Goal: Task Accomplishment & Management: Use online tool/utility

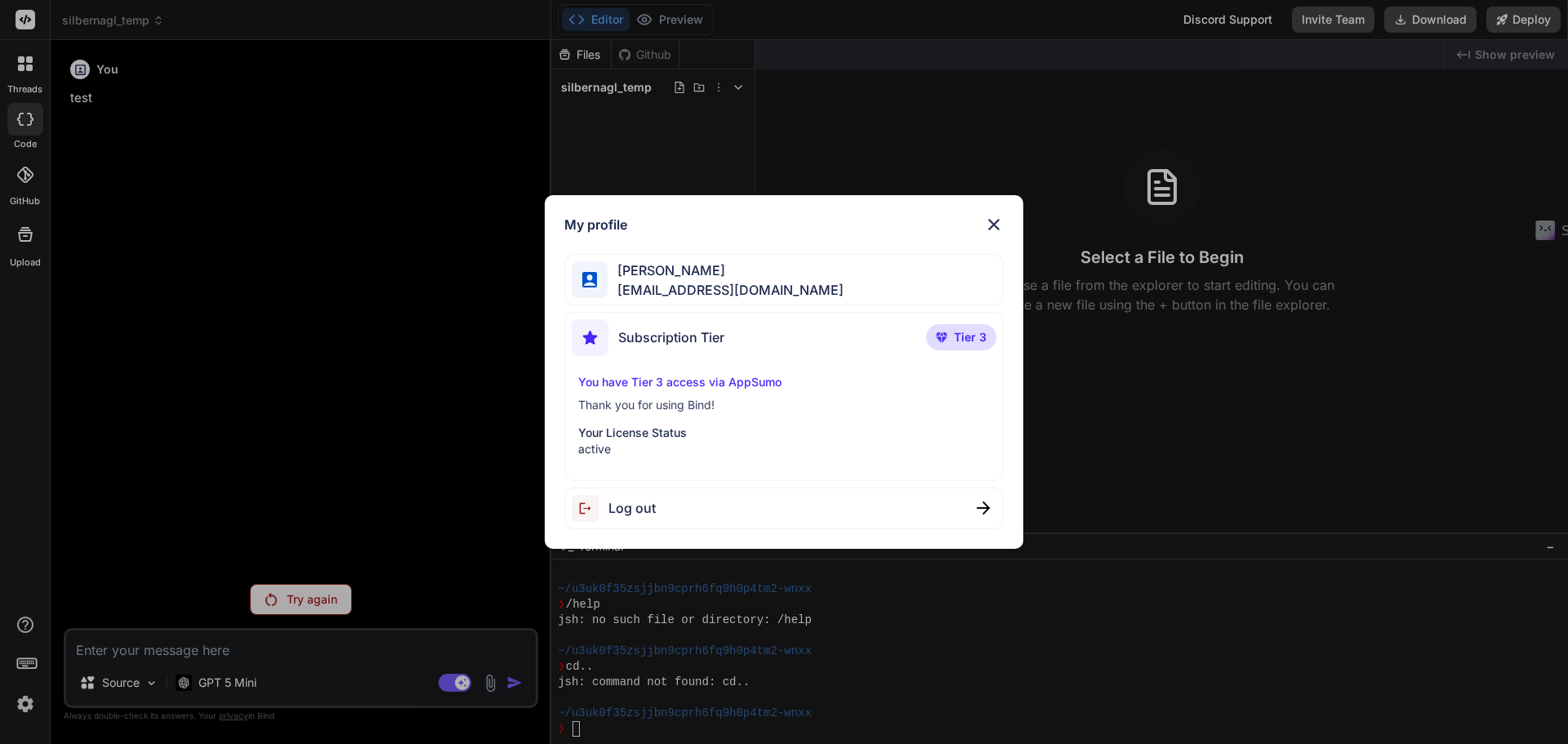
scroll to position [528, 0]
click at [10, 117] on div "My profile Bernhard Mangold iphonemangold@googlemail.com Subscription Tier Tier…" at bounding box center [784, 372] width 1568 height 744
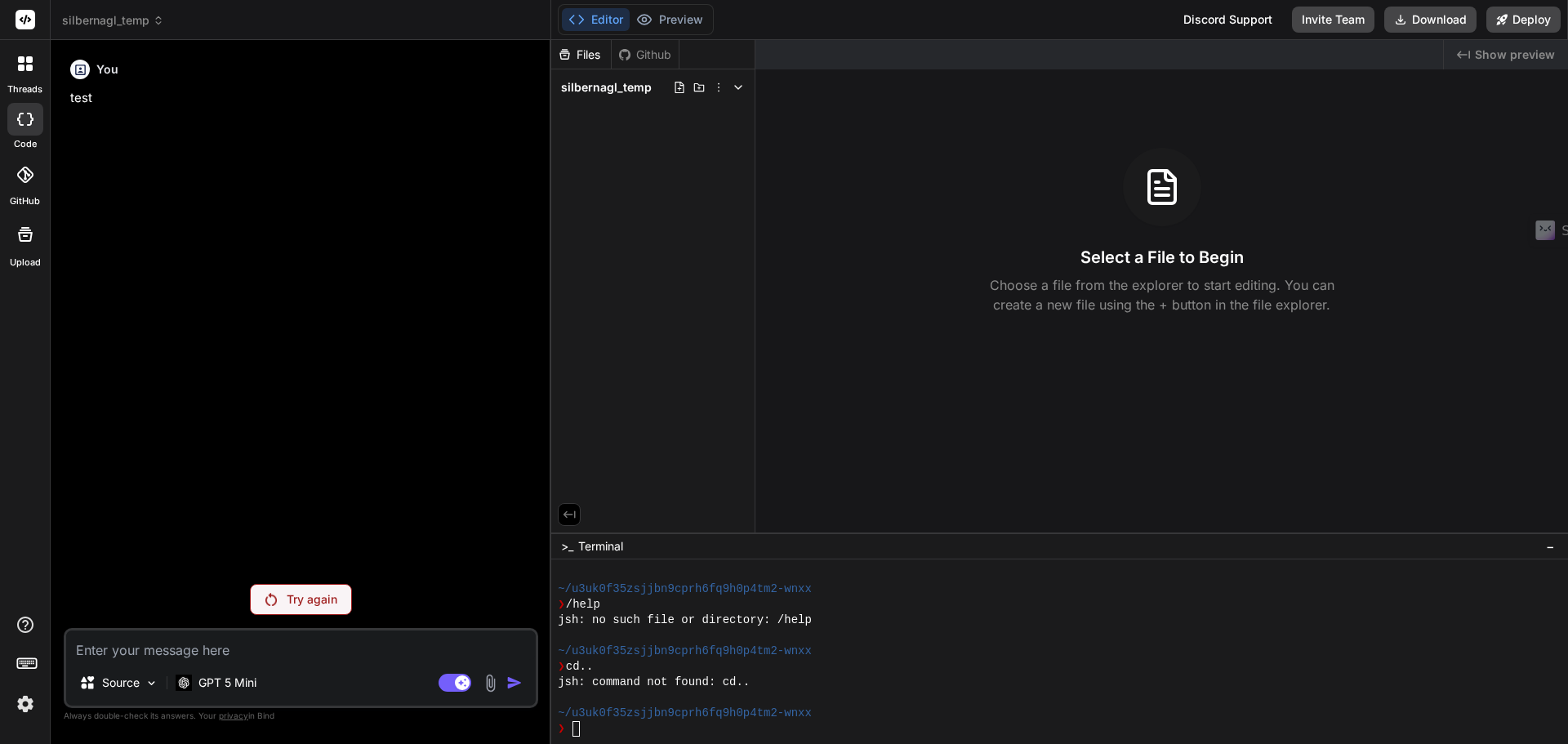
click at [126, 24] on span "silbernagl_temp" at bounding box center [113, 20] width 102 height 16
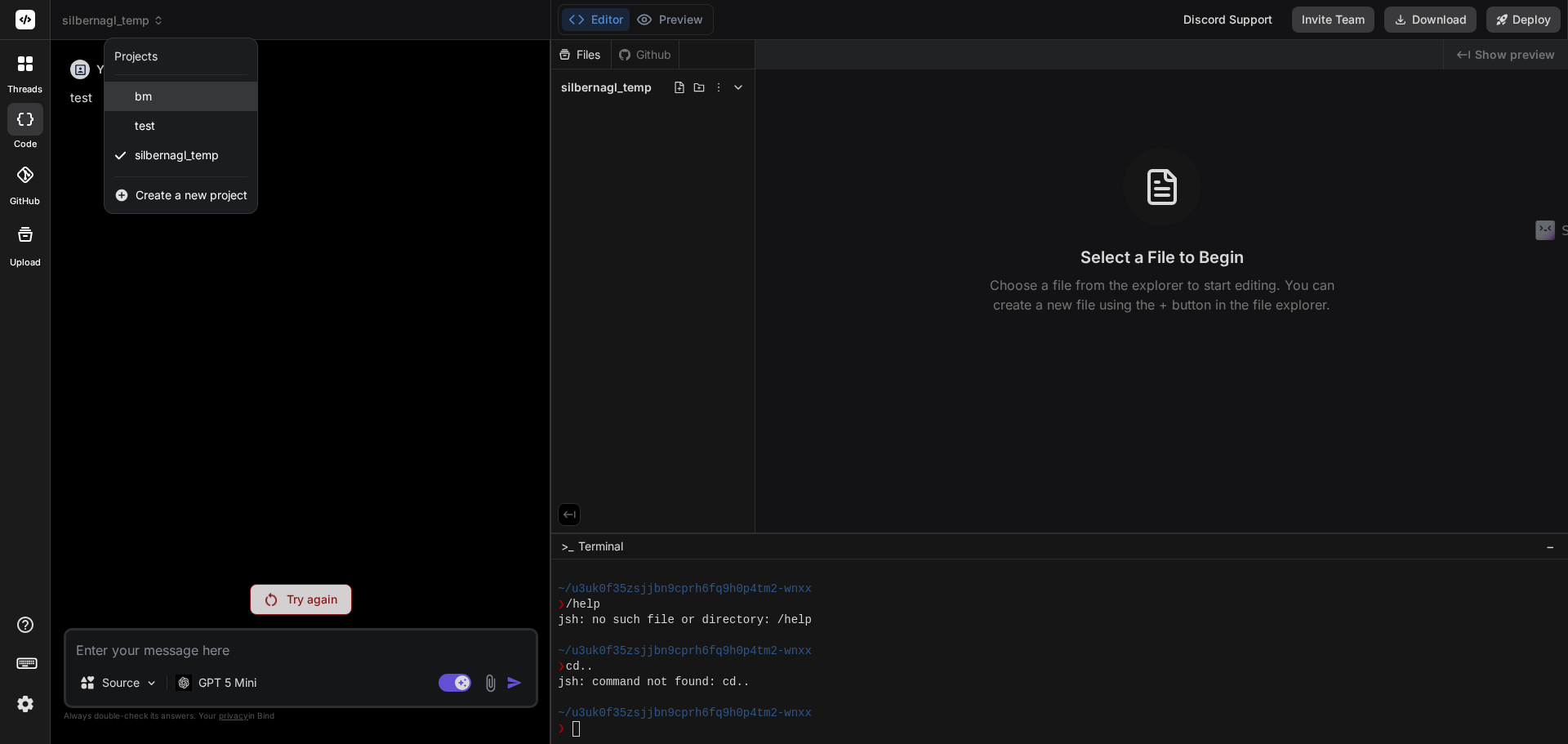
click at [137, 98] on span "bm" at bounding box center [143, 96] width 17 height 16
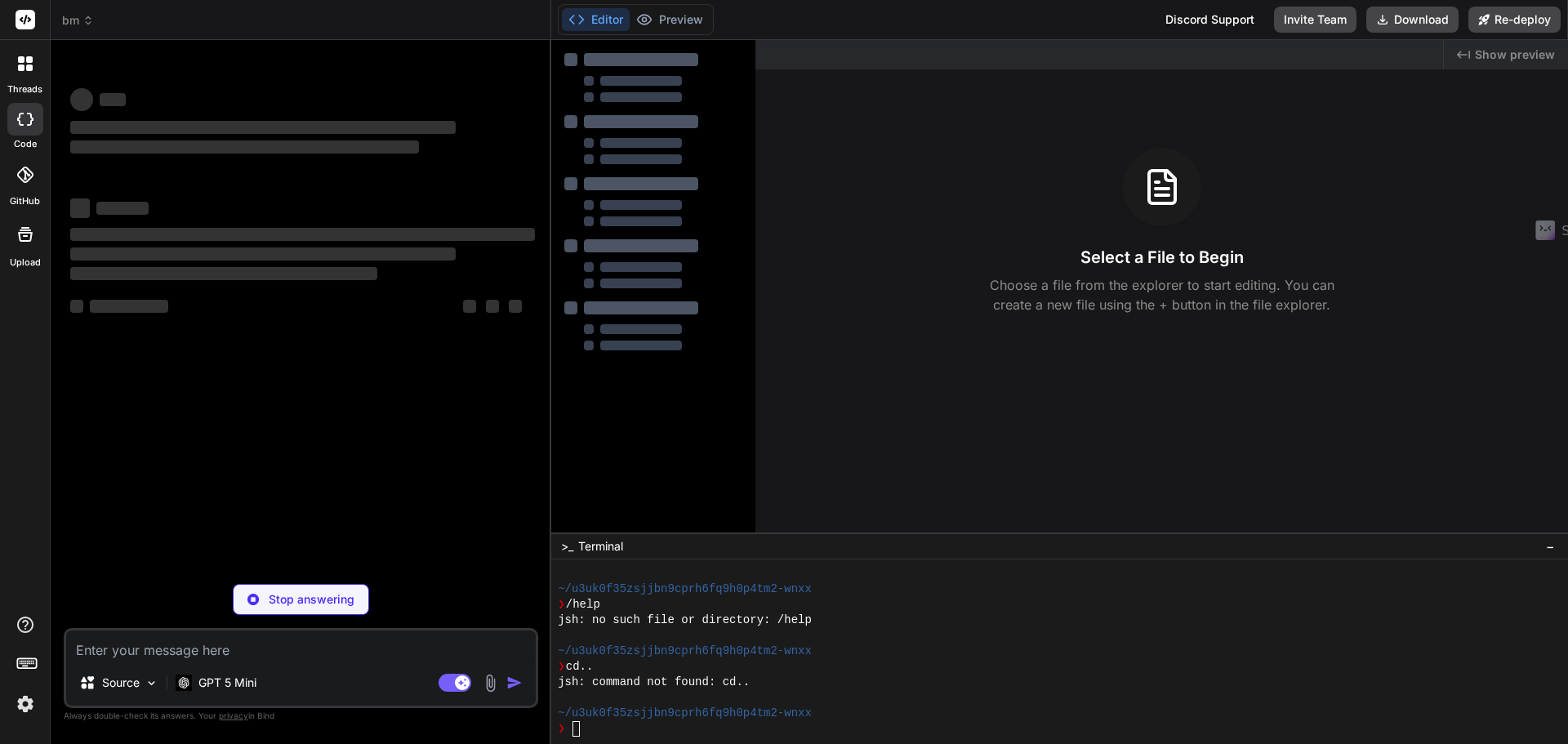
scroll to position [590, 0]
type textarea "x"
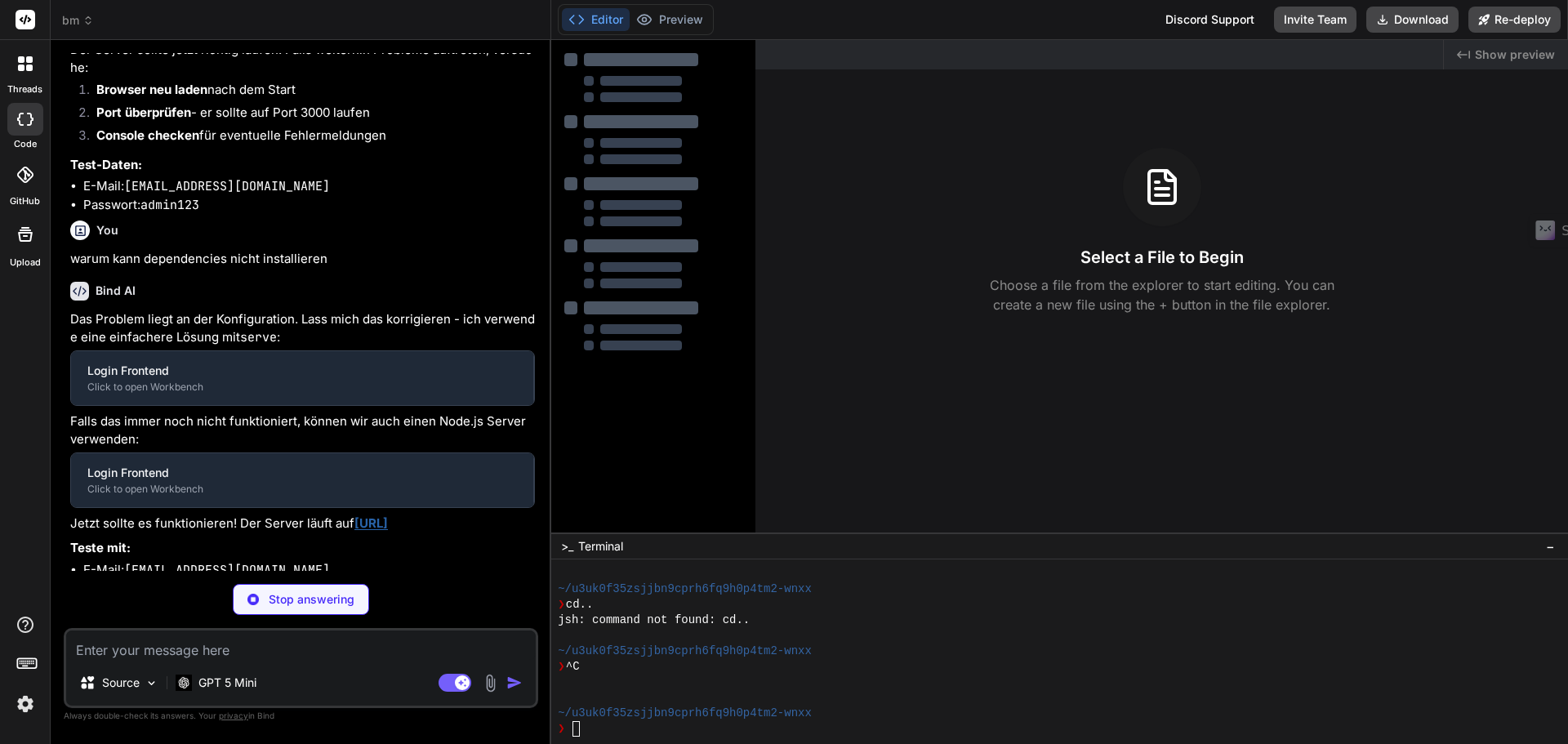
scroll to position [1283, 0]
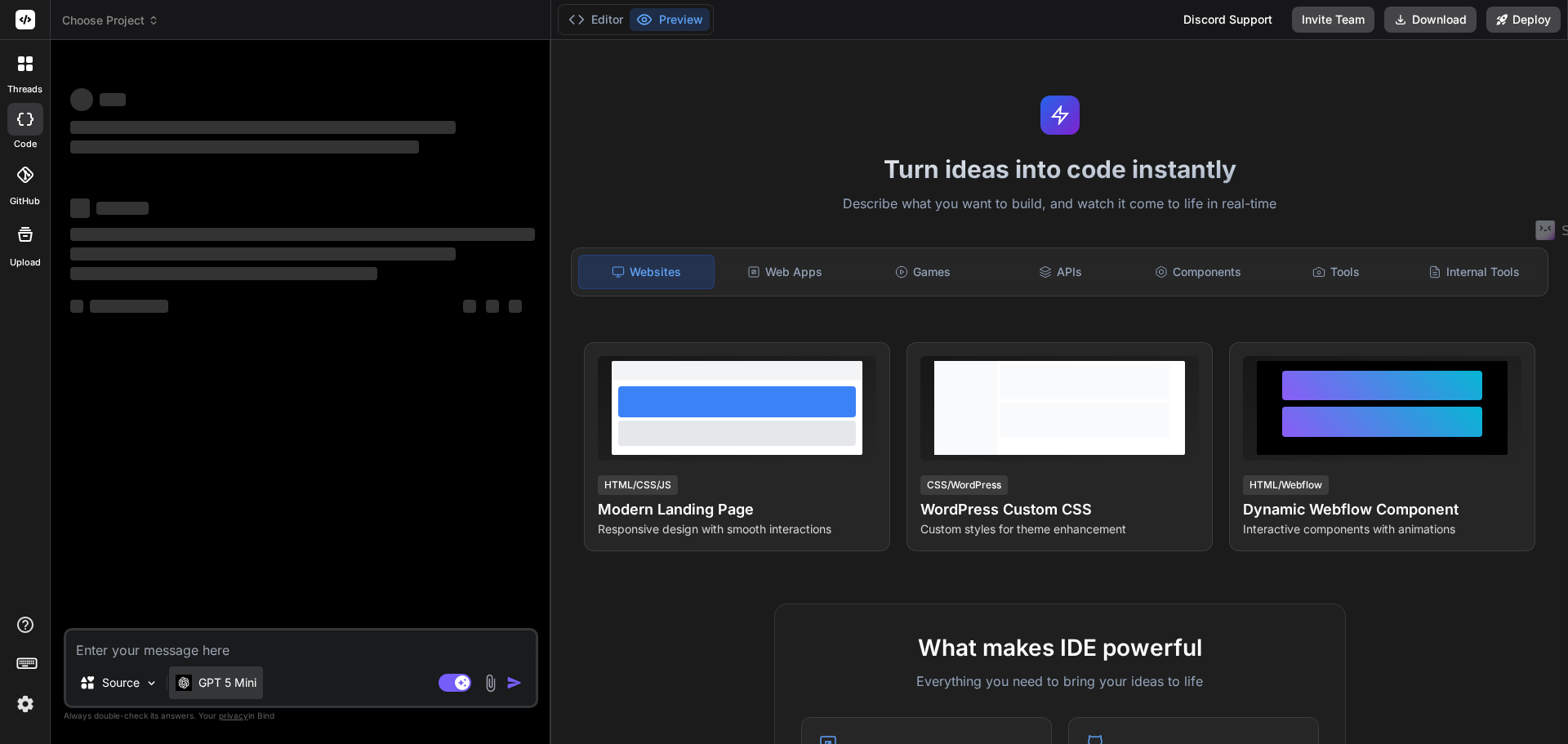
click at [232, 684] on p "GPT 5 Mini" at bounding box center [227, 683] width 58 height 16
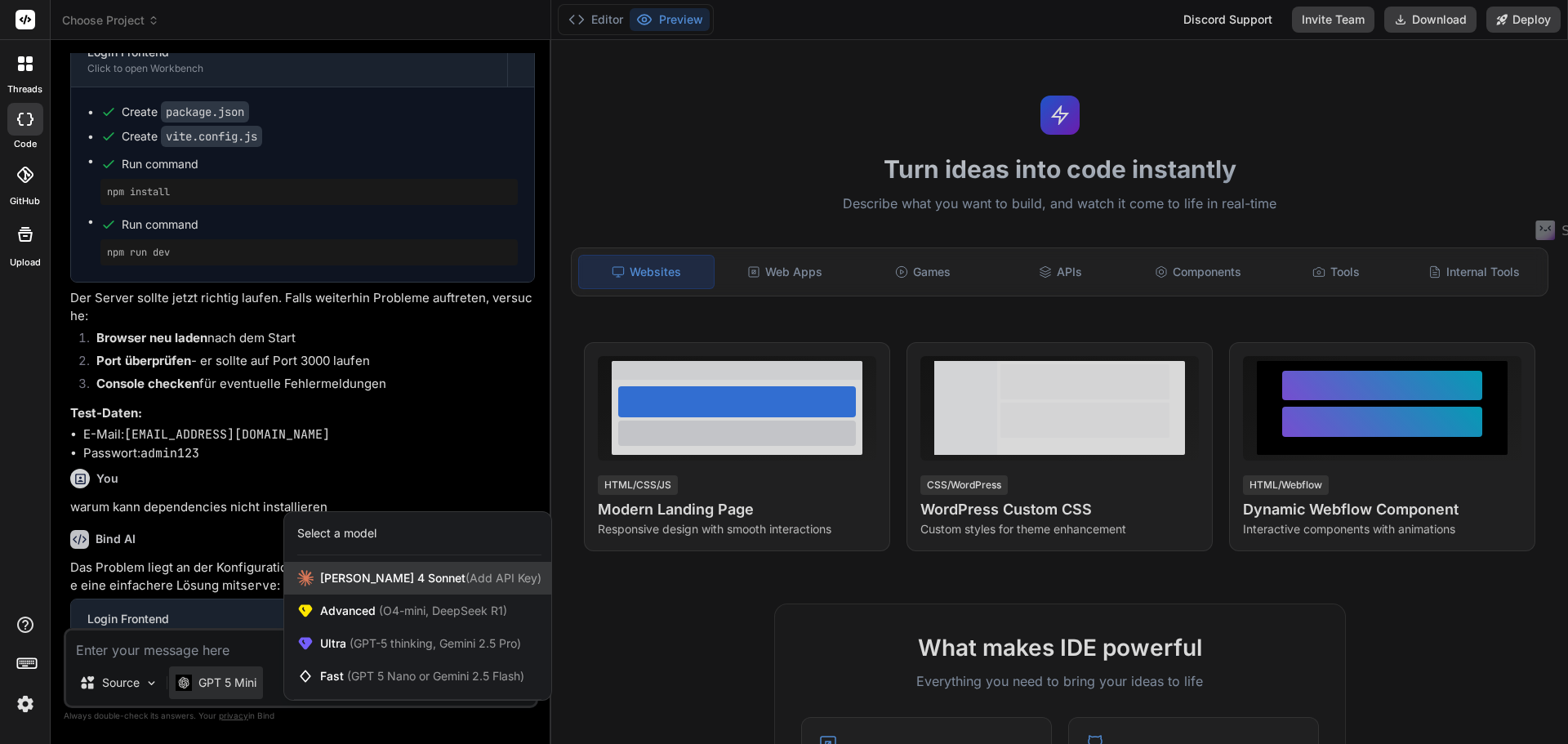
scroll to position [1504, 0]
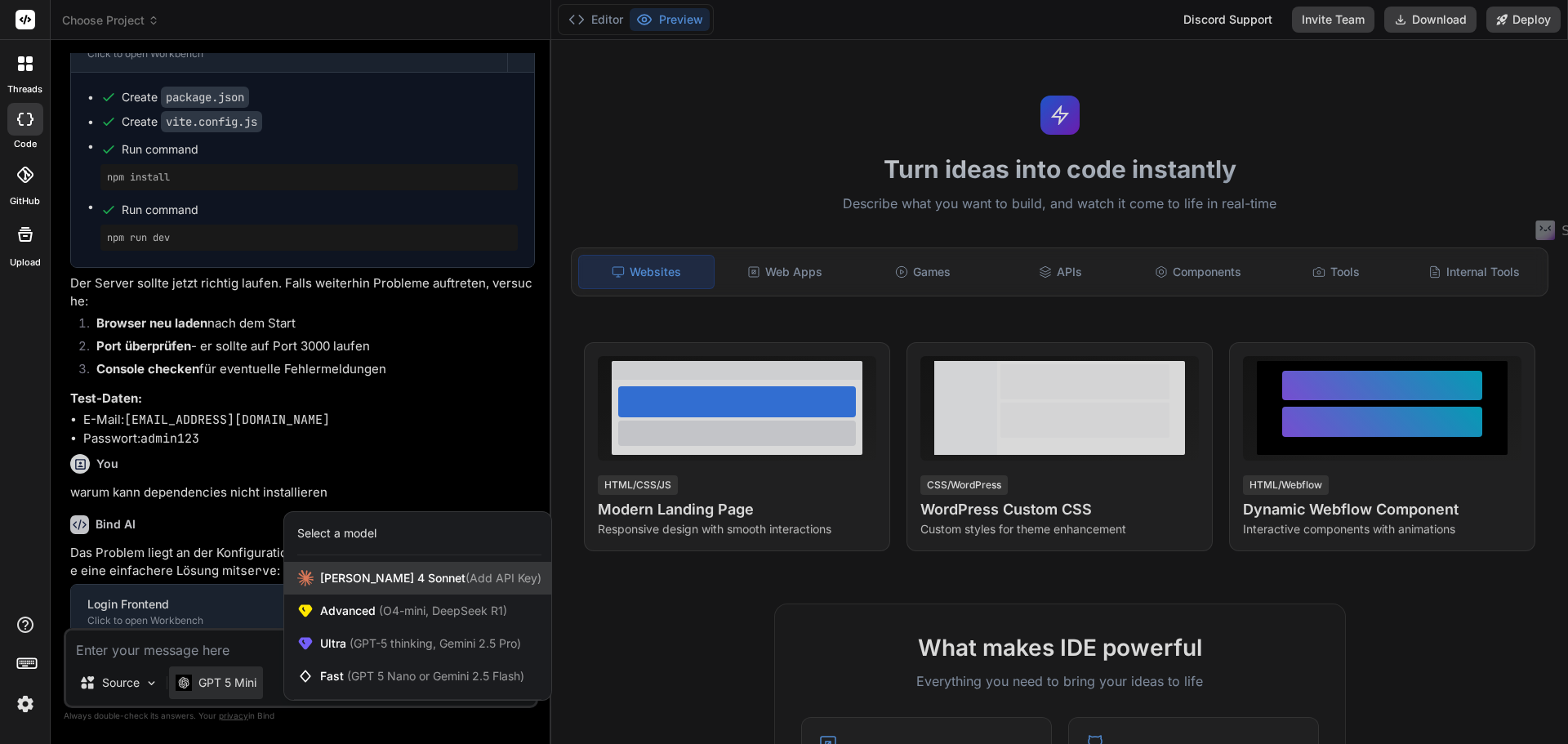
click at [335, 586] on div "Claude 4 Sonnet (Add API Key)" at bounding box center [418, 578] width 267 height 33
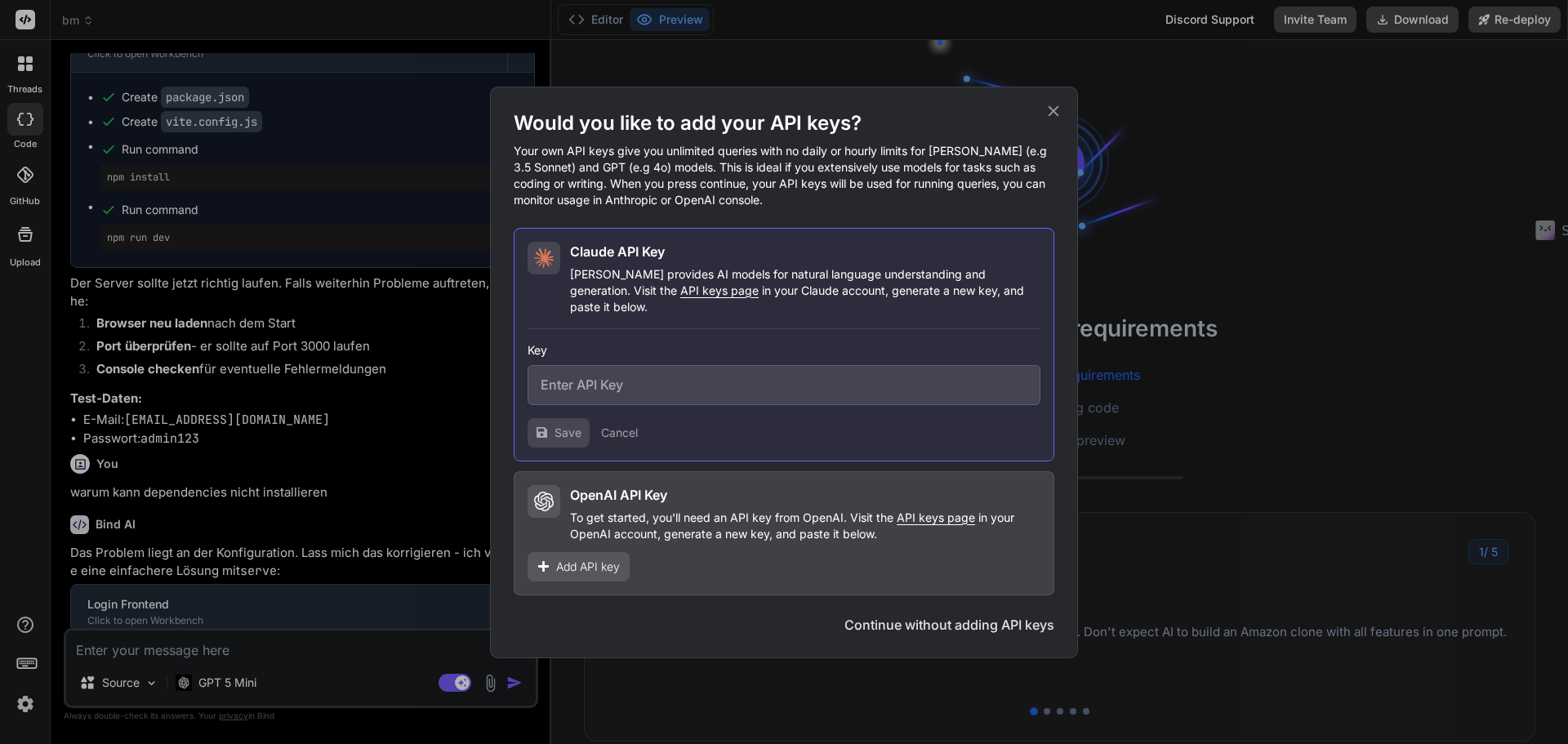
click at [1063, 114] on div "Would you like to add your API keys? Your own API keys give you unlimited queri…" at bounding box center [784, 372] width 588 height 572
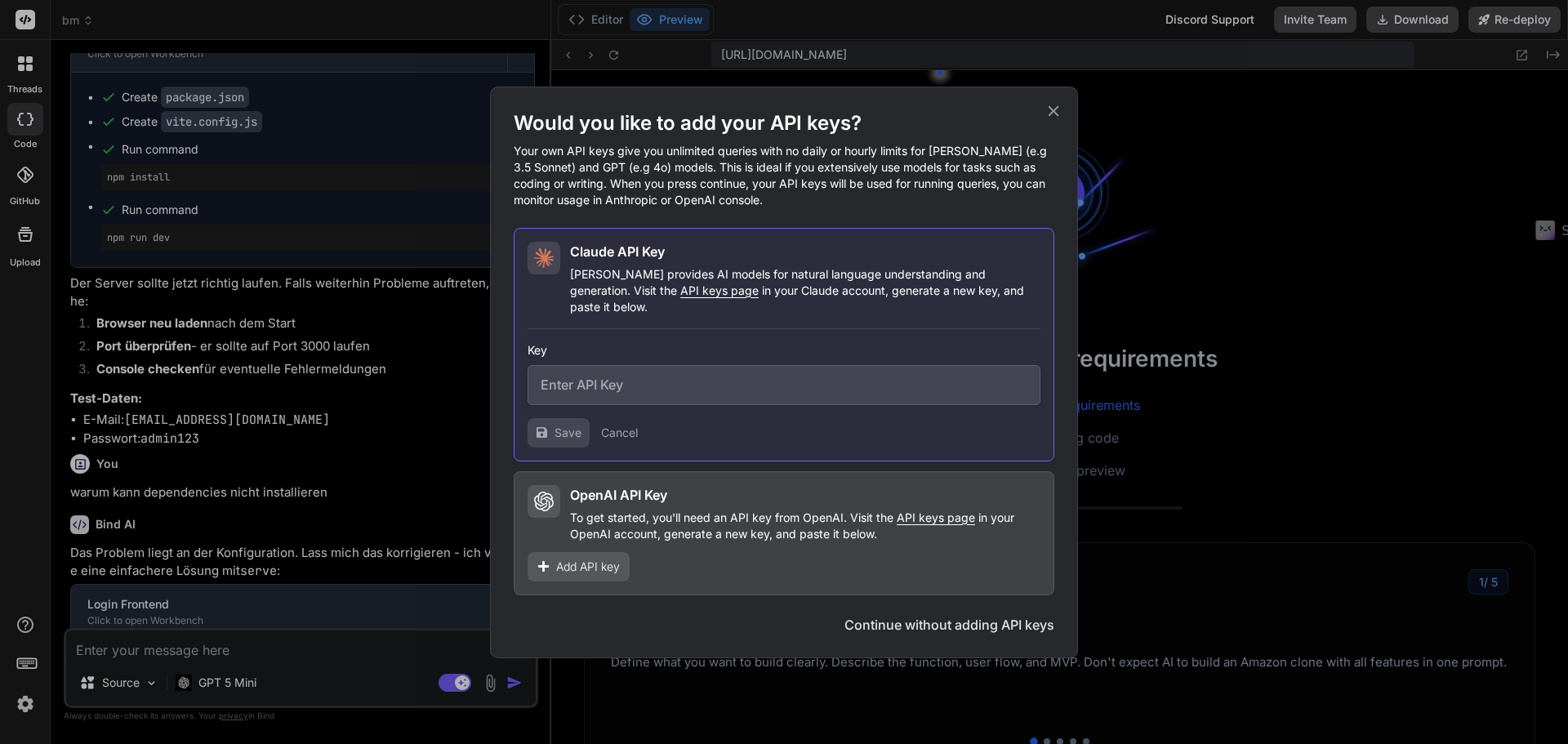
click at [977, 615] on button "Continue without adding API keys" at bounding box center [949, 624] width 209 height 20
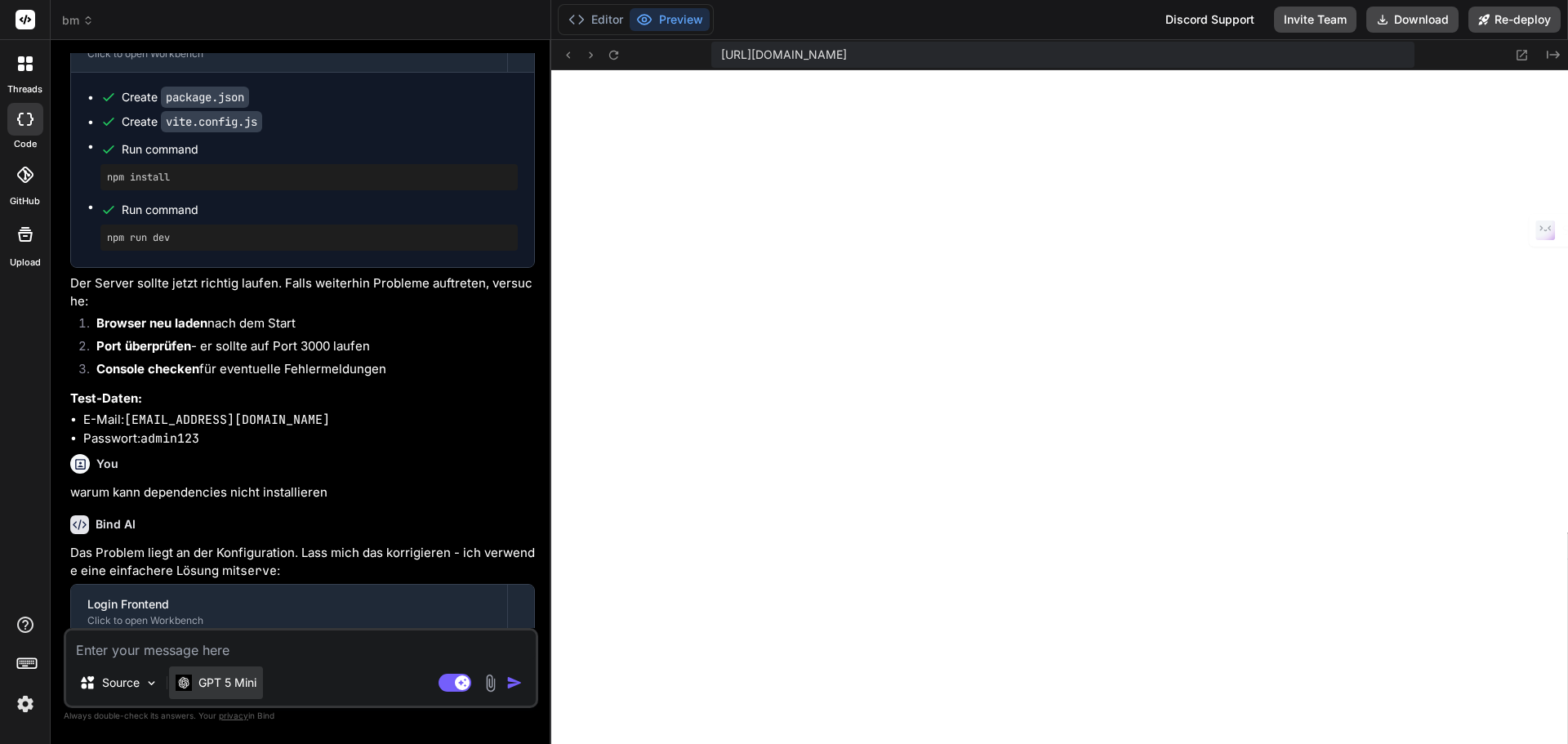
click at [248, 686] on p "GPT 5 Mini" at bounding box center [227, 683] width 58 height 16
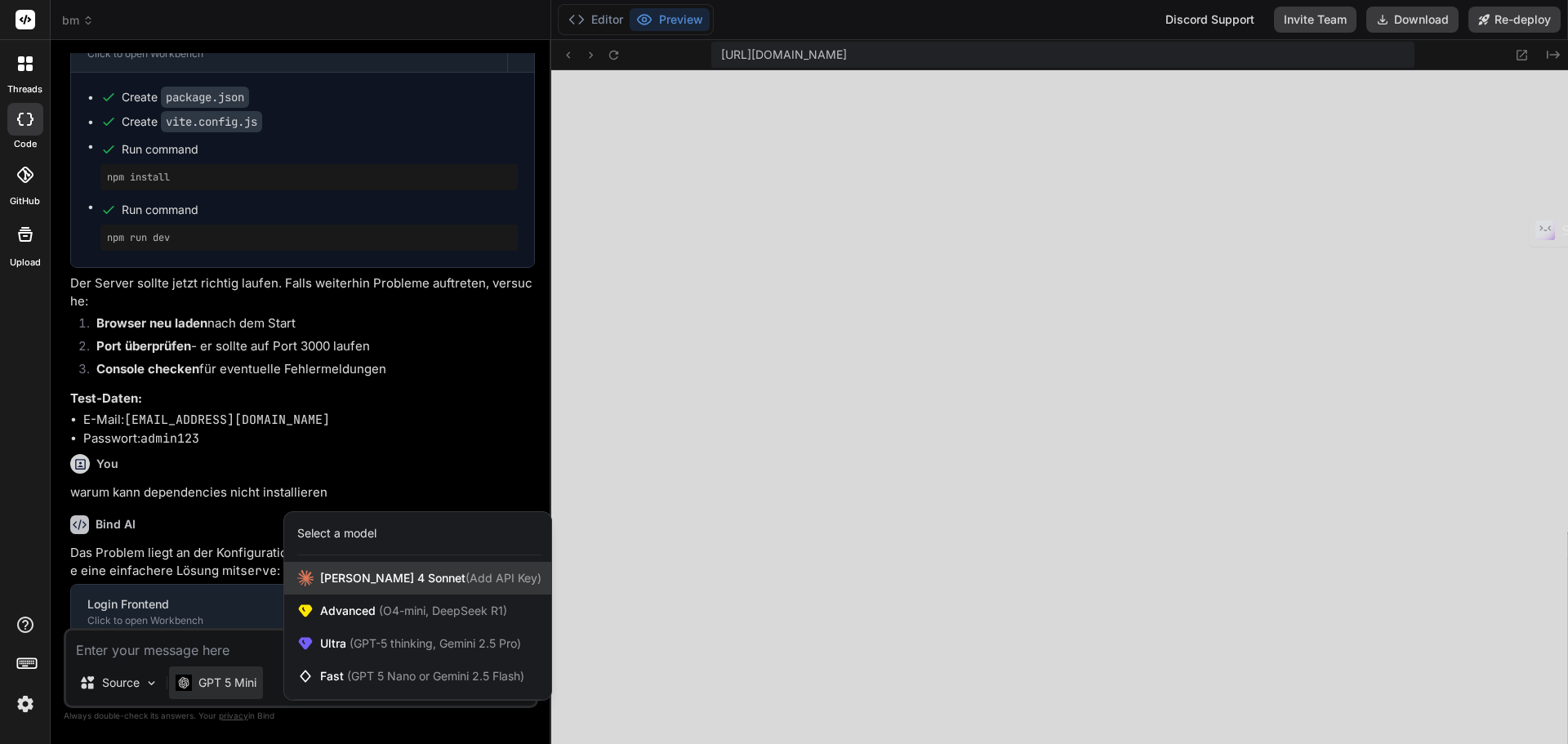
click at [378, 582] on span "Claude 4 Sonnet (Add API Key)" at bounding box center [430, 578] width 222 height 16
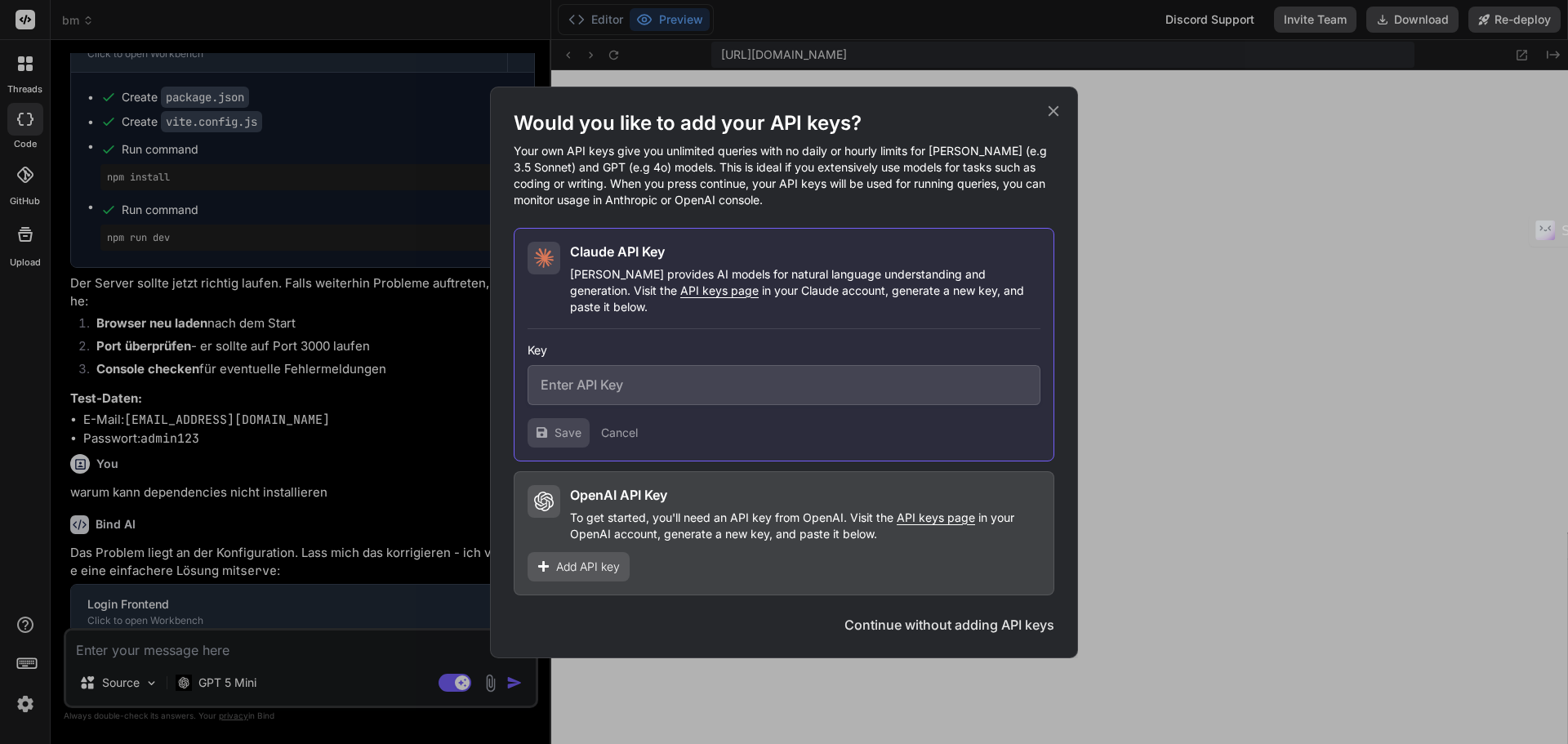
drag, startPoint x: 637, startPoint y: 247, endPoint x: 753, endPoint y: 181, distance: 133.5
click at [638, 247] on div "Claude API Key Claude provides AI models for natural language understanding and…" at bounding box center [784, 344] width 540 height 234
drag, startPoint x: 893, startPoint y: 144, endPoint x: 951, endPoint y: 135, distance: 58.7
click at [896, 144] on div "Would you like to add your API keys? Your own API keys give you unlimited queri…" at bounding box center [784, 159] width 540 height 98
click at [1057, 115] on icon at bounding box center [1053, 110] width 18 height 18
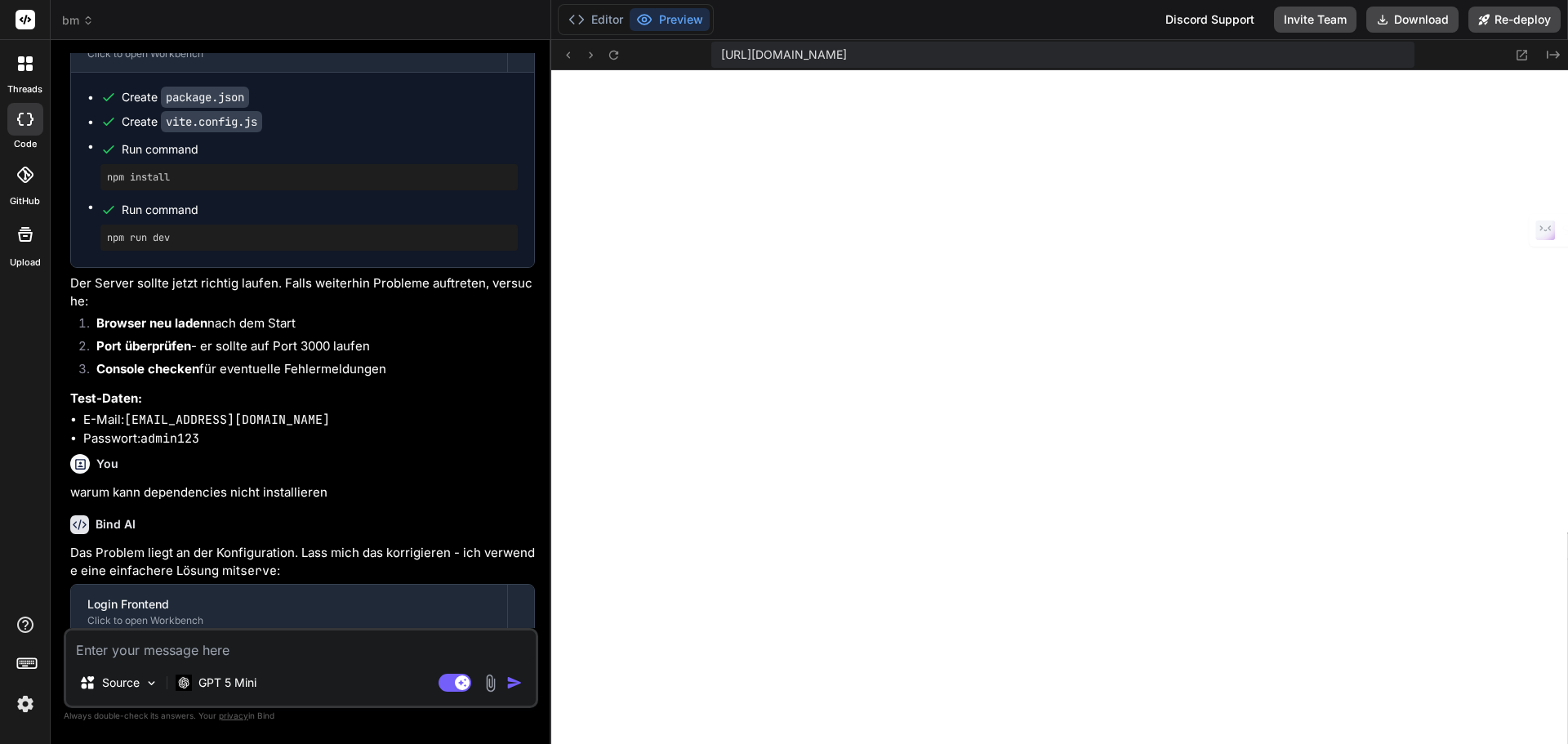
click at [18, 706] on img at bounding box center [25, 704] width 28 height 28
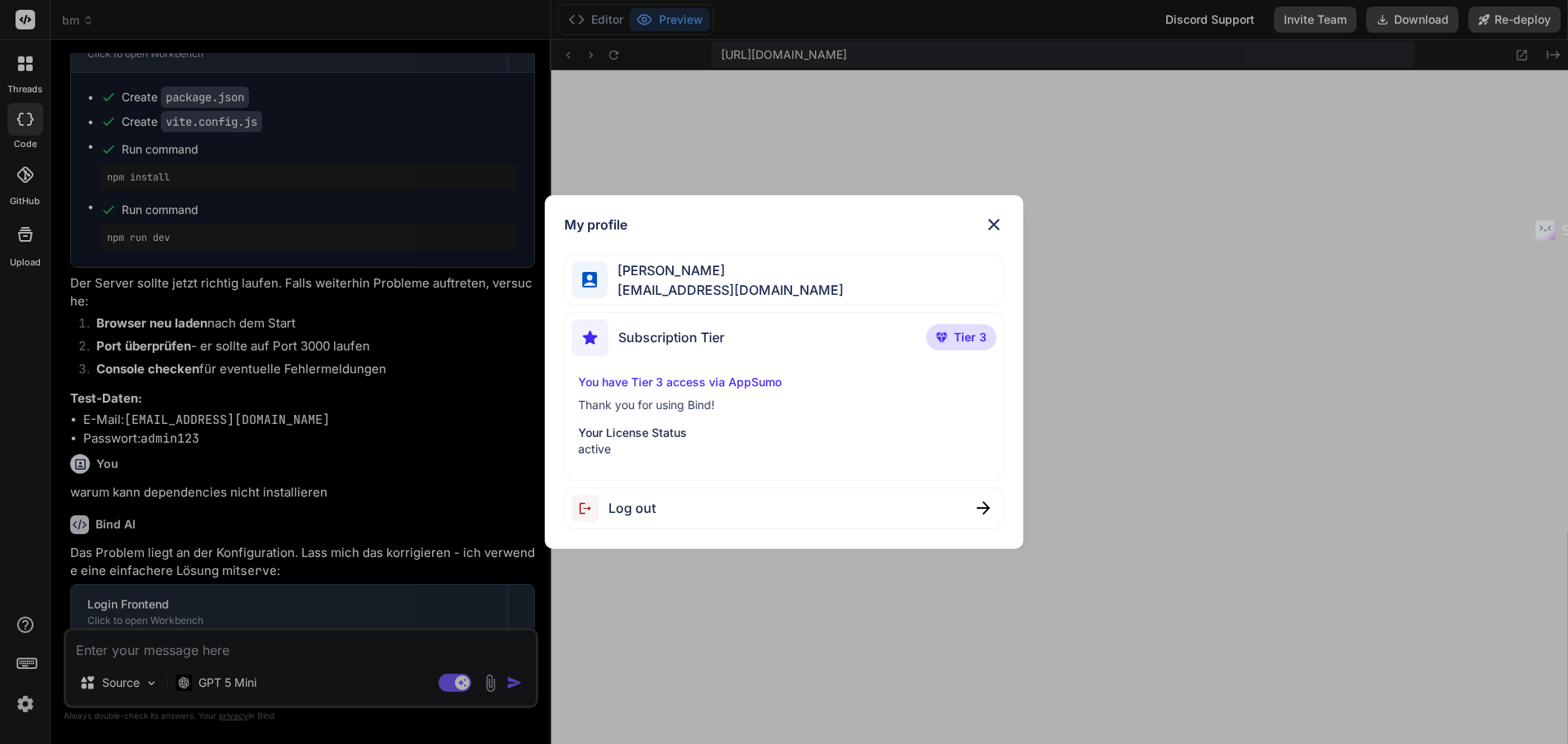
click at [802, 402] on p "Thank you for using Bind!" at bounding box center [784, 404] width 412 height 16
click at [990, 220] on img at bounding box center [994, 224] width 20 height 20
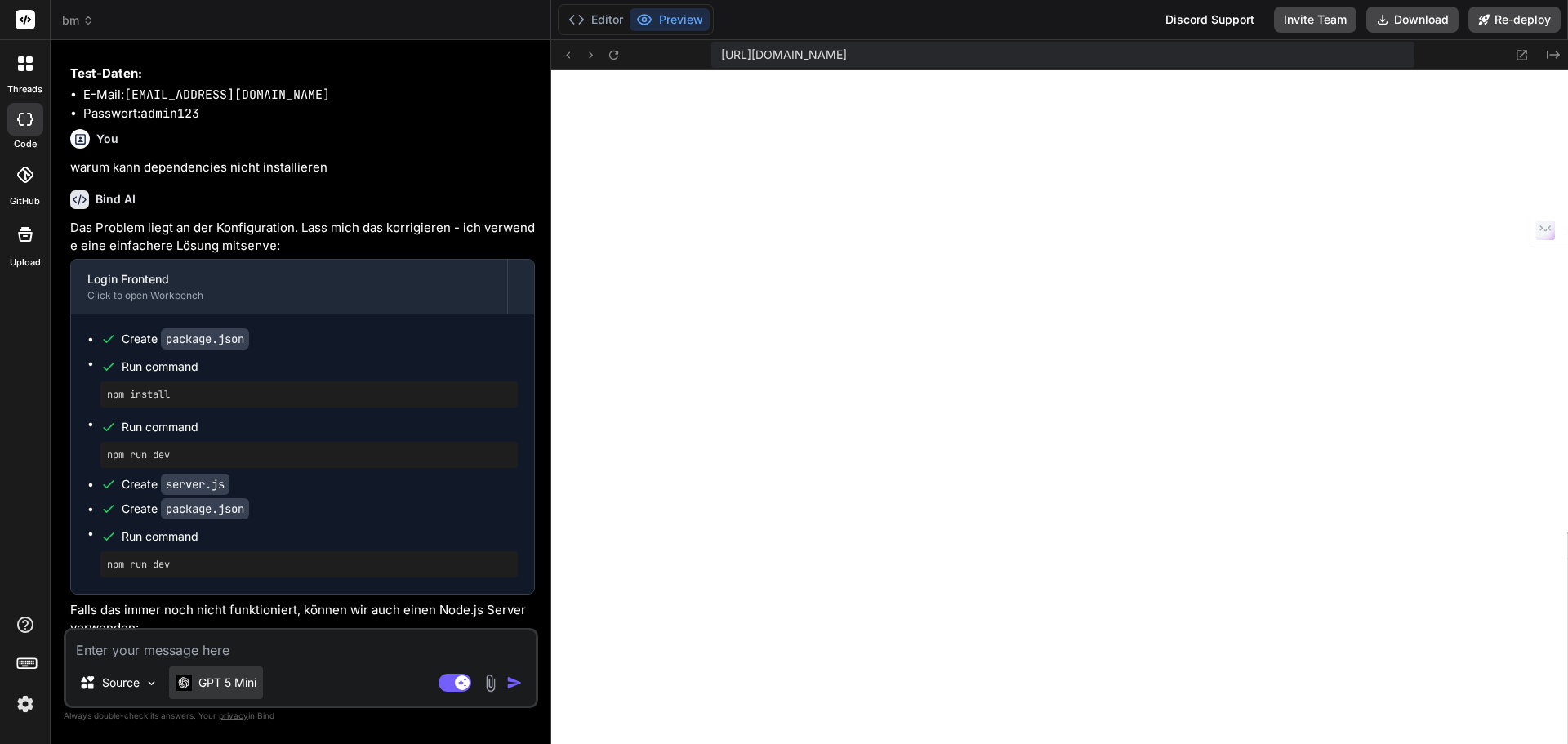
scroll to position [1830, 0]
click at [201, 694] on div "GPT 5 Mini" at bounding box center [216, 683] width 94 height 33
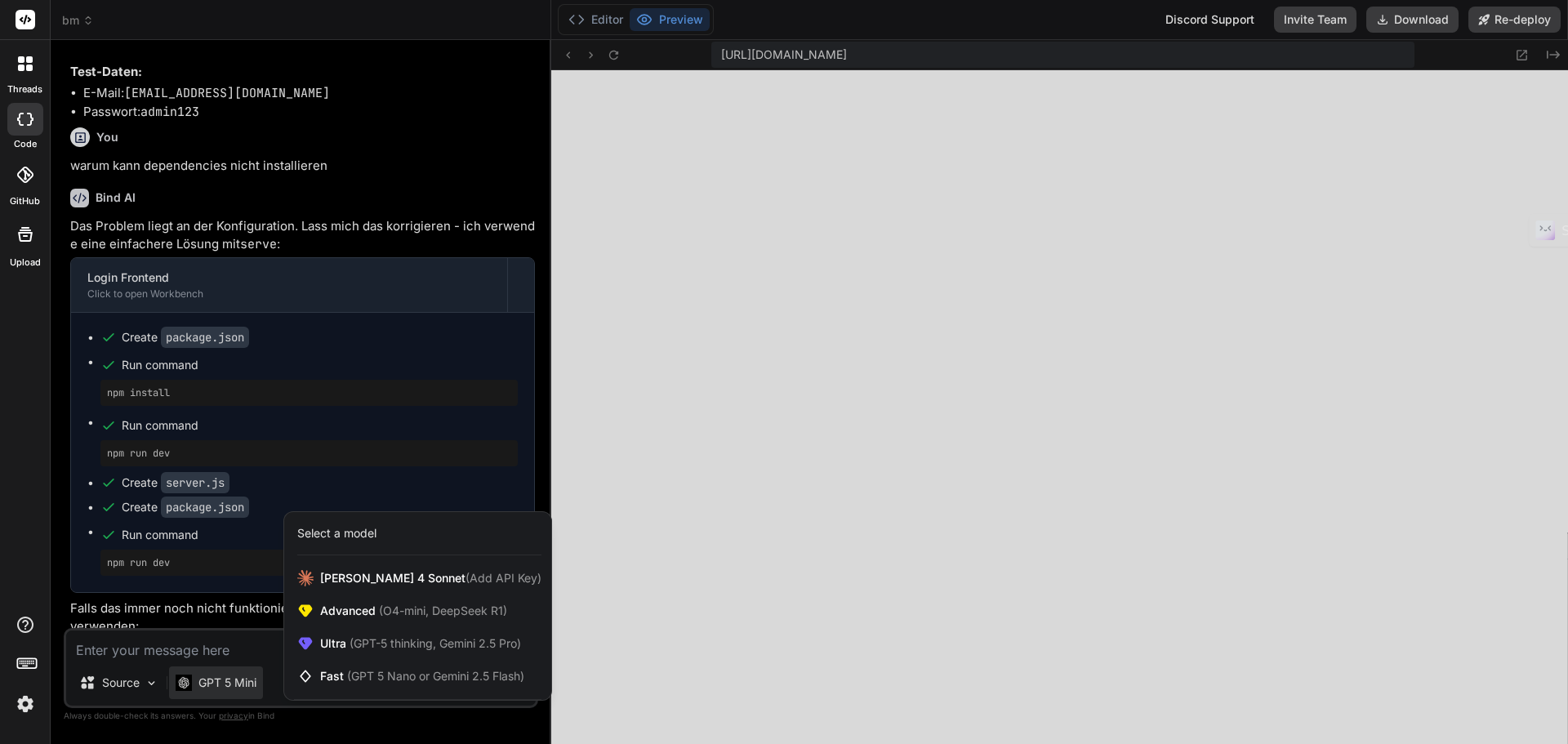
click at [334, 538] on div "Select a model" at bounding box center [337, 533] width 79 height 16
click at [209, 643] on div at bounding box center [784, 372] width 1568 height 744
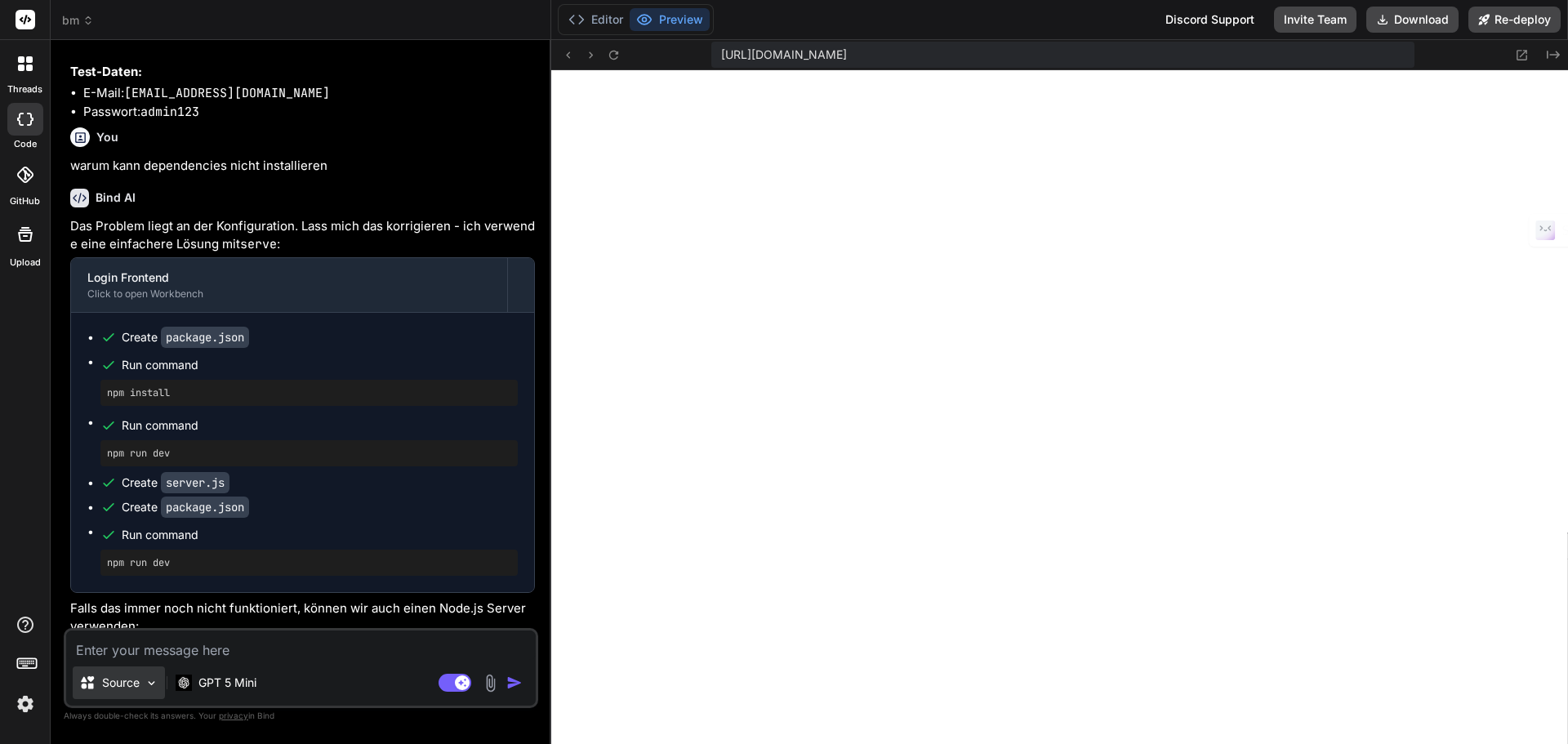
click at [136, 691] on div "Source" at bounding box center [118, 683] width 92 height 33
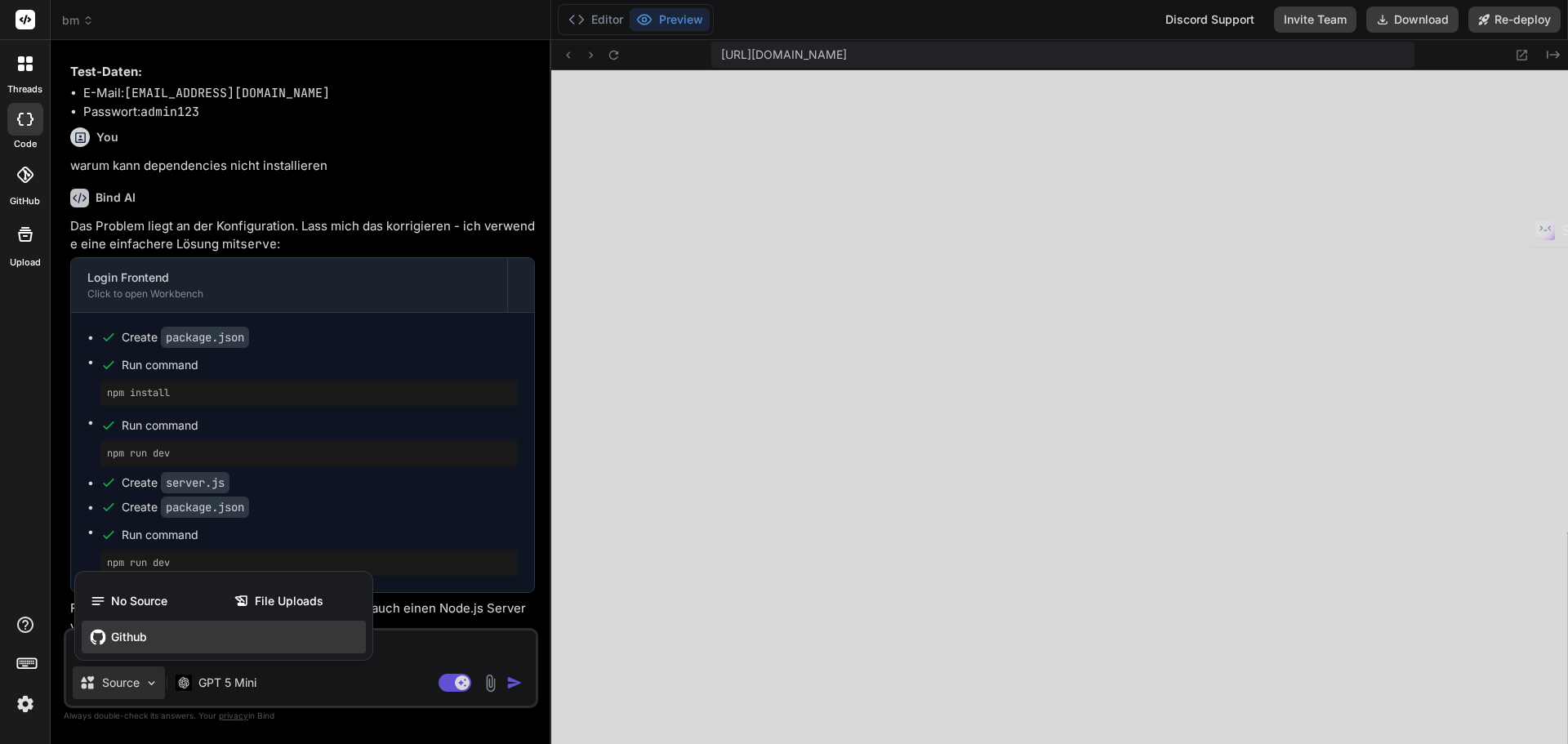
click at [120, 645] on div "Github" at bounding box center [224, 637] width 284 height 33
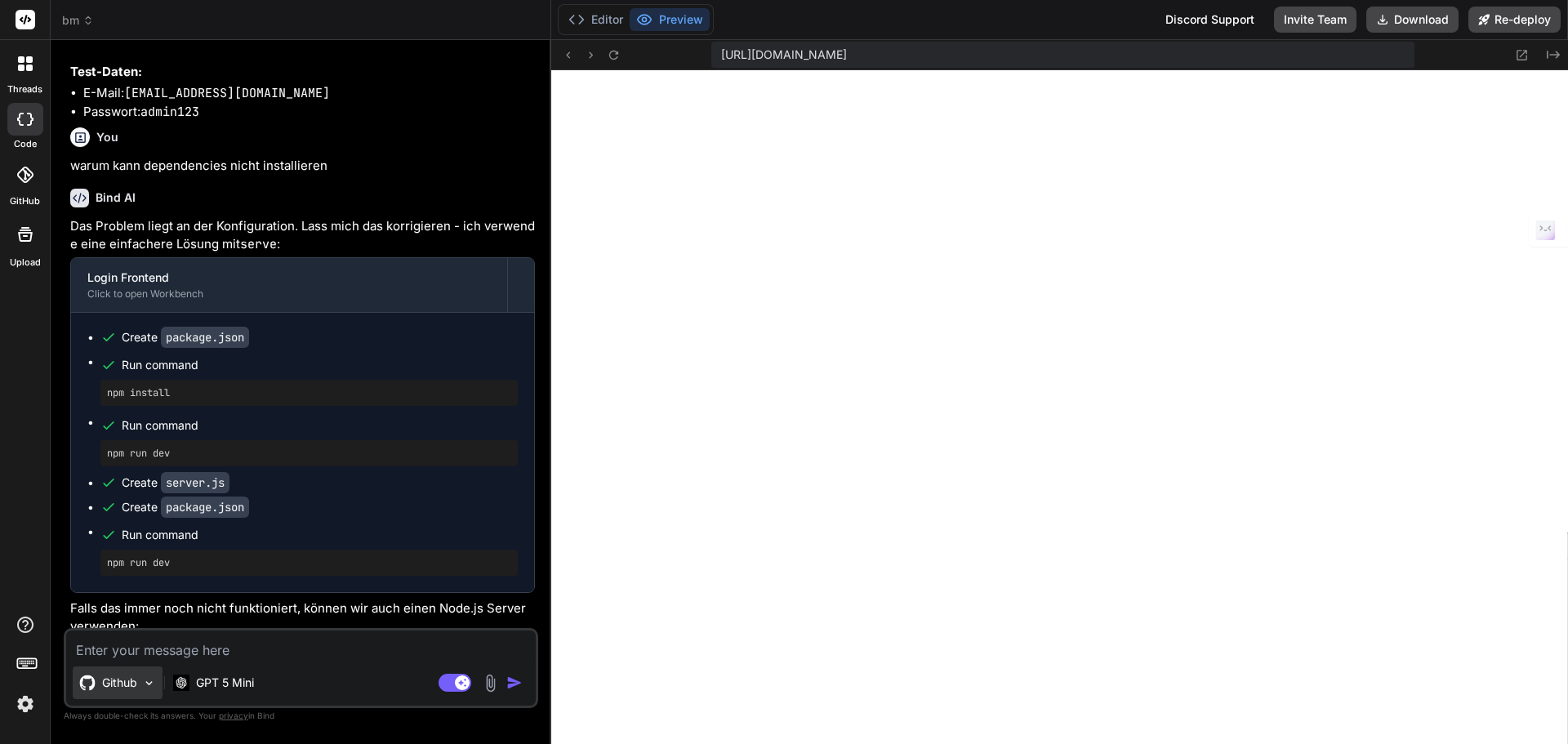
click at [148, 678] on img at bounding box center [149, 683] width 14 height 14
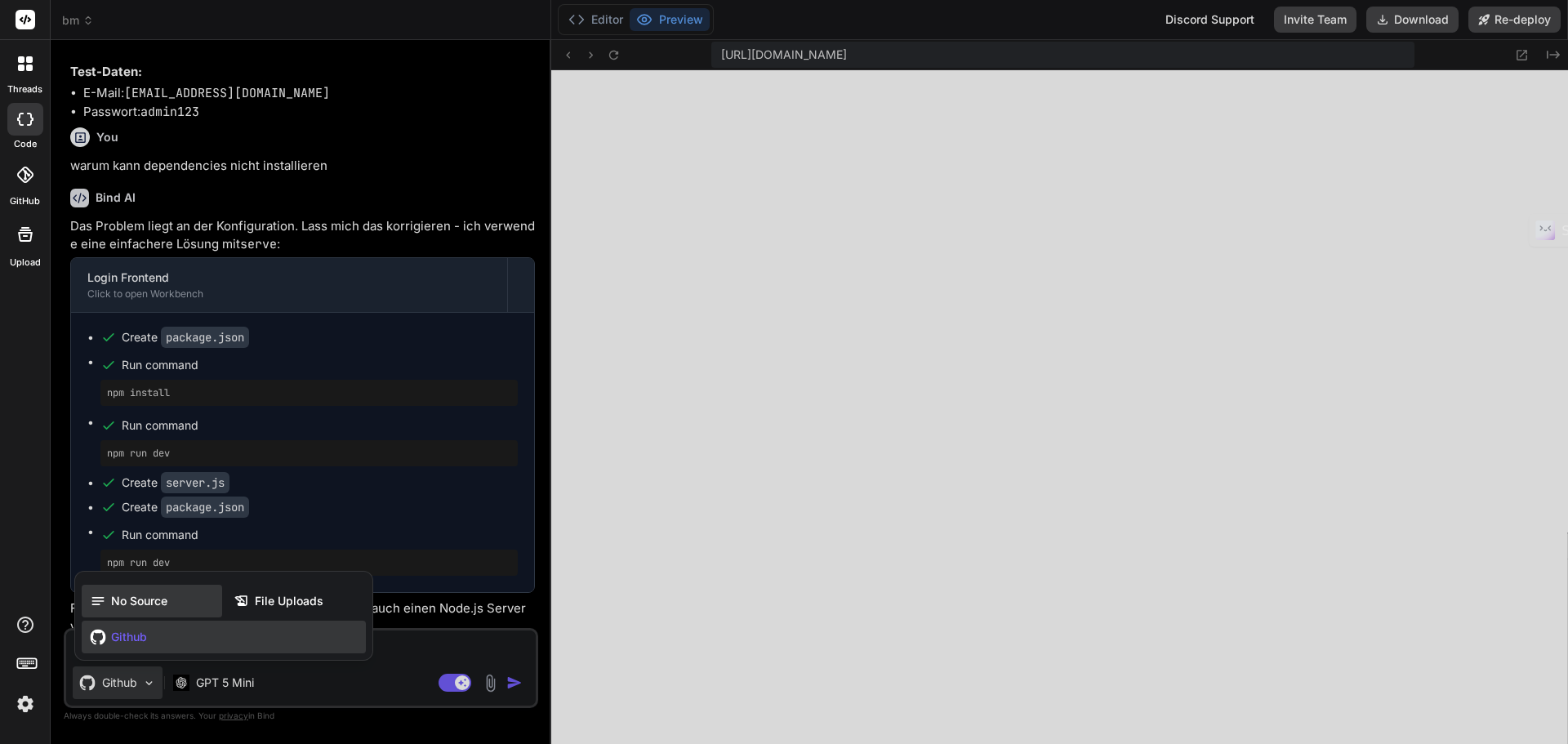
click at [142, 611] on div "No Source" at bounding box center [152, 601] width 141 height 33
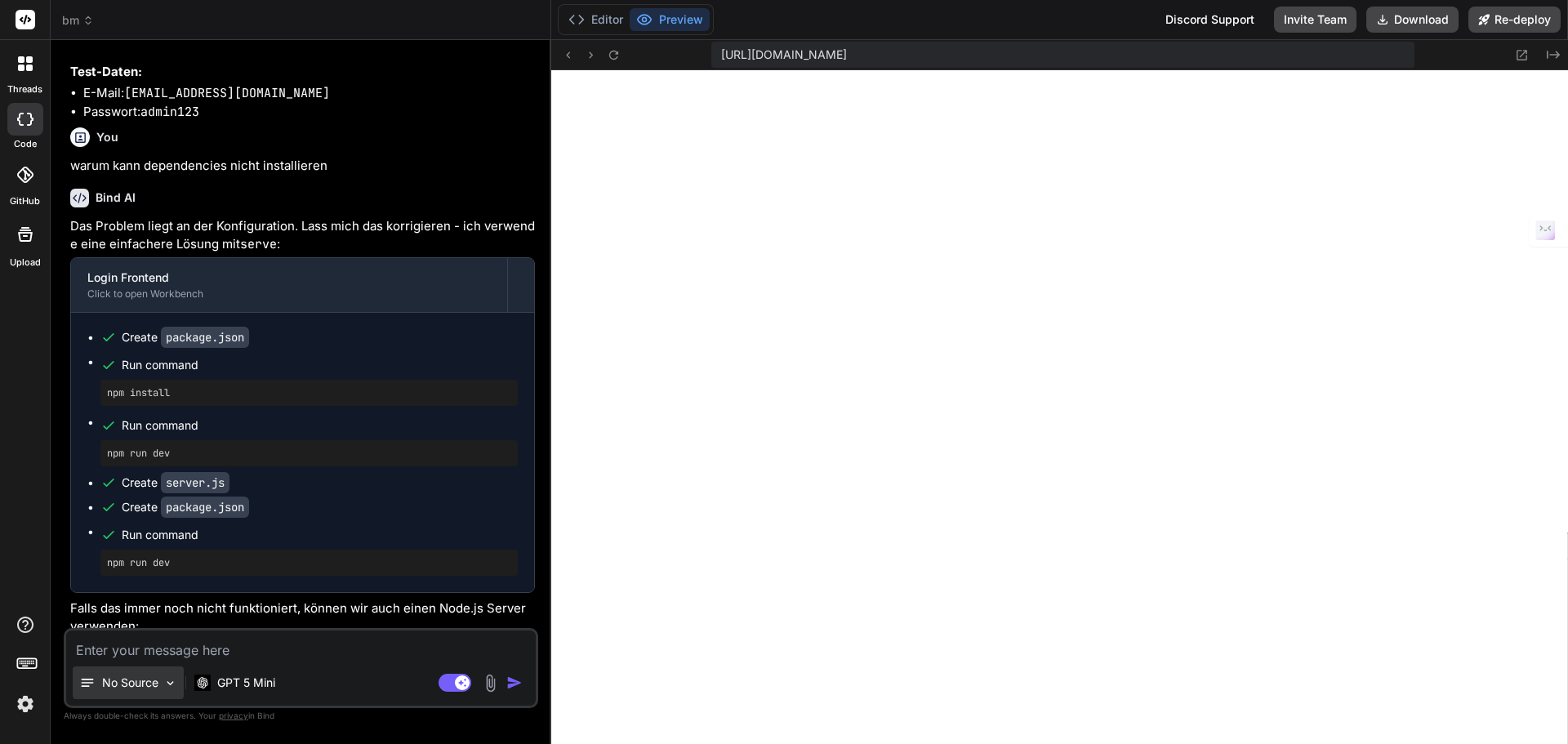
click at [154, 682] on p "No Source" at bounding box center [129, 683] width 56 height 16
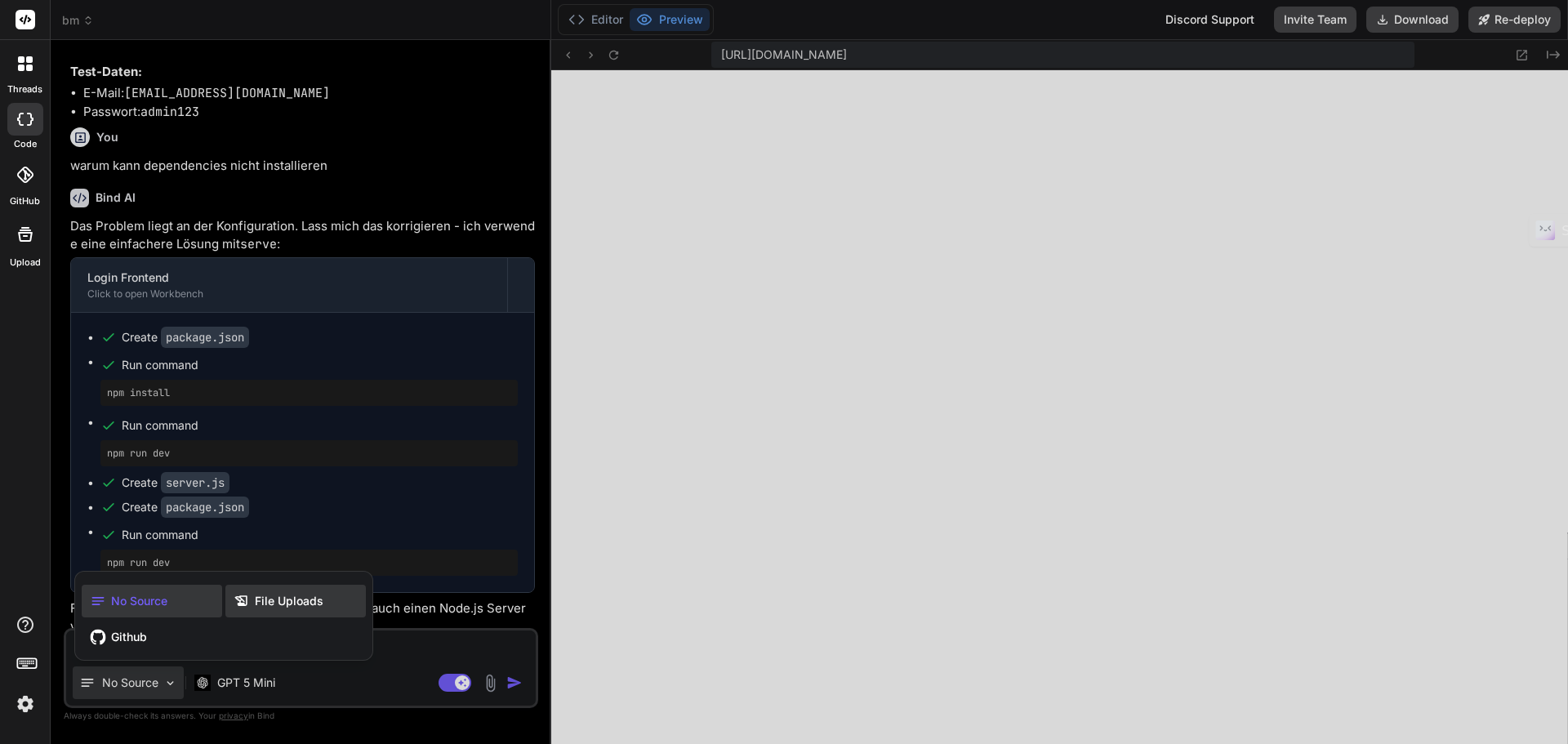
click at [254, 601] on icon at bounding box center [244, 601] width 22 height 16
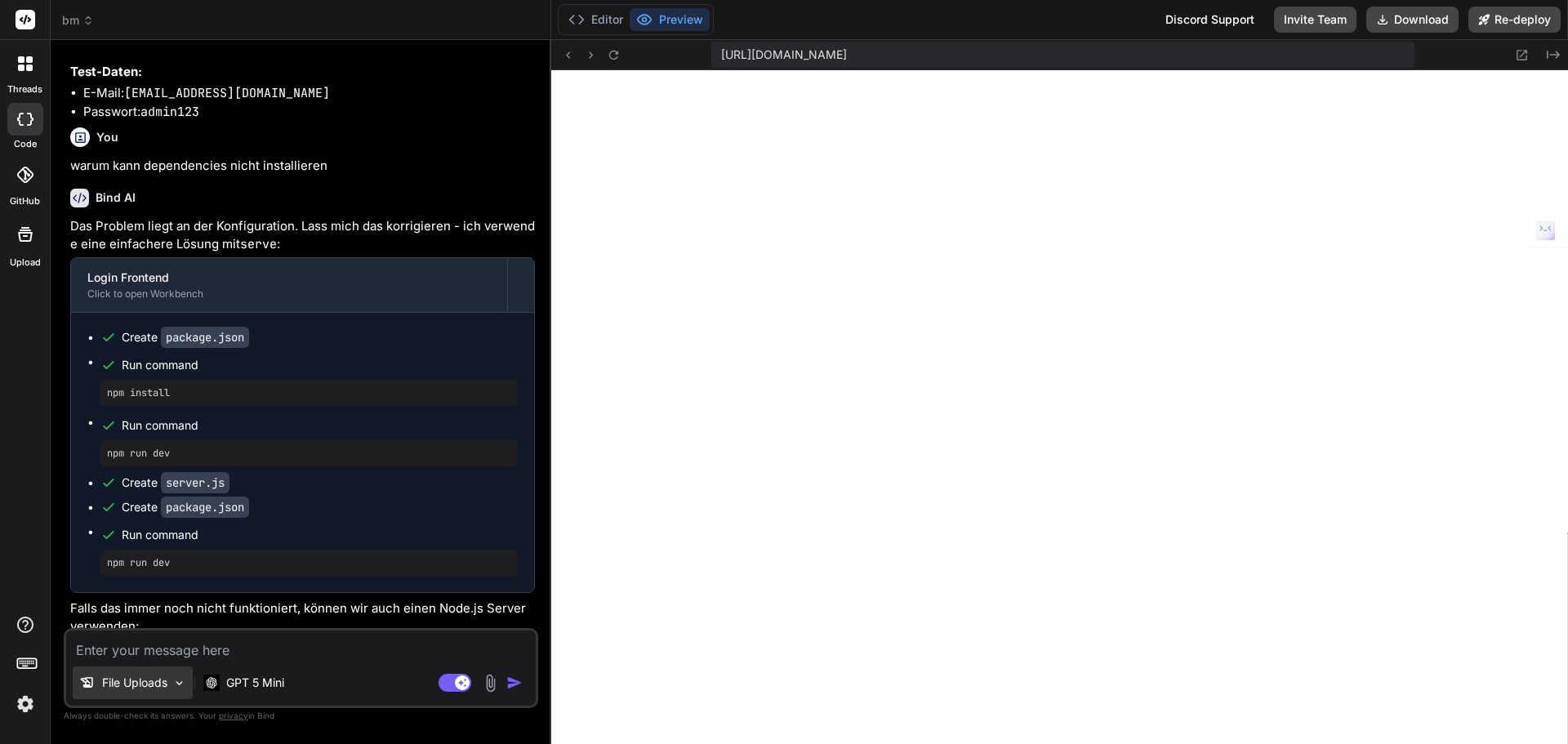
click at [153, 685] on p "File Uploads" at bounding box center [134, 683] width 66 height 16
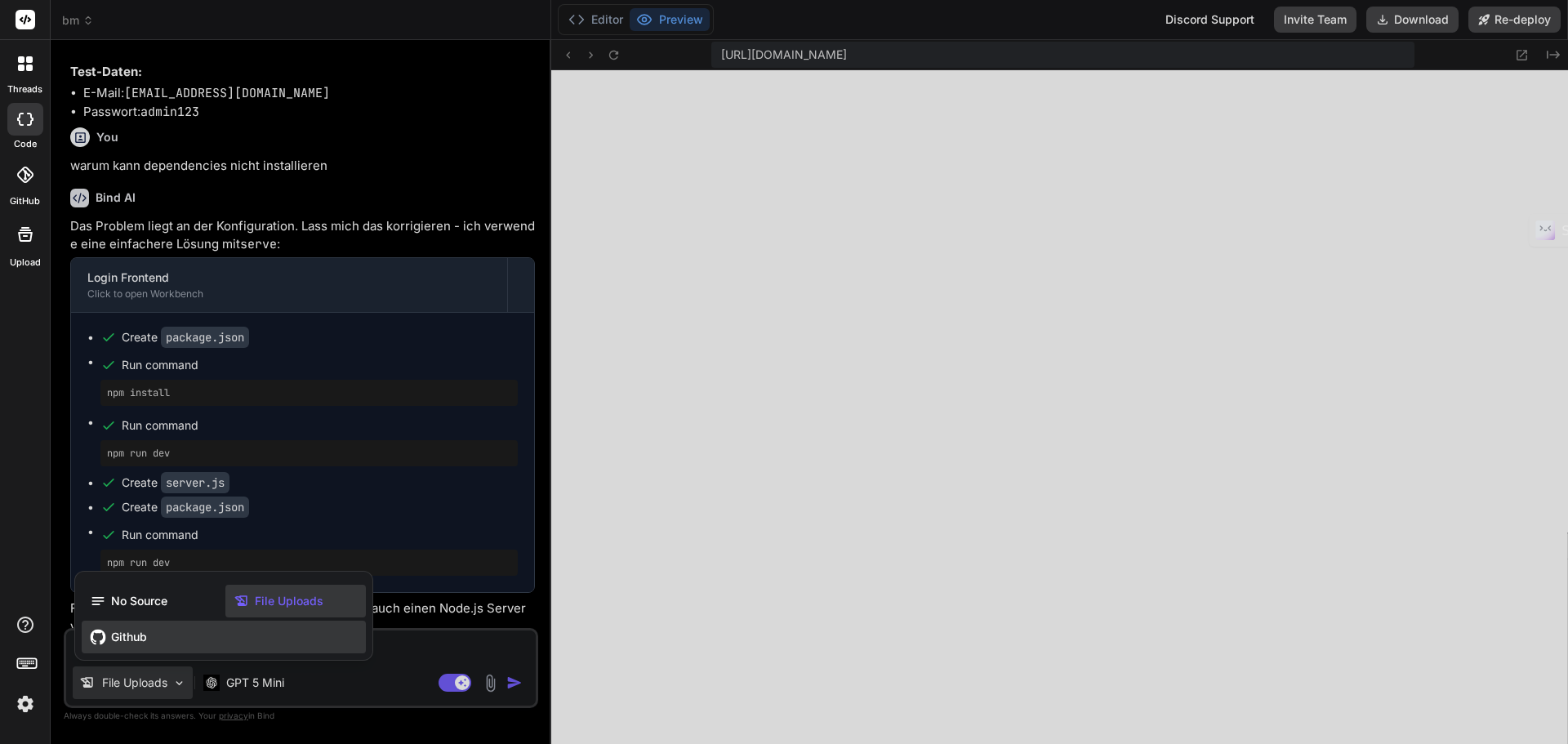
click at [141, 636] on span "Github" at bounding box center [129, 637] width 36 height 16
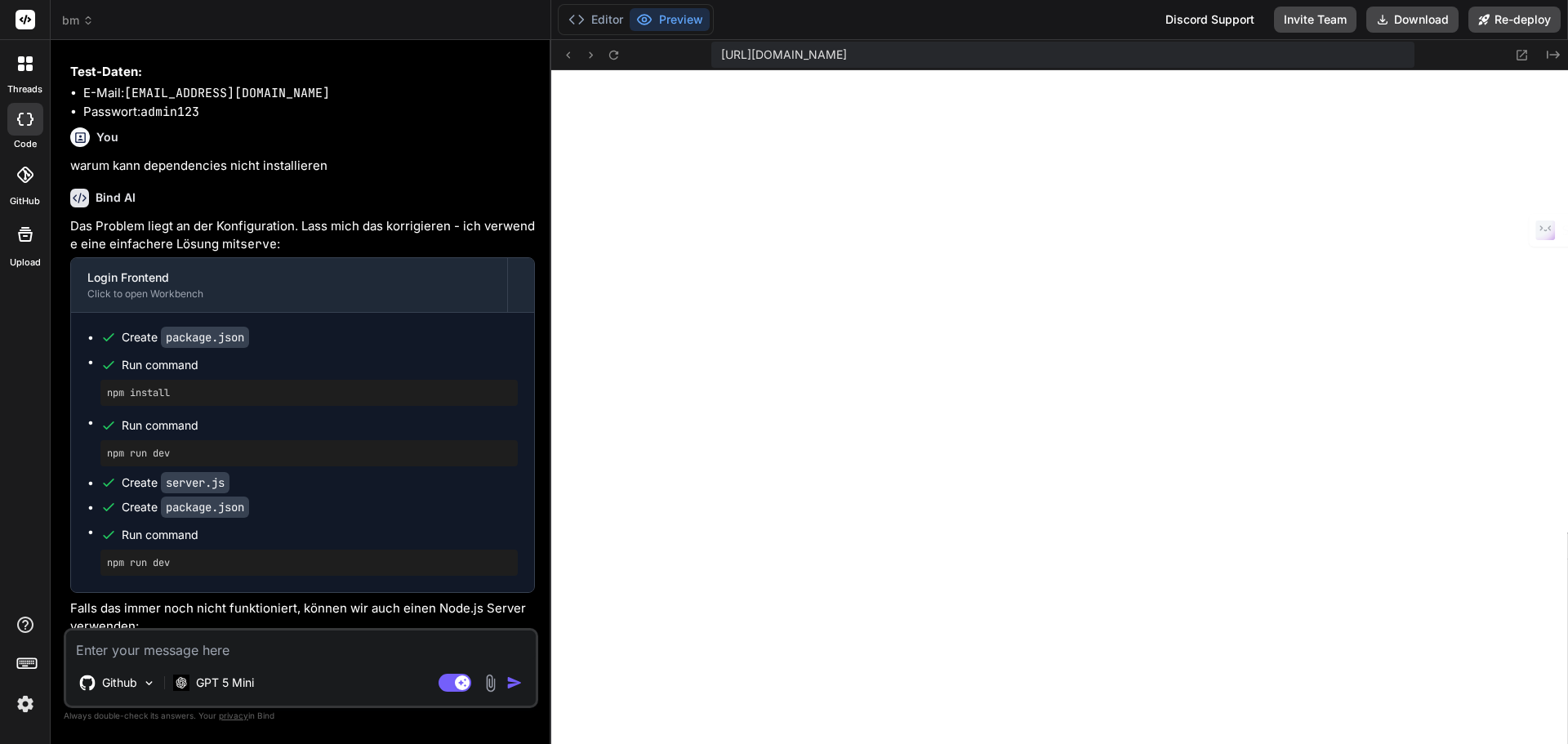
click at [26, 705] on img at bounding box center [25, 704] width 28 height 28
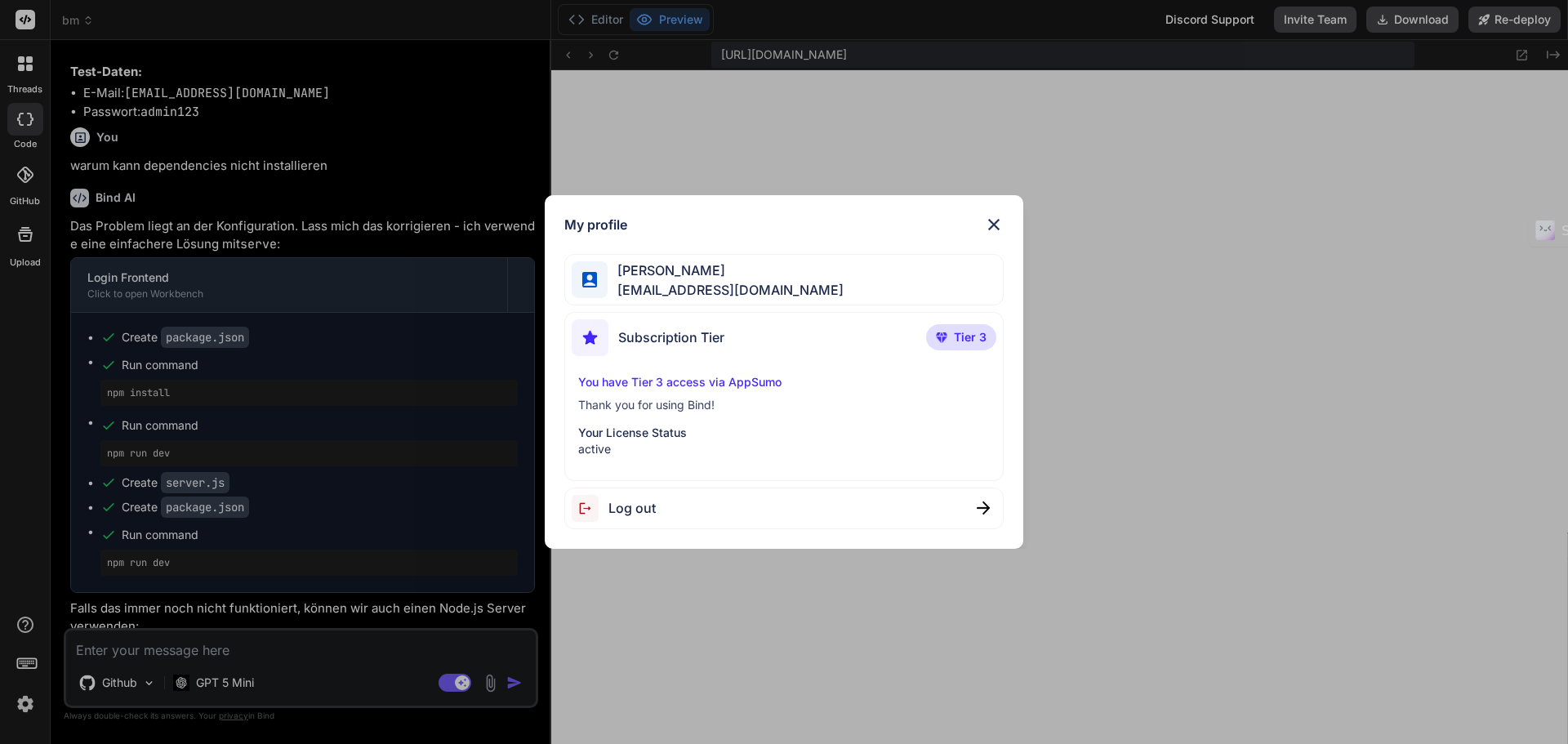
click at [28, 702] on div "My profile Bernhard Mangold iphonemangold@googlemail.com Subscription Tier Tier…" at bounding box center [784, 372] width 1568 height 744
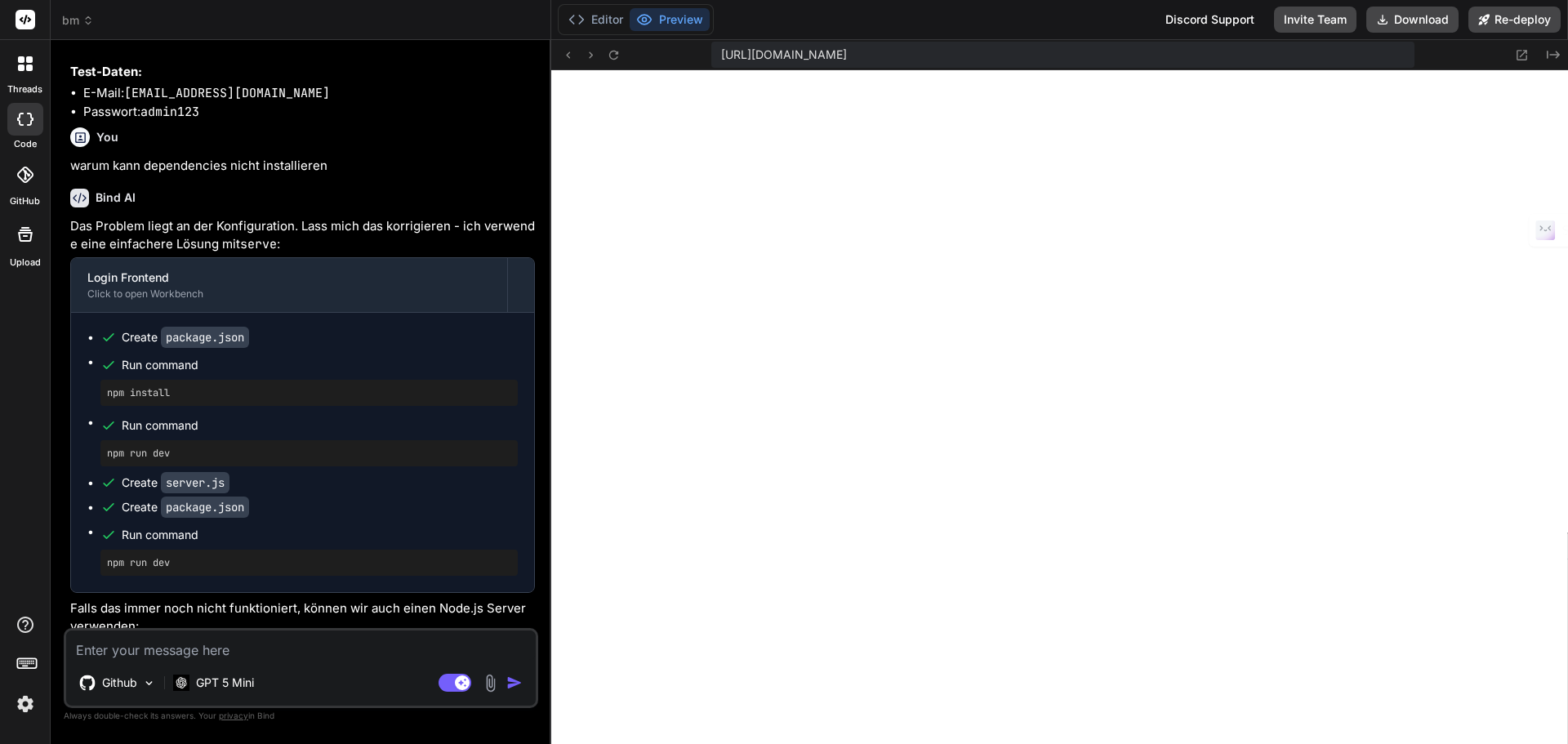
click at [25, 65] on icon at bounding box center [25, 63] width 15 height 15
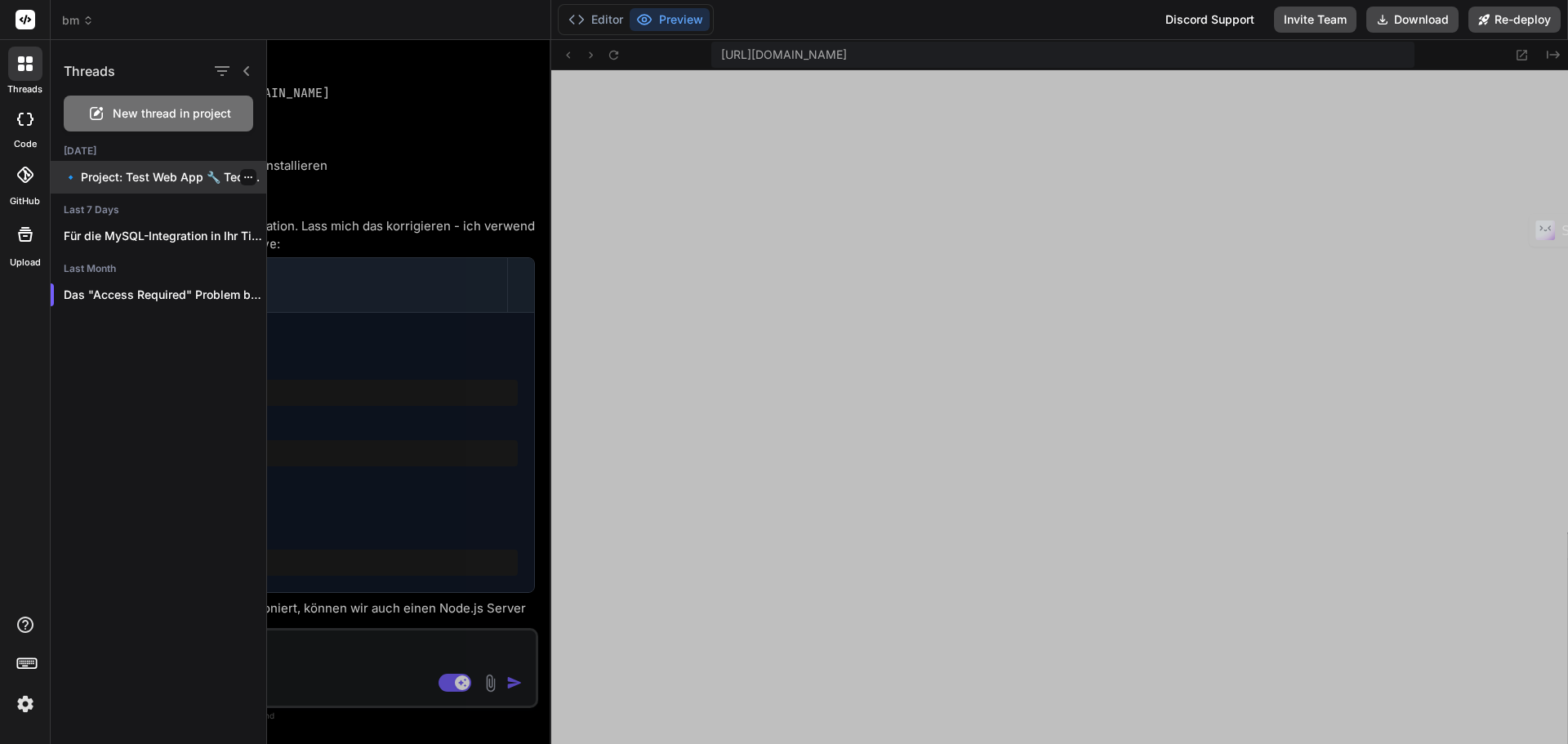
click at [184, 178] on p "🔹 Project: Test Web App 🔧 Tech..." at bounding box center [165, 177] width 203 height 16
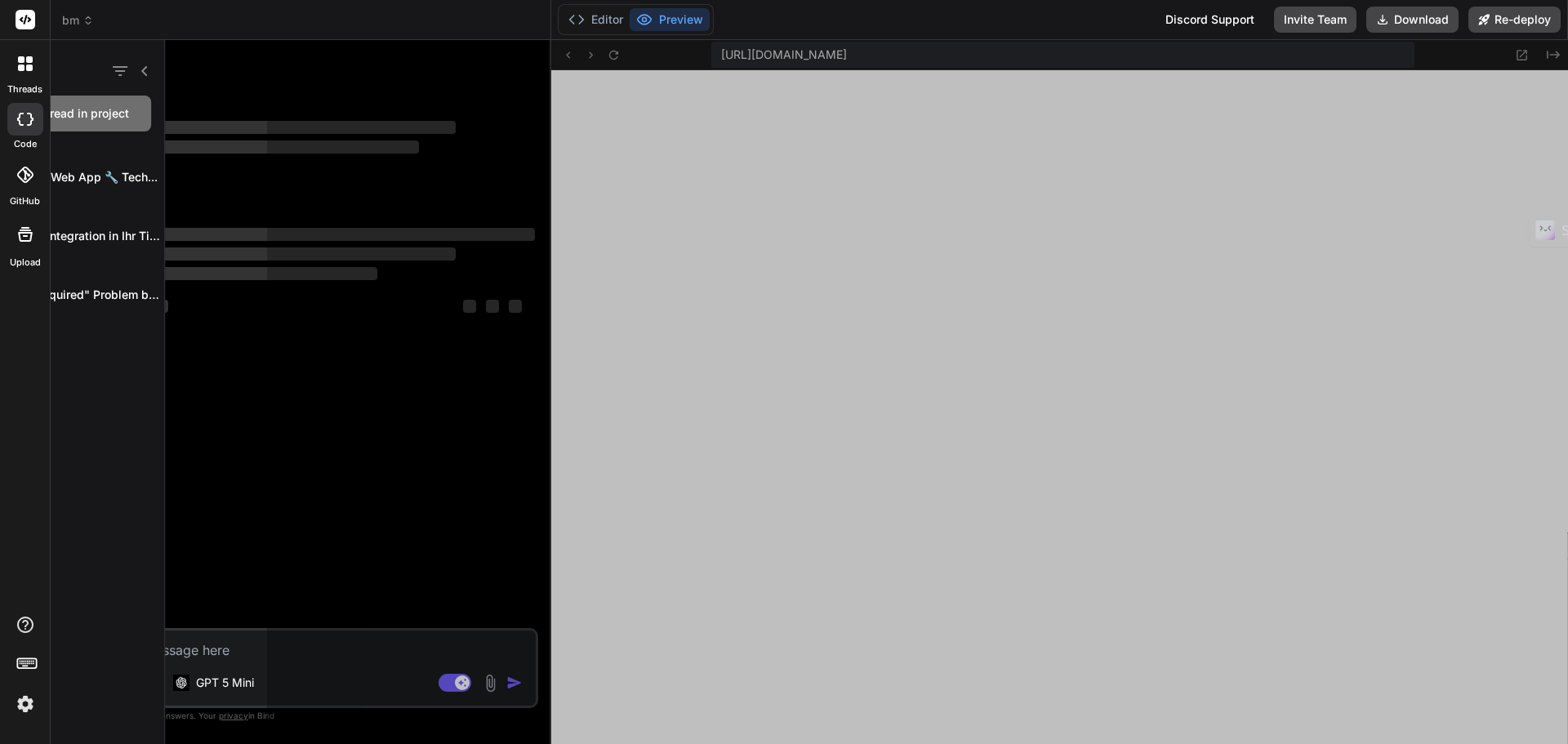
scroll to position [0, 0]
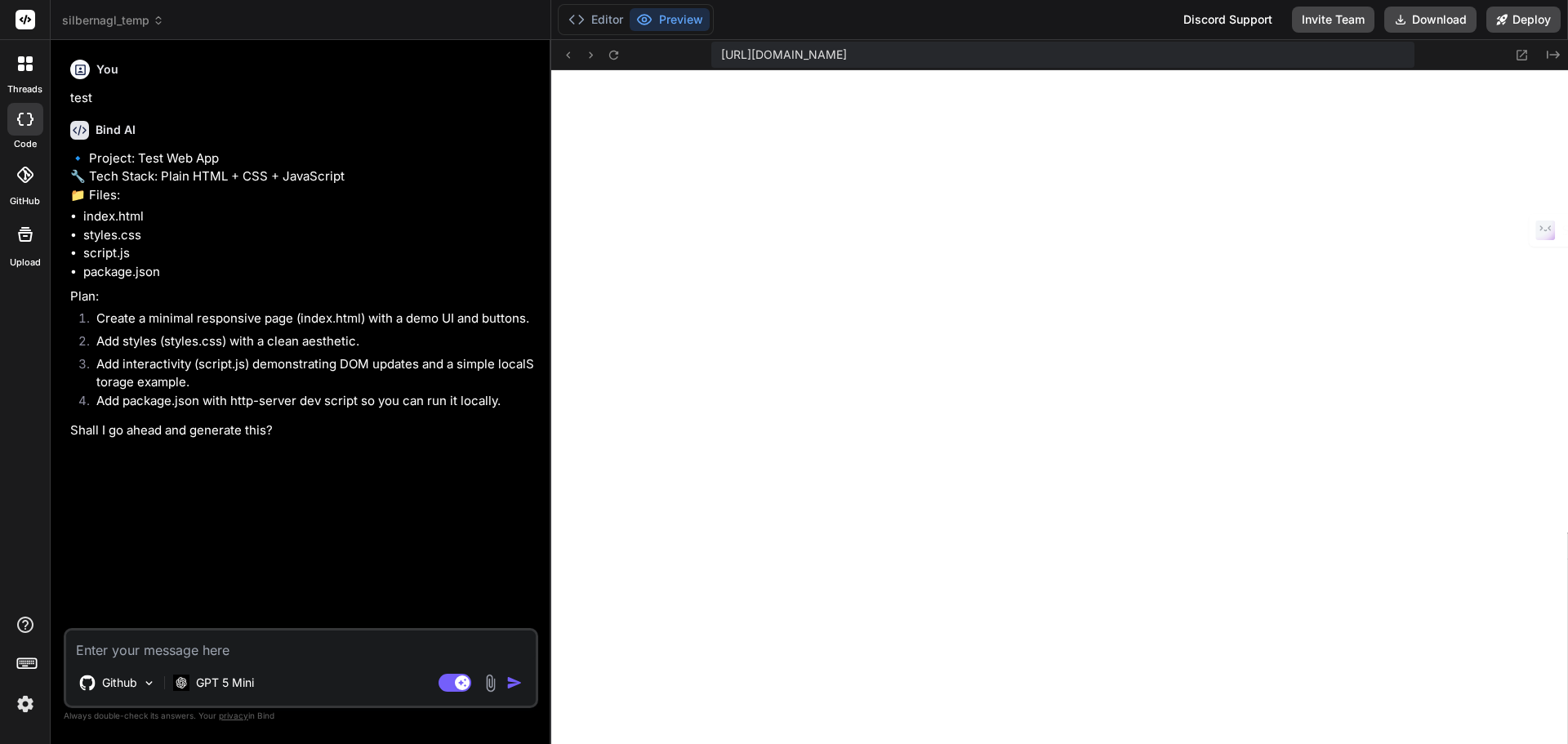
click at [116, 649] on textarea at bounding box center [301, 645] width 470 height 29
type textarea "x"
type textarea "t"
type textarea "x"
type textarea "te"
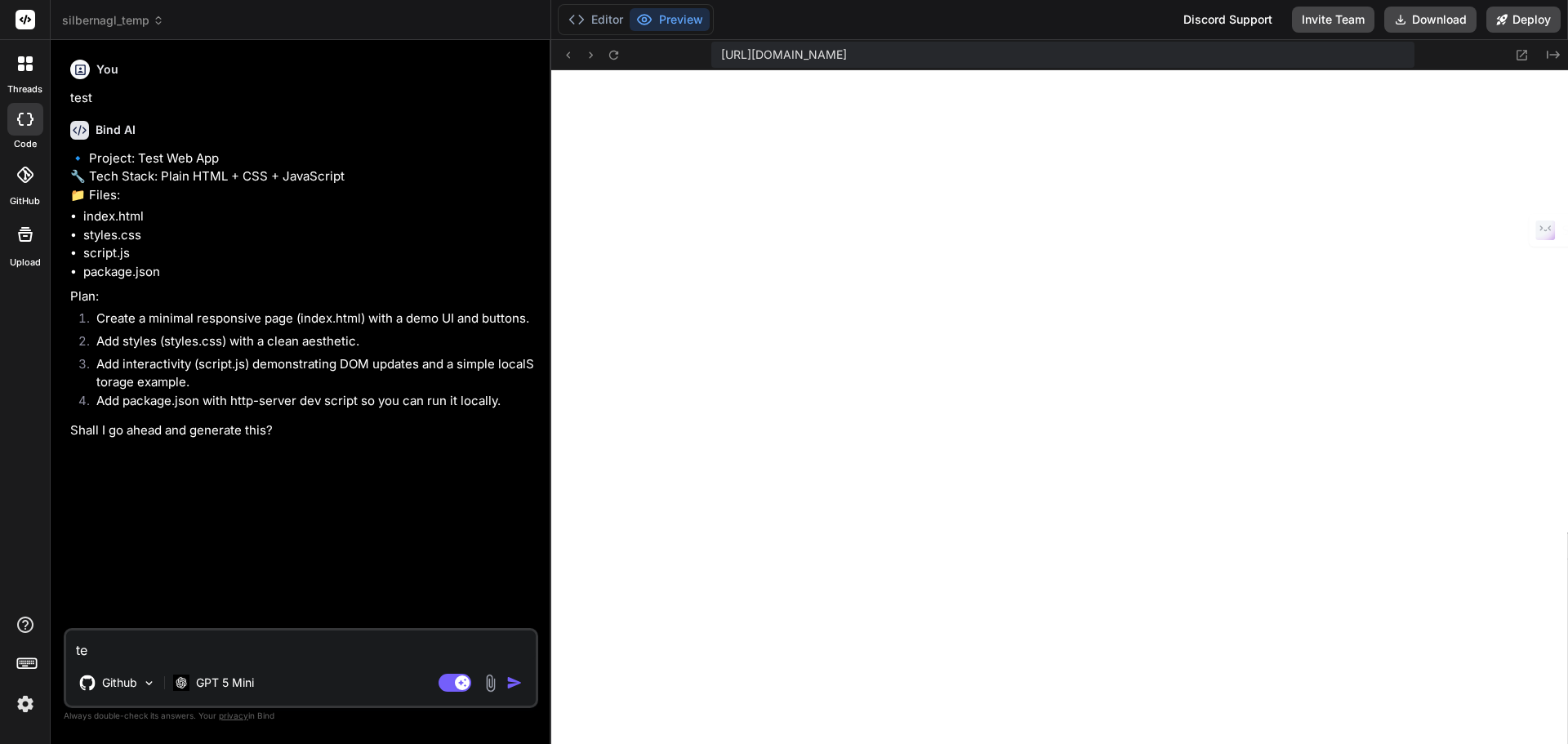
type textarea "x"
type textarea "tes"
type textarea "x"
type textarea "test"
type textarea "x"
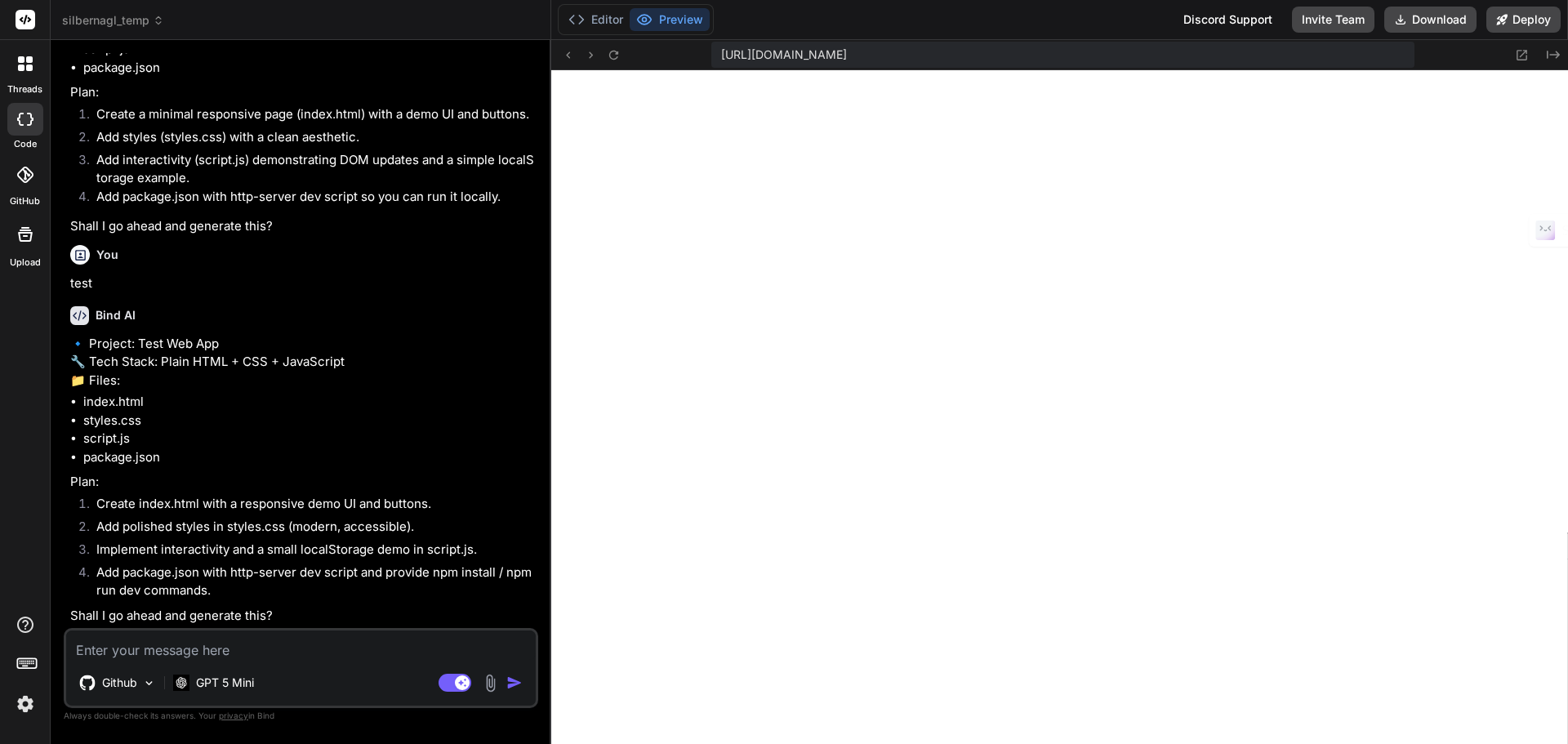
scroll to position [278, 0]
click at [210, 678] on p "GPT 5 Mini" at bounding box center [224, 683] width 58 height 16
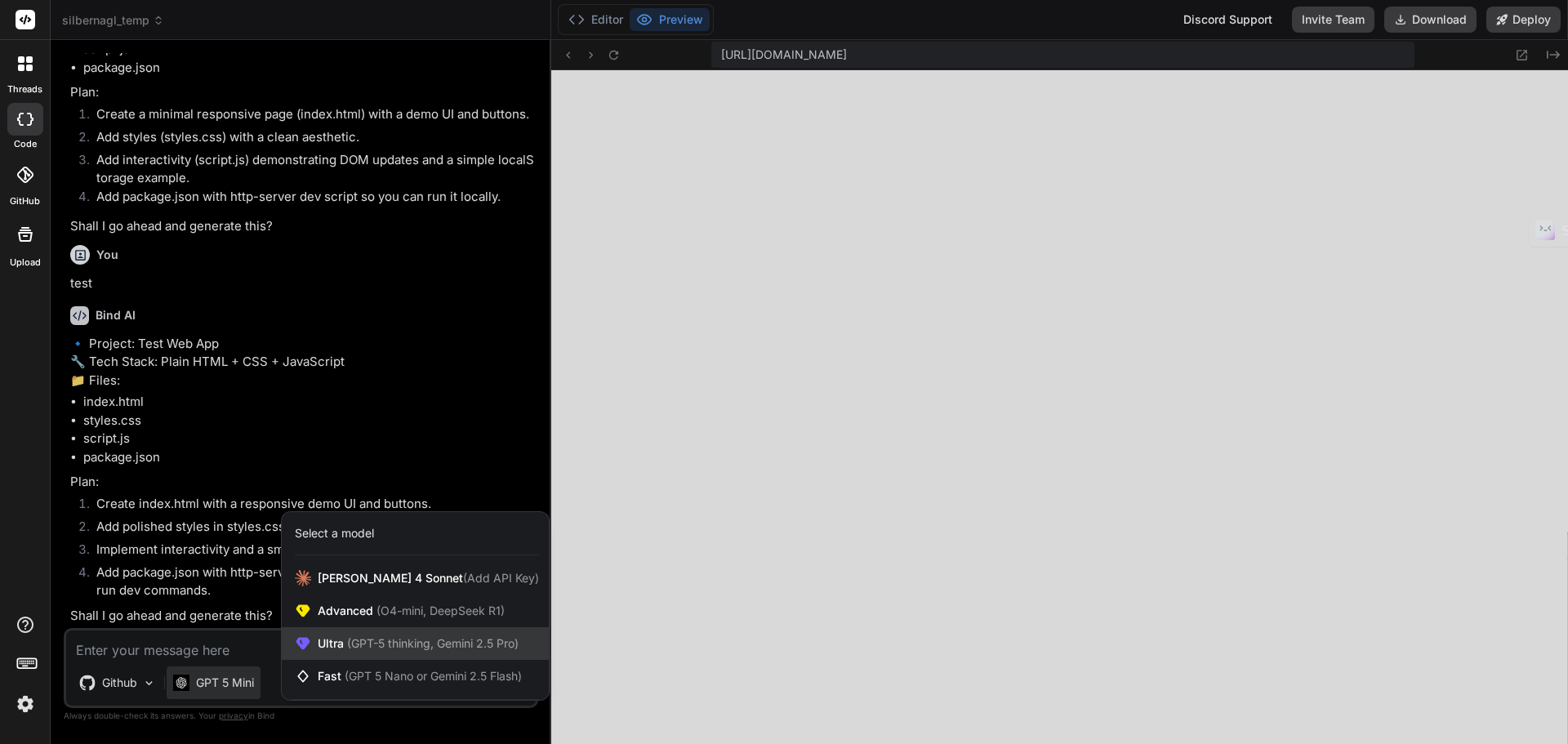
click at [458, 641] on span "(GPT-5 thinking, Gemini 2.5 Pro)" at bounding box center [431, 643] width 175 height 14
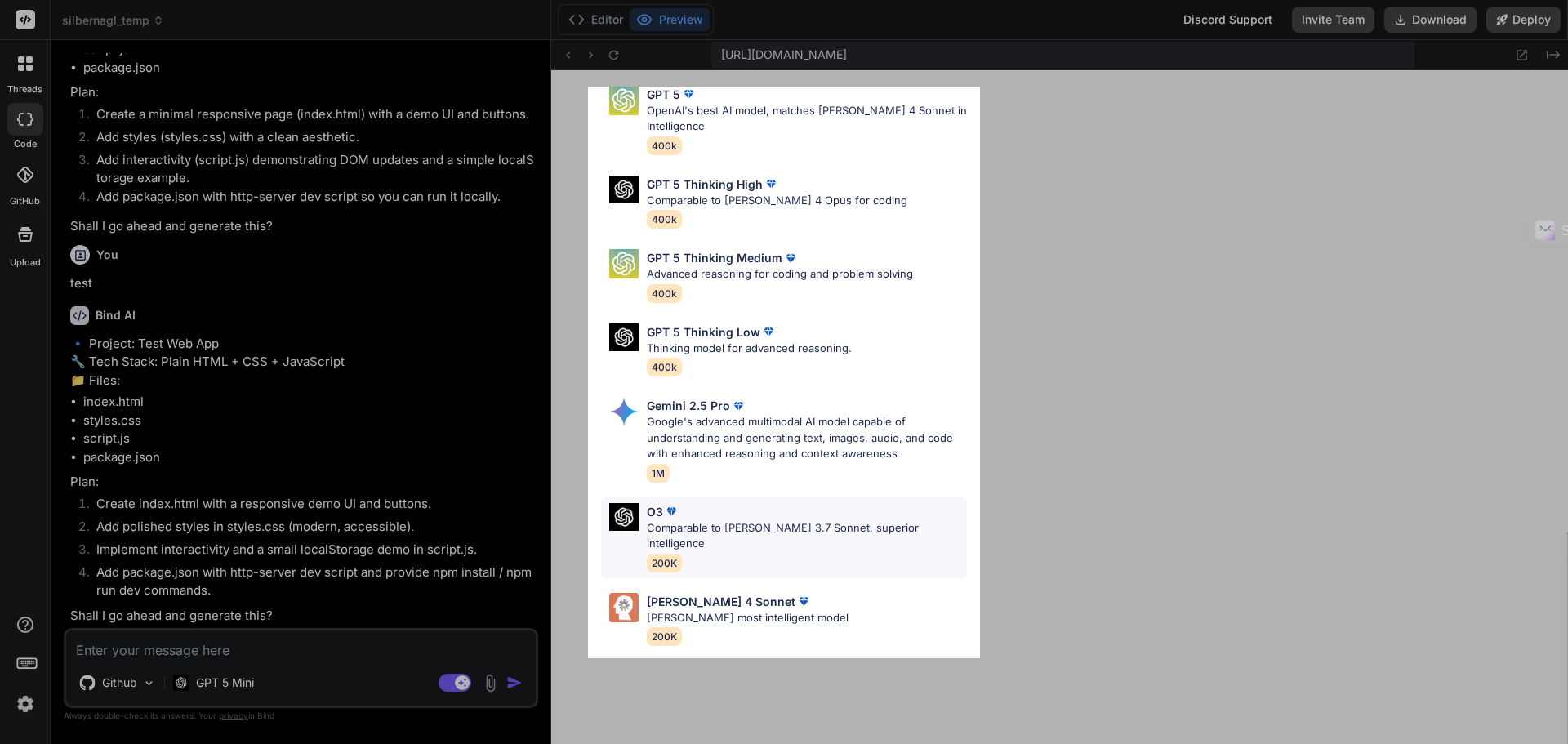
scroll to position [132, 0]
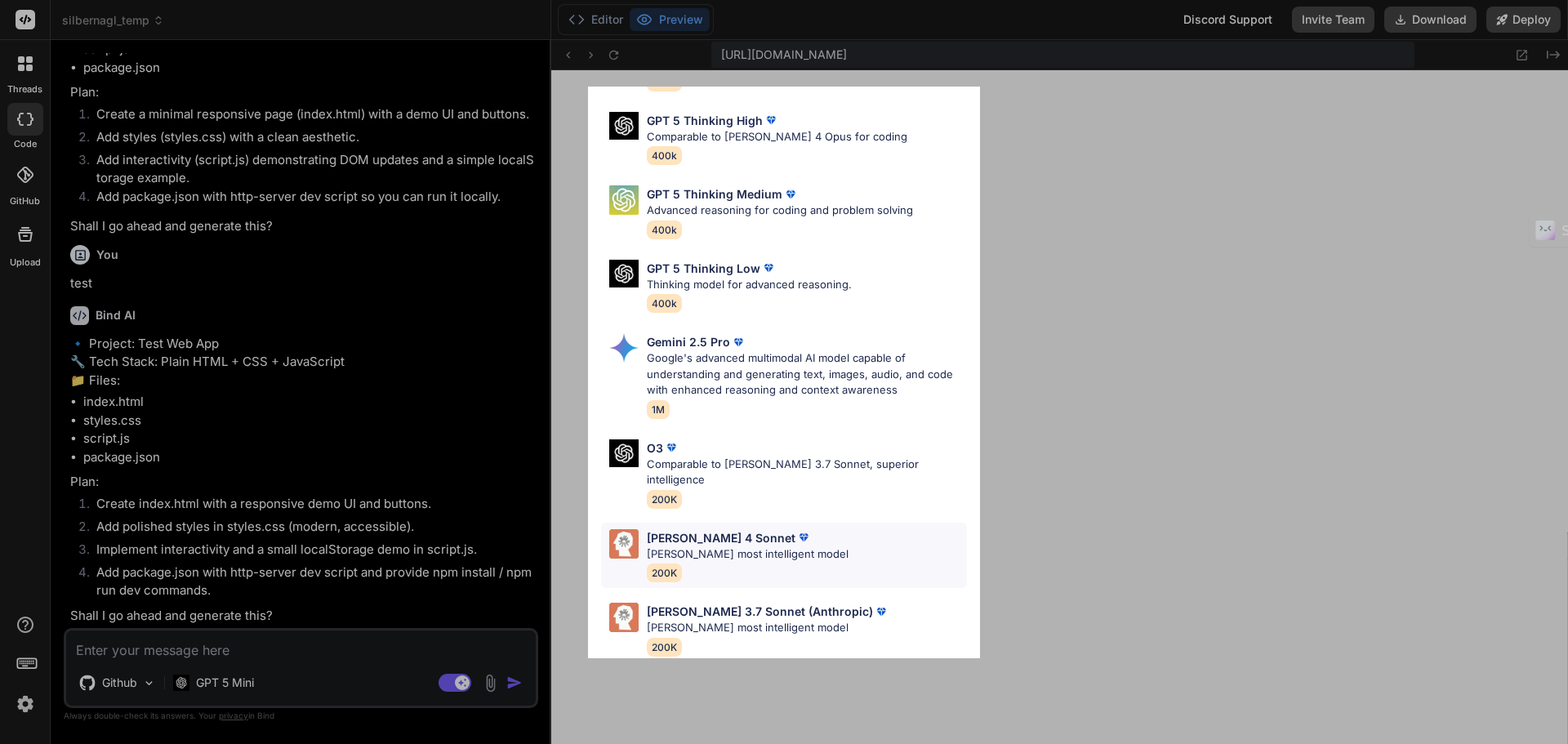
click at [842, 551] on div "[PERSON_NAME] 4 Sonnet [PERSON_NAME]'s most intelligent model 200K" at bounding box center [784, 555] width 365 height 66
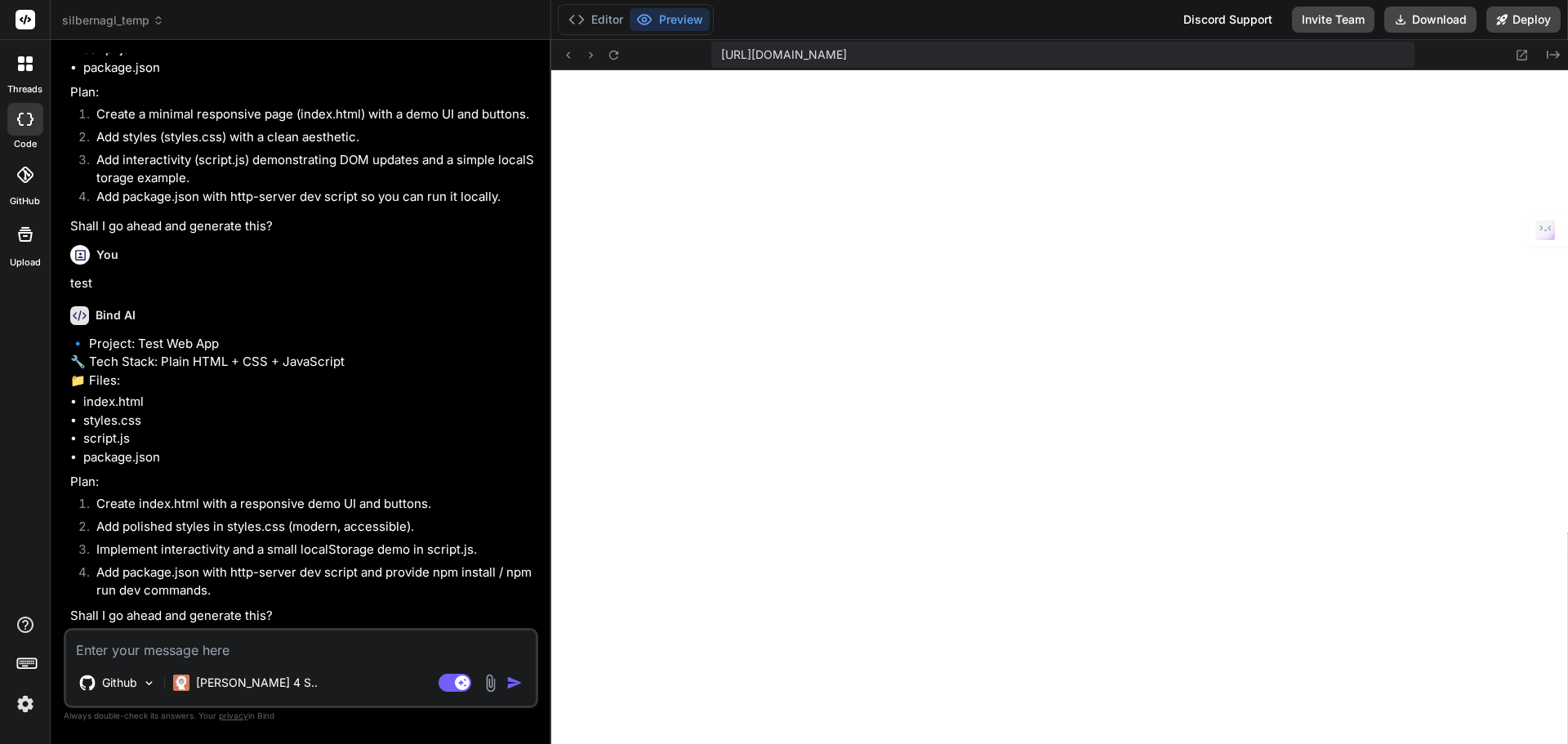
click at [294, 648] on textarea at bounding box center [301, 645] width 470 height 29
click at [250, 672] on div "[PERSON_NAME] 4 S.." at bounding box center [245, 683] width 158 height 33
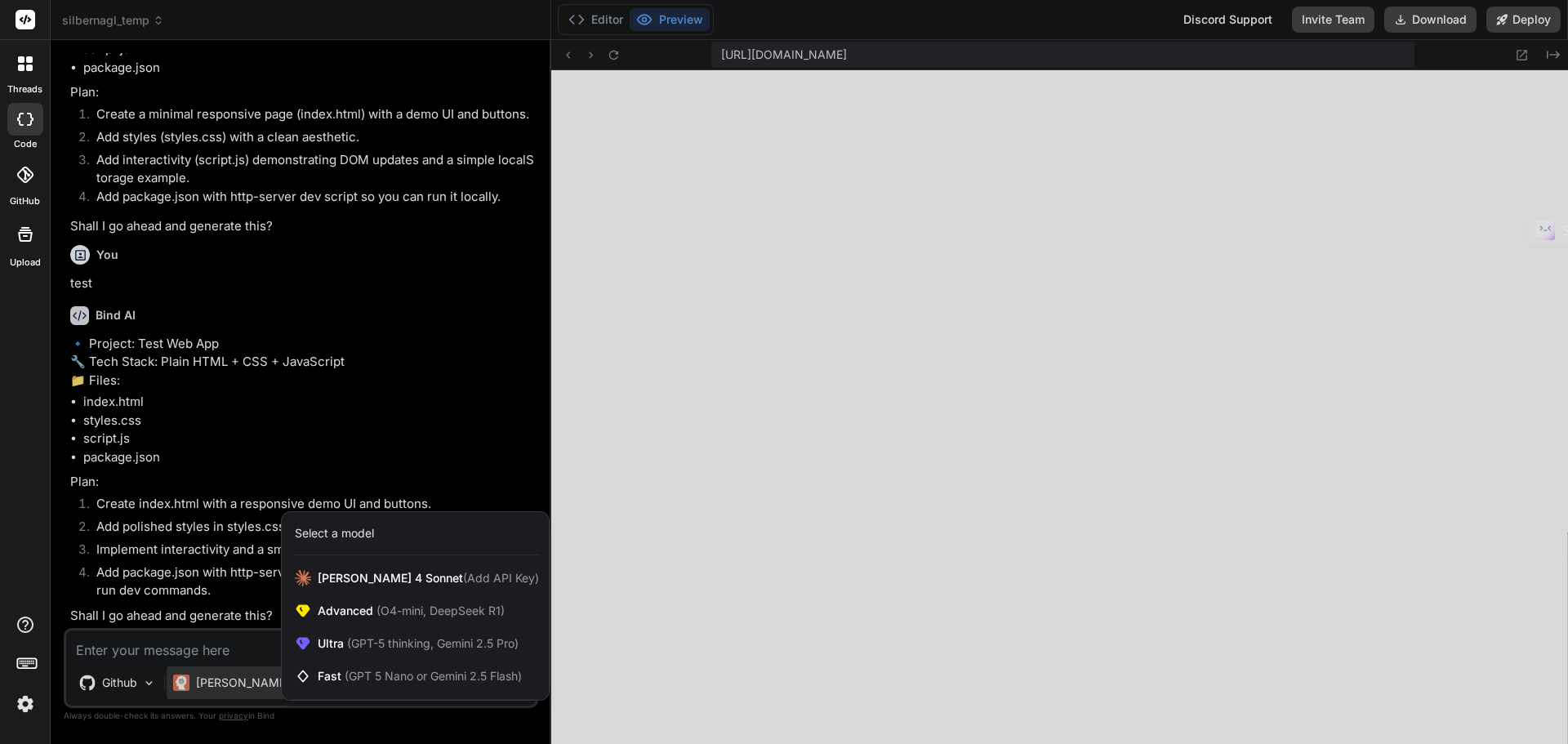
click at [336, 535] on div "Select a model" at bounding box center [334, 533] width 79 height 16
click at [370, 643] on span "(GPT-5 thinking, Gemini 2.5 Pro)" at bounding box center [431, 643] width 175 height 14
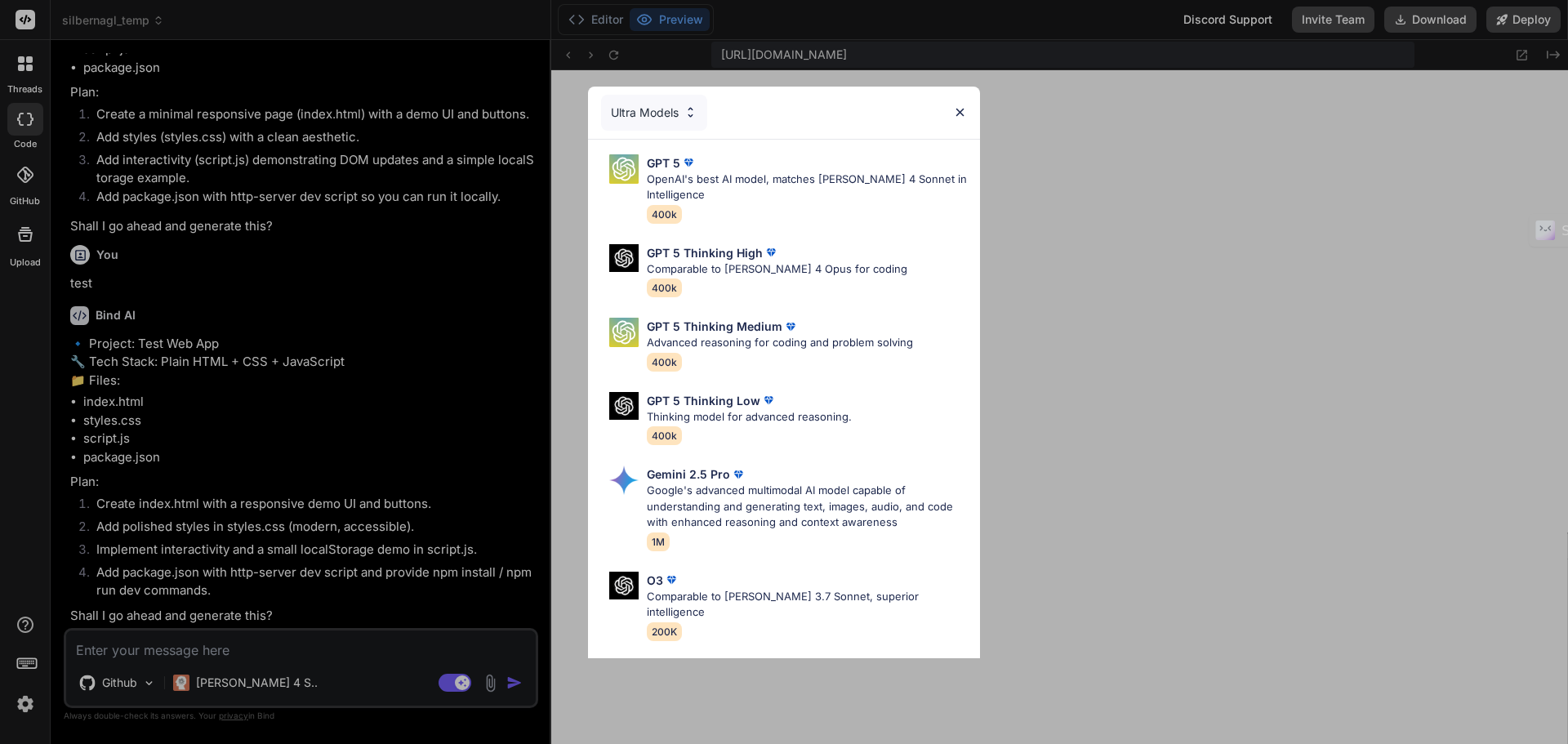
click at [667, 103] on div "Ultra Models" at bounding box center [653, 113] width 106 height 36
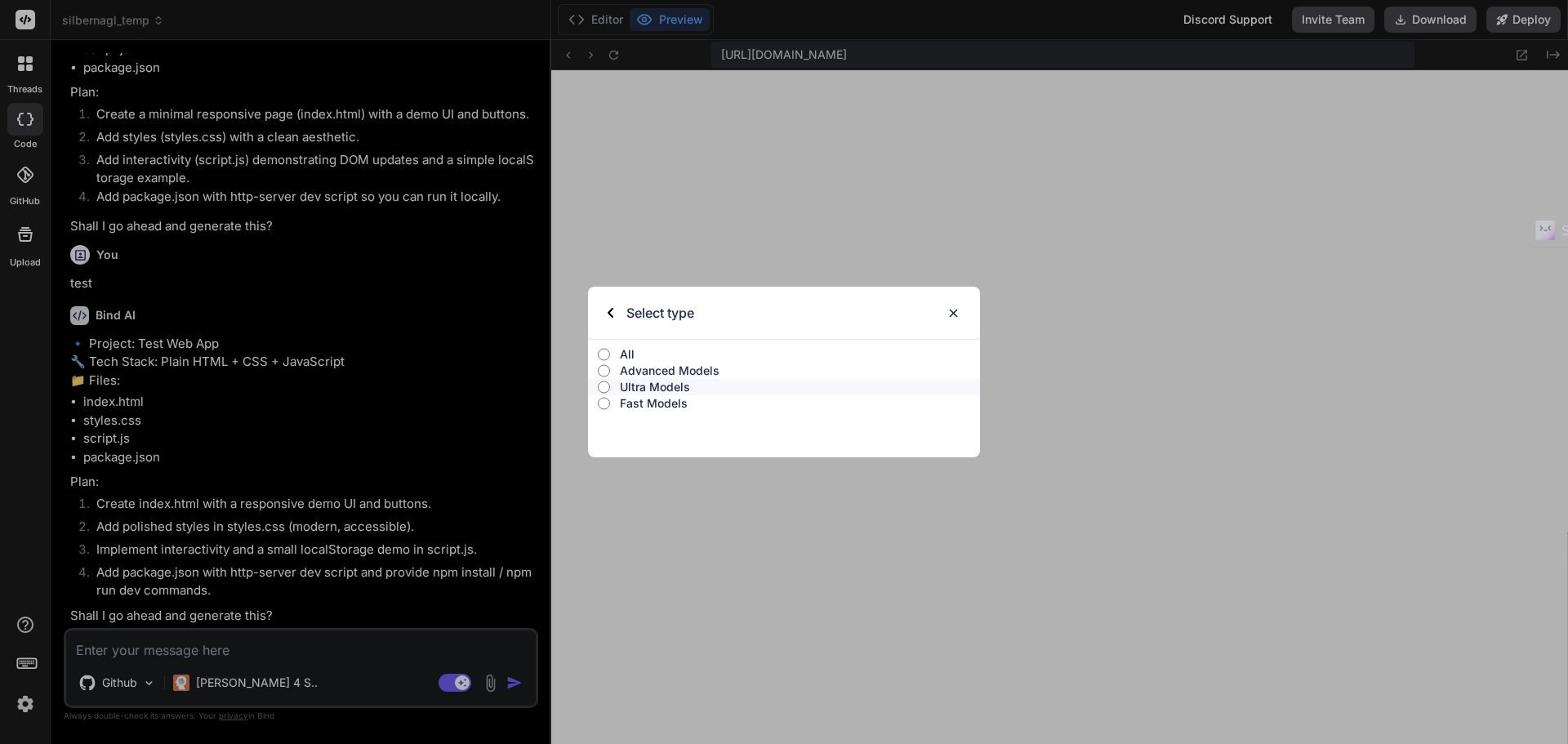
click at [623, 385] on p "Ultra Models" at bounding box center [800, 387] width 360 height 16
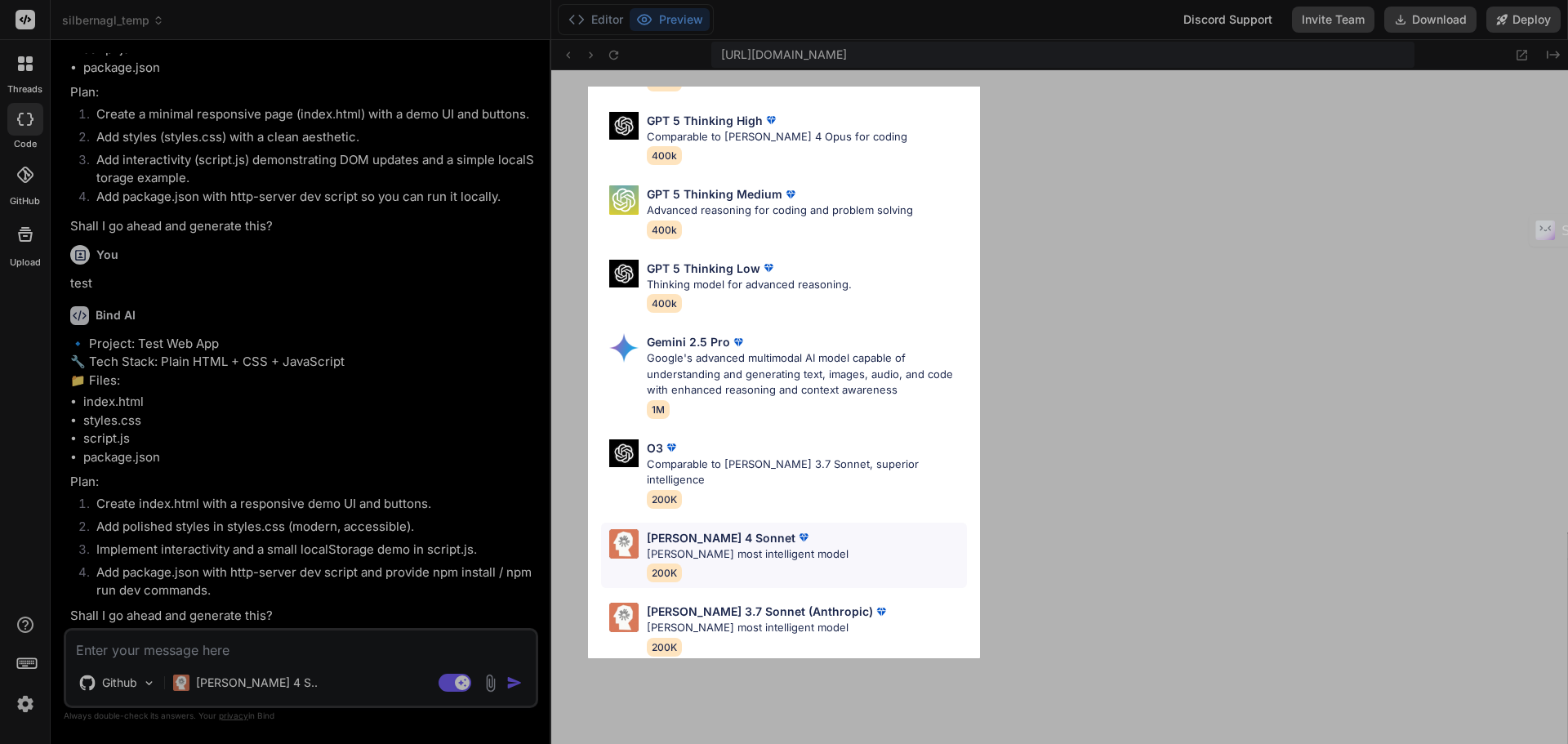
click at [848, 532] on div "[PERSON_NAME] 4 Sonnet [PERSON_NAME]'s most intelligent model 200K" at bounding box center [784, 555] width 365 height 66
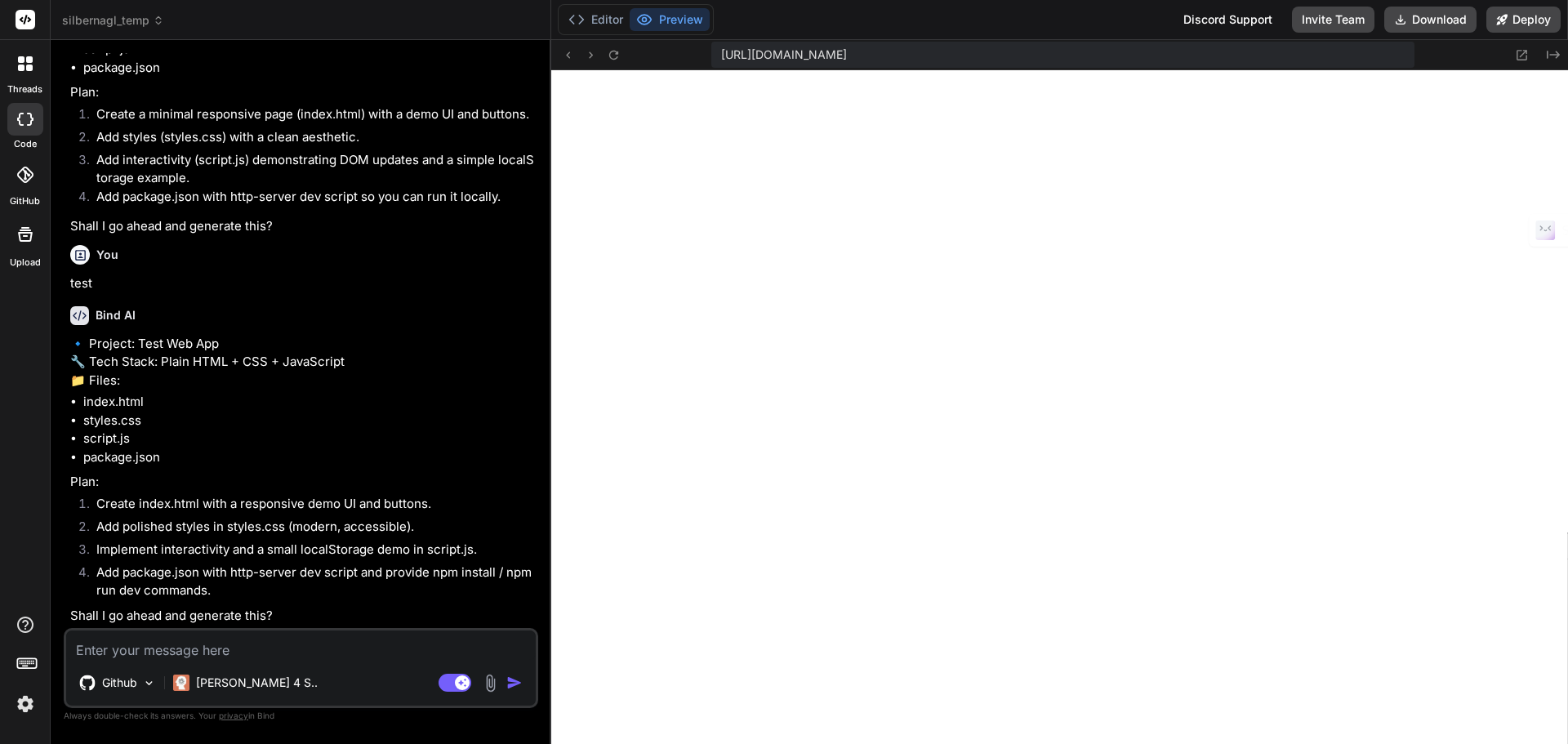
click at [285, 645] on textarea at bounding box center [301, 645] width 470 height 29
click at [129, 9] on header "silbernagl_temp Created with Pixso." at bounding box center [301, 20] width 501 height 40
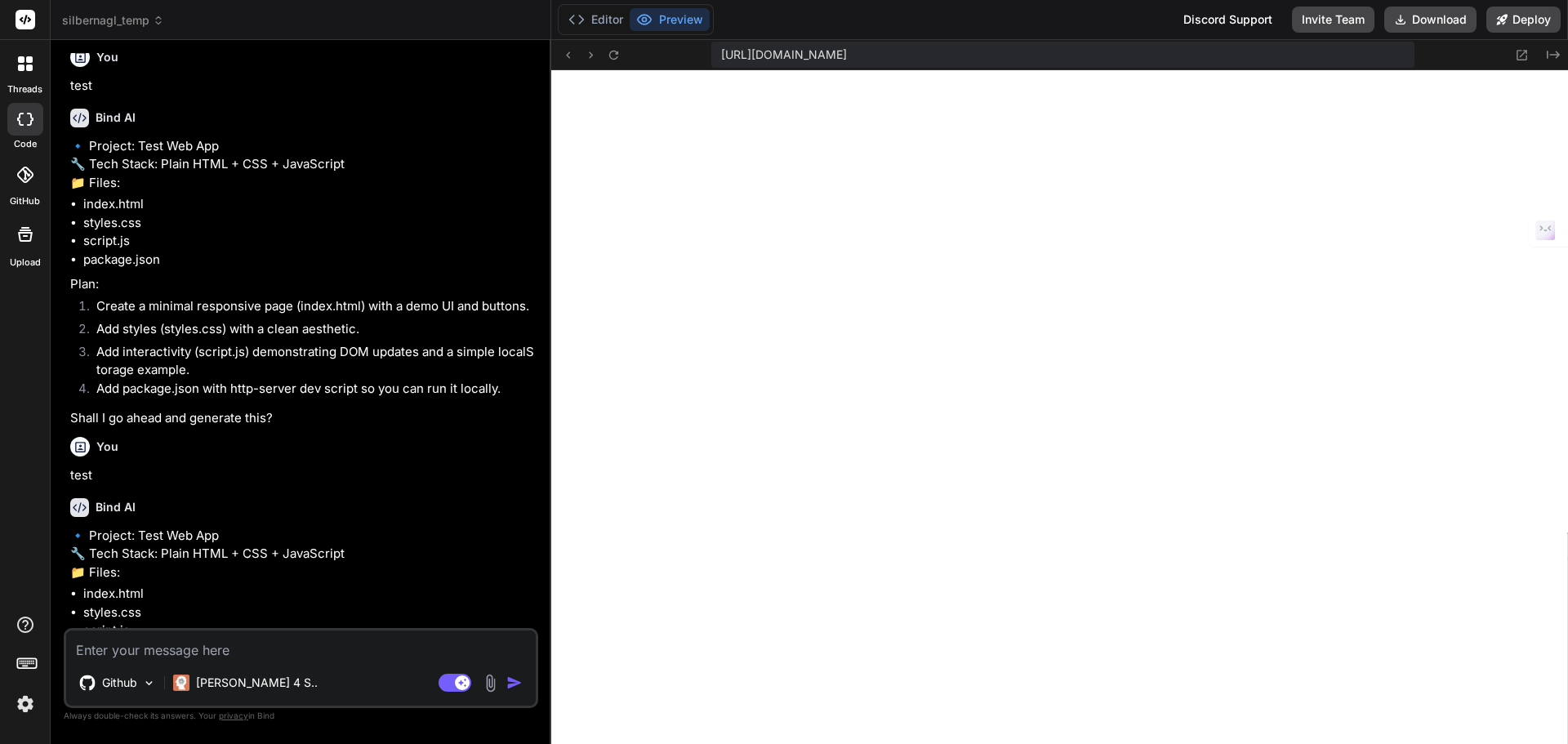
scroll to position [0, 0]
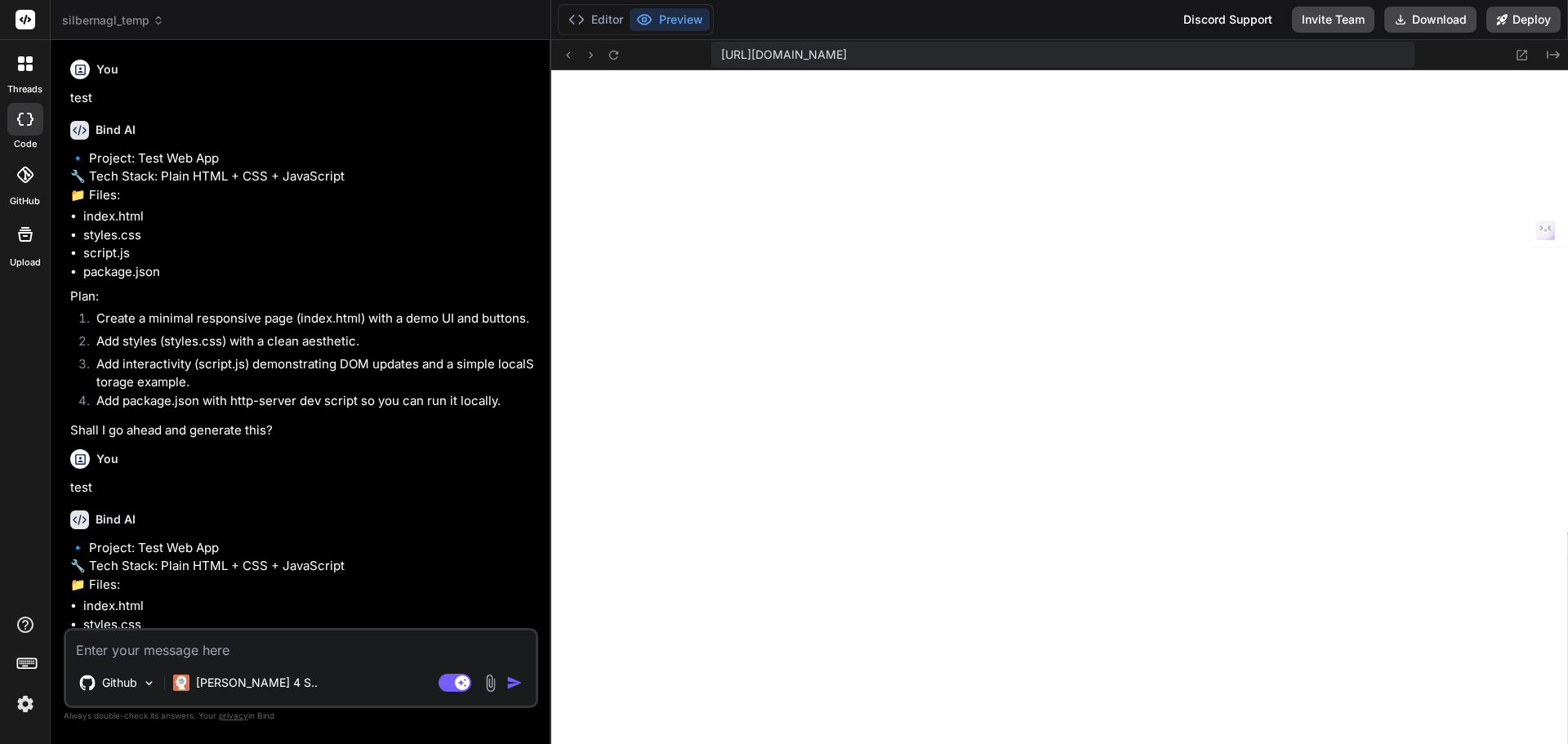
click at [145, 14] on span "silbernagl_temp" at bounding box center [113, 20] width 102 height 16
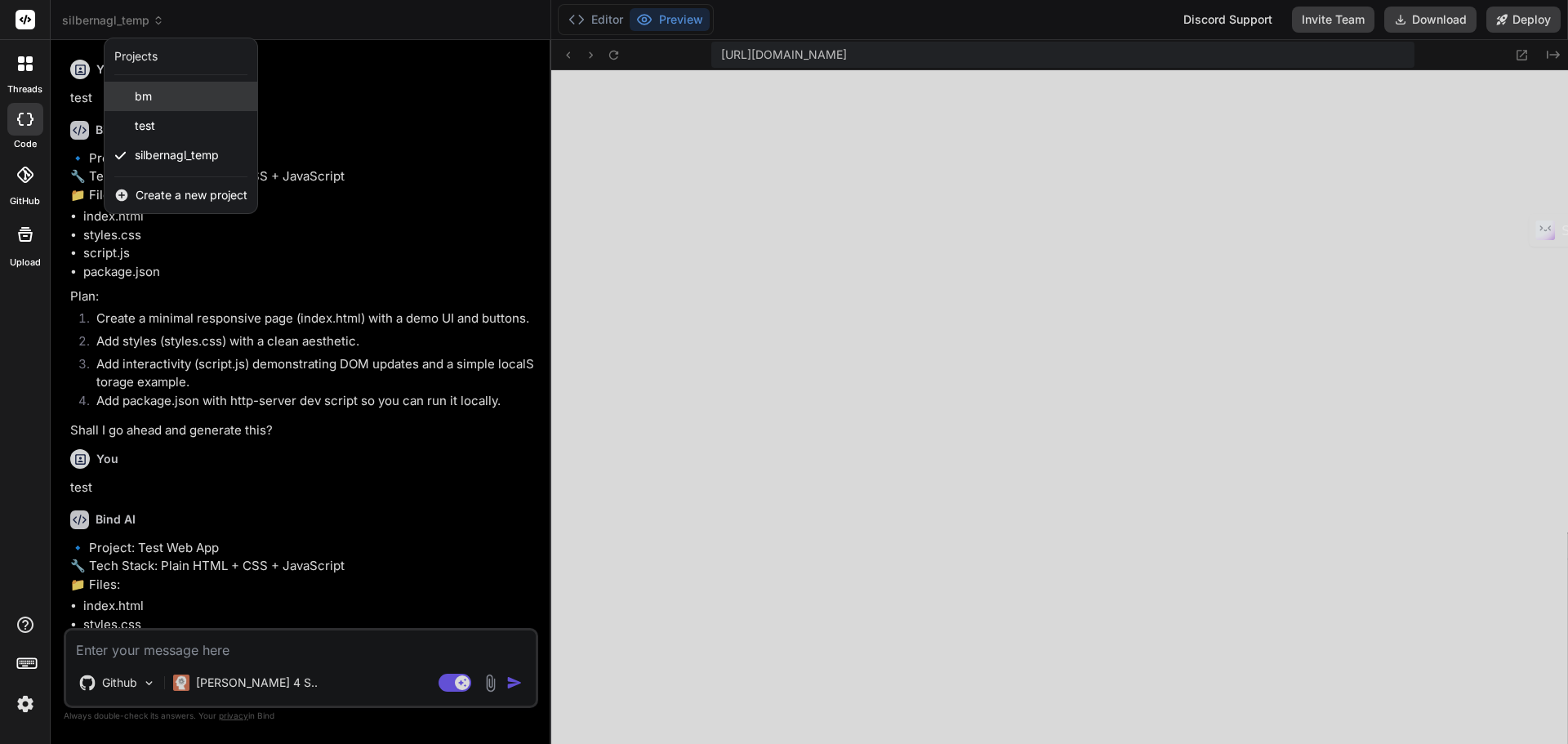
click at [164, 100] on div "bm" at bounding box center [180, 97] width 153 height 29
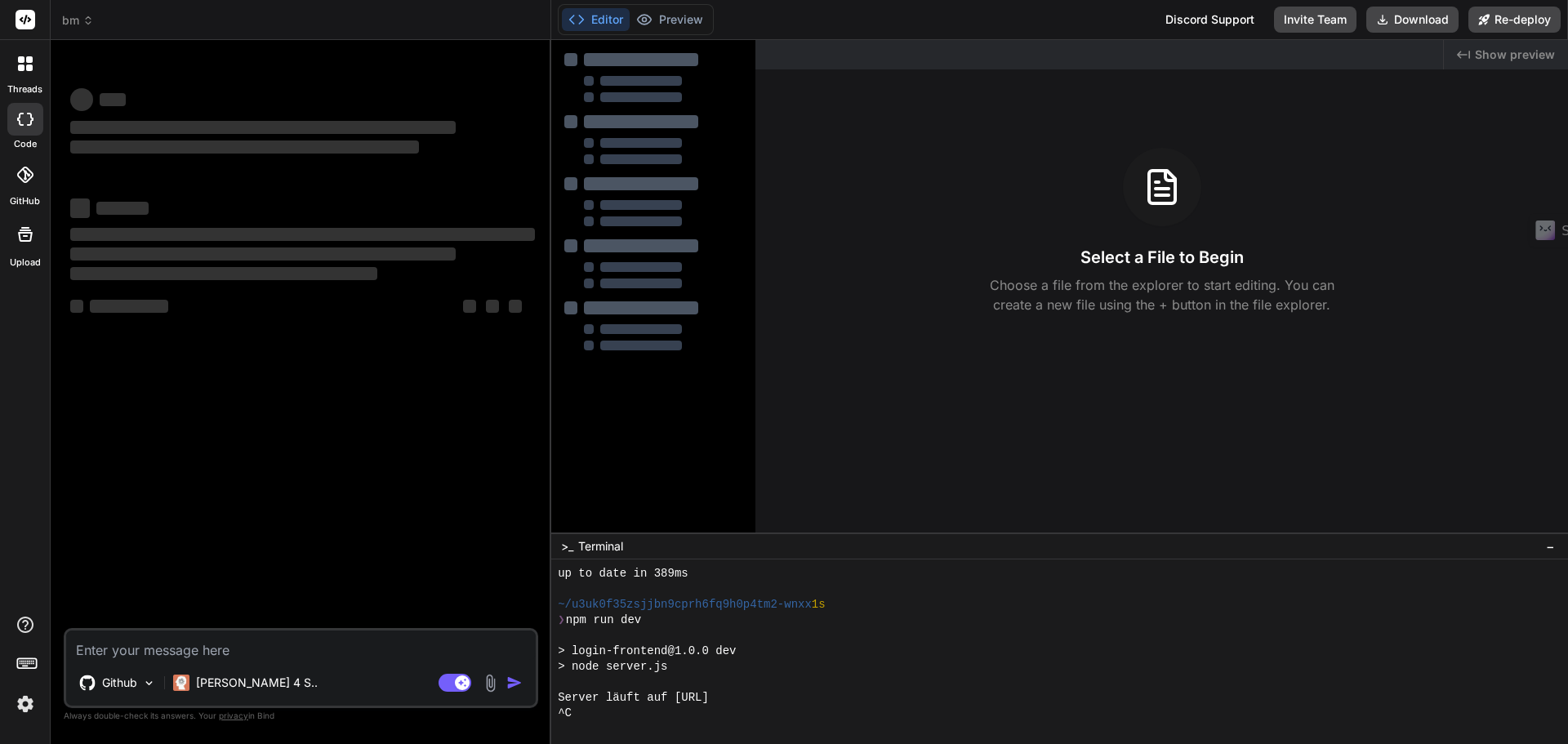
scroll to position [186, 0]
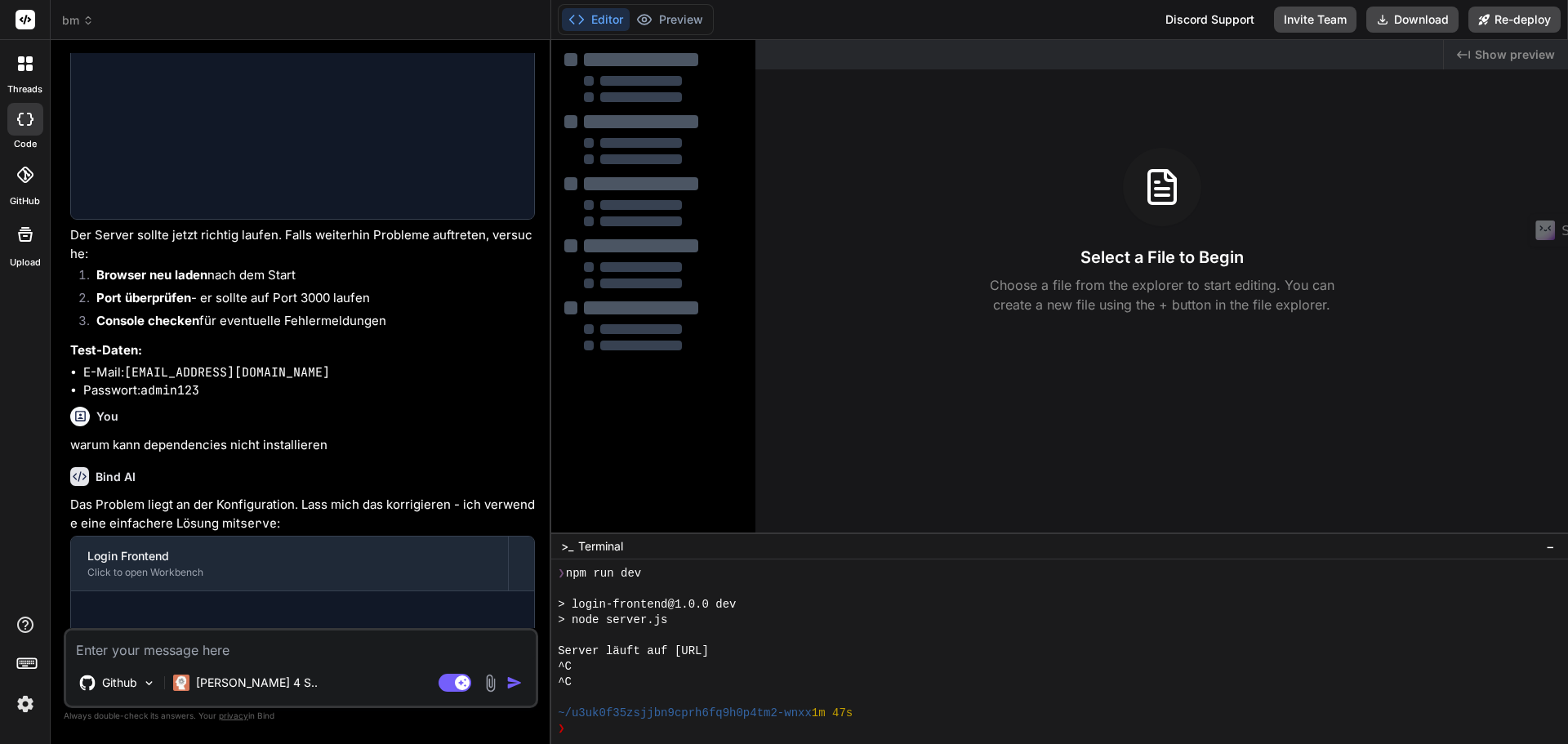
click at [83, 17] on icon at bounding box center [88, 20] width 11 height 11
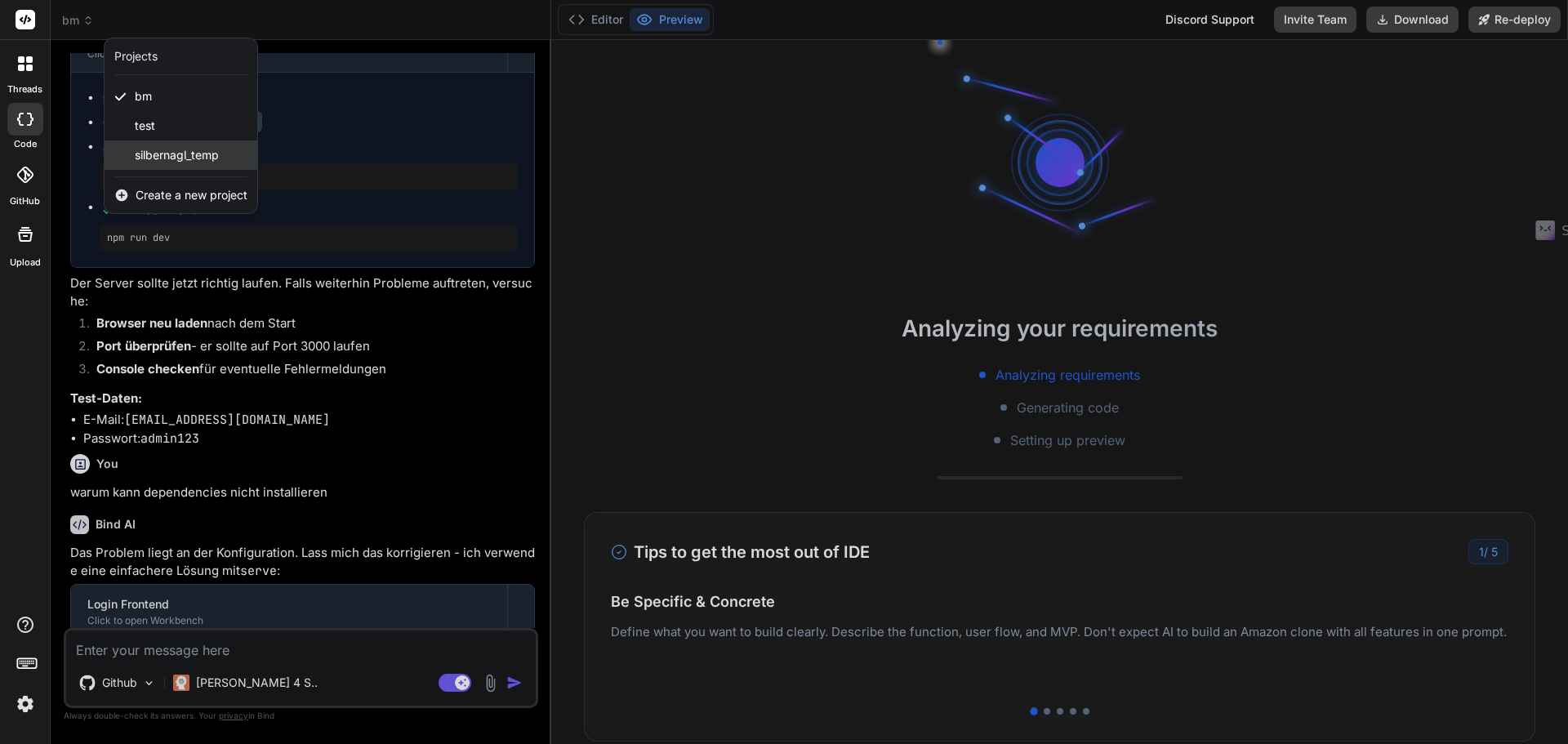
scroll to position [326, 0]
click at [184, 155] on span "silbernagl_temp" at bounding box center [177, 155] width 84 height 16
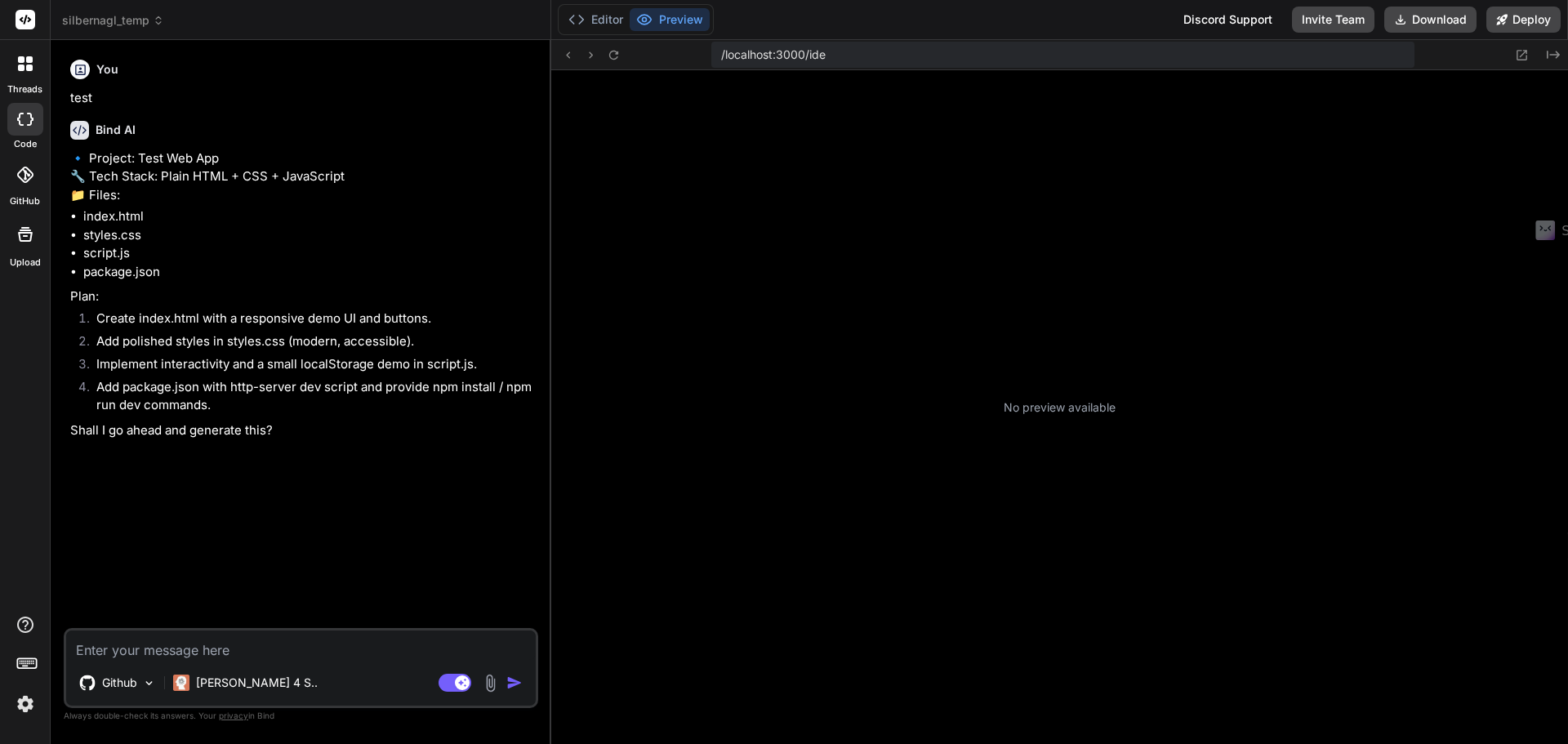
scroll to position [776, 0]
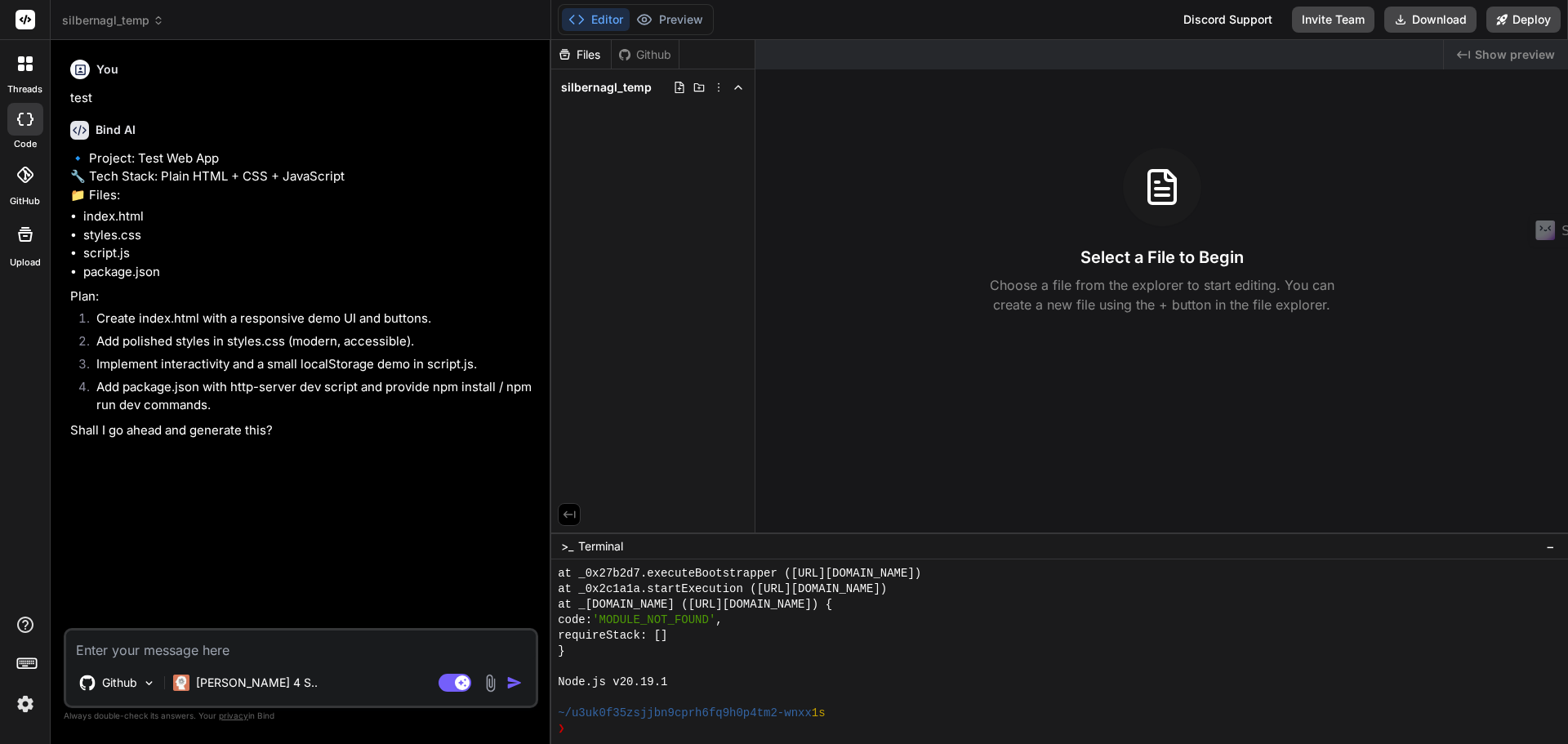
click at [117, 68] on div "You" at bounding box center [302, 69] width 465 height 20
click at [282, 647] on textarea at bounding box center [301, 645] width 470 height 29
drag, startPoint x: 256, startPoint y: 652, endPoint x: 253, endPoint y: 660, distance: 8.5
click at [253, 660] on div "Github Claude 4 S.. Agent Mode. When this toggle is activated, AI automatically…" at bounding box center [301, 668] width 474 height 80
click at [267, 647] on textarea at bounding box center [301, 645] width 470 height 29
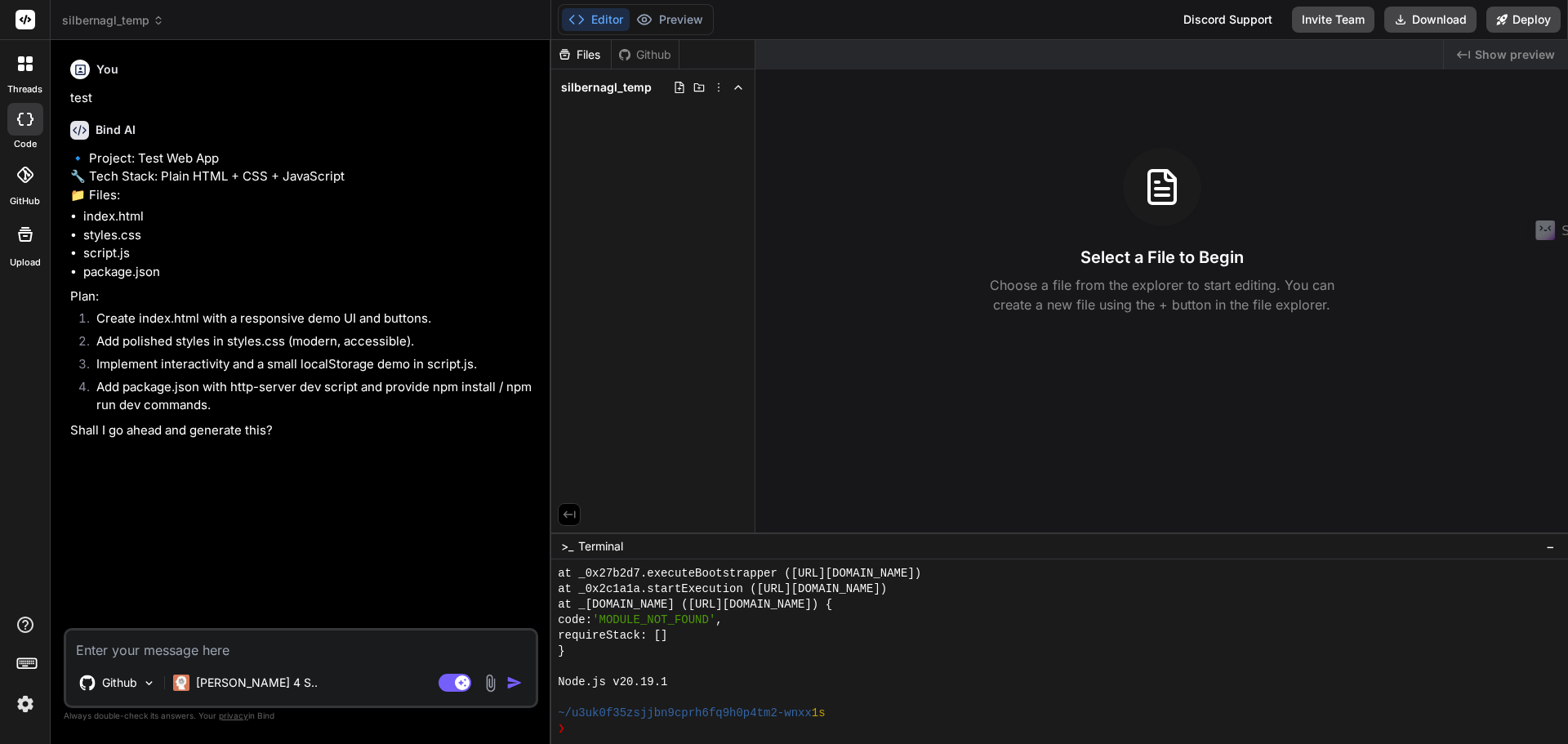
click at [268, 647] on textarea at bounding box center [301, 645] width 470 height 29
type textarea "x"
type textarea "e"
type textarea "x"
type textarea "es"
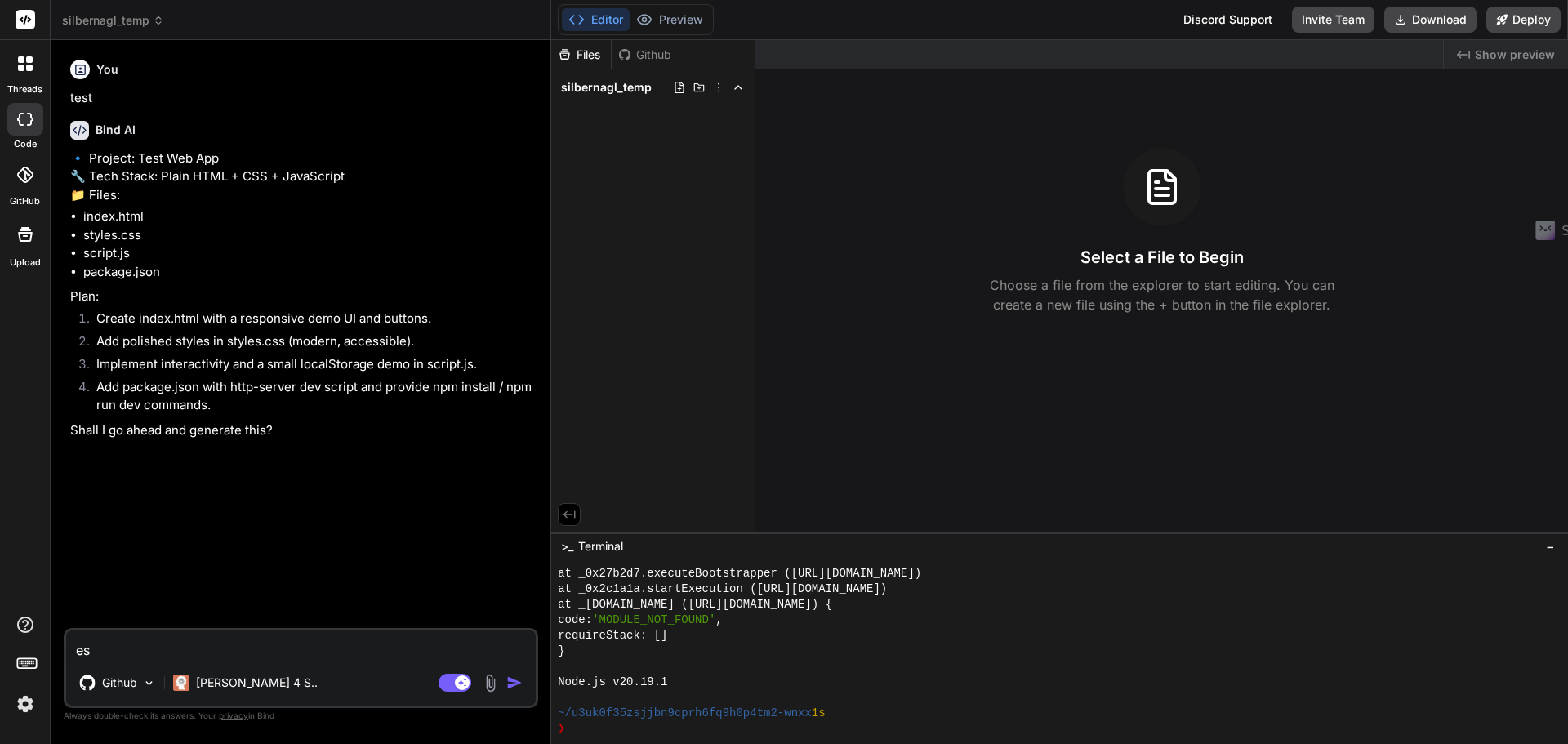
type textarea "x"
type textarea "esr"
type textarea "x"
type textarea "esrt"
type textarea "x"
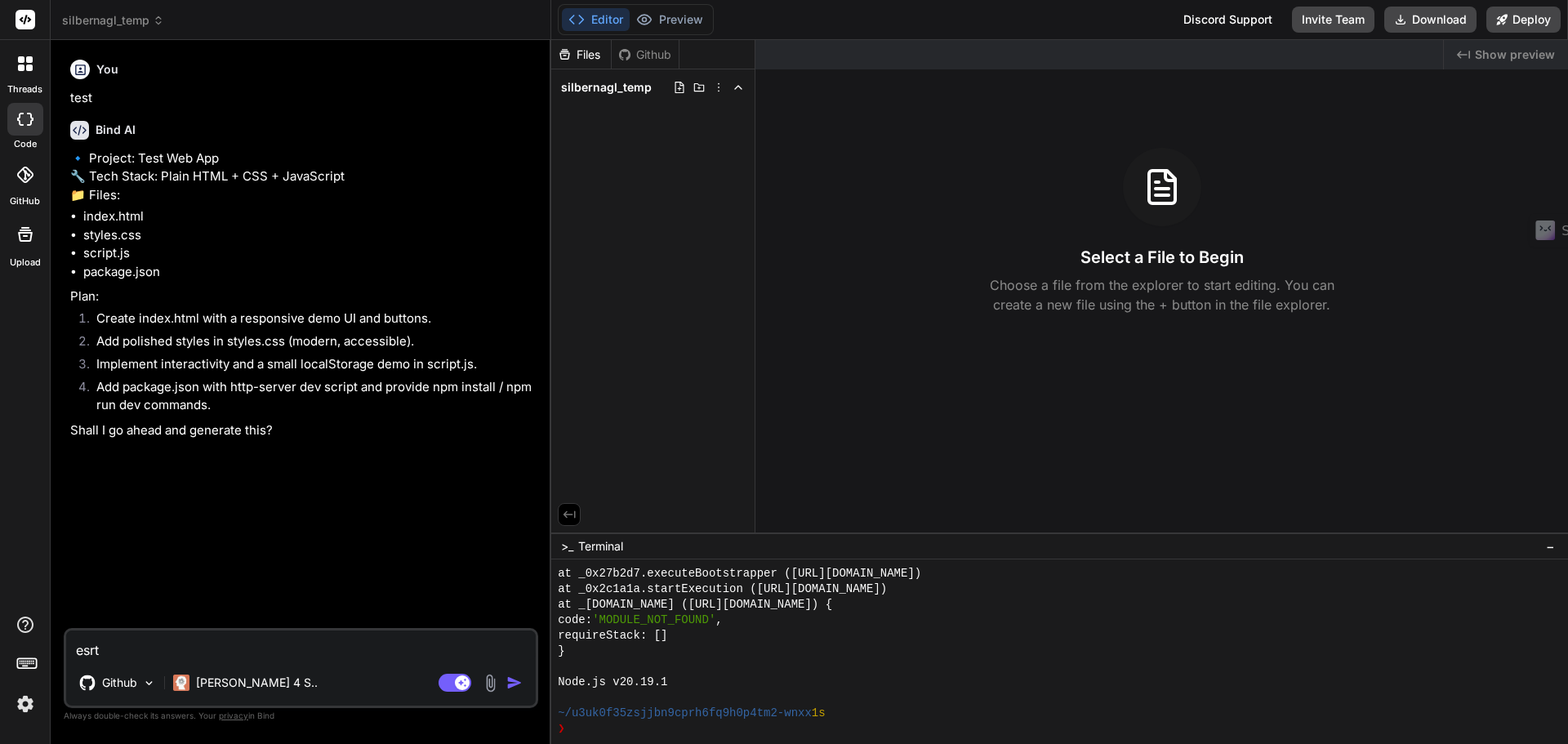
type textarea "esr"
type textarea "x"
type textarea "es"
type textarea "x"
type textarea "e"
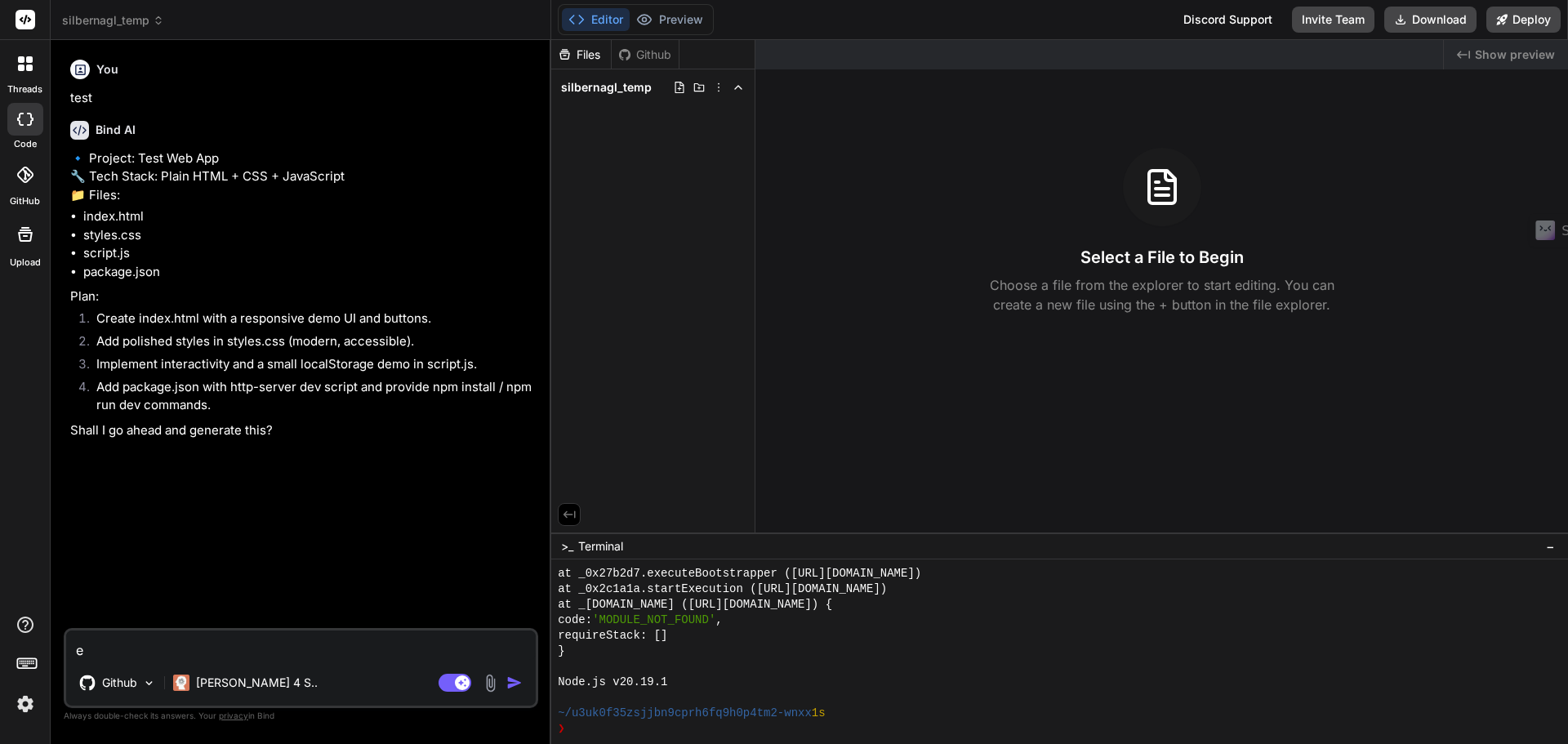
type textarea "x"
type textarea "er"
type textarea "x"
type textarea "ers"
type textarea "x"
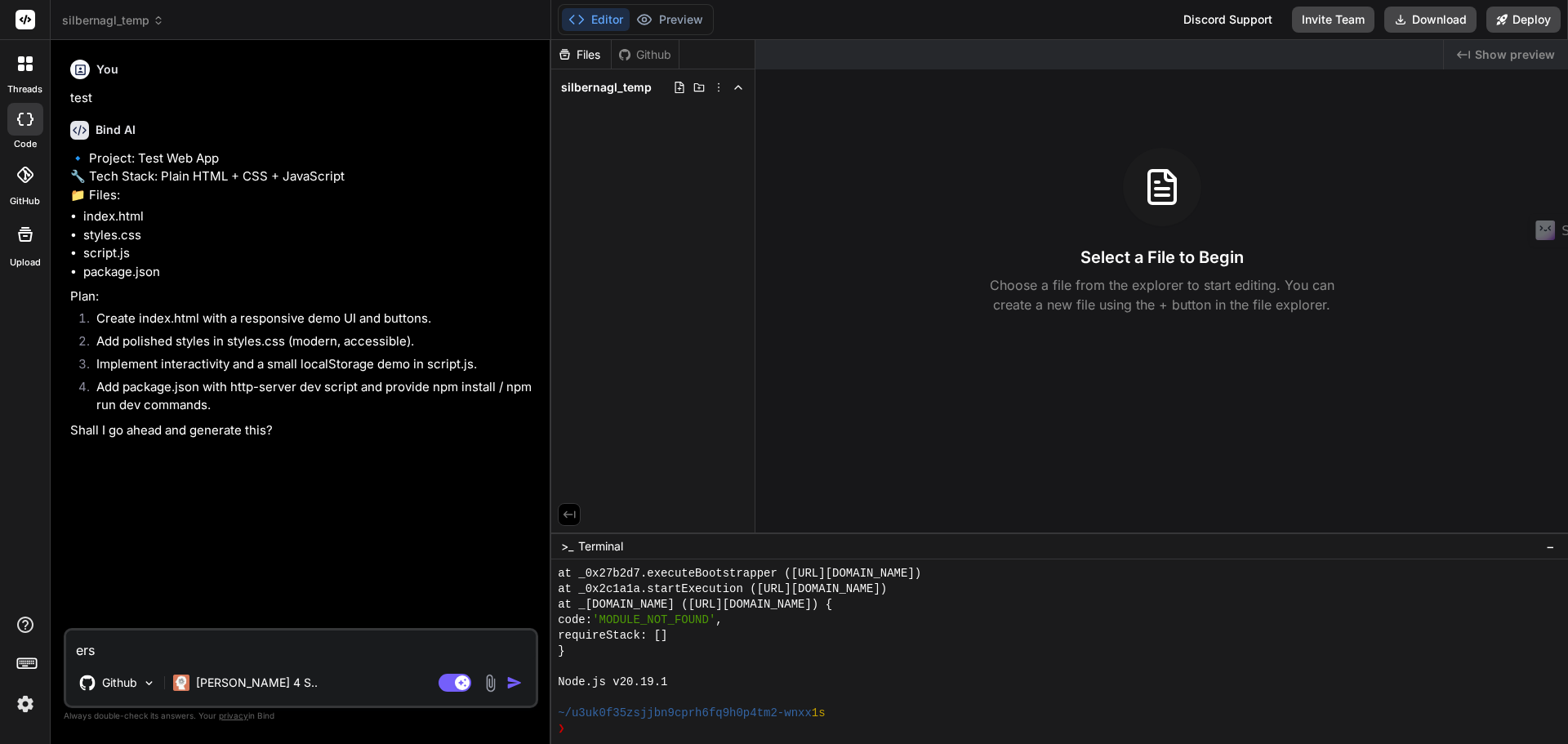
type textarea "erst"
type textarea "x"
type textarea "erste"
type textarea "x"
type textarea "erstel"
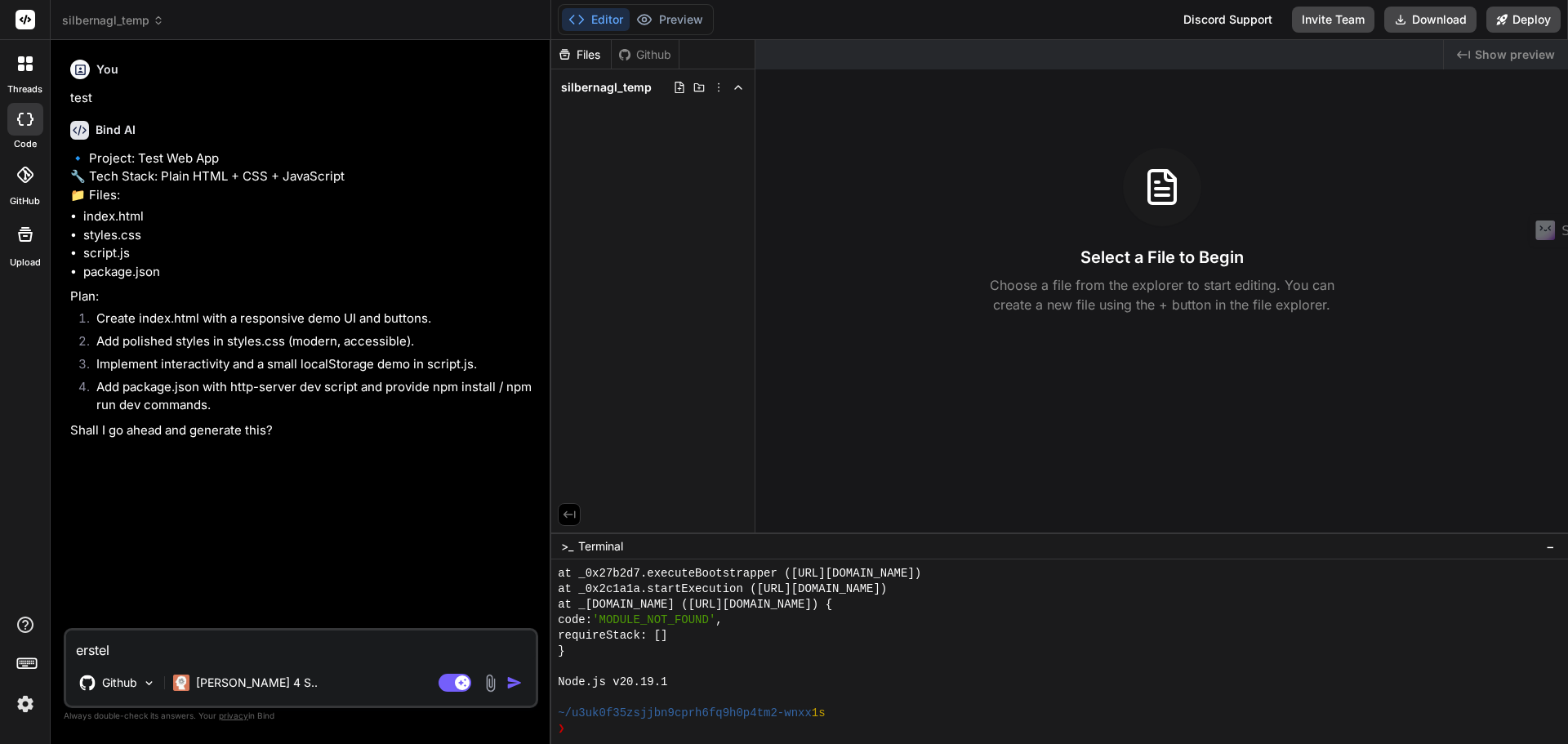
type textarea "x"
type textarea "erstell"
type textarea "x"
type textarea "erstelle"
type textarea "x"
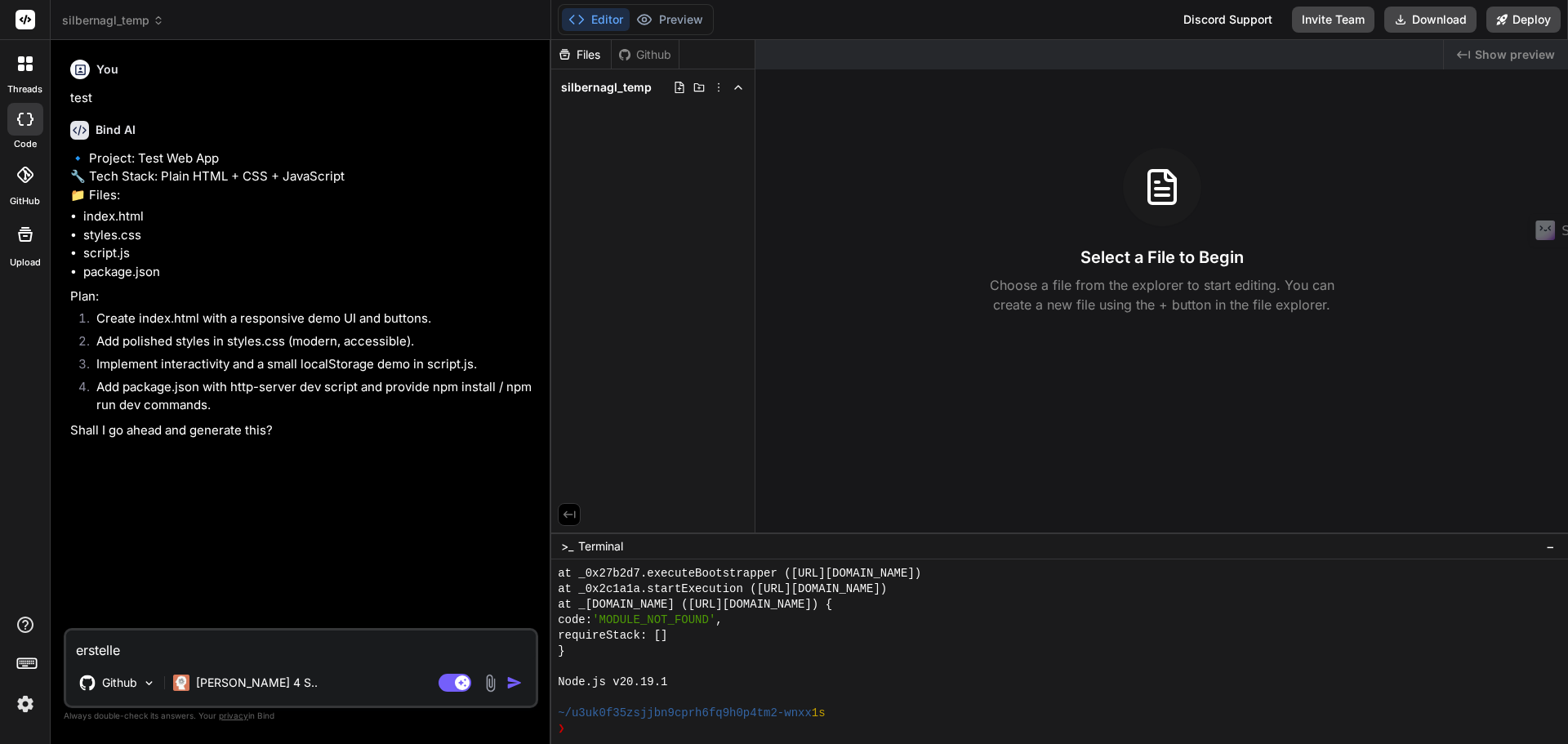
type textarea "erstelle"
type textarea "x"
type textarea "erstelle m"
type textarea "x"
type textarea "erstelle mi"
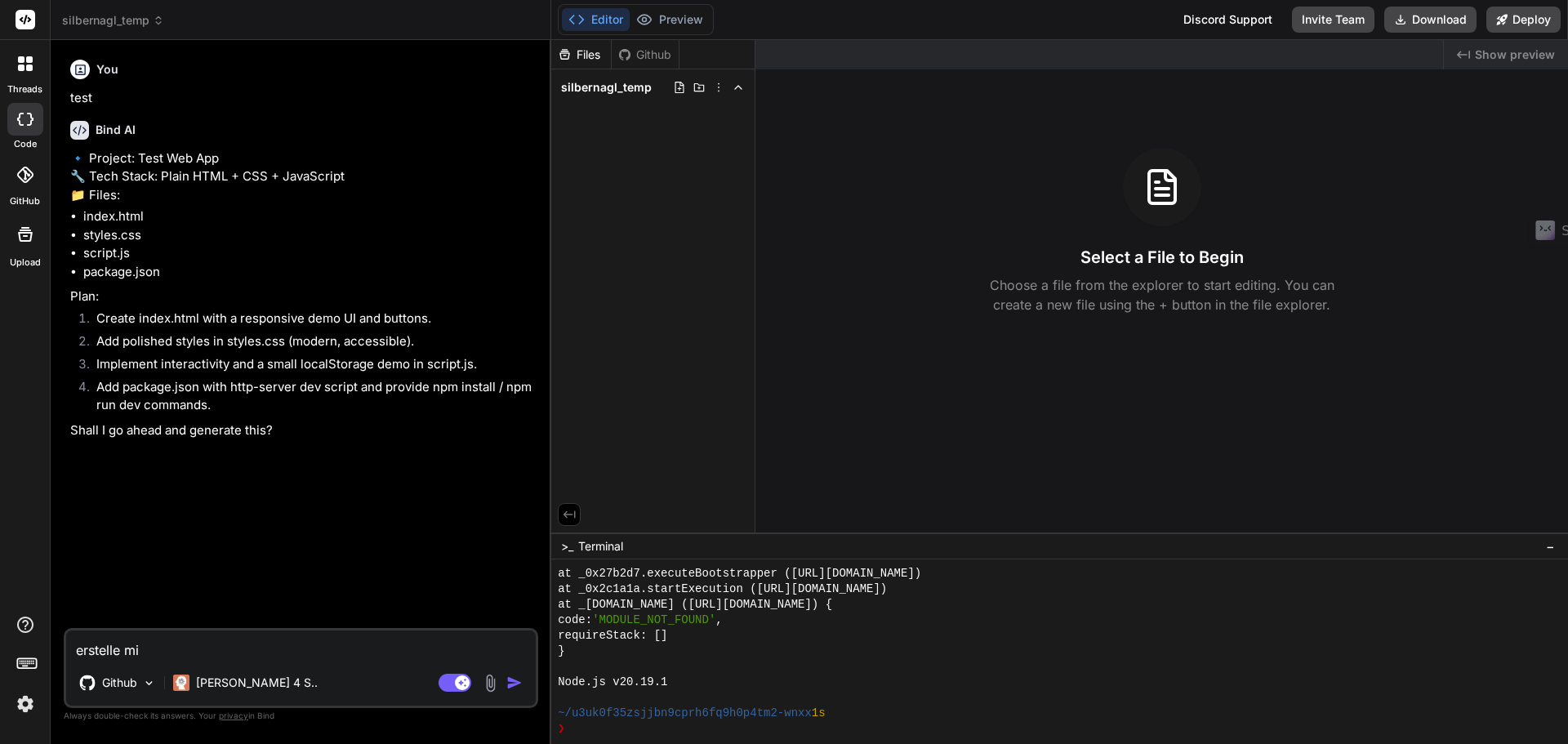
type textarea "x"
type textarea "erstelle mir"
type textarea "x"
type textarea "erstelle mir"
type textarea "x"
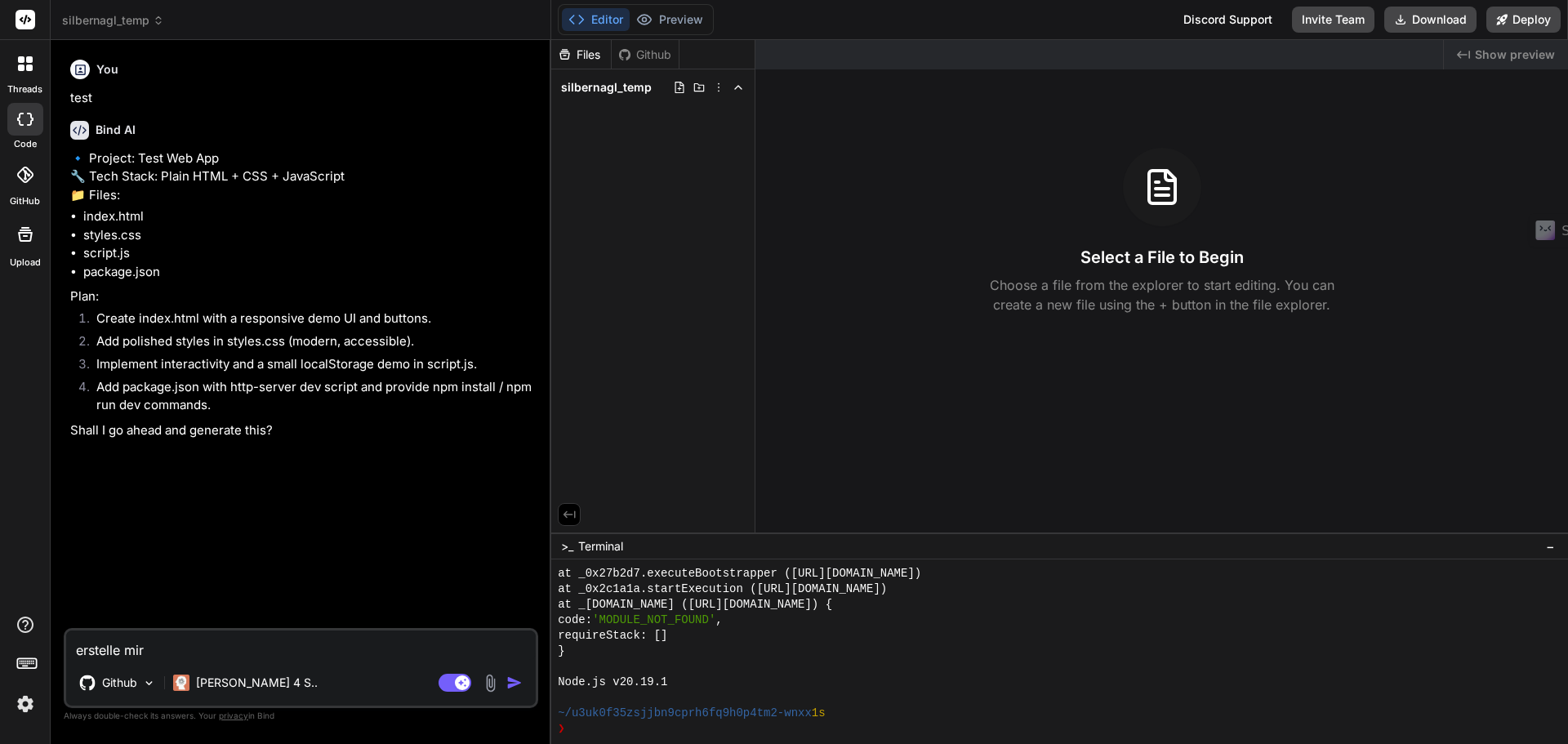
type textarea "erstelle mir e"
type textarea "x"
type textarea "erstelle mir ei"
type textarea "x"
type textarea "erstelle mir ein"
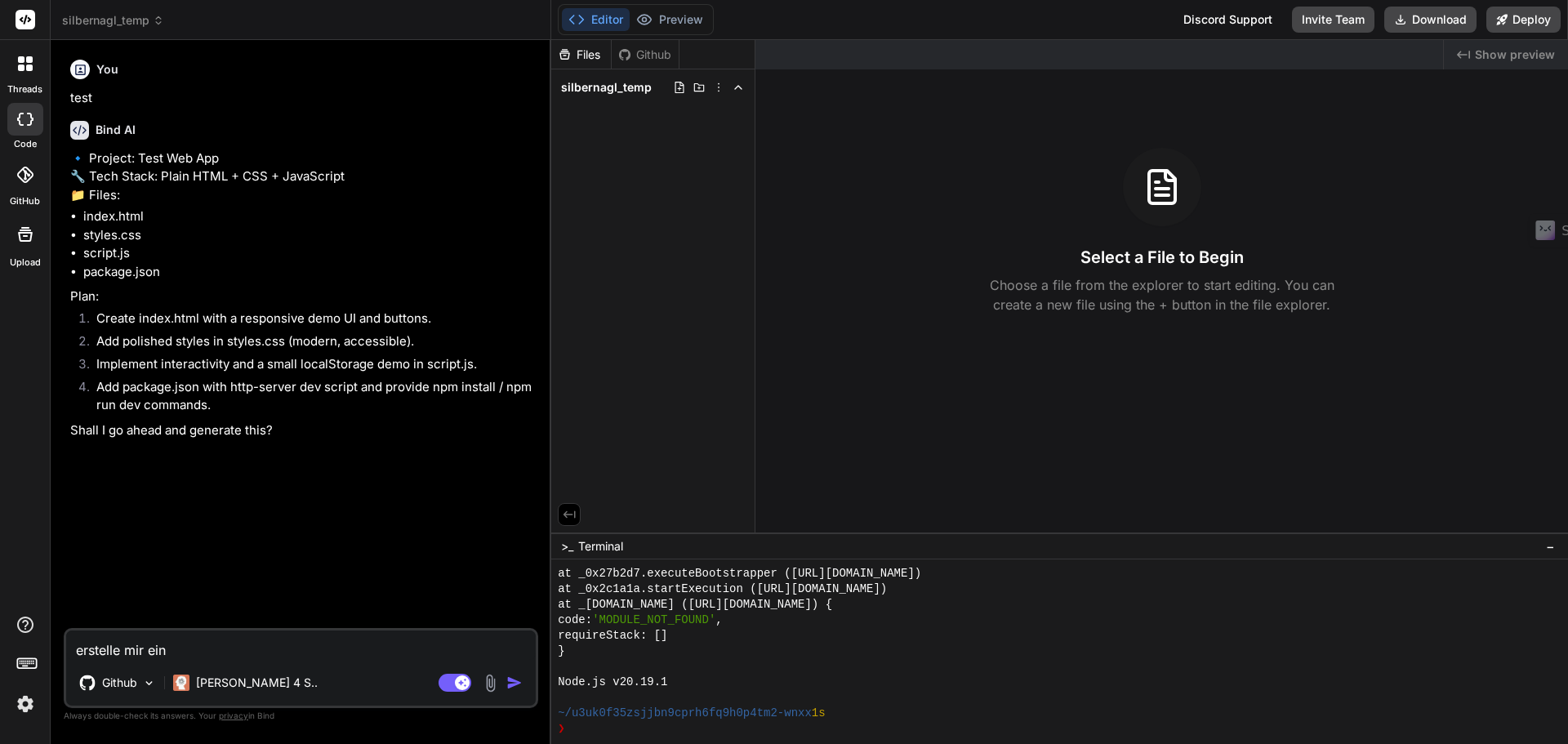
type textarea "x"
type textarea "erstelle mir eine"
type textarea "x"
type textarea "erstelle mir einen"
type textarea "x"
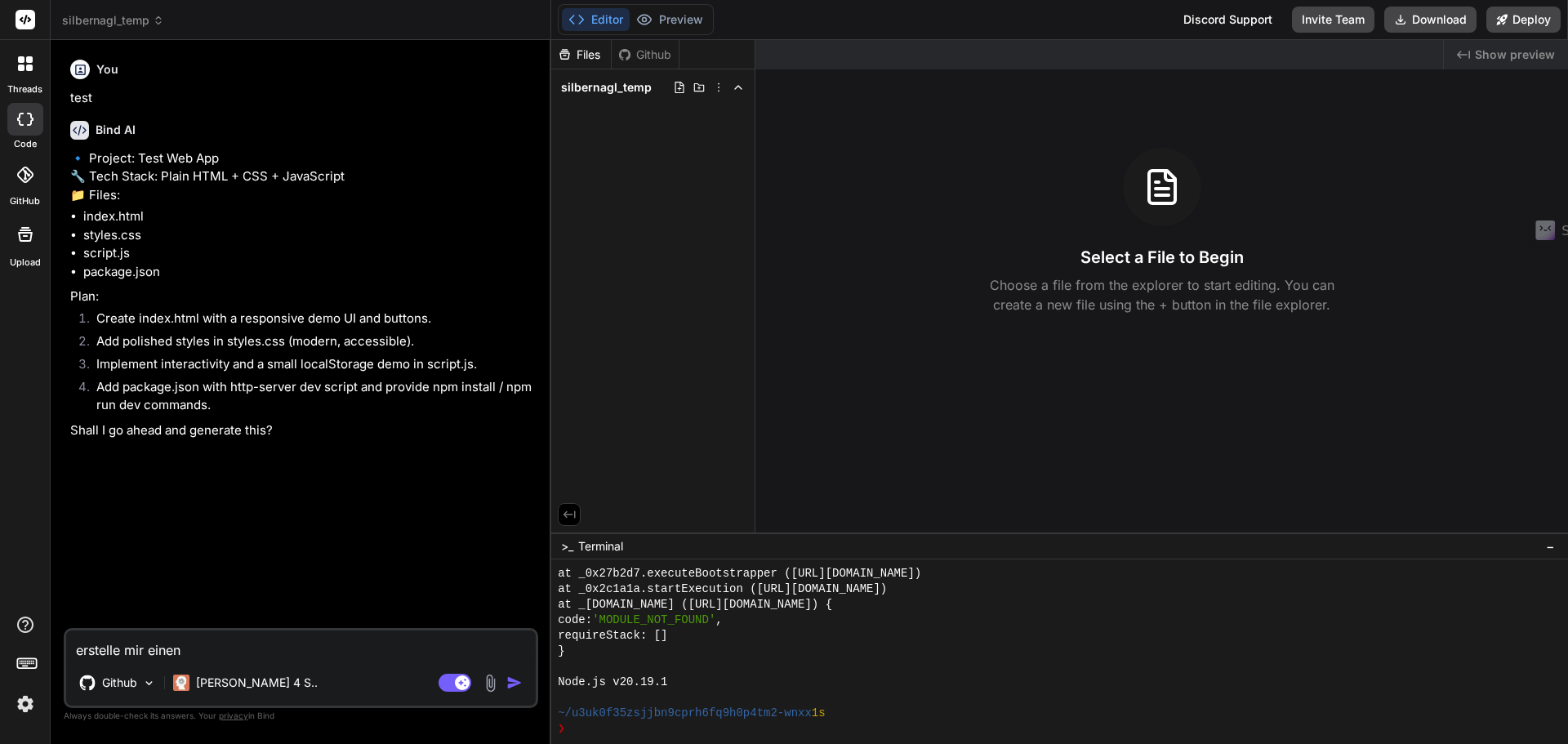
type textarea "erstelle mir einen"
type textarea "x"
type textarea "erstelle mir einen w"
type textarea "x"
type textarea "erstelle mir einen wa"
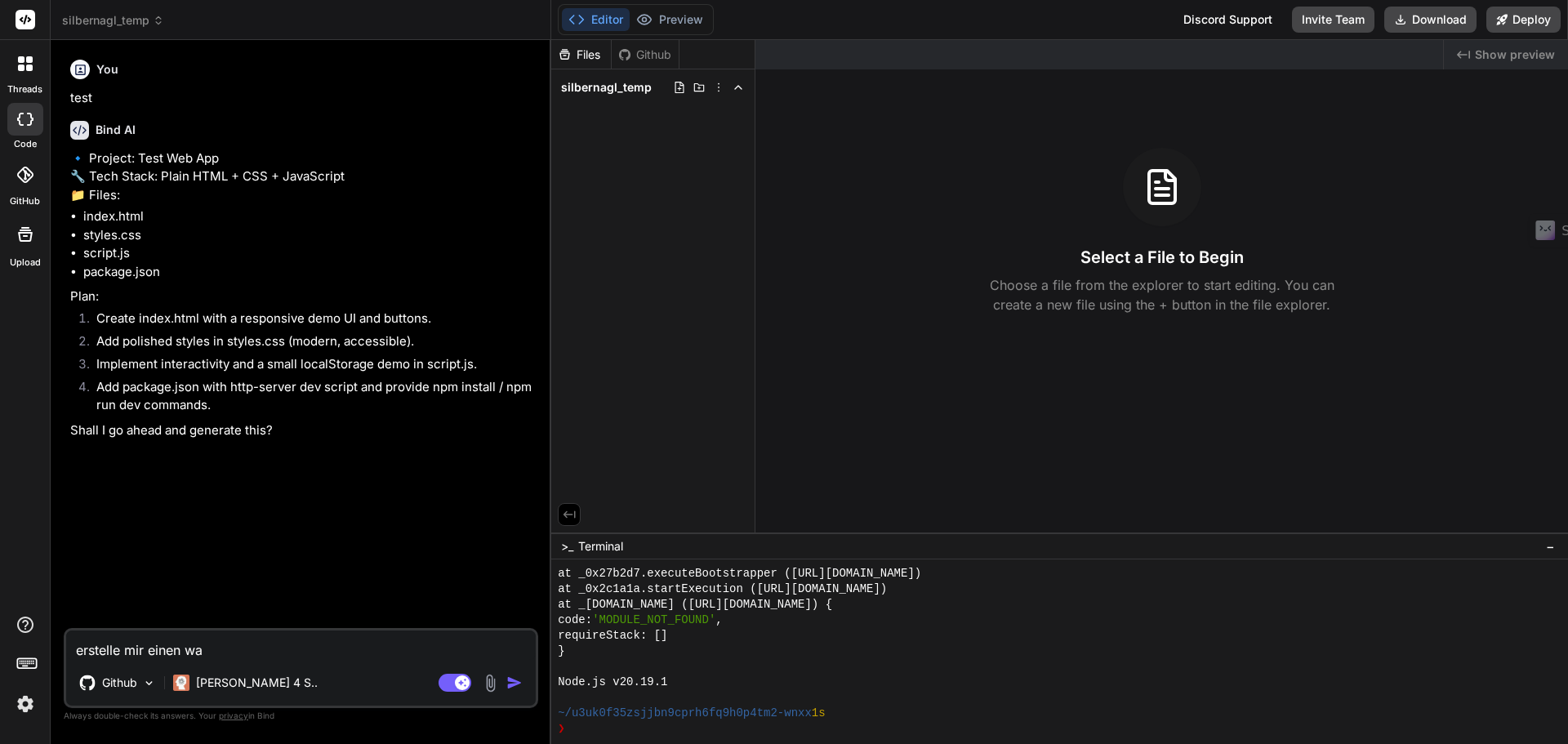
type textarea "x"
type textarea "erstelle mir einen war"
type textarea "x"
type textarea "erstelle mir einen wart"
type textarea "x"
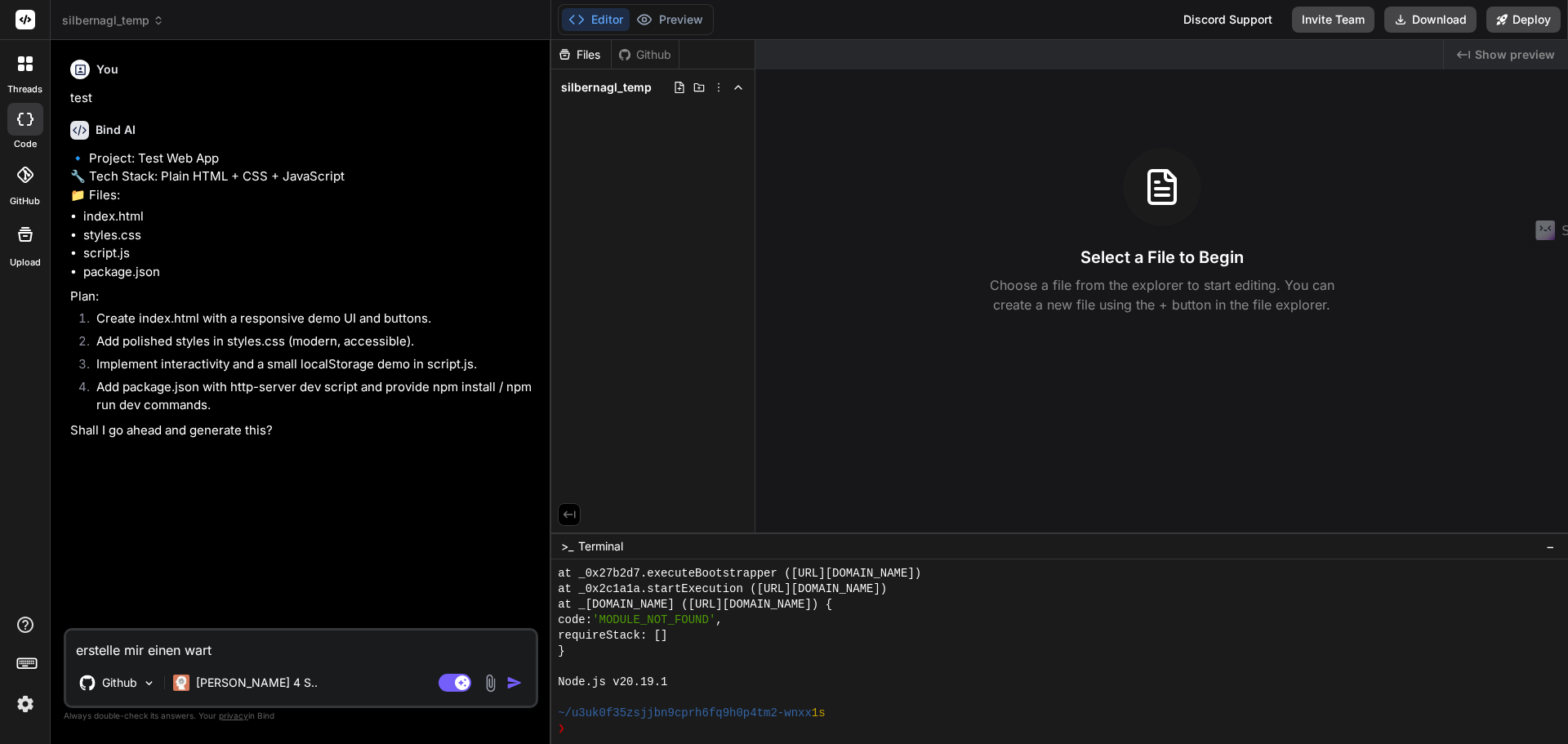
type textarea "erstelle mir einen warte"
type textarea "x"
type textarea "erstelle mir einen wartes"
type textarea "x"
type textarea "erstelle mir einen wartese"
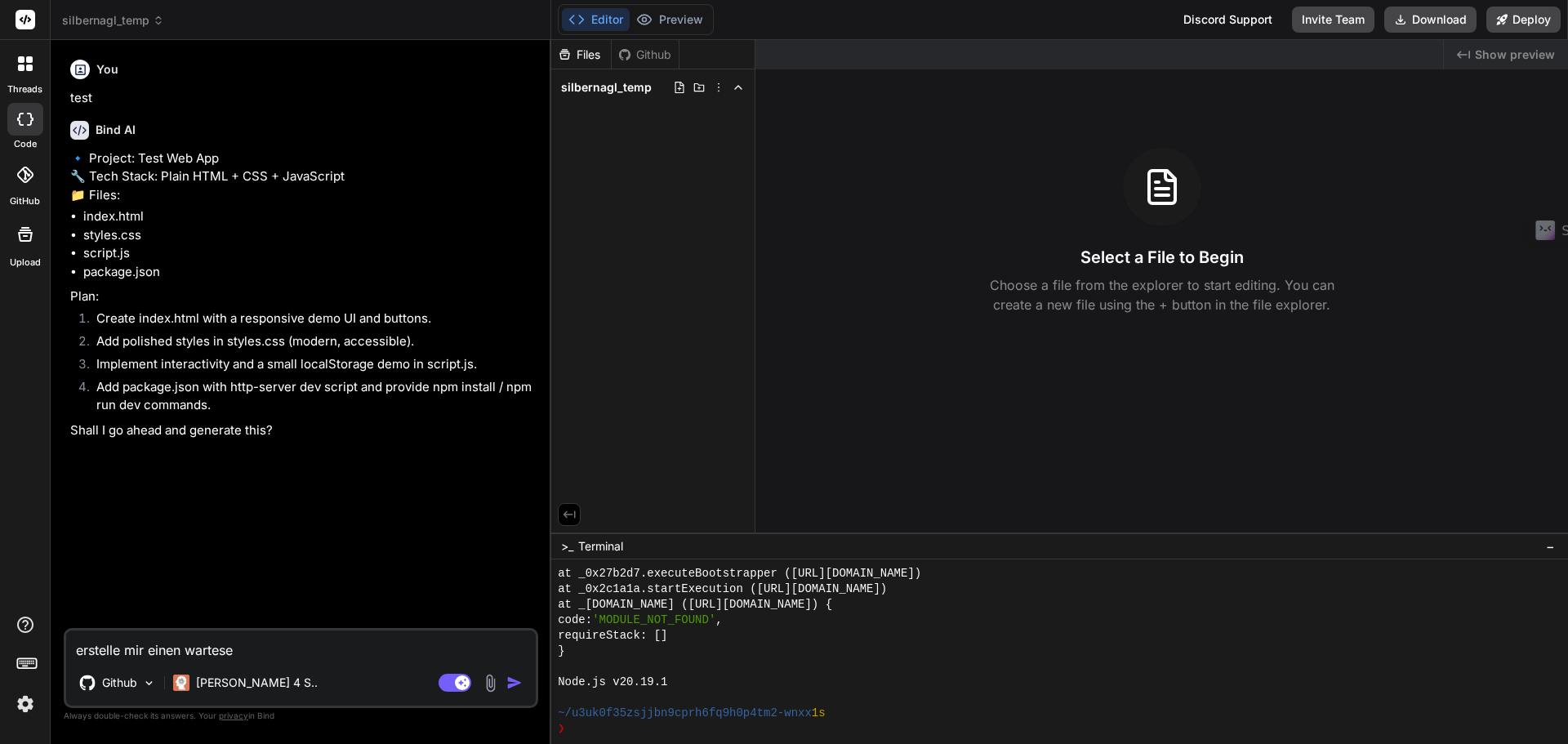
type textarea "x"
type textarea "erstelle mir einen wartesei"
type textarea "x"
type textarea "erstelle mir einen warteseit"
type textarea "x"
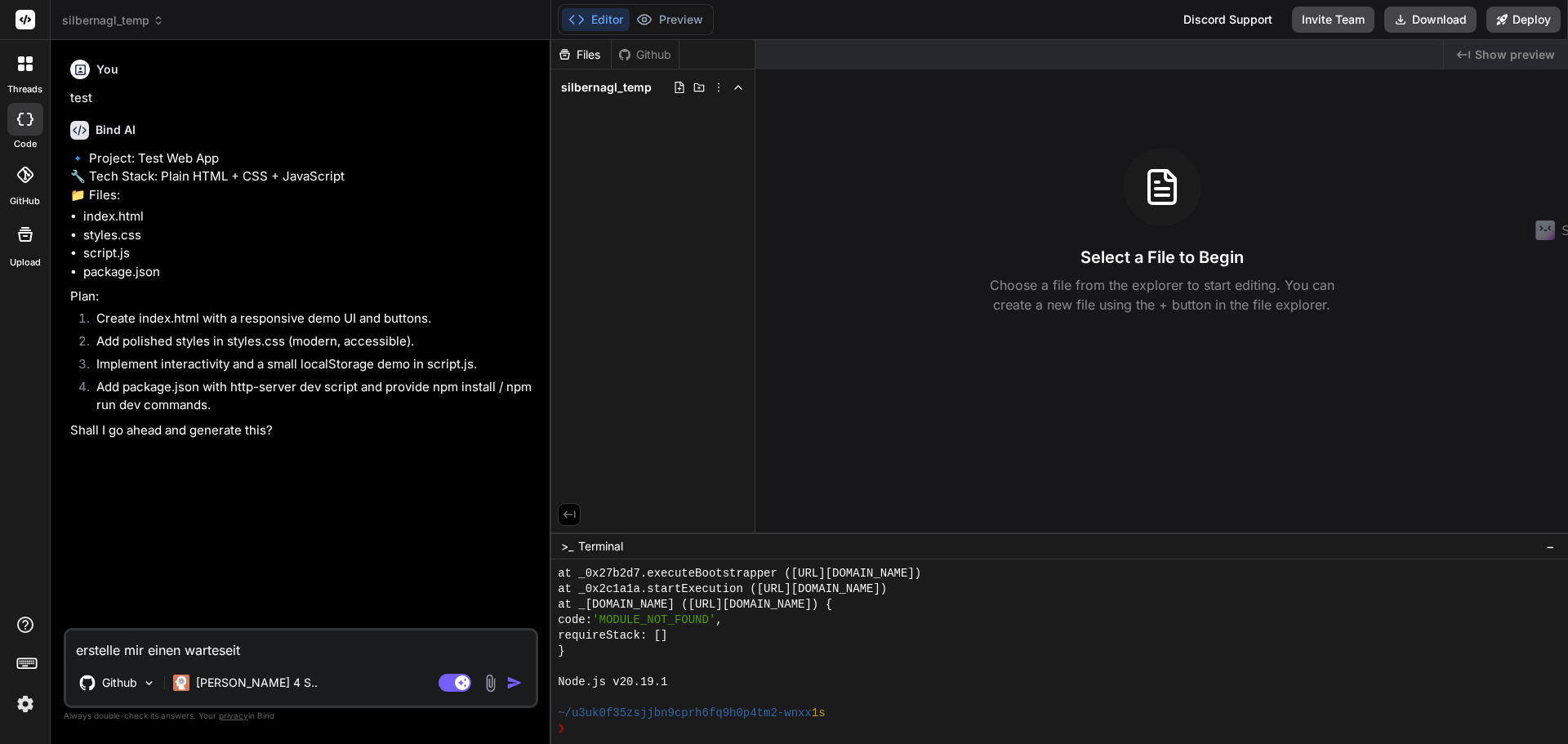
type textarea "erstelle mir einen warteseite"
type textarea "x"
type textarea "erstelle mir einen warteseite"
type textarea "x"
type textarea "erstelle mir einen warteseite f"
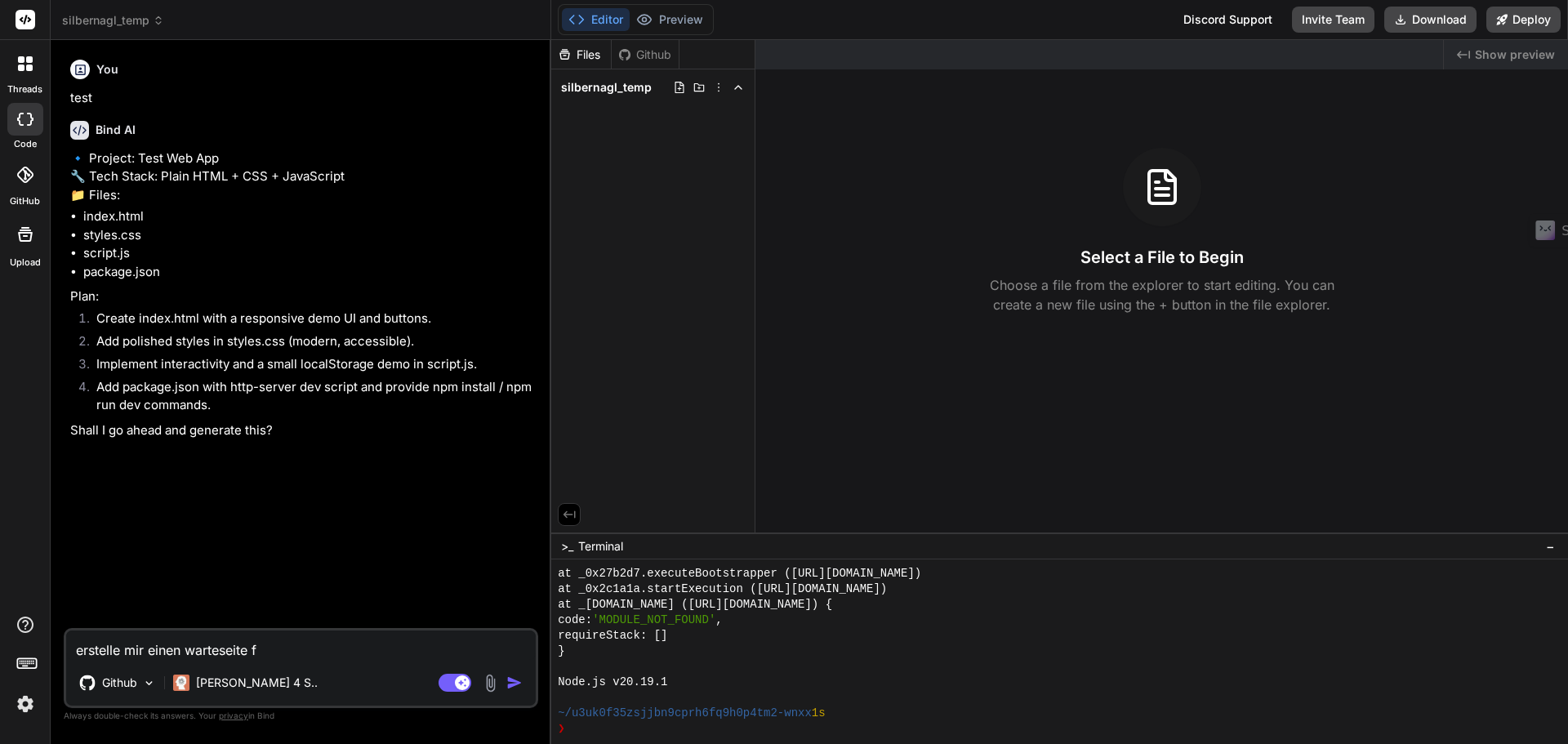
type textarea "x"
type textarea "erstelle mir einen warteseite fü"
type textarea "x"
type textarea "erstelle mir einen warteseite für"
type textarea "x"
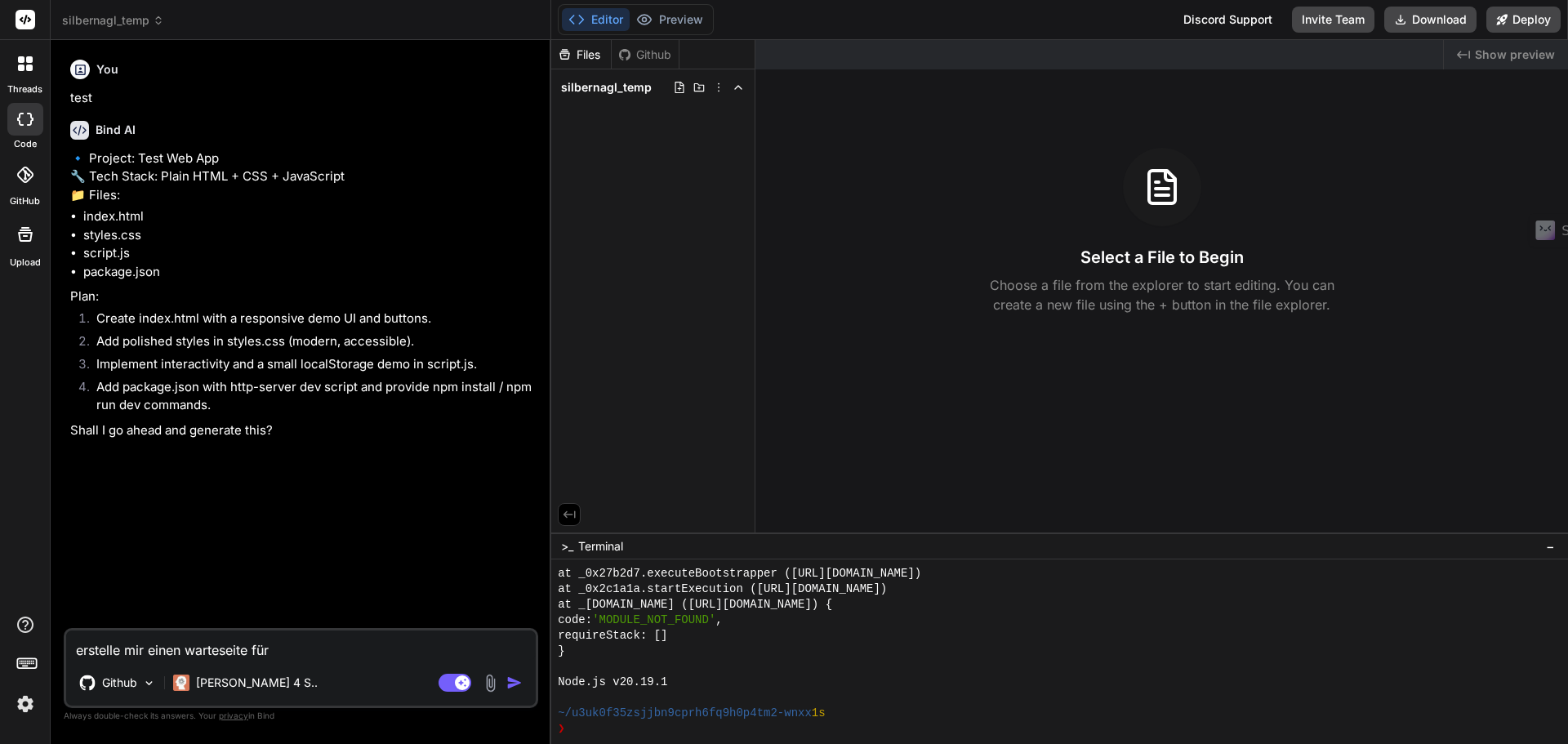
type textarea "erstelle mir einen warteseite für"
type textarea "x"
type textarea "erstelle mir einen warteseite für e"
type textarea "x"
type textarea "erstelle mir einen warteseite für ei"
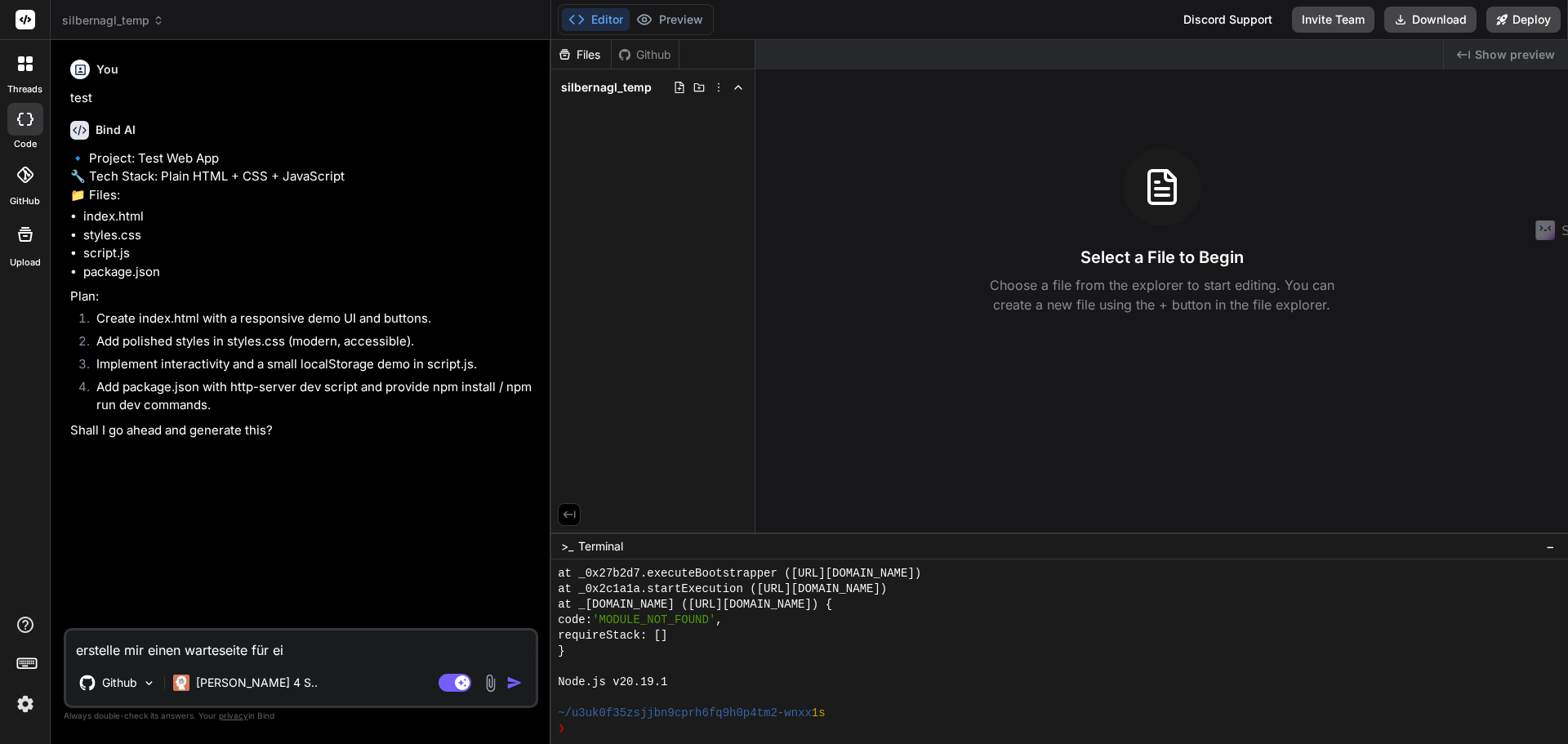
type textarea "x"
type textarea "erstelle mir einen warteseite für ein"
type textarea "x"
type textarea "erstelle mir einen warteseite für eine"
type textarea "x"
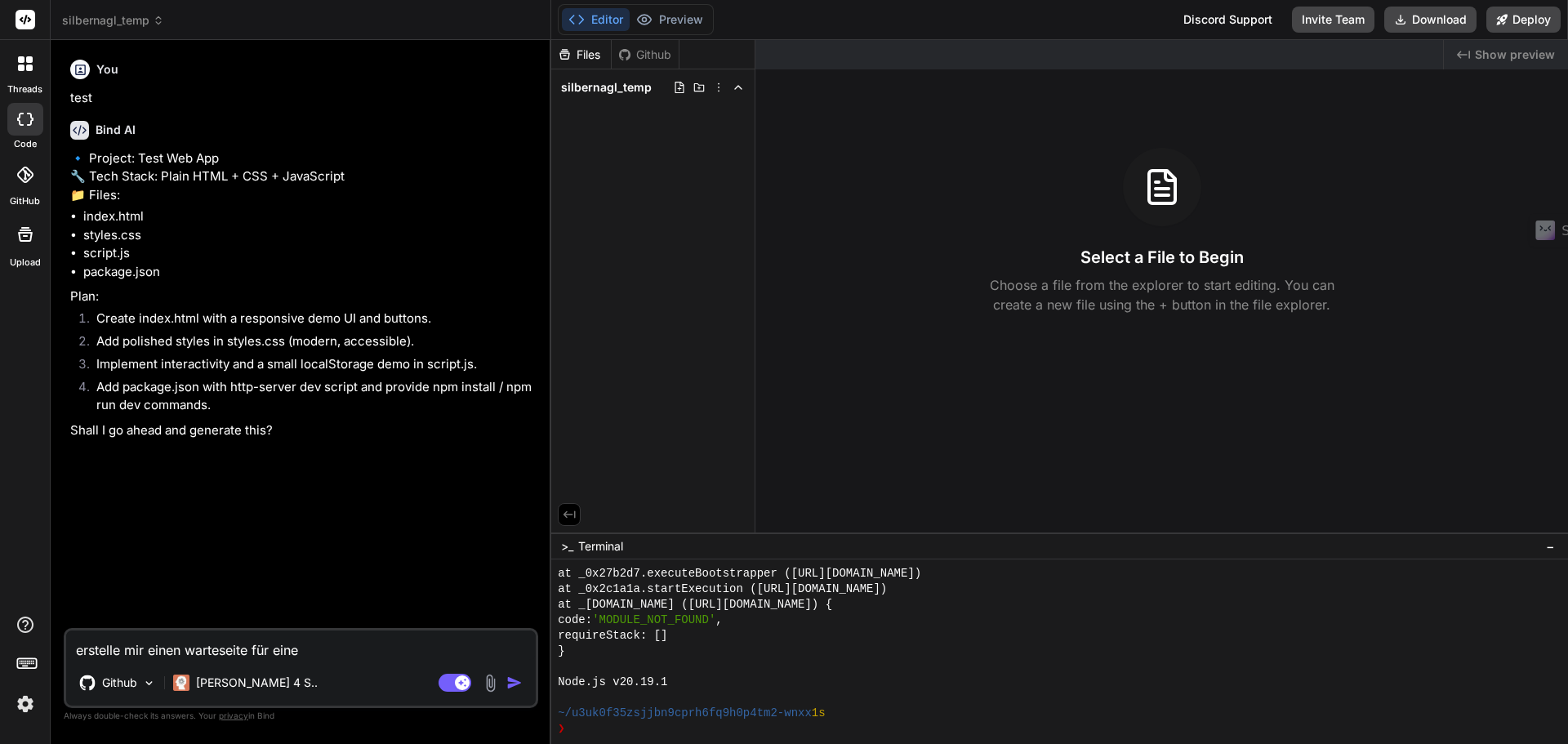
type textarea "erstelle mir einen warteseite für einen"
type textarea "x"
type textarea "erstelle mir einen warteseite für einen n"
type textarea "x"
type textarea "erstelle mir einen warteseite für einen ne"
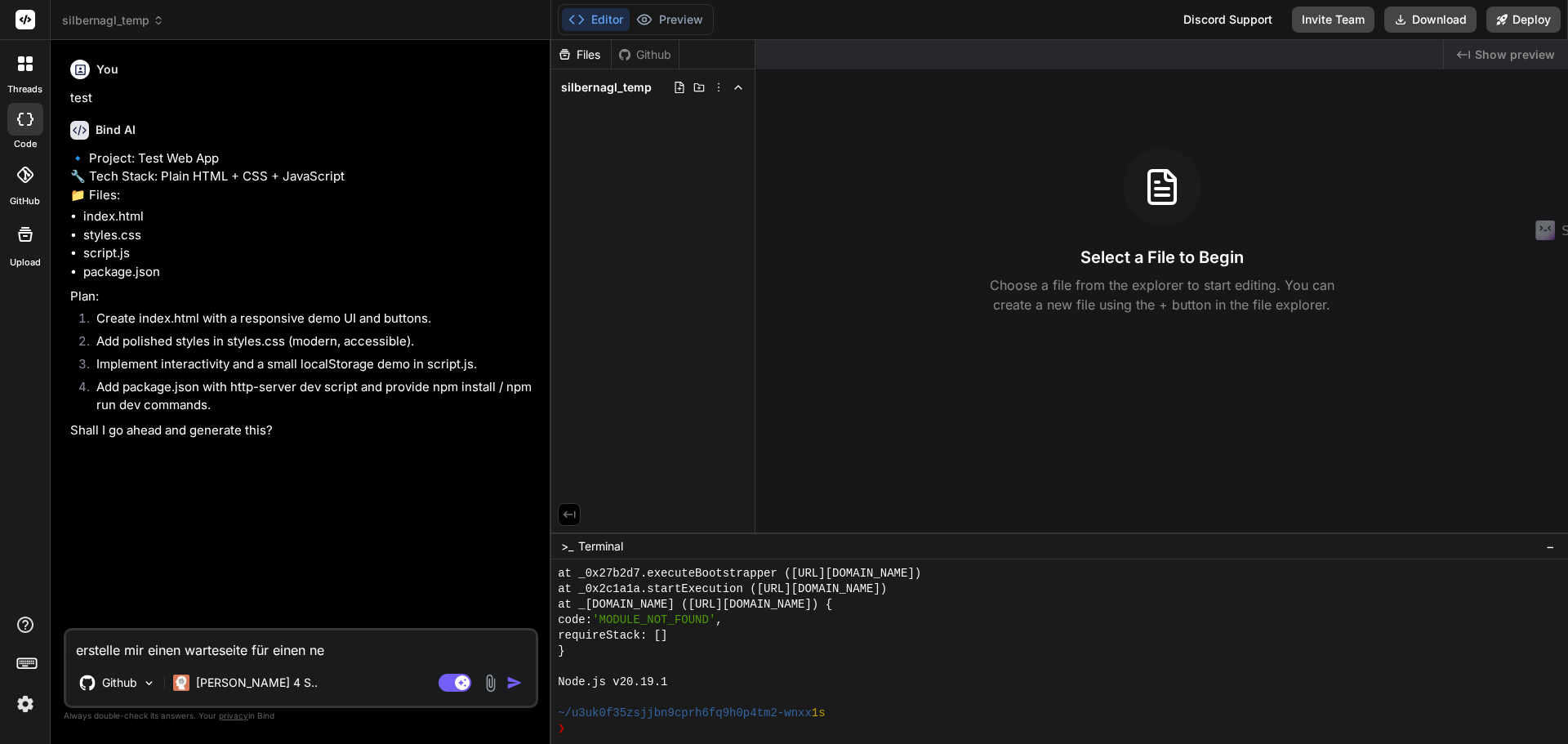
type textarea "x"
type textarea "erstelle mir einen warteseite für einen neu"
type textarea "x"
type textarea "erstelle mir einen warteseite für einen neue"
type textarea "x"
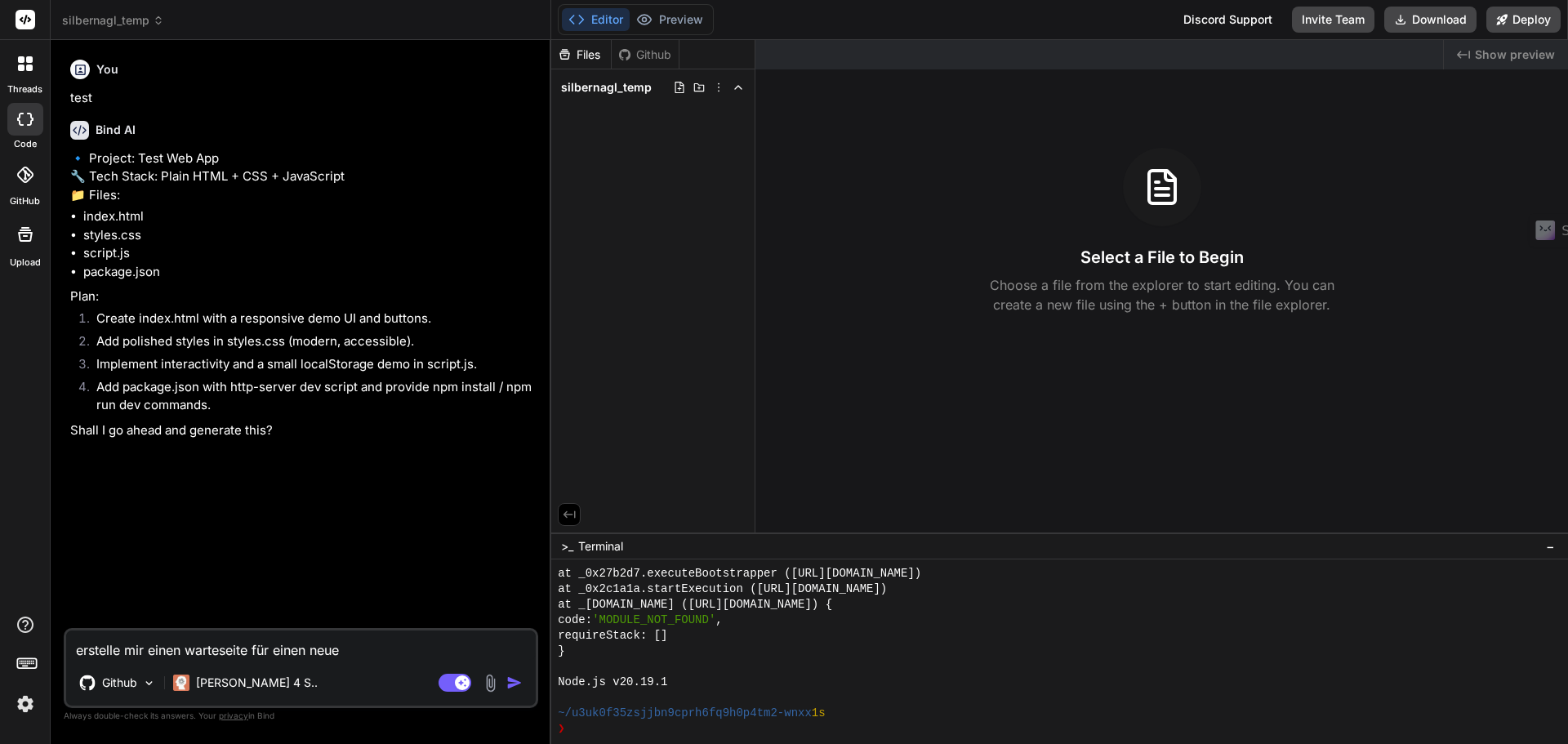
type textarea "erstelle mir einen warteseite für einen neuen"
type textarea "x"
type textarea "erstelle mir einen warteseite für einen neuen"
type textarea "x"
type textarea "erstelle mir einen warteseite für einen neuen w"
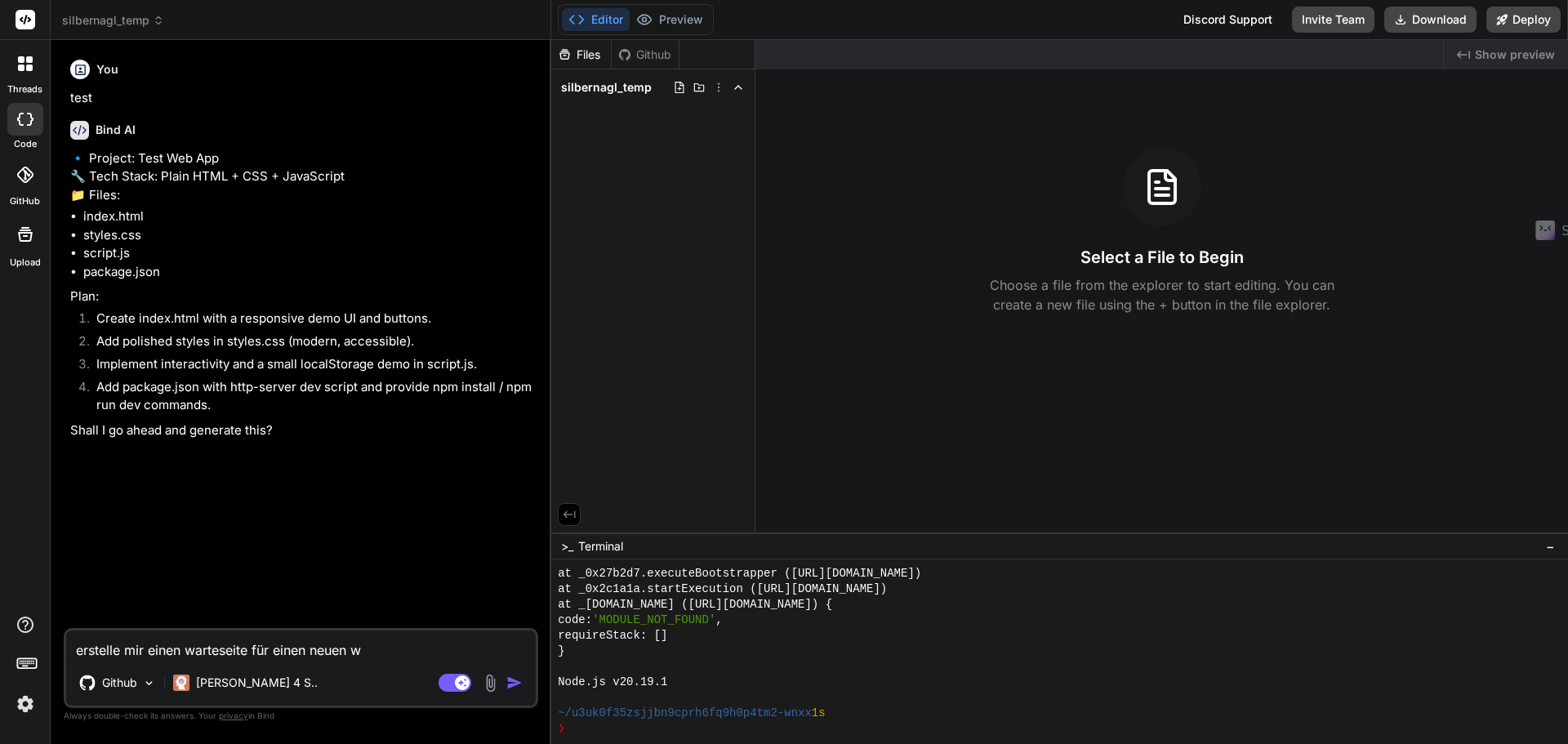
type textarea "x"
type textarea "erstelle mir einen warteseite für einen neuen wb"
type textarea "x"
type textarea "erstelle mir einen warteseite für einen neuen w"
type textarea "x"
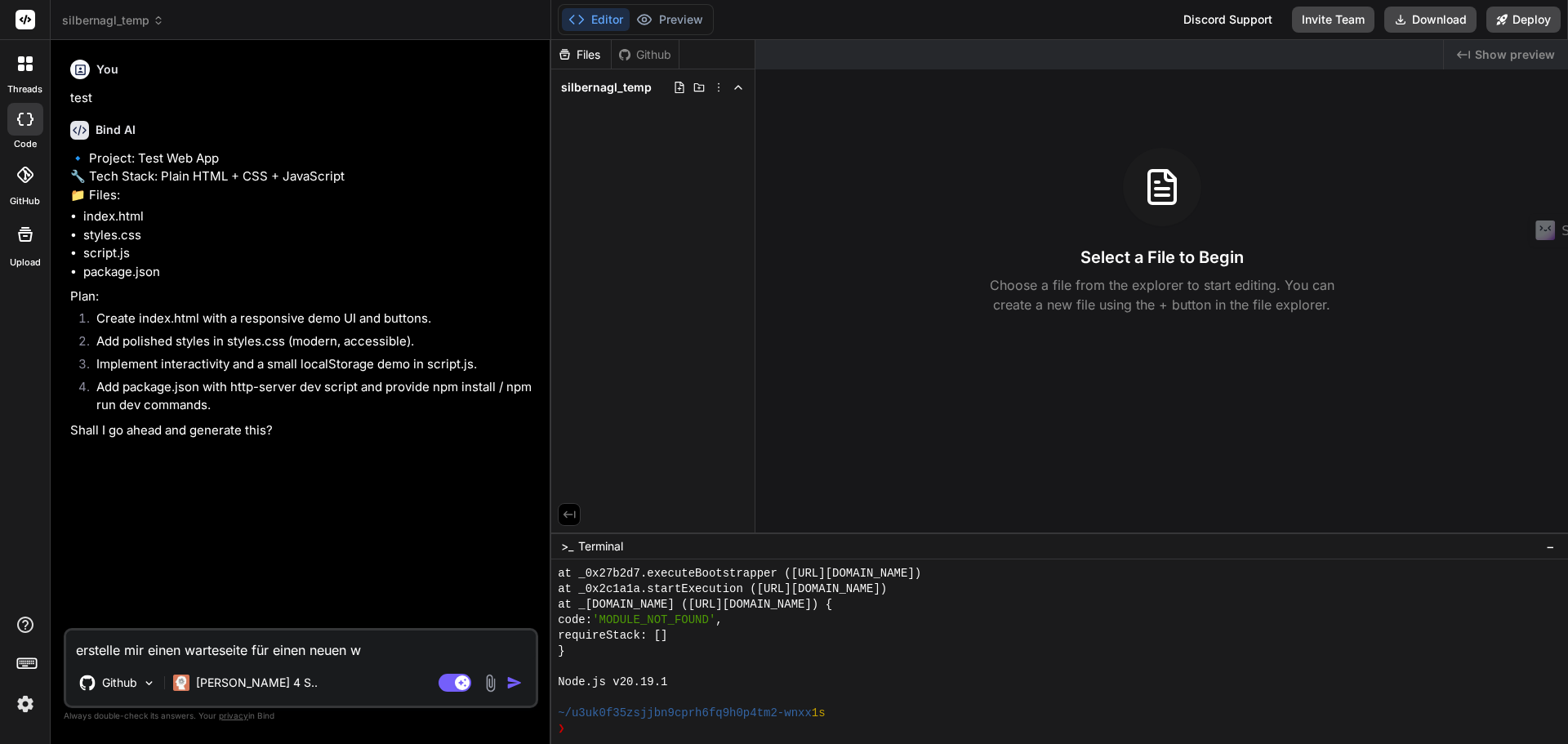
type textarea "erstelle mir einen warteseite für einen neuen we"
type textarea "x"
type textarea "erstelle mir einen warteseite für einen neuen web"
type textarea "x"
type textarea "erstelle mir einen warteseite für einen neuen weba"
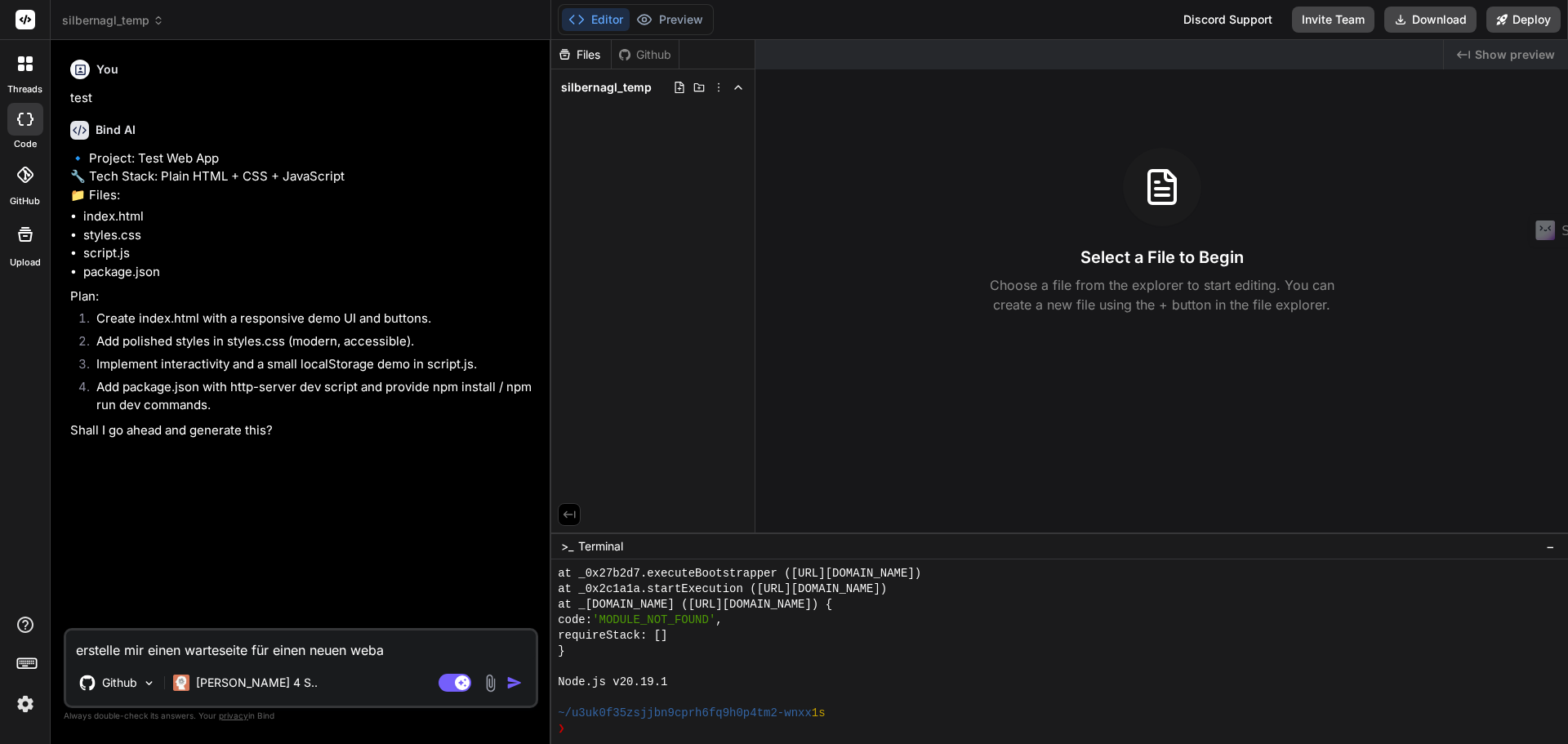
type textarea "x"
type textarea "erstelle mir einen warteseite für einen neuen webau"
type textarea "x"
type textarea "erstelle mir einen warteseite für einen neuen webaut"
type textarea "x"
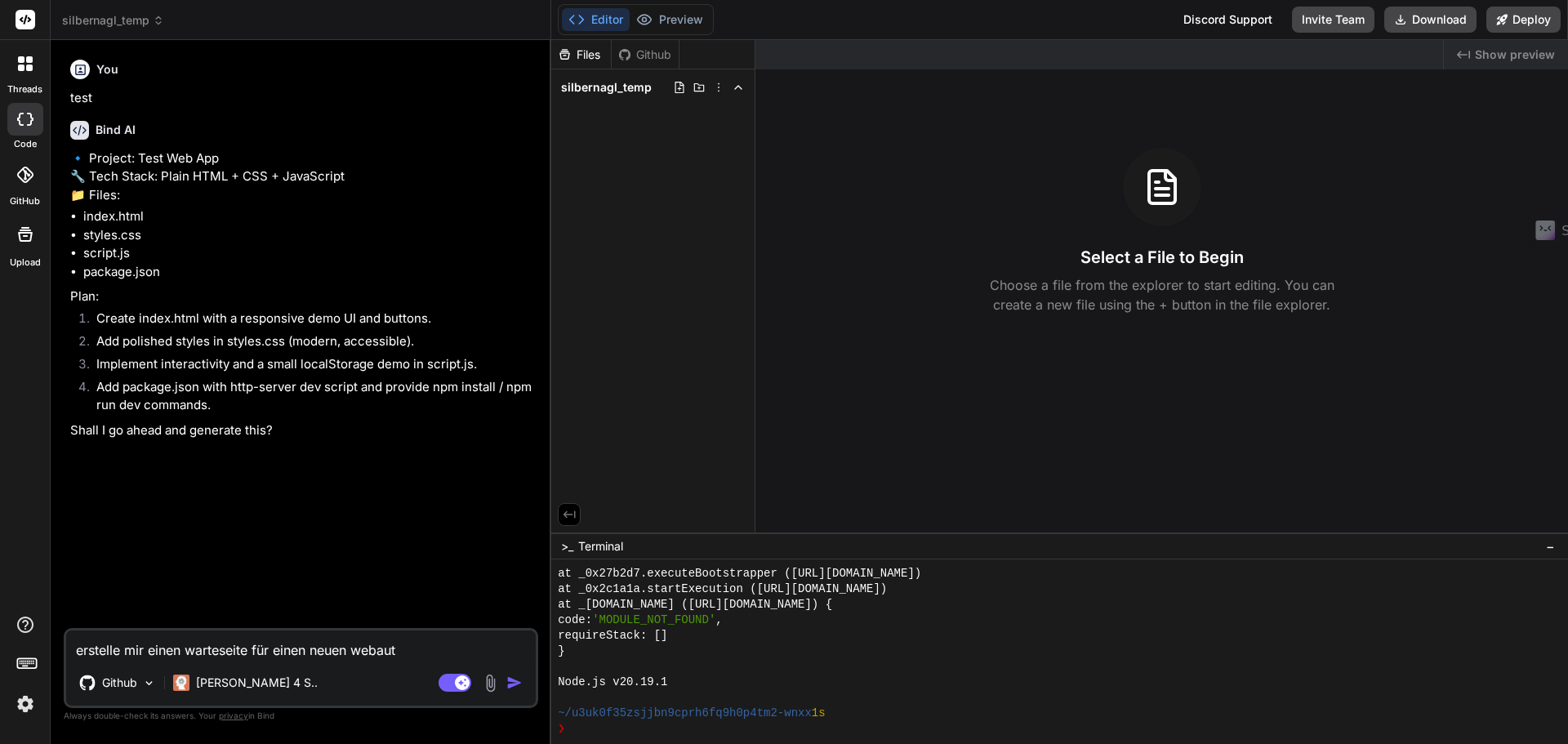
type textarea "erstelle mir einen warteseite für einen neuen webautr"
type textarea "x"
type textarea "erstelle mir einen warteseite für einen neuen webautri"
type textarea "x"
type textarea "erstelle mir einen warteseite für einen neuen webautrit"
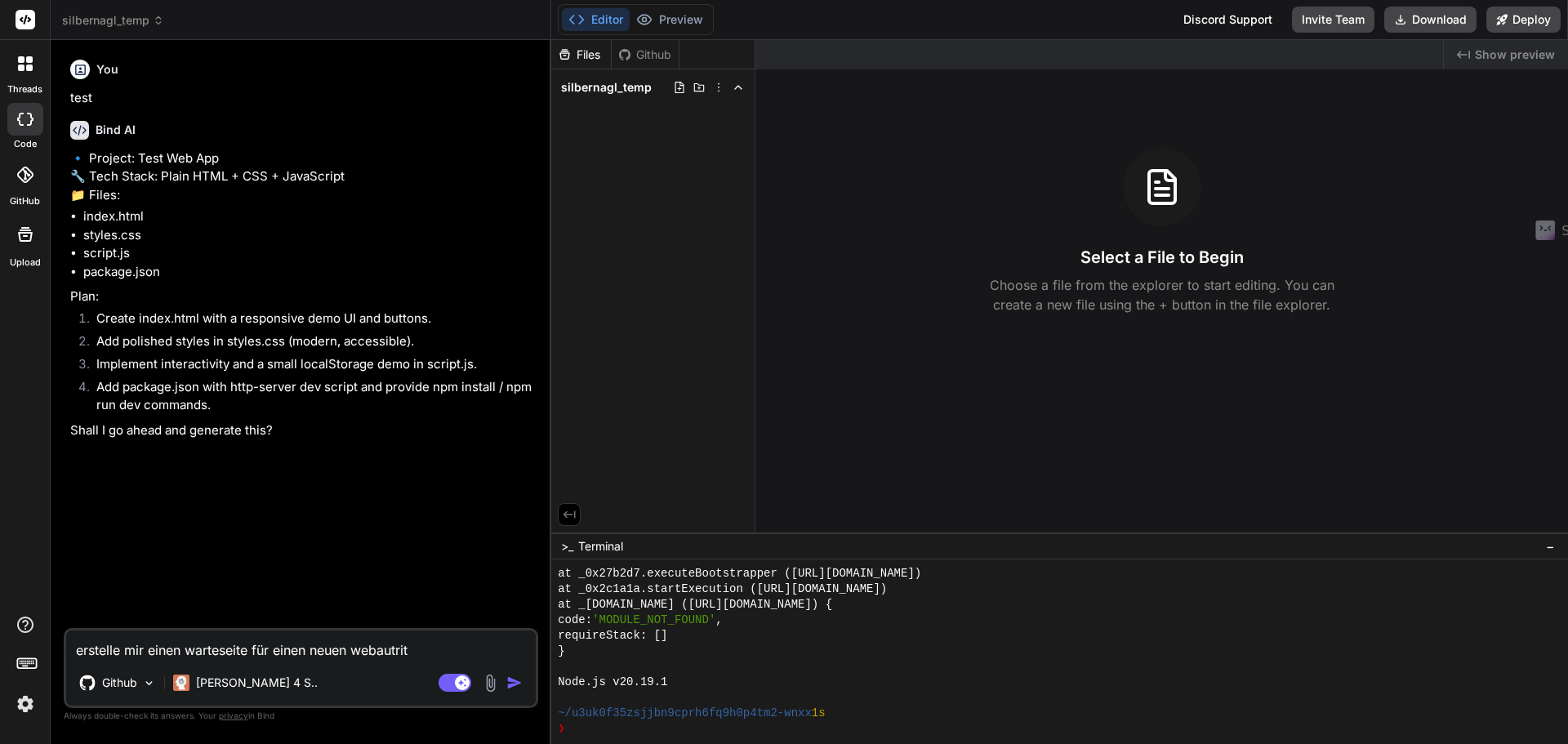
type textarea "x"
type textarea "erstelle mir einen warteseite für einen neuen webautritt"
type textarea "x"
type textarea "erstelle mir einen warteseite für einen neuen webautrit"
type textarea "x"
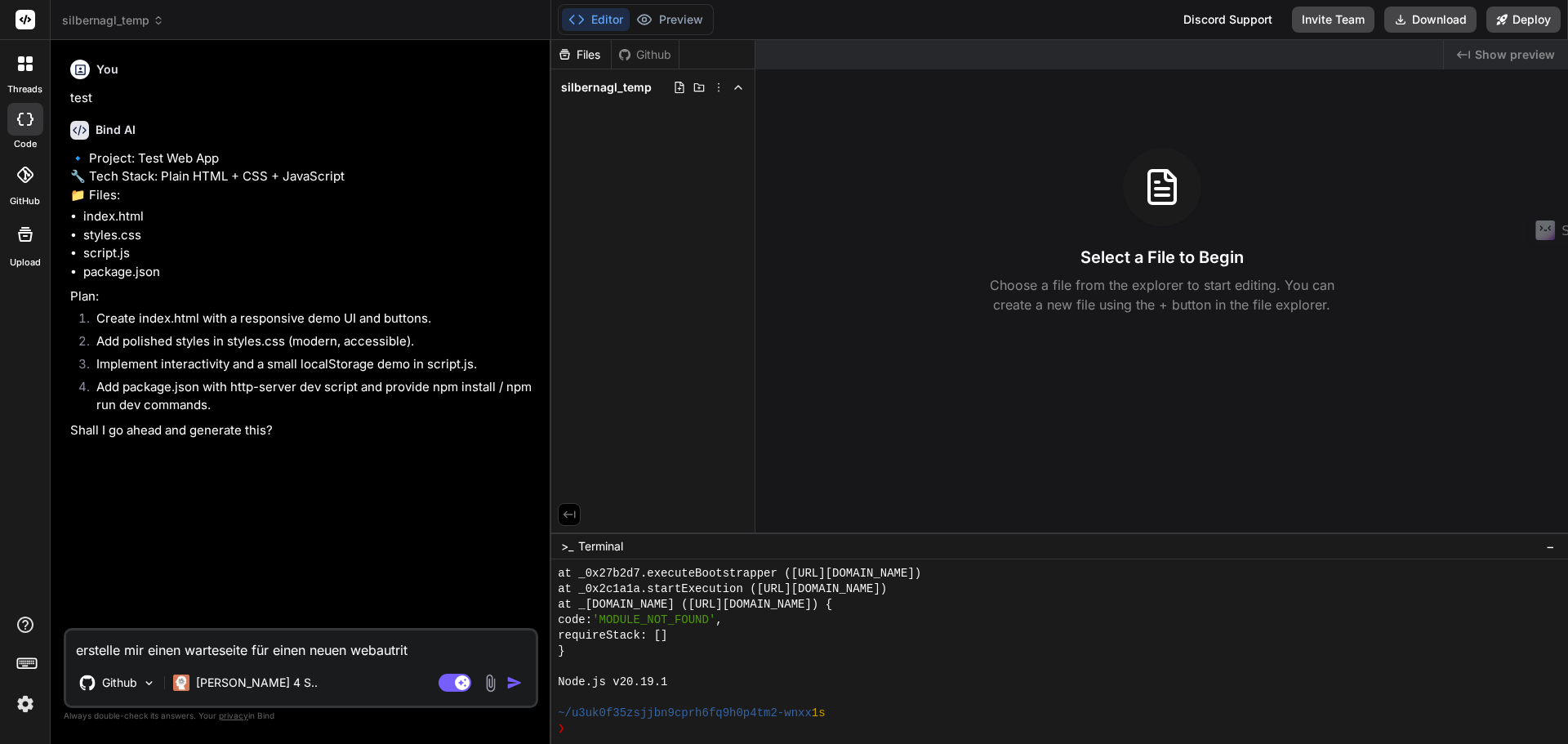
type textarea "erstelle mir einen warteseite für einen neuen webautri"
type textarea "x"
type textarea "erstelle mir einen warteseite für einen neuen webautr"
type textarea "x"
type textarea "erstelle mir einen warteseite für einen neuen webaut"
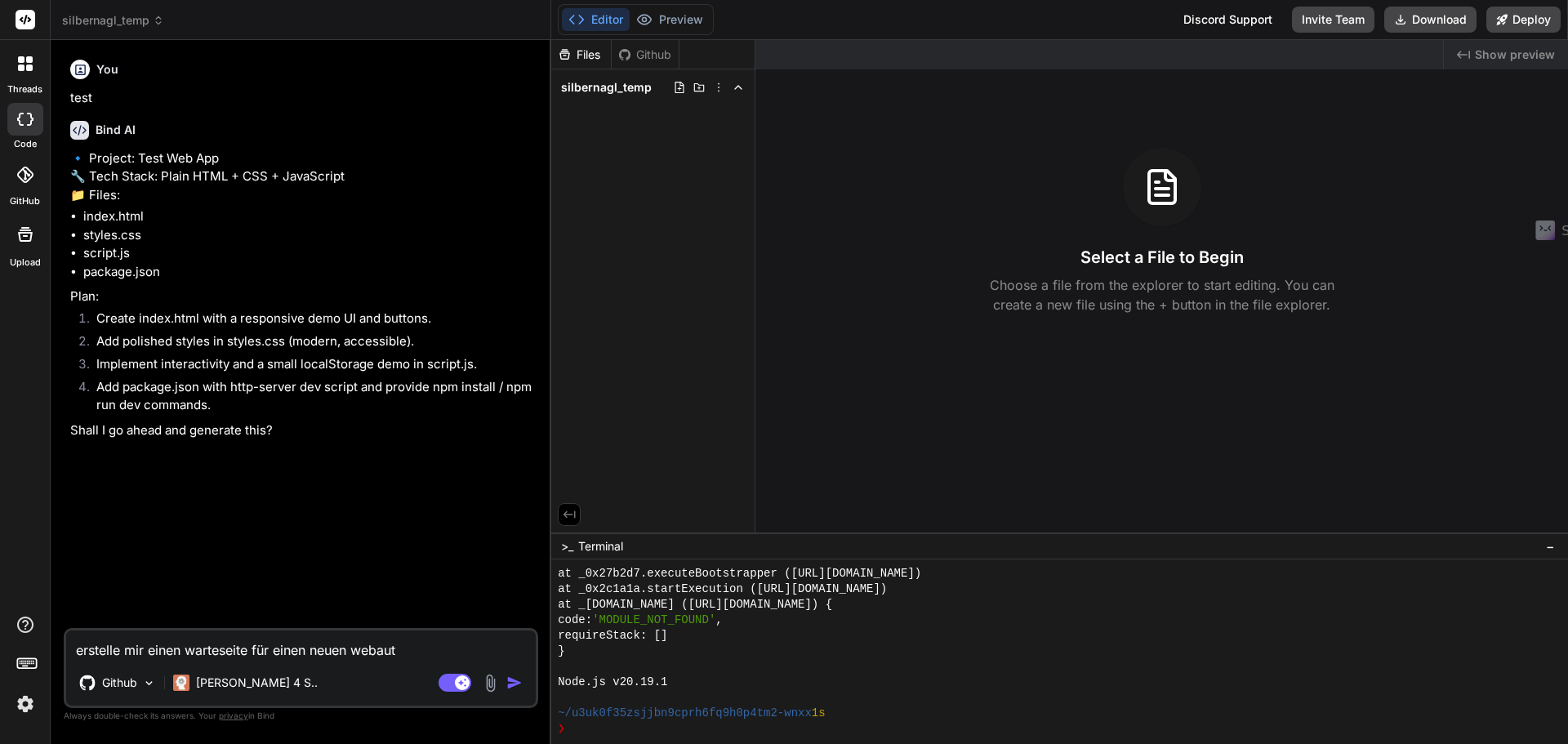
type textarea "x"
type textarea "erstelle mir einen warteseite für einen neuen webau"
type textarea "x"
type textarea "erstelle mir einen warteseite für einen neuen webauf"
type textarea "x"
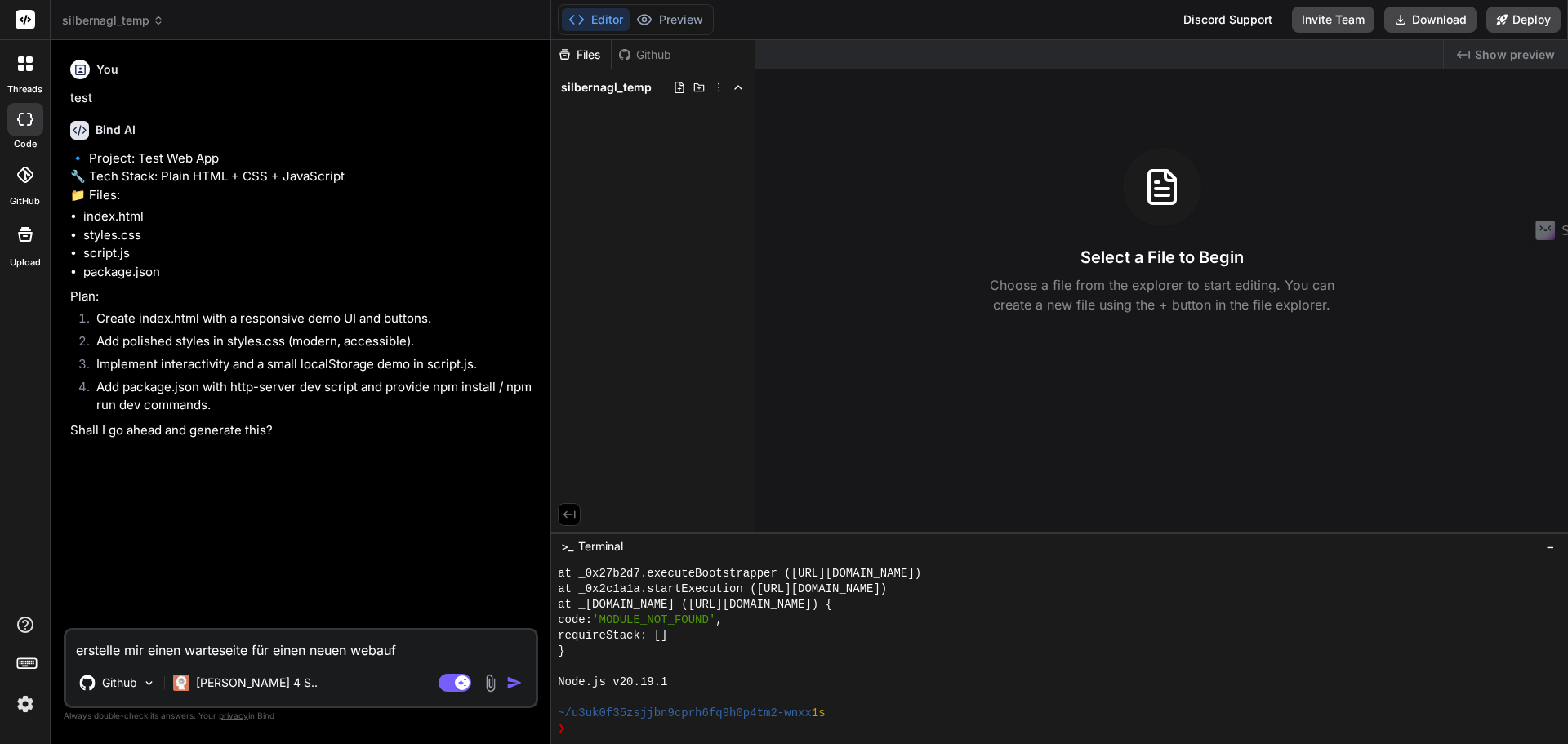
type textarea "erstelle mir einen warteseite für einen neuen webauft"
type textarea "x"
type textarea "erstelle mir einen warteseite für einen neuen webauftr"
type textarea "x"
type textarea "erstelle mir einen warteseite für einen neuen webauftri"
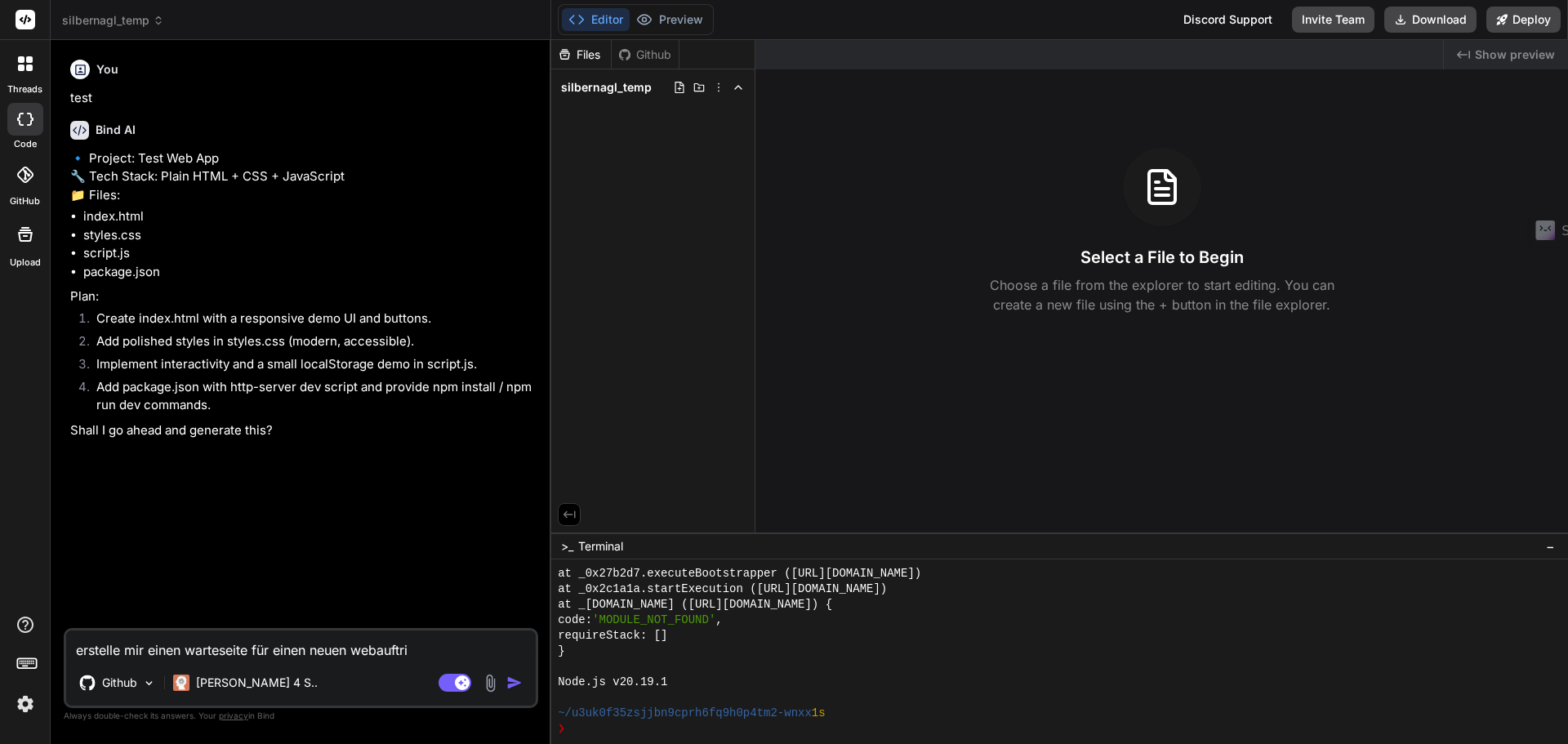
type textarea "x"
type textarea "erstelle mir einen warteseite für einen neuen webauftrit"
type textarea "x"
type textarea "erstelle mir einen warteseite für einen neuen webauftritt"
type textarea "x"
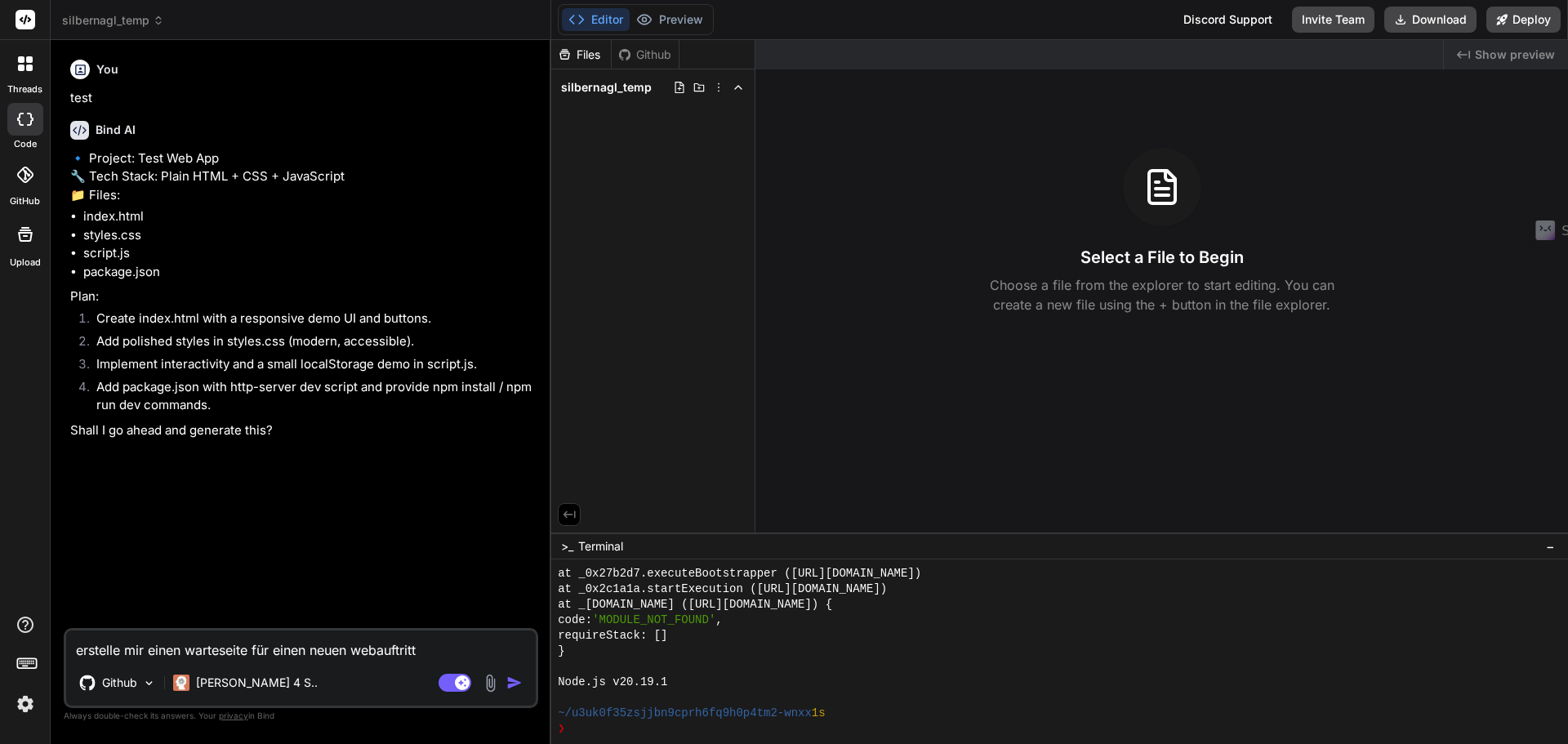
type textarea "erstelle mir einen warteseite für einen neuen webauftritt."
type textarea "x"
type textarea "erstelle mir einen warteseite für einen neuen webauftritt."
type textarea "x"
type textarea "erstelle mir einen warteseite für einen neuen webauftritt. h"
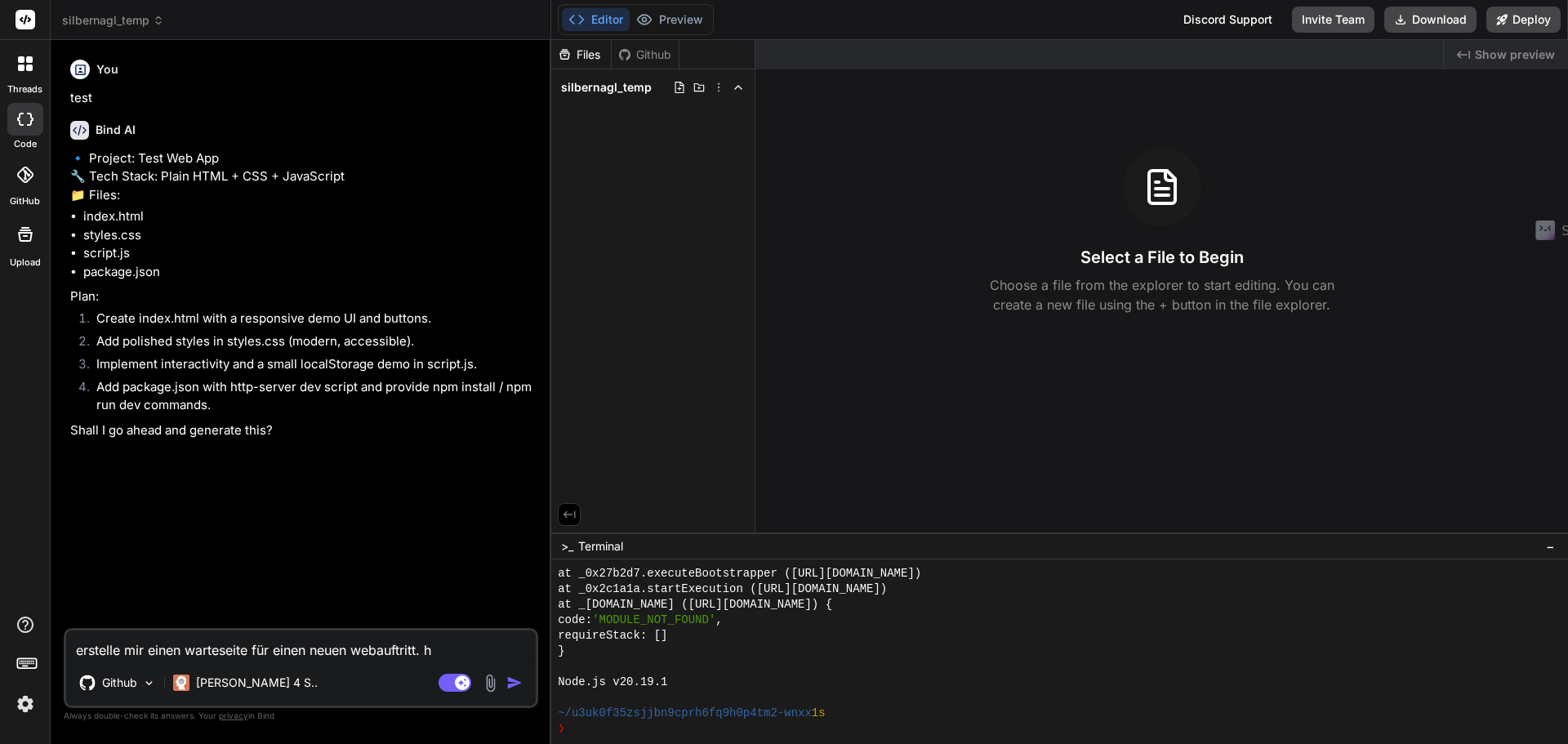
type textarea "x"
type textarea "erstelle mir einen warteseite für einen neuen webauftritt. ht"
type textarea "x"
type textarea "erstelle mir einen warteseite für einen neuen webauftritt. htm"
type textarea "x"
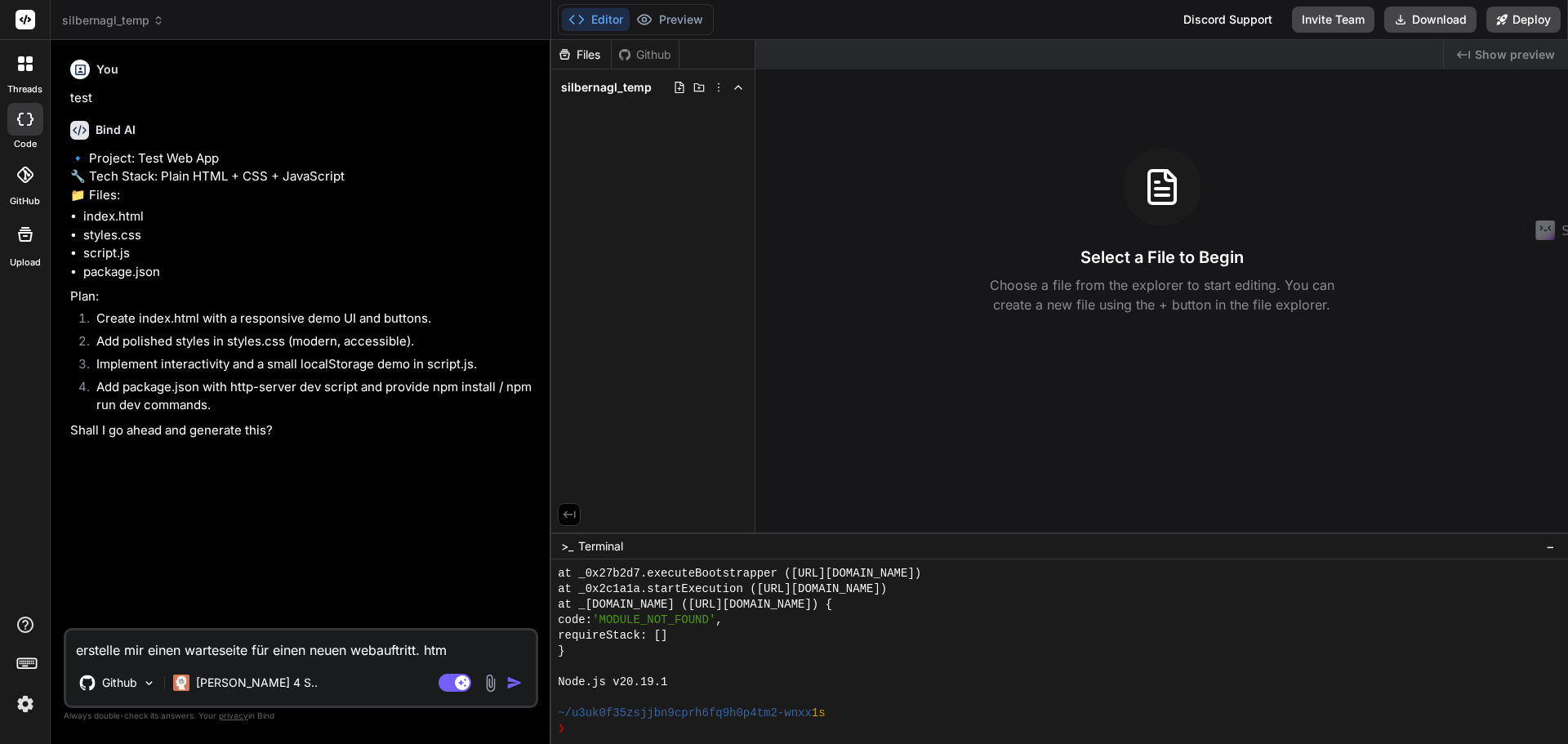
type textarea "erstelle mir einen warteseite für einen neuen webauftritt. html"
type textarea "x"
type textarea "erstelle mir einen warteseite für einen neuen webauftritt. html u"
type textarea "x"
type textarea "erstelle mir einen warteseite für einen neuen webauftritt. html un"
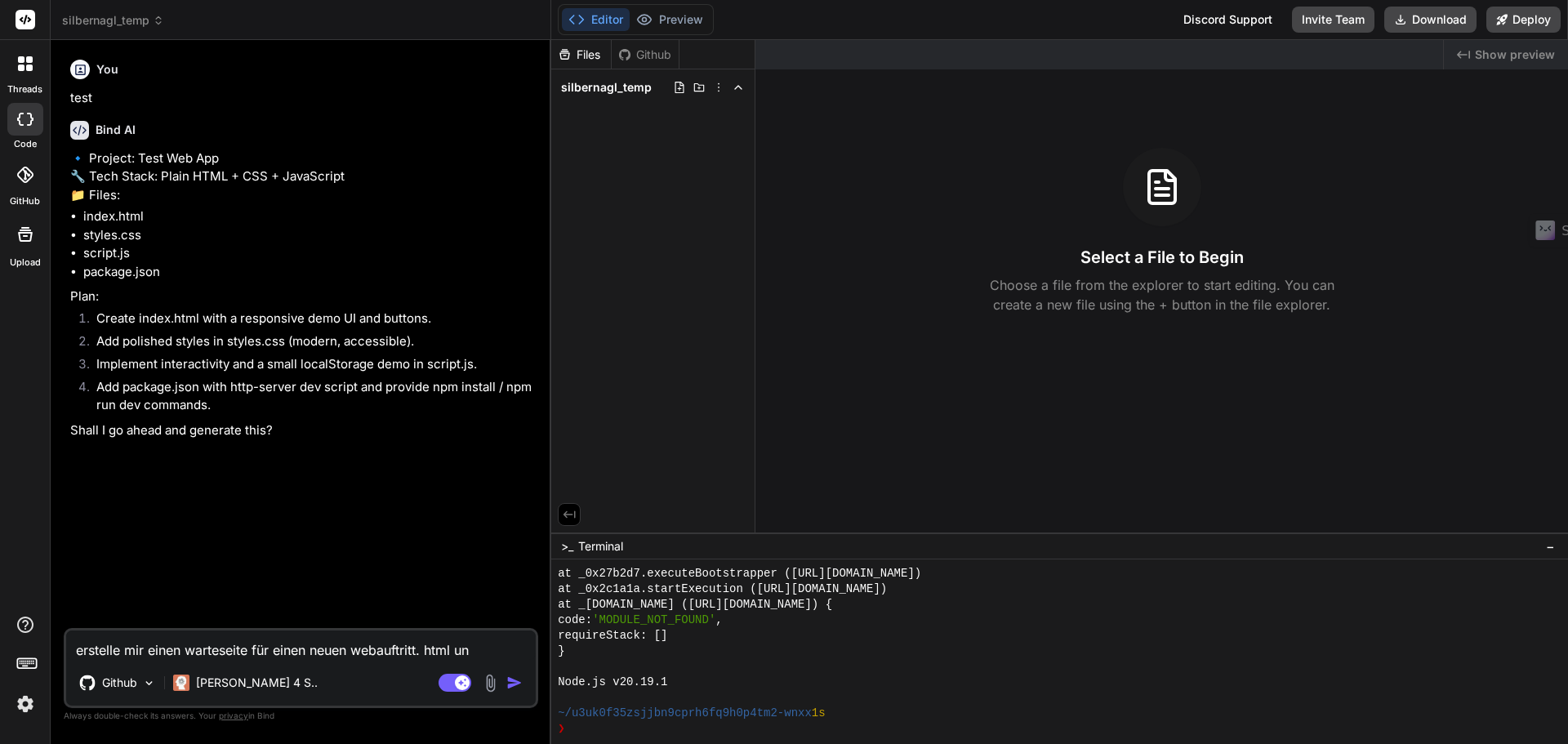
type textarea "x"
type textarea "erstelle mir einen warteseite für einen neuen webauftritt. html und"
type textarea "x"
type textarea "erstelle mir einen warteseite für einen neuen webauftritt. html und"
type textarea "x"
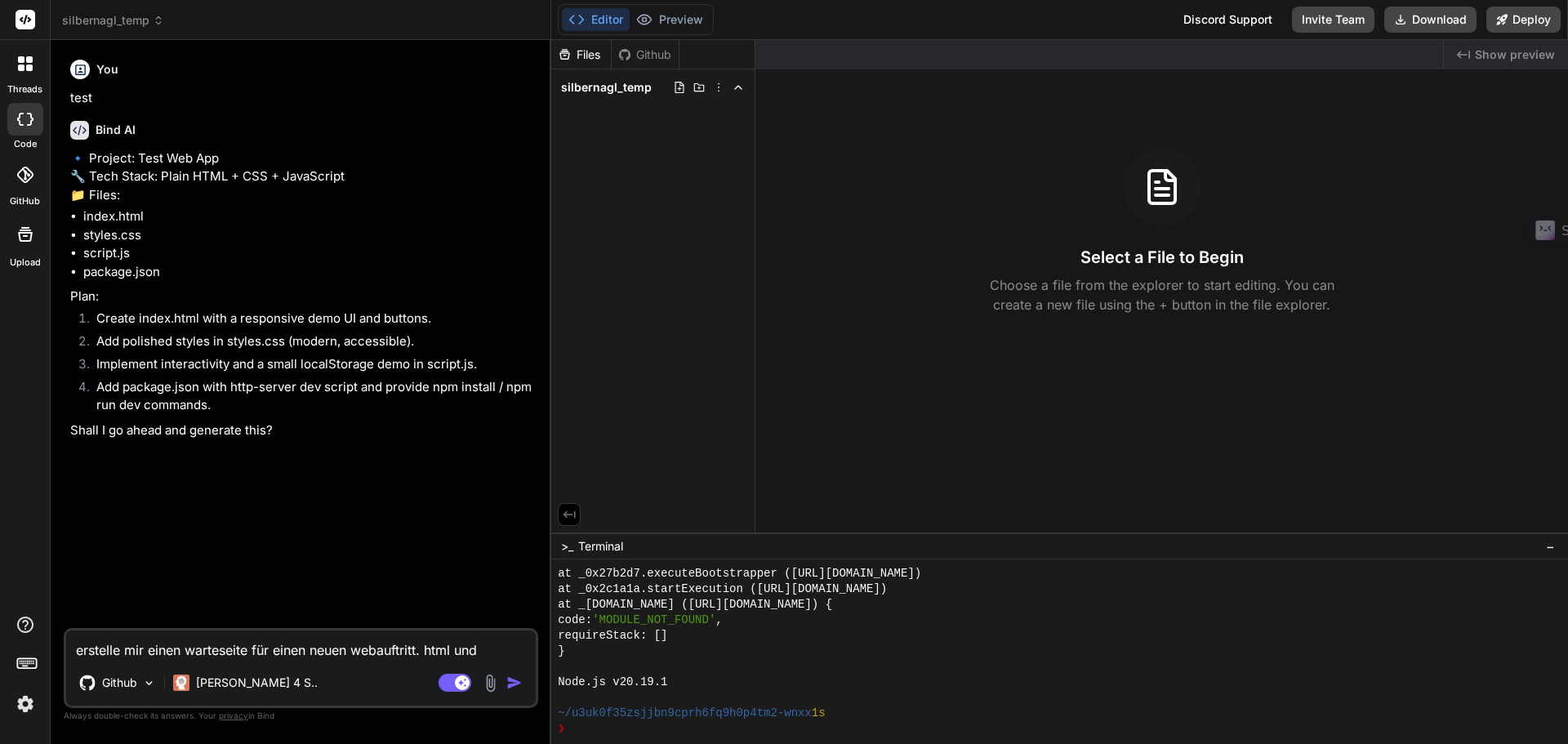
type textarea "erstelle mir einen warteseite für einen neuen webauftritt. html und j"
type textarea "x"
type textarea "erstelle mir einen warteseite für einen neuen webauftritt. html und ja"
type textarea "x"
type textarea "erstelle mir einen warteseite für einen neuen webauftritt. html und jav"
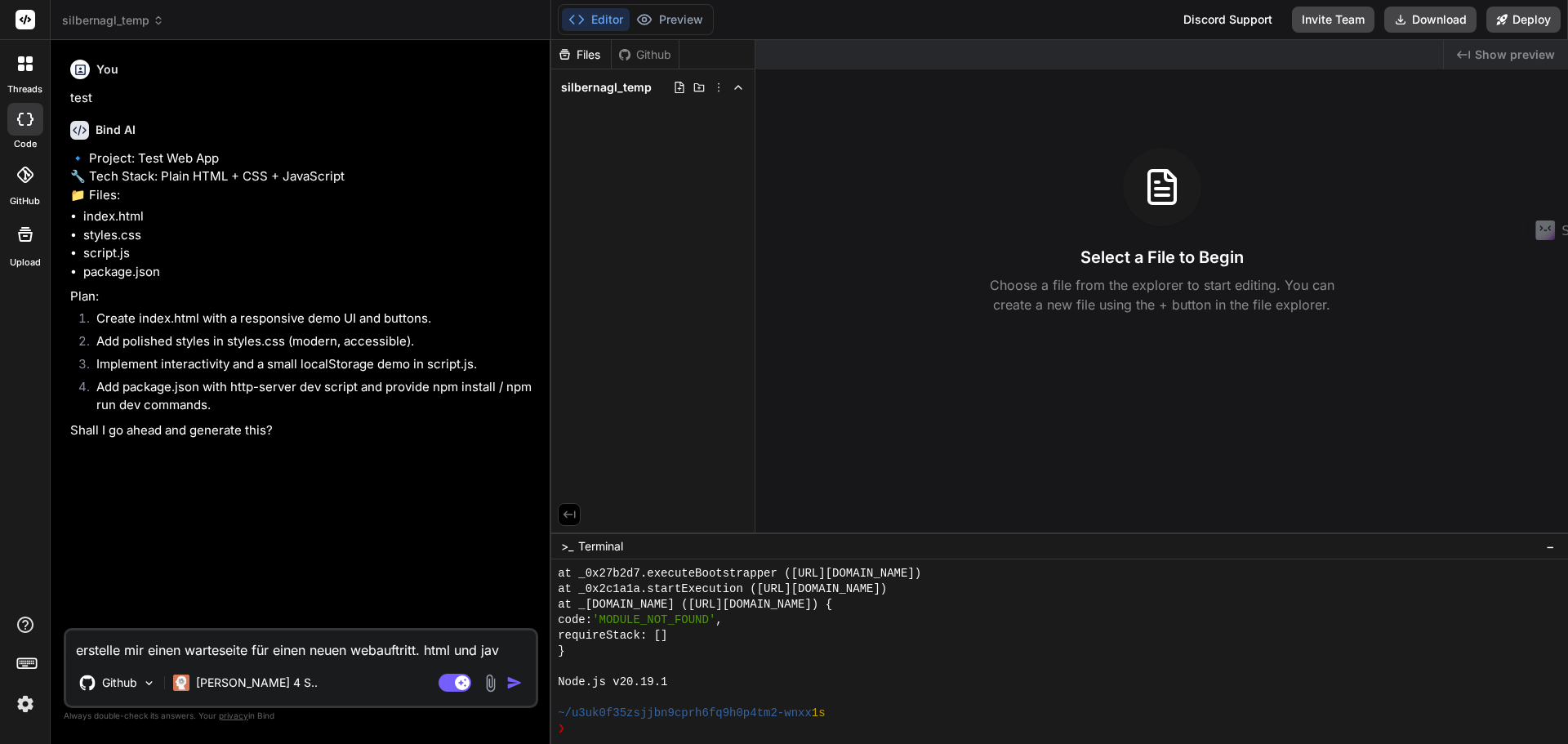
type textarea "x"
type textarea "erstelle mir einen warteseite für einen neuen webauftritt. html und java"
type textarea "x"
type textarea "erstelle mir einen warteseite für einen neuen webauftritt. html und javasc"
type textarea "x"
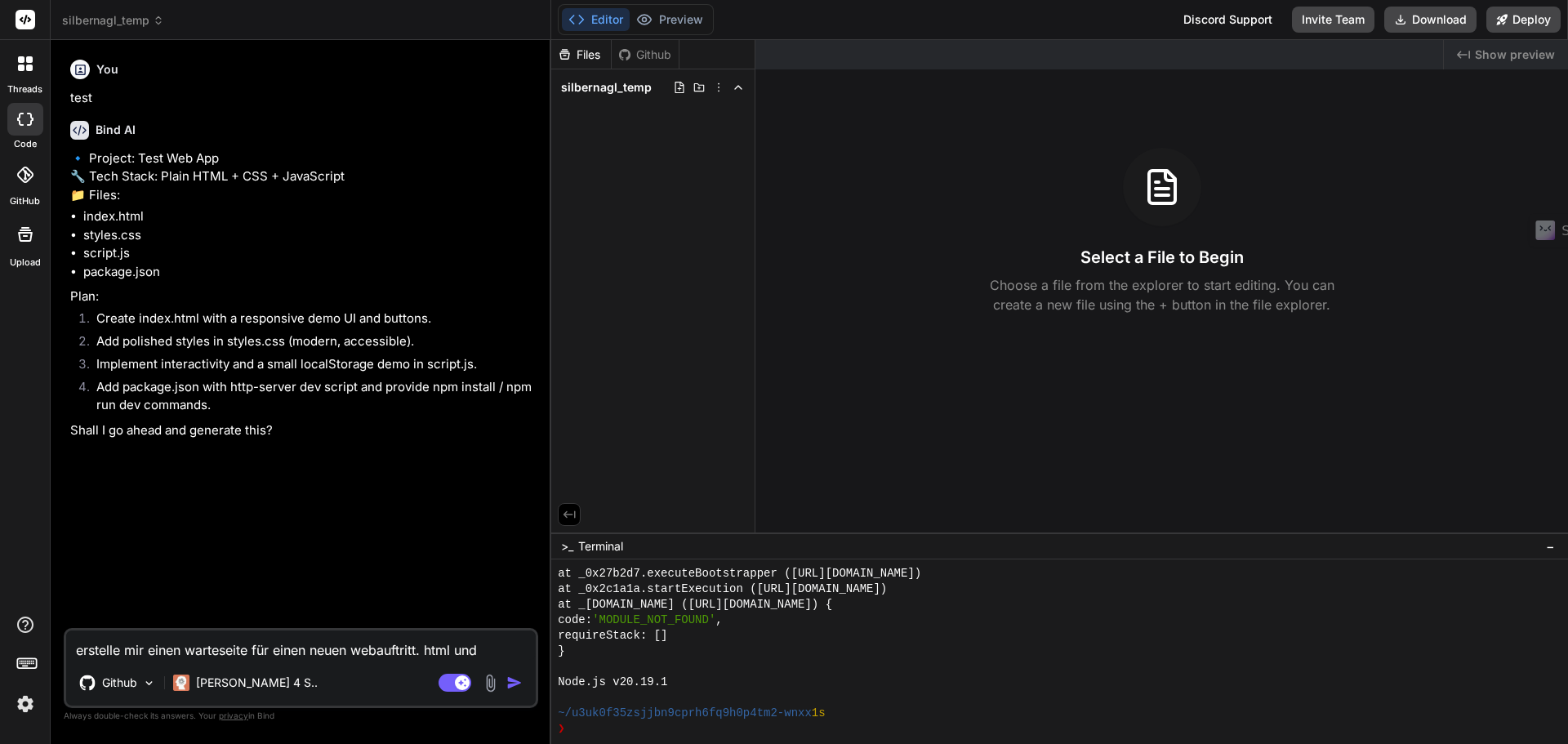
type textarea "erstelle mir einen warteseite für einen neuen webauftritt. html und javascroi"
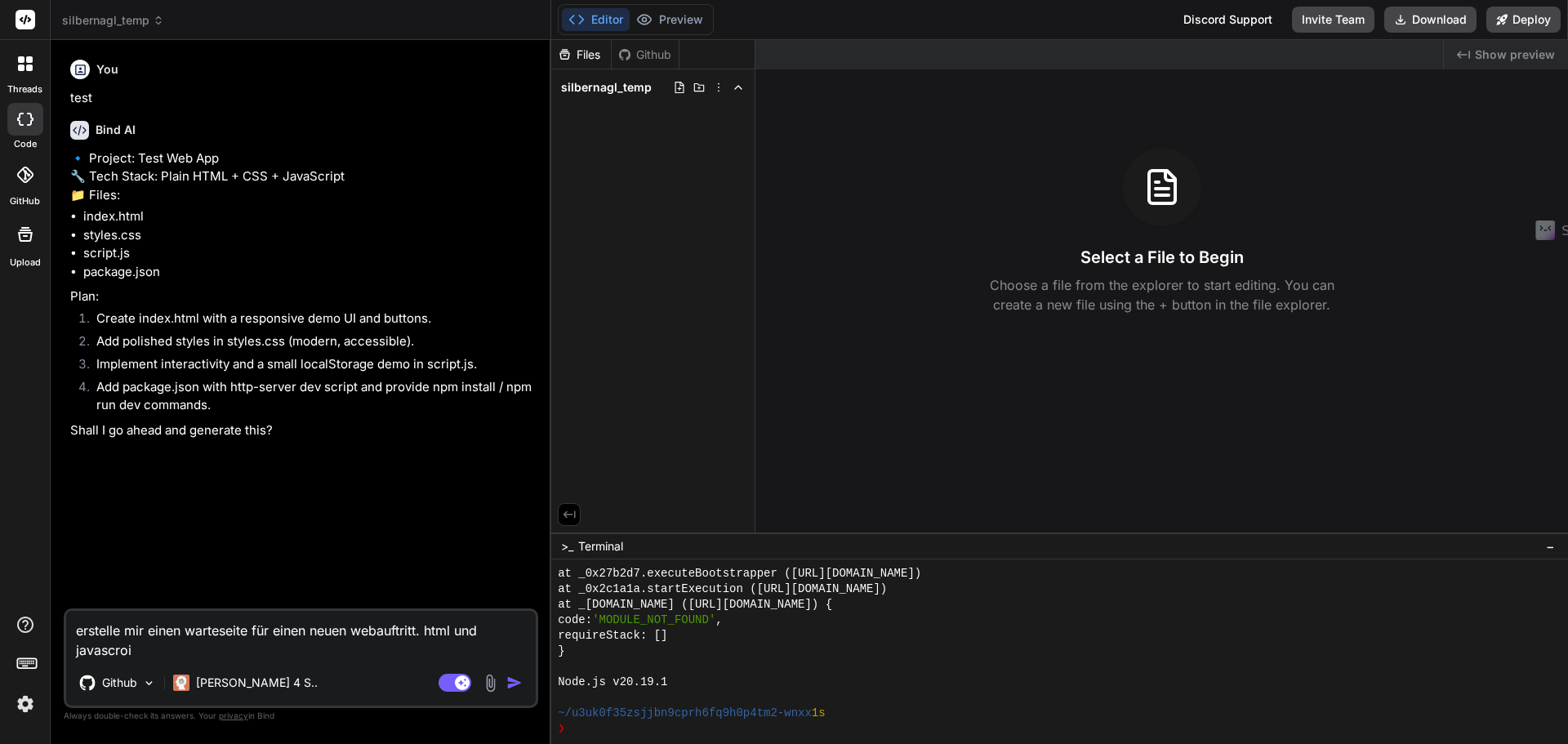
type textarea "x"
type textarea "erstelle mir einen warteseite für einen neuen webauftritt. html und javascroip"
type textarea "x"
type textarea "erstelle mir einen warteseite für einen neuen webauftritt. html und javascroipt"
type textarea "x"
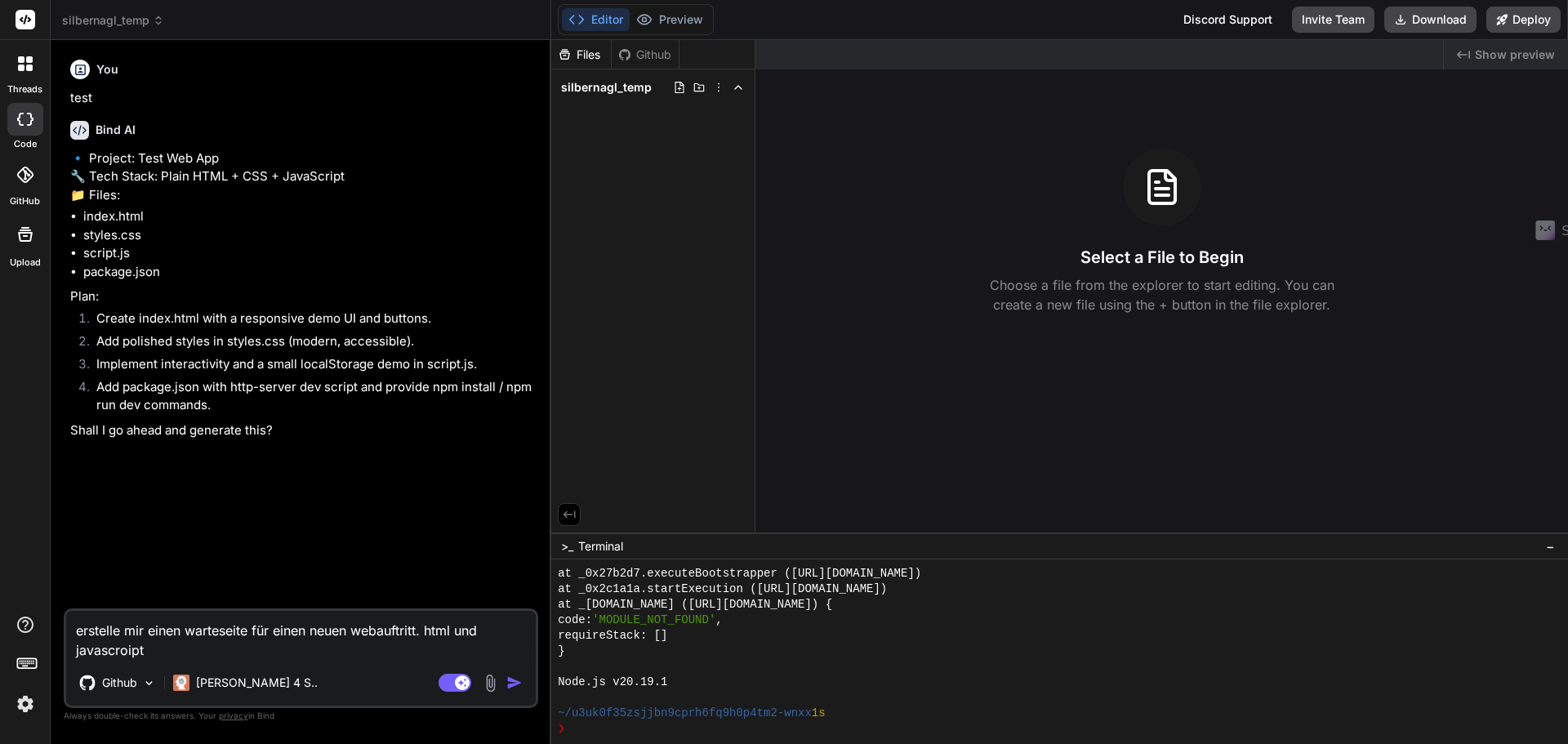
type textarea "erstelle mir einen warteseite für einen neuen webauftritt. html und javascroip"
type textarea "x"
type textarea "erstelle mir einen warteseite für einen neuen webauftritt. html und javascroi"
type textarea "x"
type textarea "erstelle mir einen warteseite für einen neuen webauftritt. html und javascro"
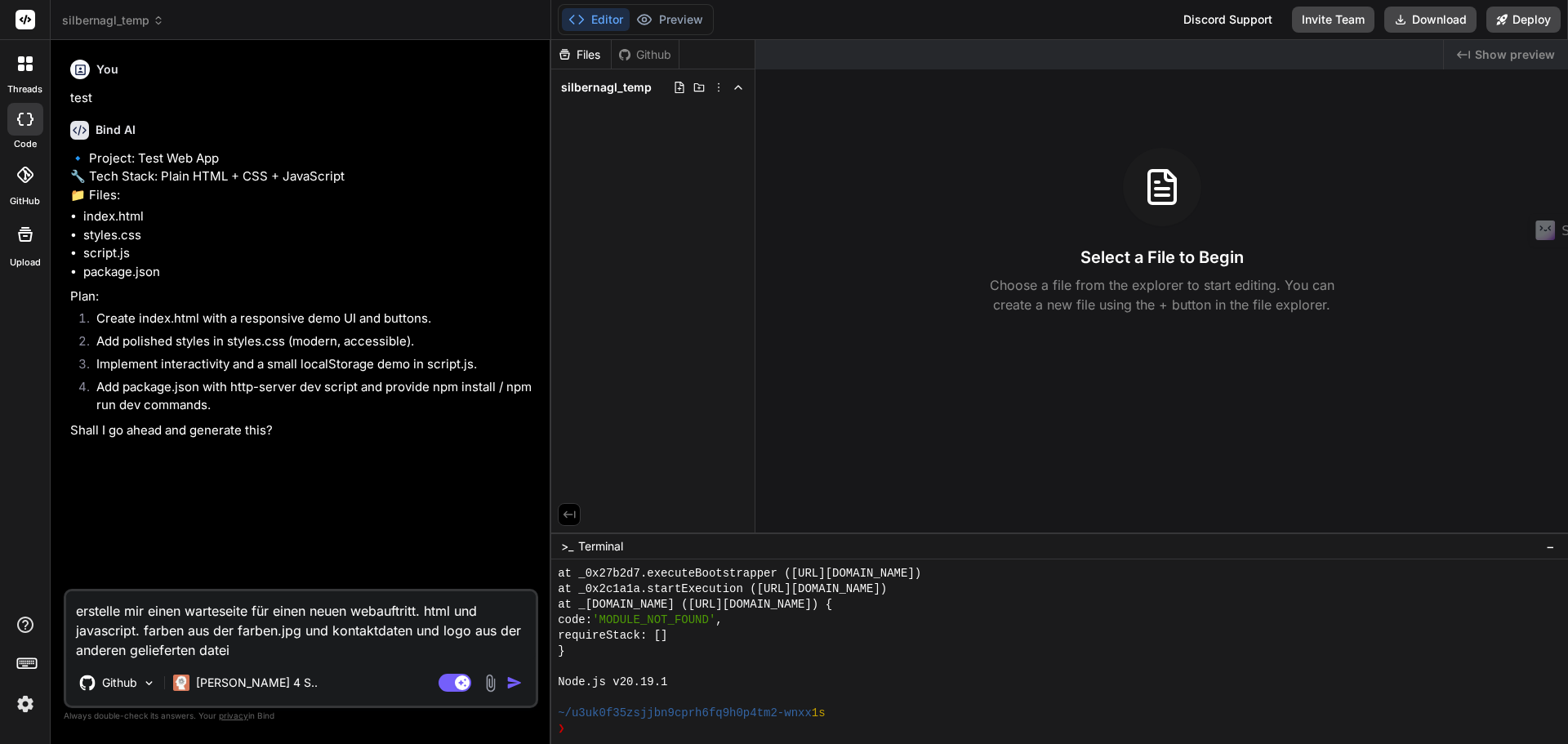
click at [487, 683] on img at bounding box center [490, 684] width 19 height 19
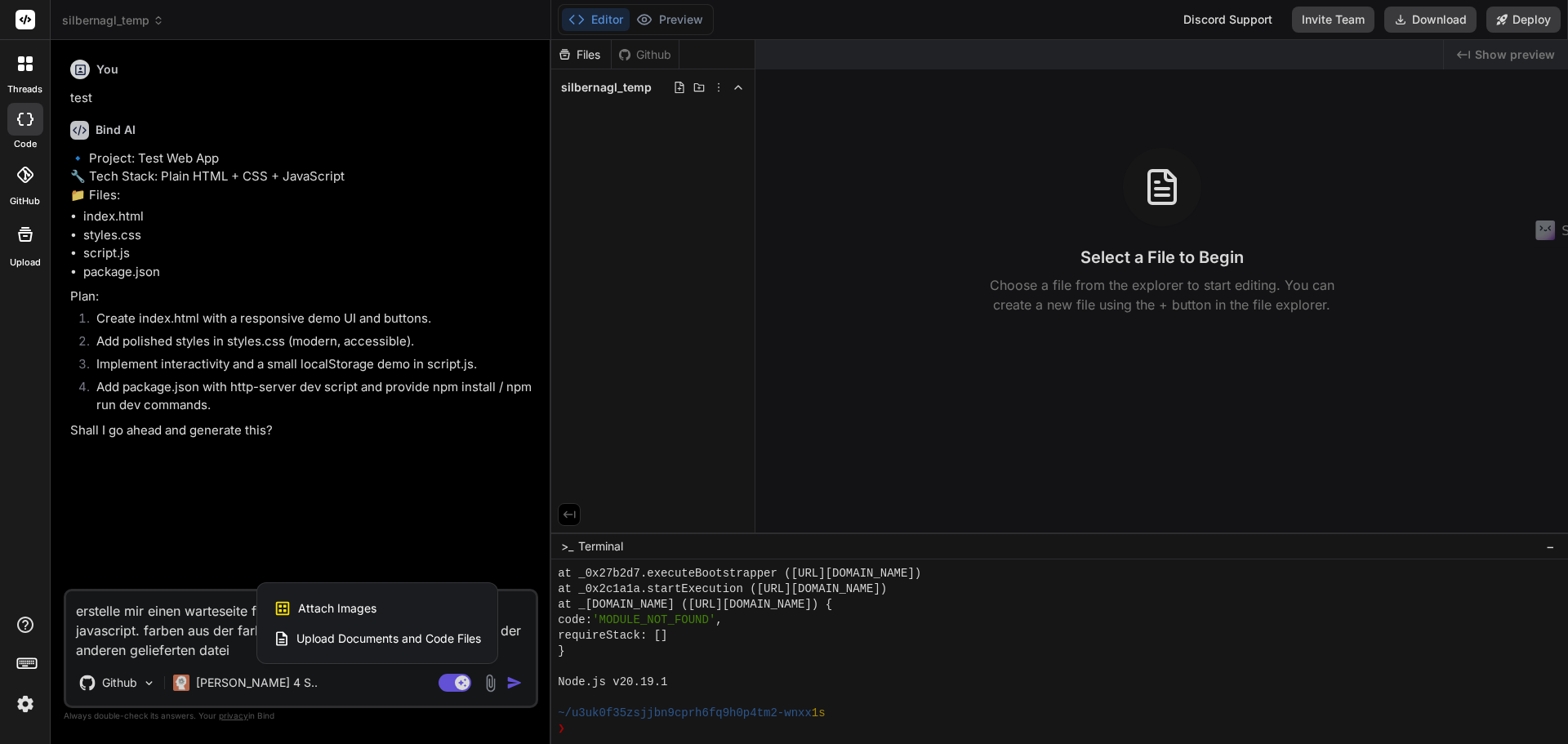
click at [369, 611] on span "Attach Images" at bounding box center [337, 608] width 78 height 16
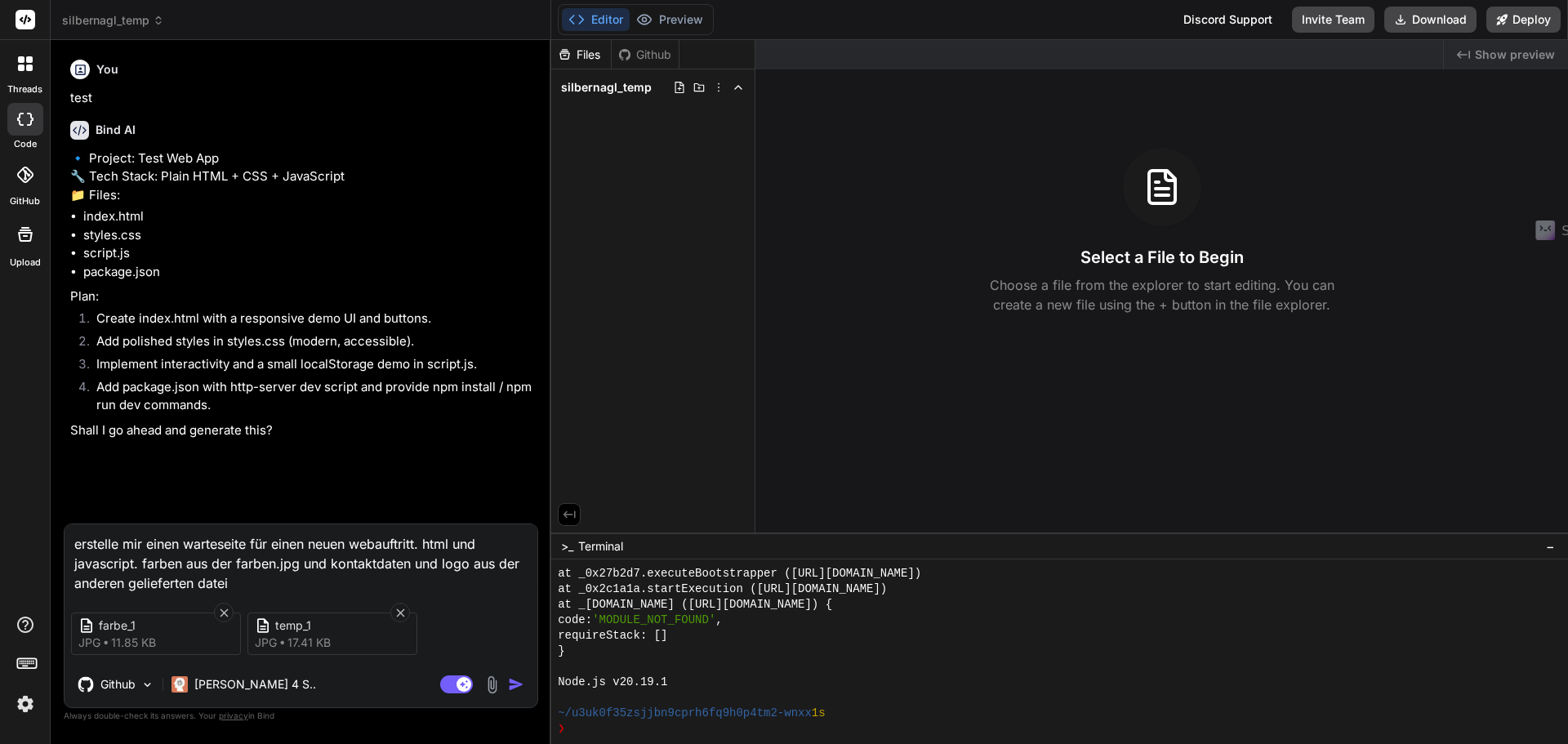
click at [520, 685] on img "button" at bounding box center [515, 684] width 16 height 16
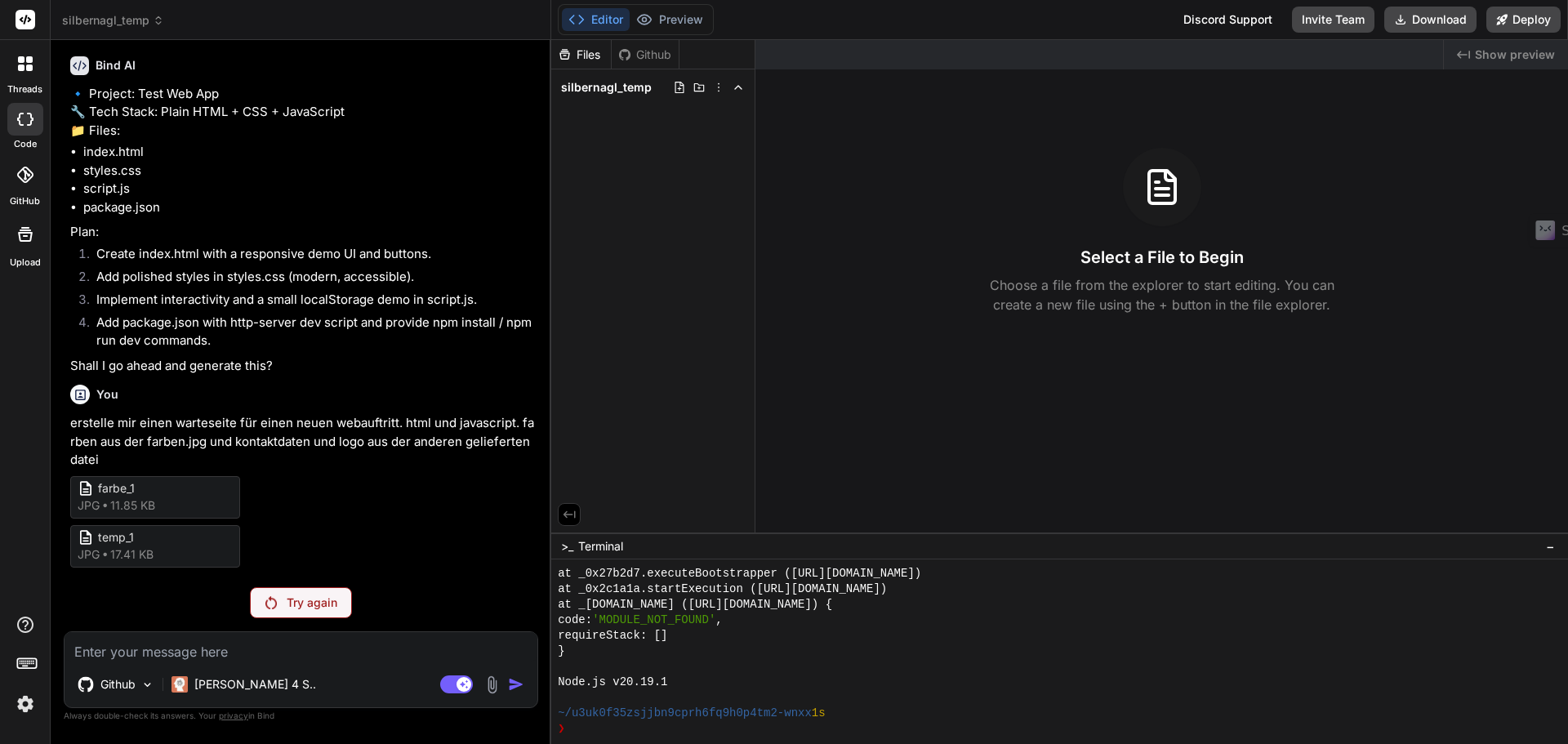
scroll to position [54, 0]
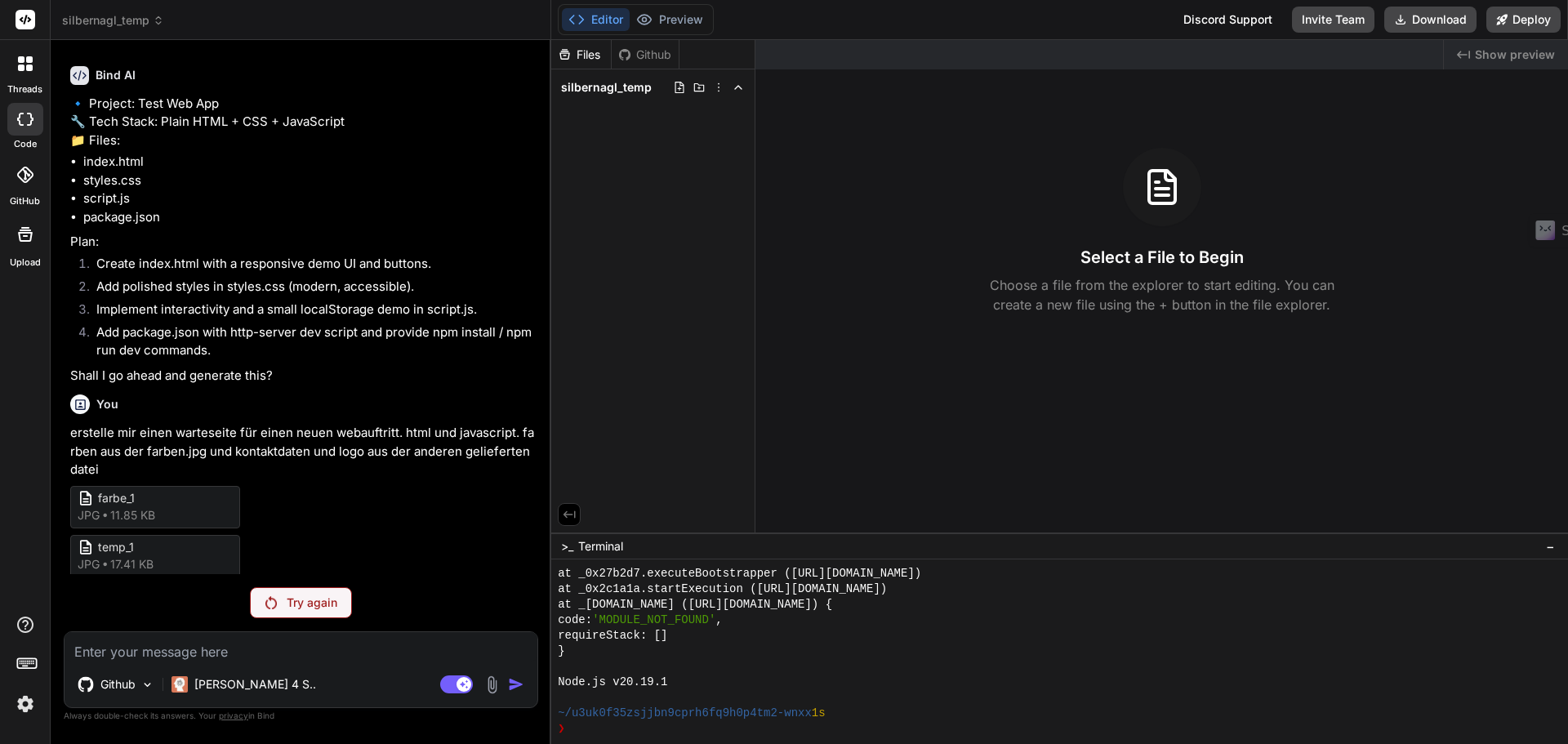
click at [321, 616] on div "Try again" at bounding box center [301, 603] width 102 height 31
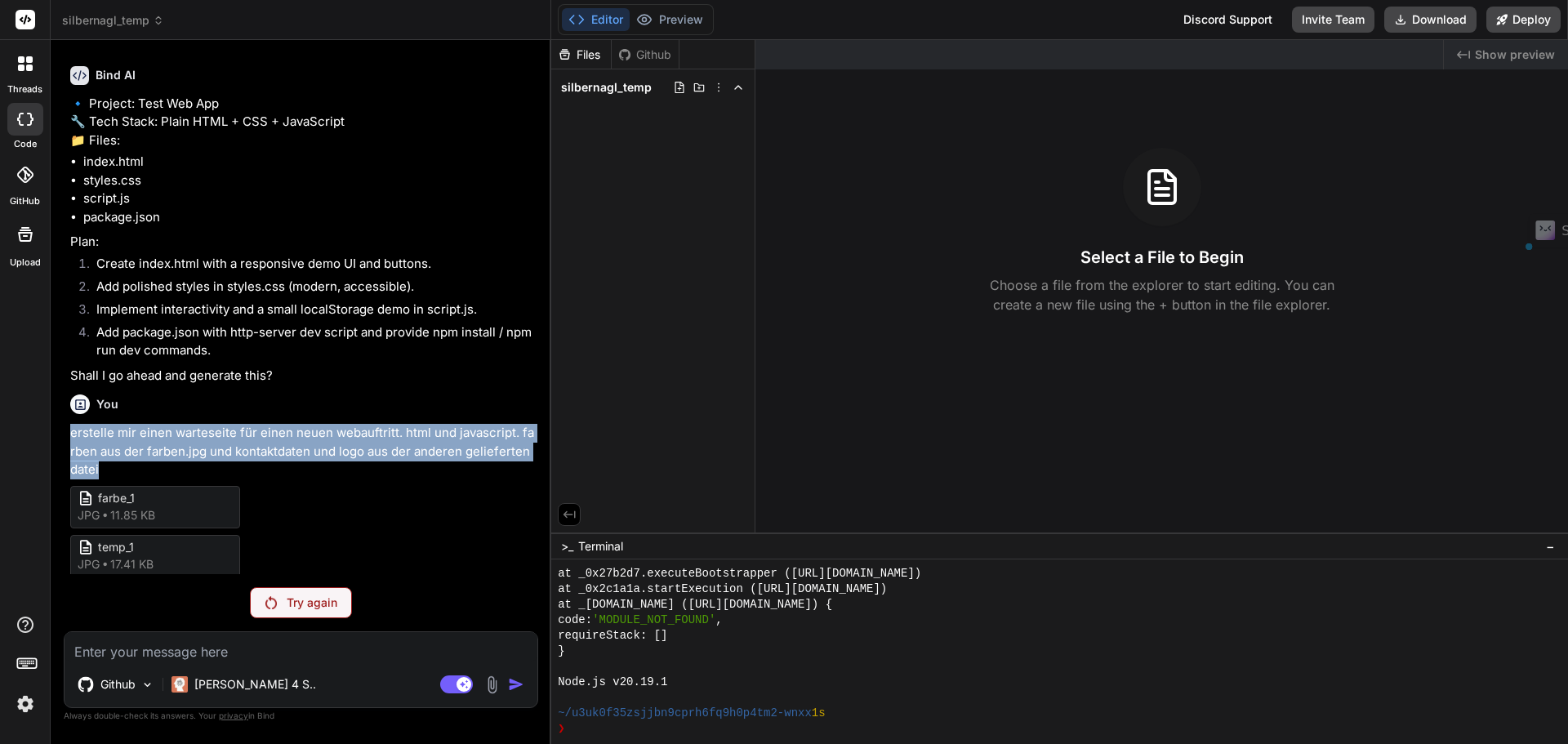
drag, startPoint x: 108, startPoint y: 503, endPoint x: 66, endPoint y: 475, distance: 50.5
click at [66, 475] on div "You test Bind AI 🔹 Project: Test Web App 🔧 Tech Stack: Plain HTML + CSS + JavaS…" at bounding box center [301, 398] width 474 height 691
copy p "erstelle mir einen warteseite für einen neuen webauftritt. html und javascript.…"
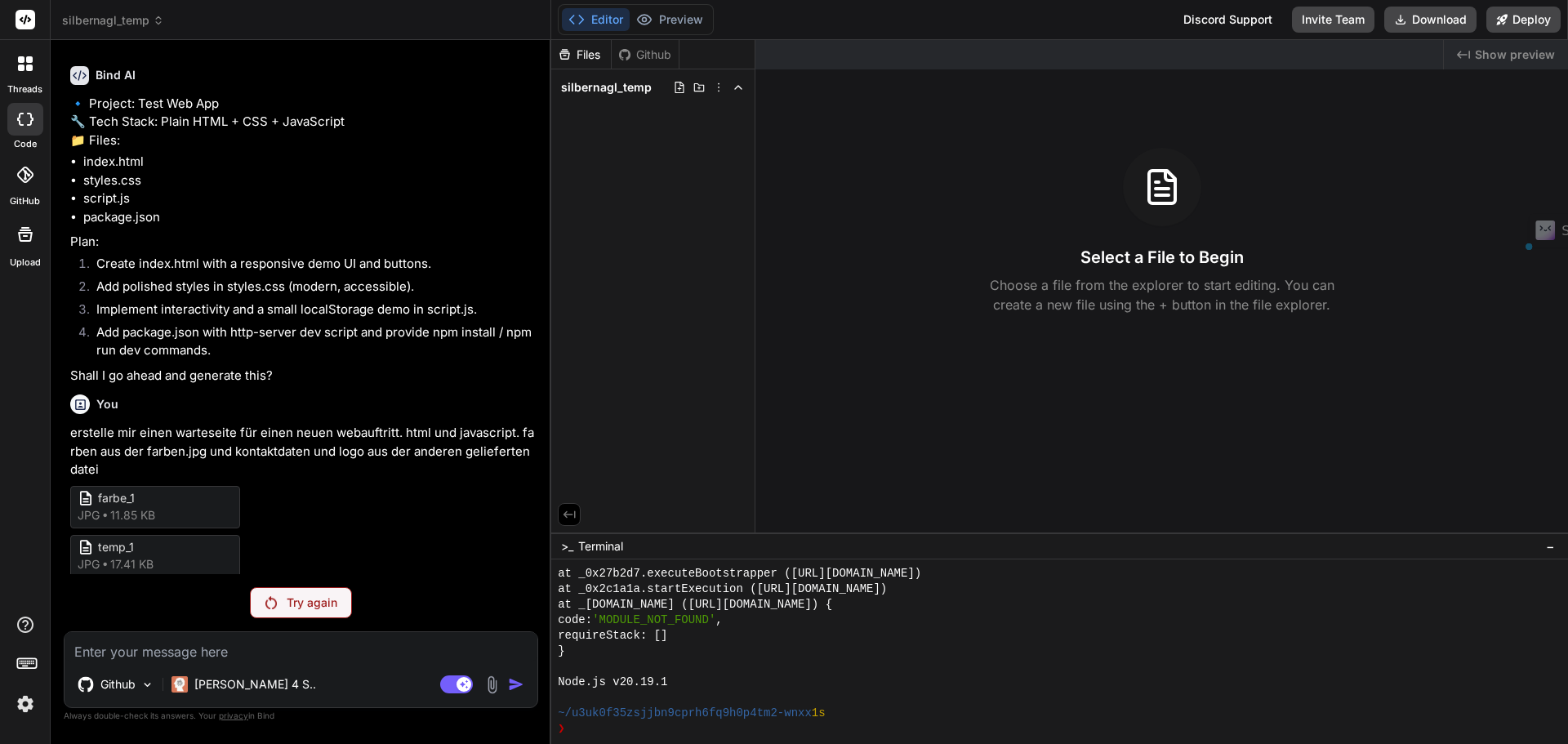
click at [188, 649] on textarea at bounding box center [301, 647] width 473 height 29
paste textarea "erstelle mir einen warteseite für einen neuen webauftritt. html und javascript.…"
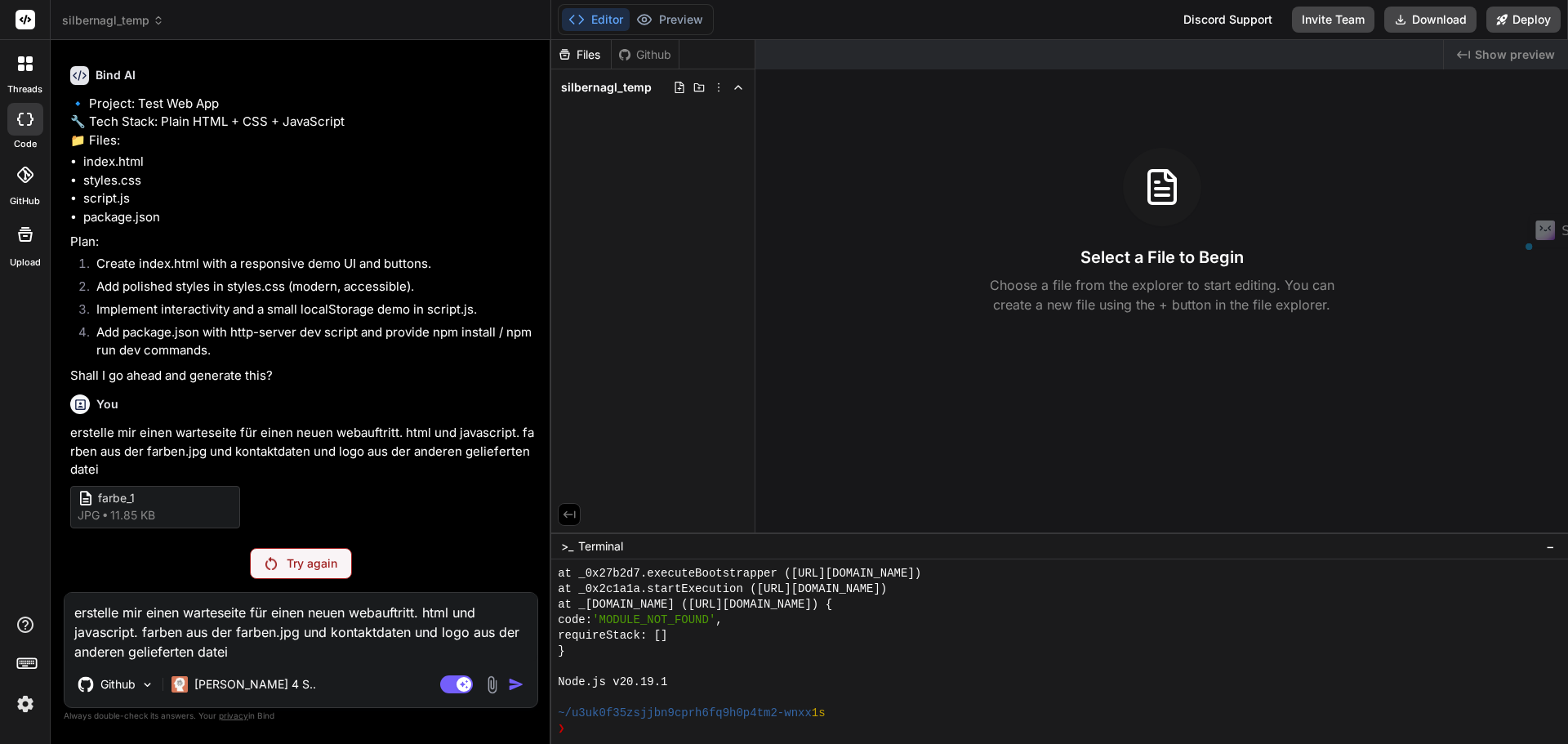
drag, startPoint x: 222, startPoint y: 645, endPoint x: 39, endPoint y: 606, distance: 187.1
click at [39, 606] on div "threads code GitHub Upload silbernagl_temp Created with Pixso. Bind AI Web Sear…" at bounding box center [784, 372] width 1568 height 744
click at [232, 626] on textarea "erstelle mir einen warteseite für einen neuen webauftritt. html und javascript.…" at bounding box center [301, 628] width 473 height 69
click at [260, 656] on textarea "erstelle mir einen warteseite für einen neuen webauftritt. html und javascript.…" at bounding box center [301, 628] width 473 height 69
drag, startPoint x: 153, startPoint y: 642, endPoint x: 51, endPoint y: 622, distance: 103.9
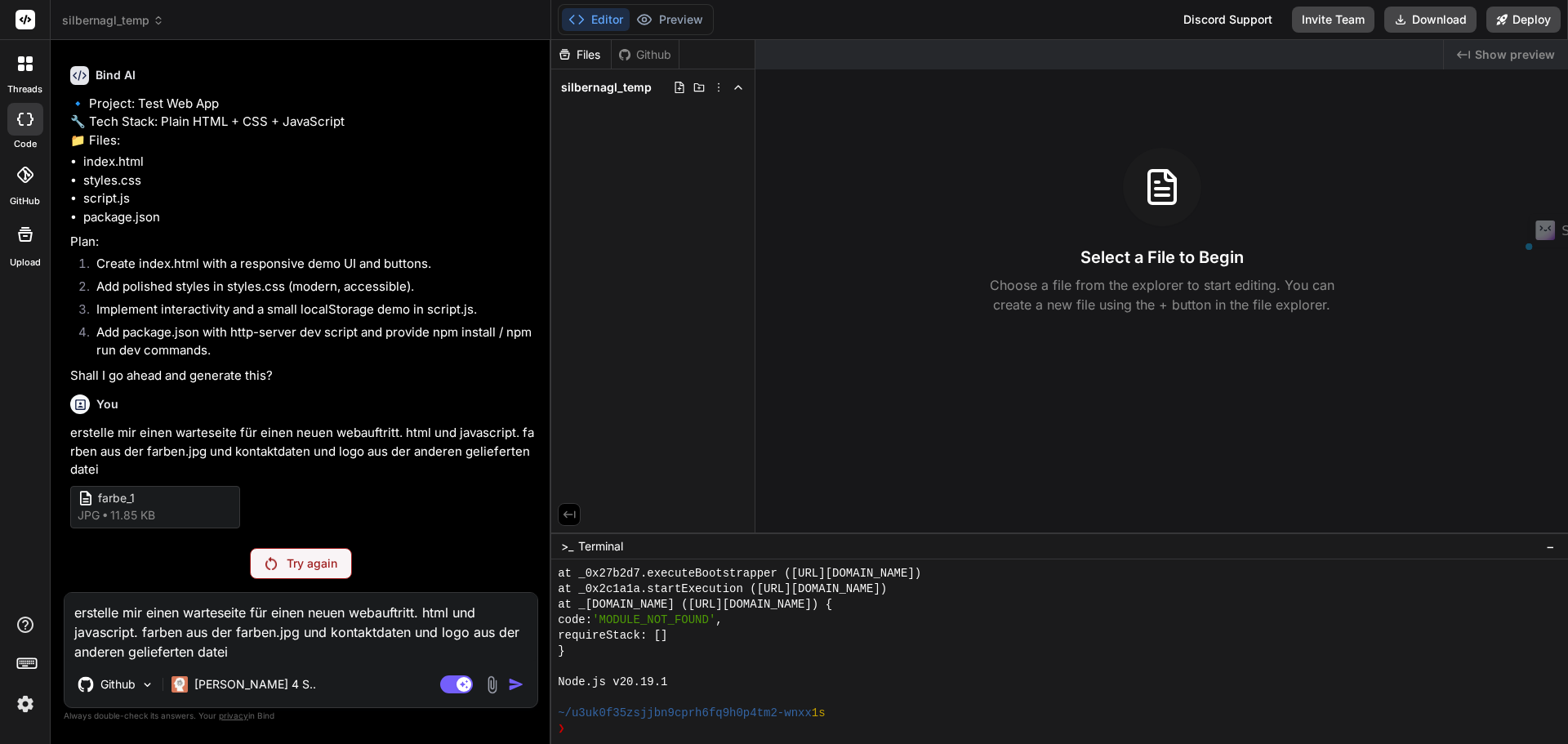
click at [51, 622] on div "Bind AI Web Search Created with Pixso. Code Generator You test Bind AI 🔹 Projec…" at bounding box center [301, 391] width 501 height 703
click at [209, 617] on div at bounding box center [209, 617] width 0 height 0
click at [268, 653] on textarea "erstelle mir einen warteseite für einen neuen webauftritt. html und javascript.…" at bounding box center [299, 628] width 469 height 69
drag, startPoint x: 256, startPoint y: 647, endPoint x: 69, endPoint y: 617, distance: 189.4
click at [69, 617] on textarea "erstelle mir einen warteseite für einen neuen webauftritt. html und javascript.…" at bounding box center [301, 628] width 473 height 69
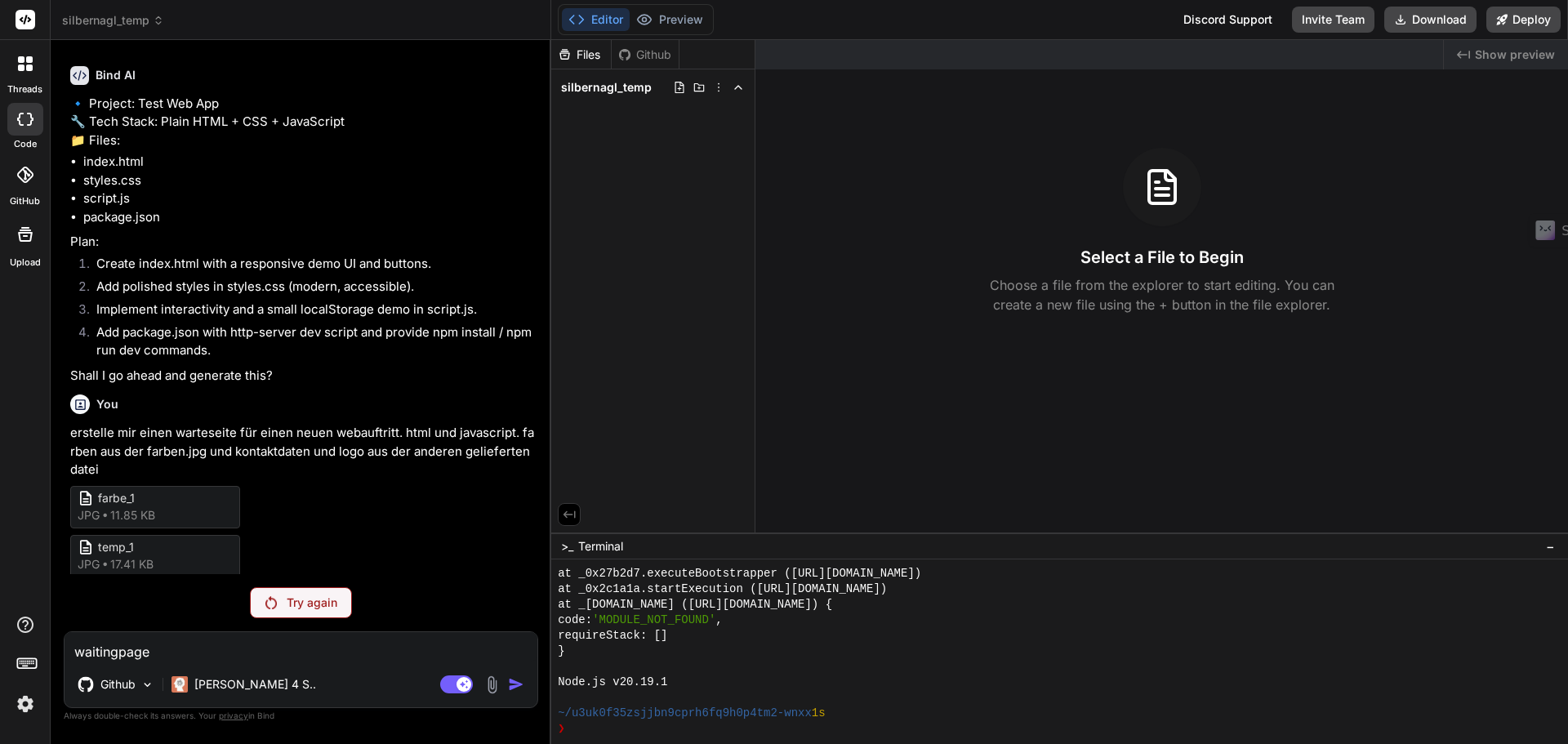
click at [489, 687] on img at bounding box center [492, 685] width 19 height 19
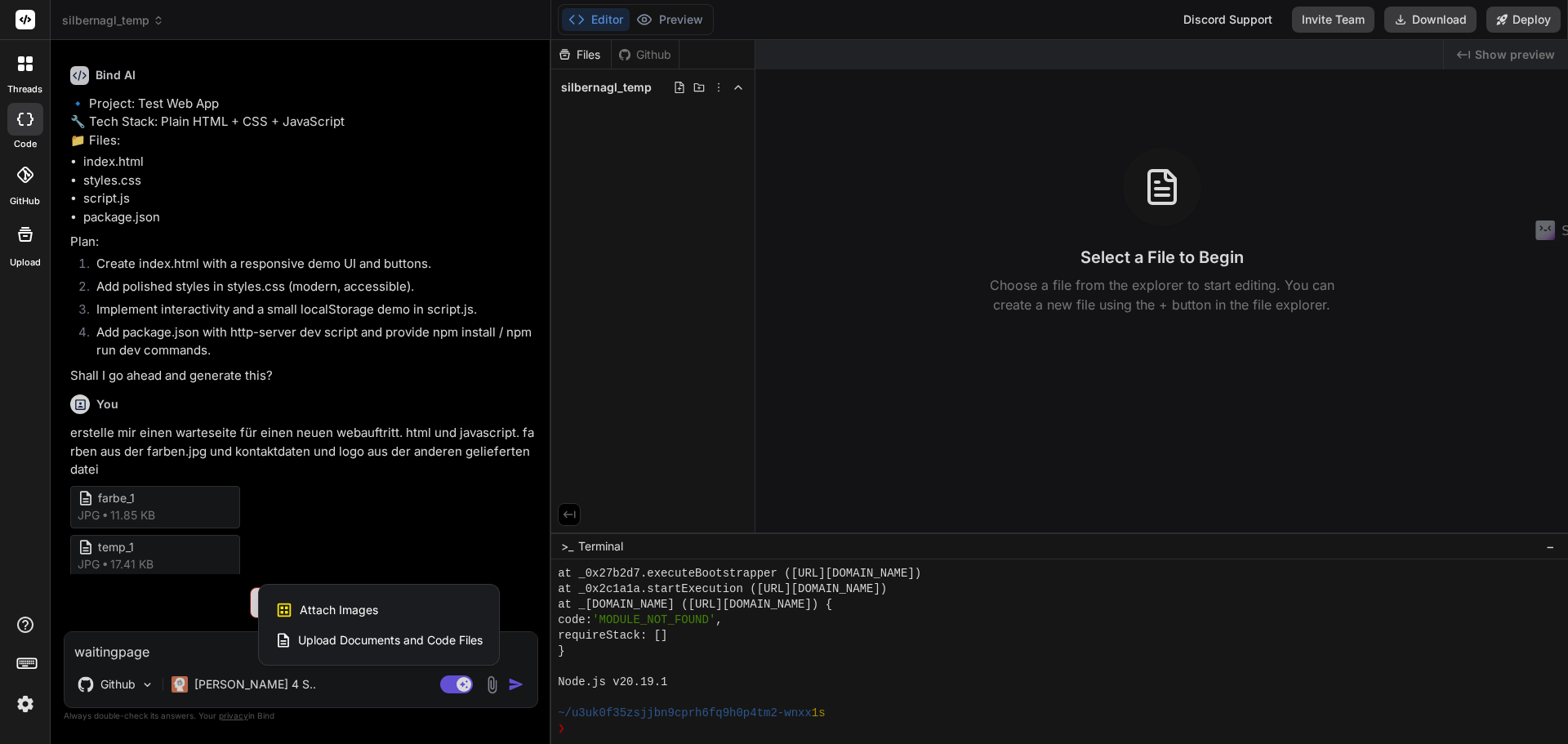
click at [357, 616] on span "Attach Images" at bounding box center [339, 610] width 78 height 16
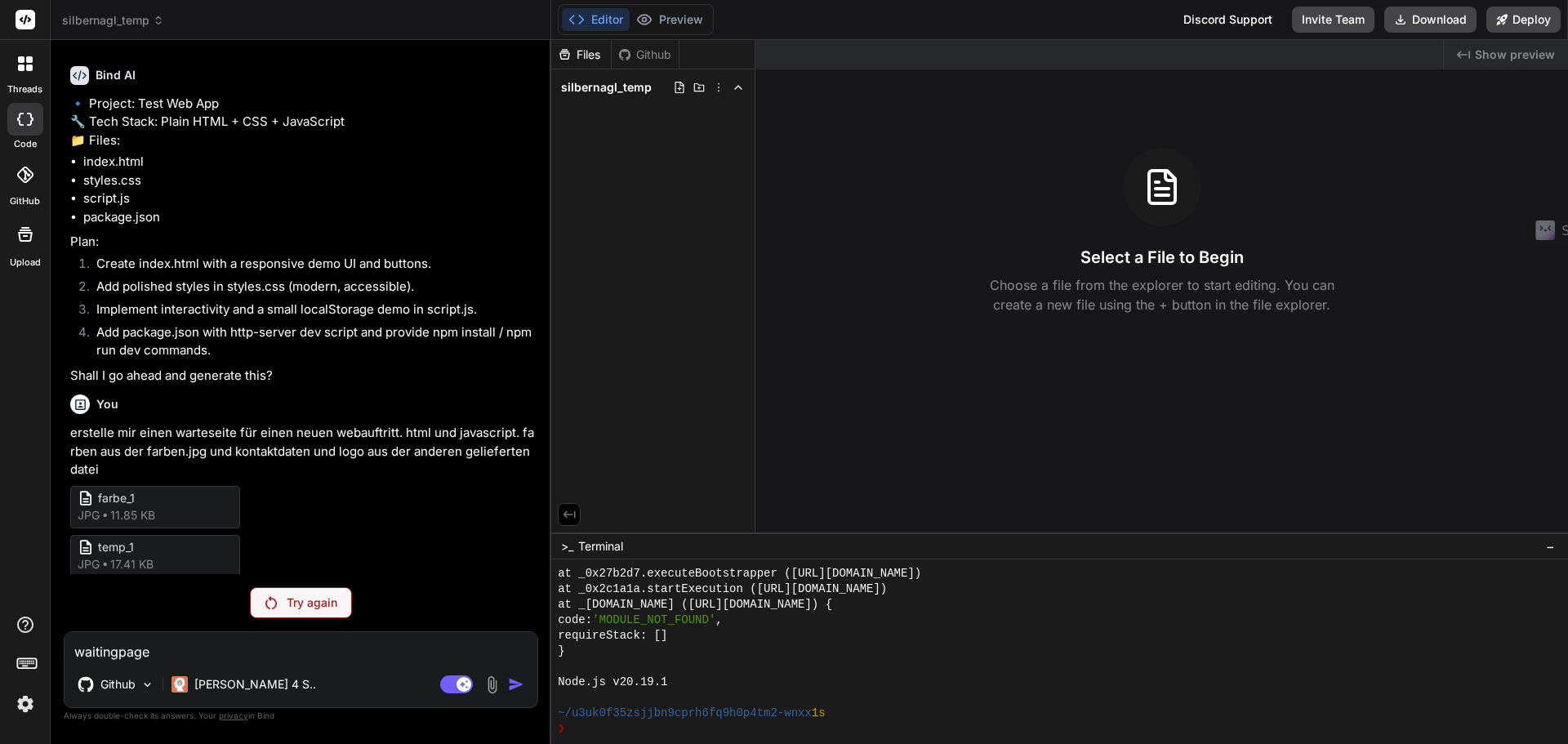
click at [219, 648] on textarea "waitingpage" at bounding box center [301, 647] width 473 height 29
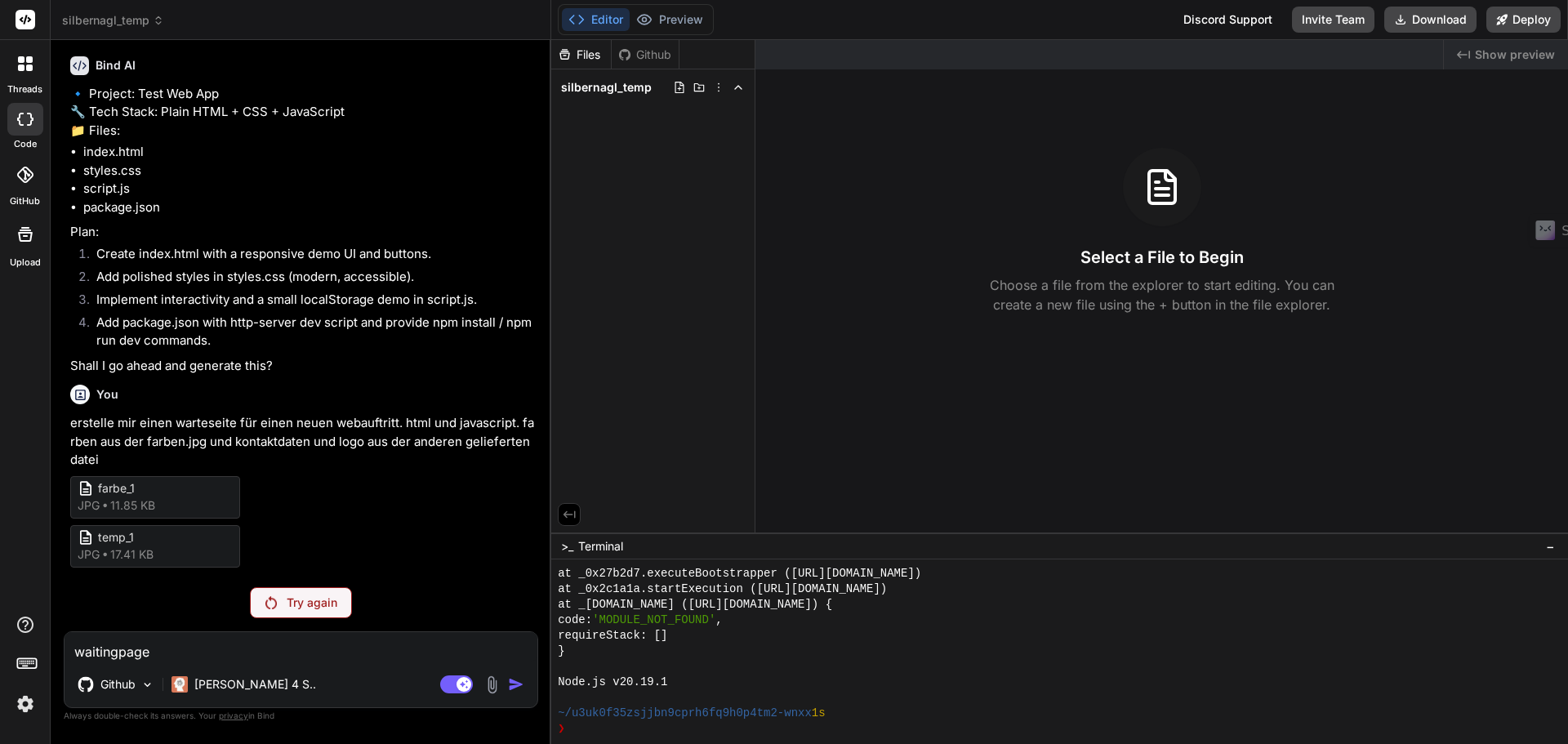
click at [318, 596] on p "Try again" at bounding box center [312, 603] width 51 height 16
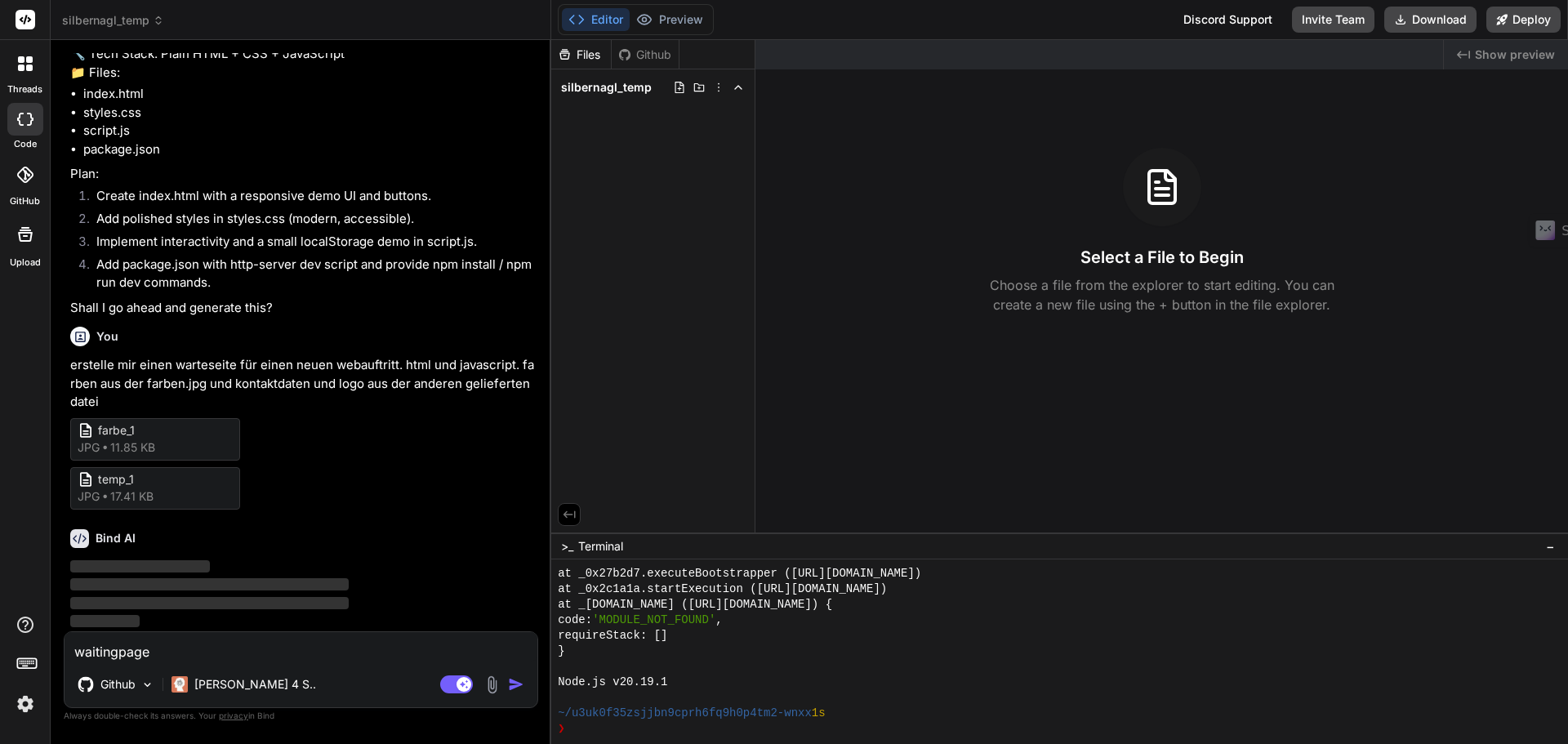
scroll to position [159, 0]
click at [196, 656] on textarea "waitingpage" at bounding box center [301, 647] width 473 height 29
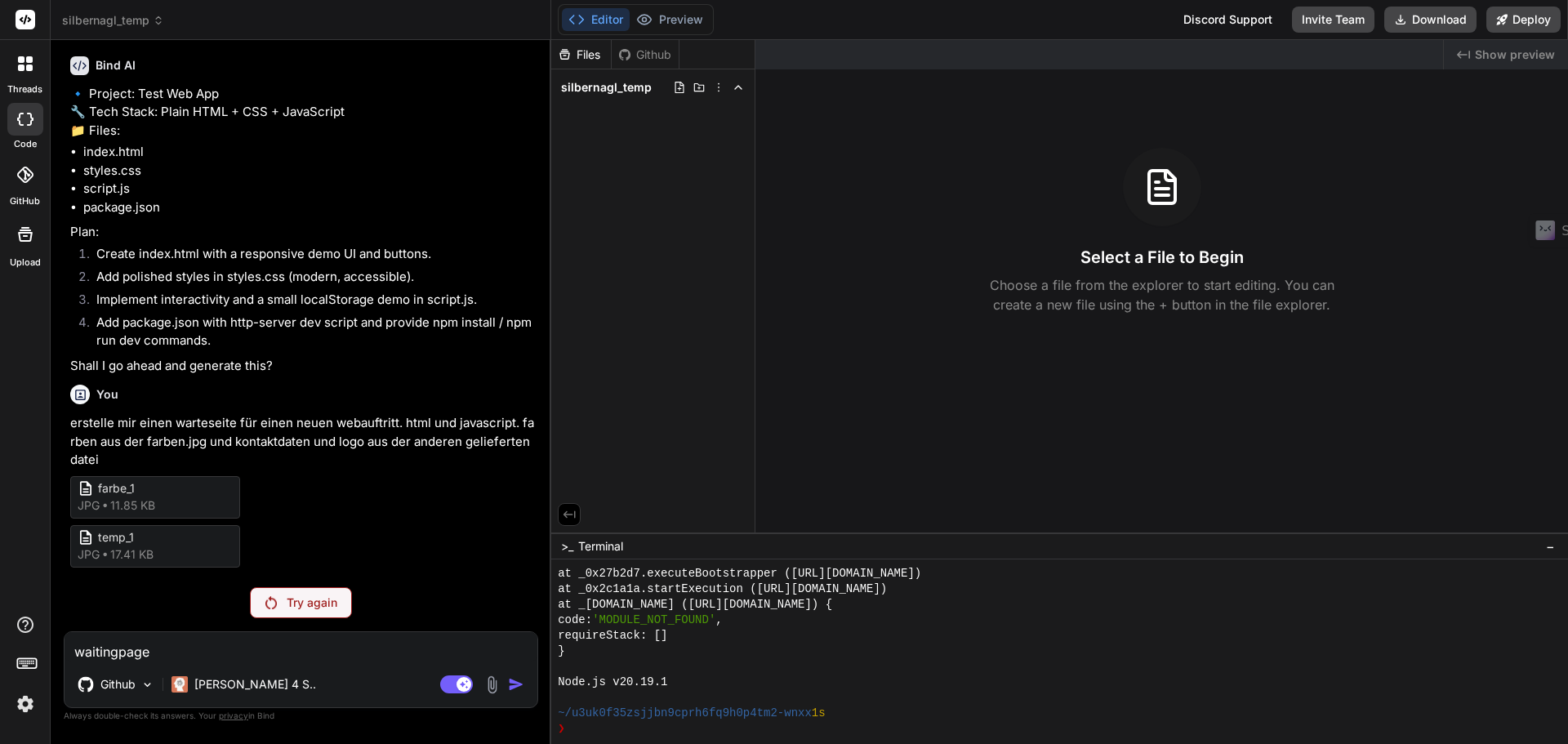
scroll to position [54, 0]
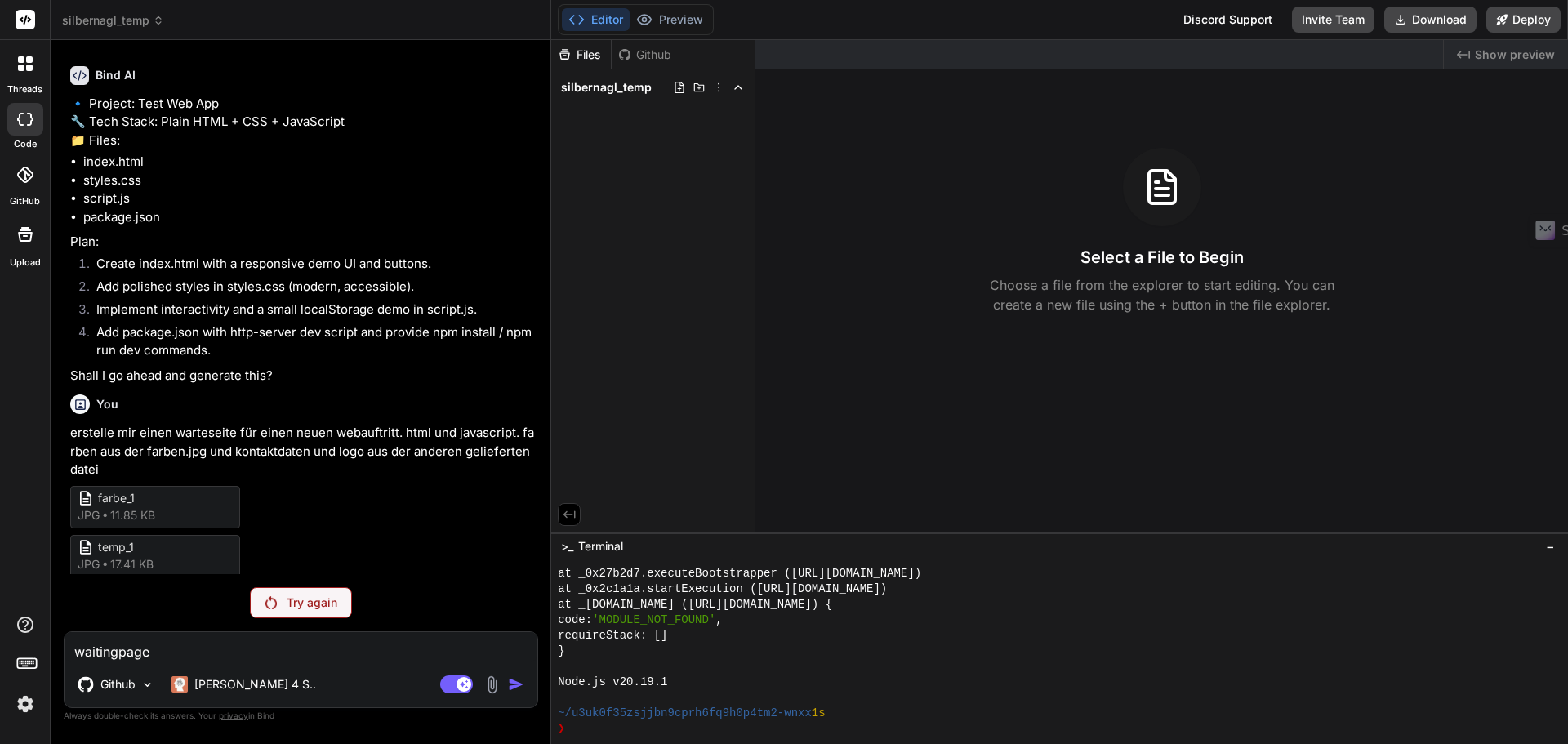
click at [415, 601] on div "Try again" at bounding box center [301, 603] width 474 height 31
click at [298, 596] on p "Try again" at bounding box center [312, 603] width 51 height 16
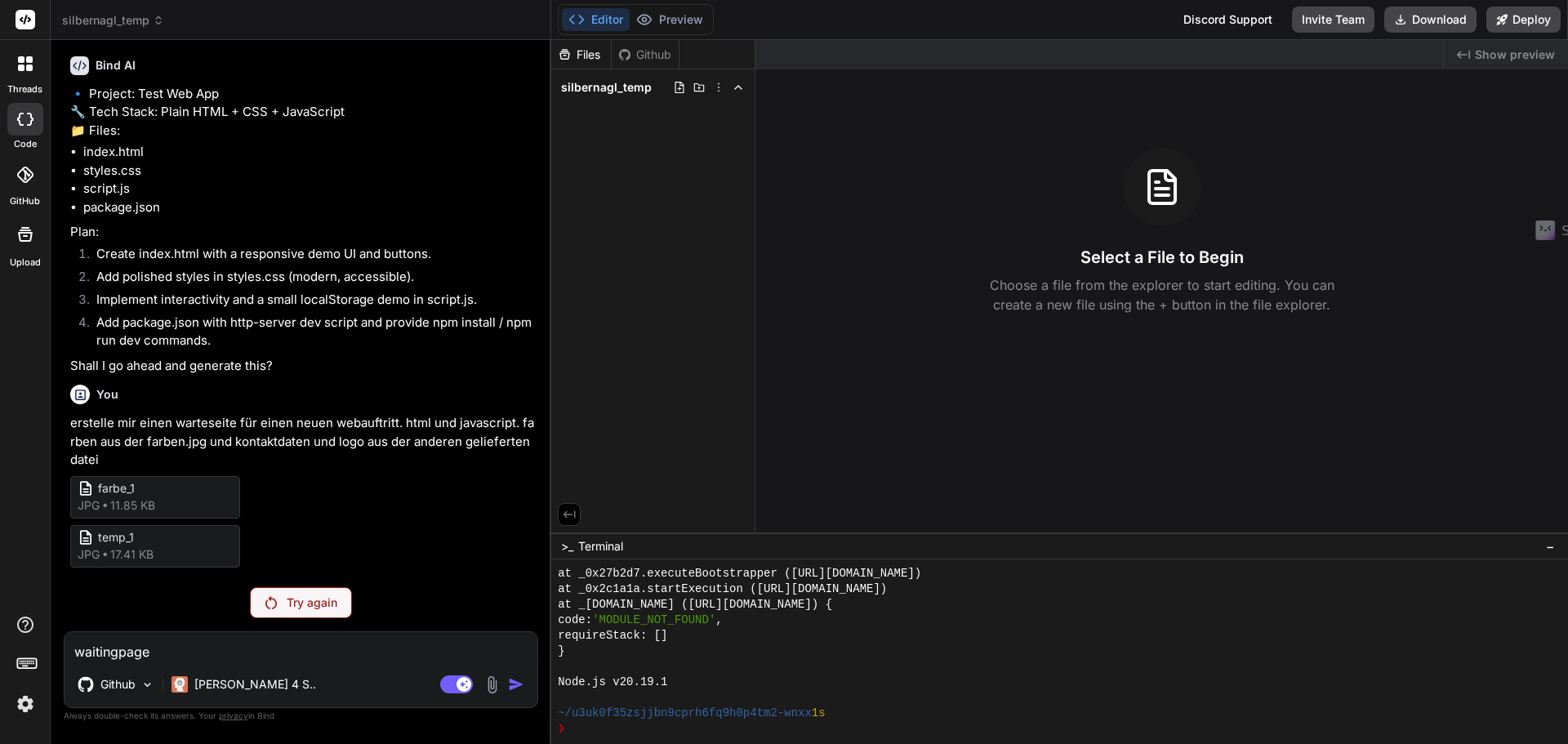
scroll to position [101, 0]
click at [127, 689] on p "Github" at bounding box center [118, 684] width 35 height 16
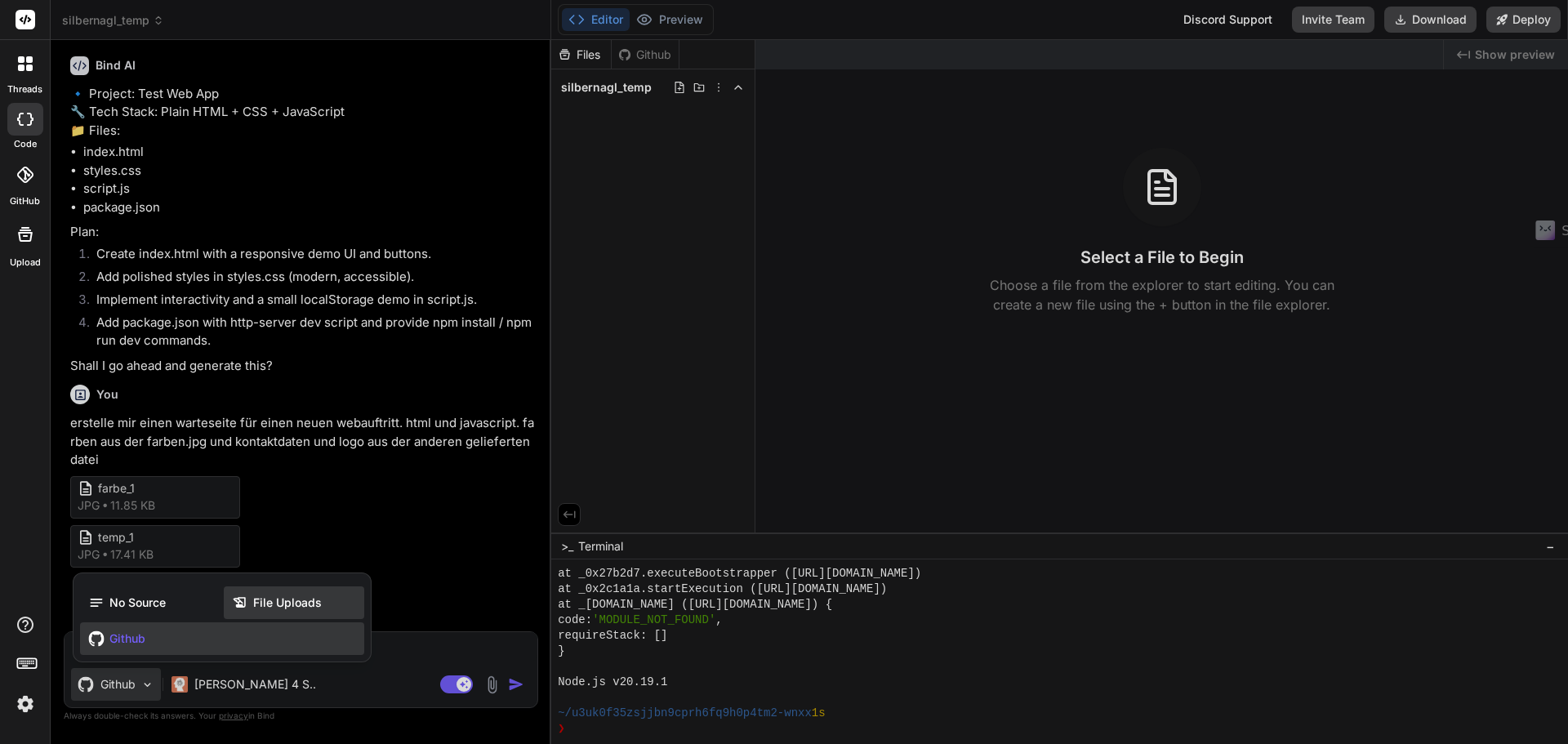
click at [318, 605] on span "File Uploads" at bounding box center [288, 603] width 69 height 16
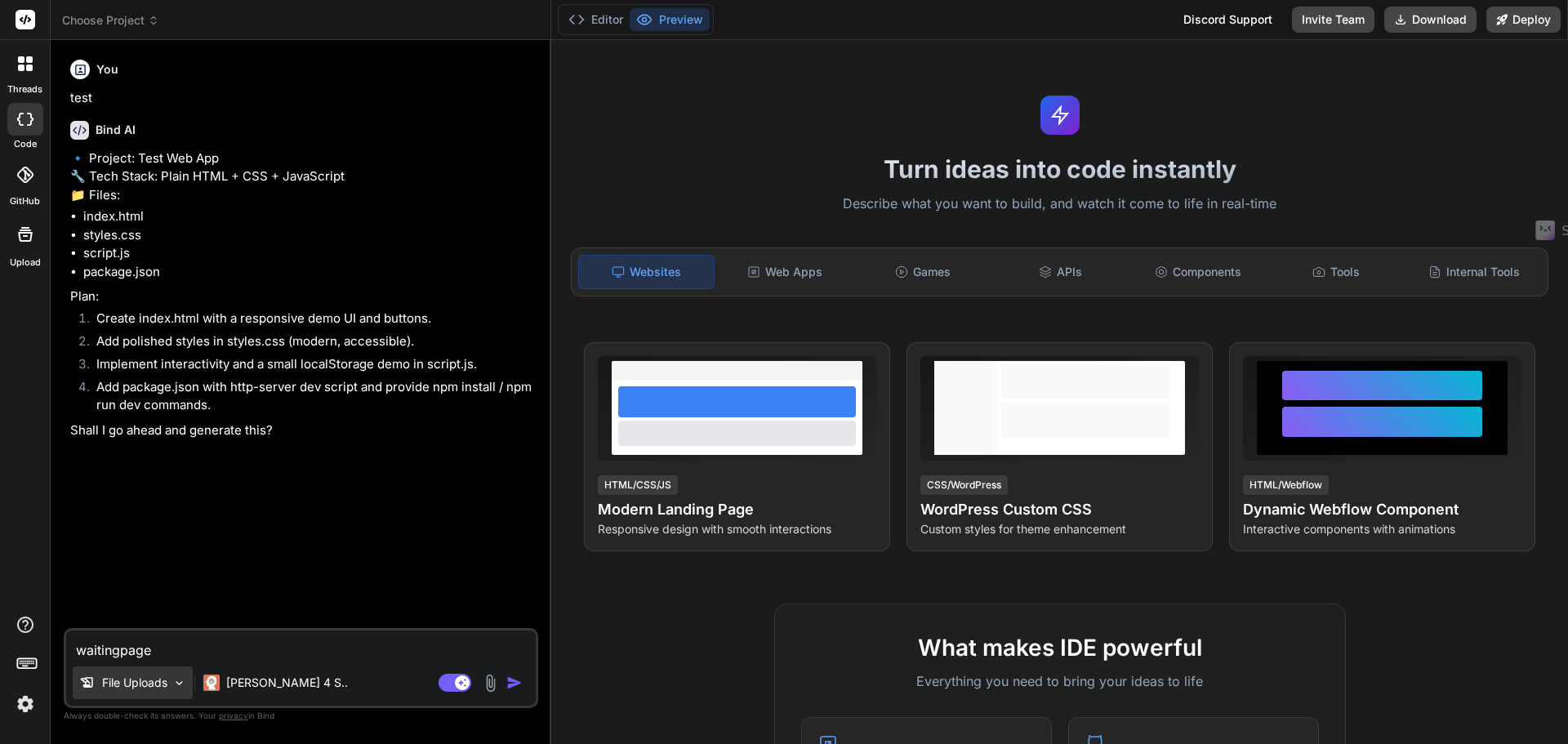
type textarea "x"
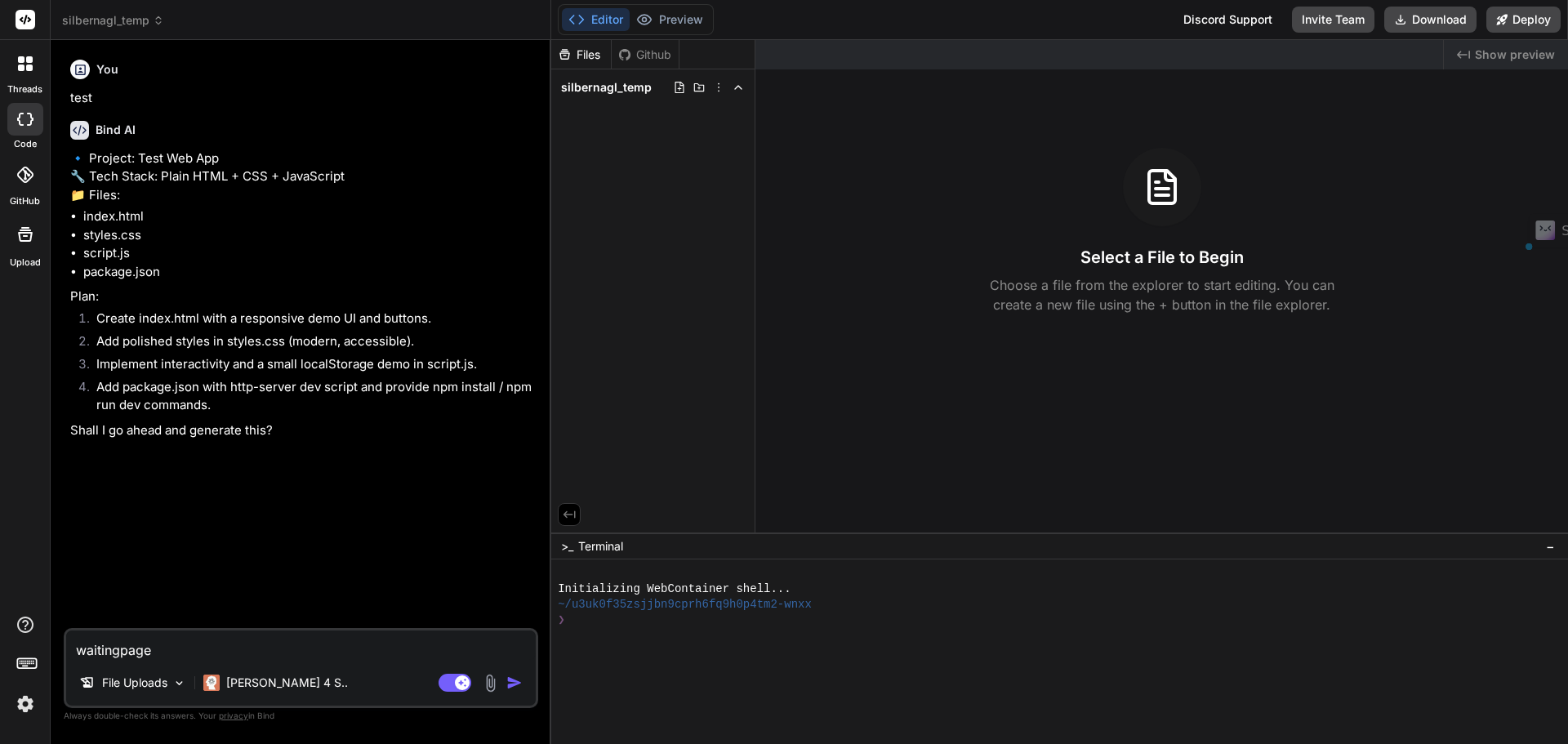
drag, startPoint x: 178, startPoint y: 648, endPoint x: 16, endPoint y: 646, distance: 162.0
click at [16, 646] on div "threads code GitHub Upload silbernagl_temp Created with Pixso. Bind AI Web Sear…" at bounding box center [784, 372] width 1568 height 744
type textarea "erstelle mir einen warteseite für einen neuen webauftritt. html und javascript.…"
type textarea "x"
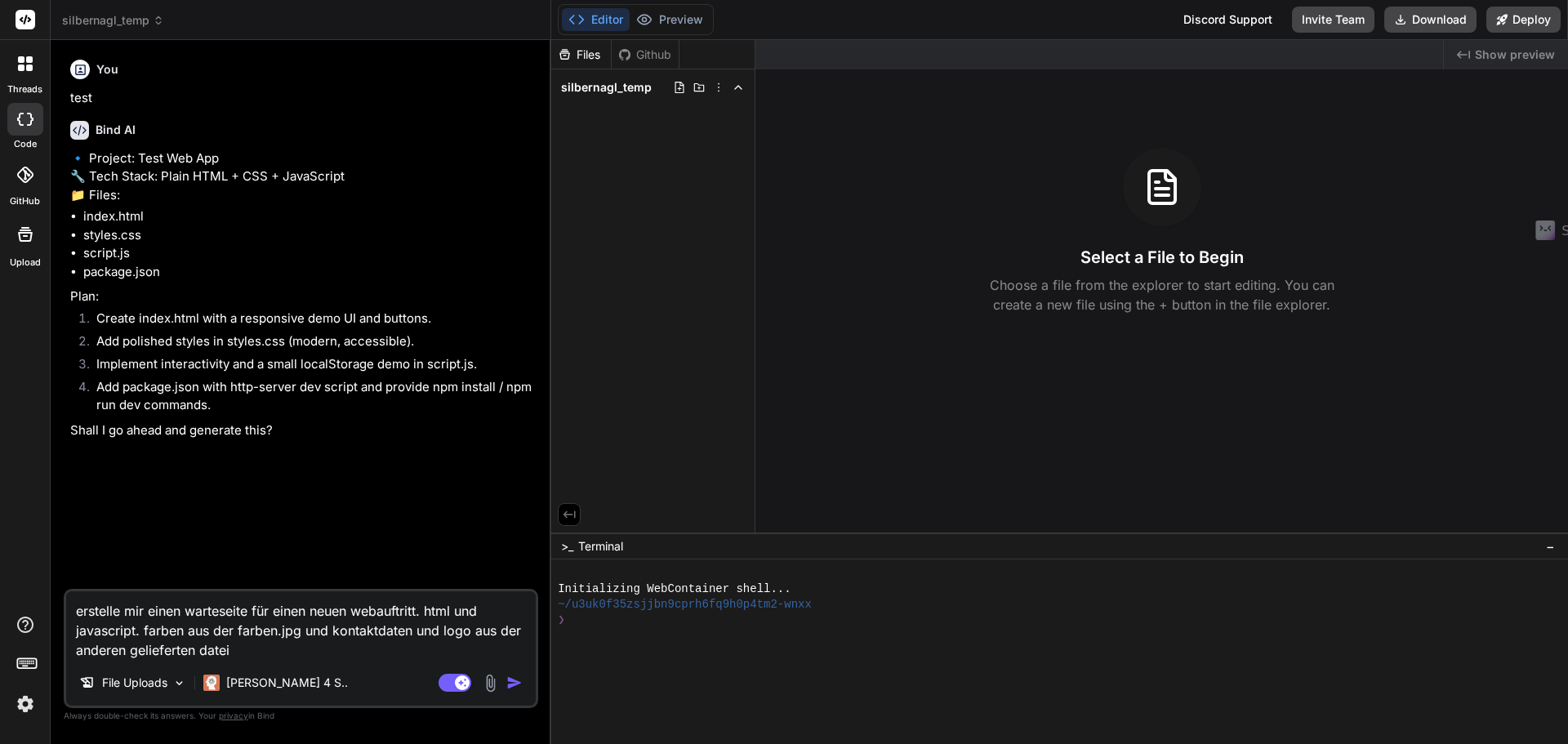
type textarea "erstelle mir einen warteseite für einen neuen webauftritt. html und javascript.…"
click at [490, 681] on img at bounding box center [490, 684] width 19 height 19
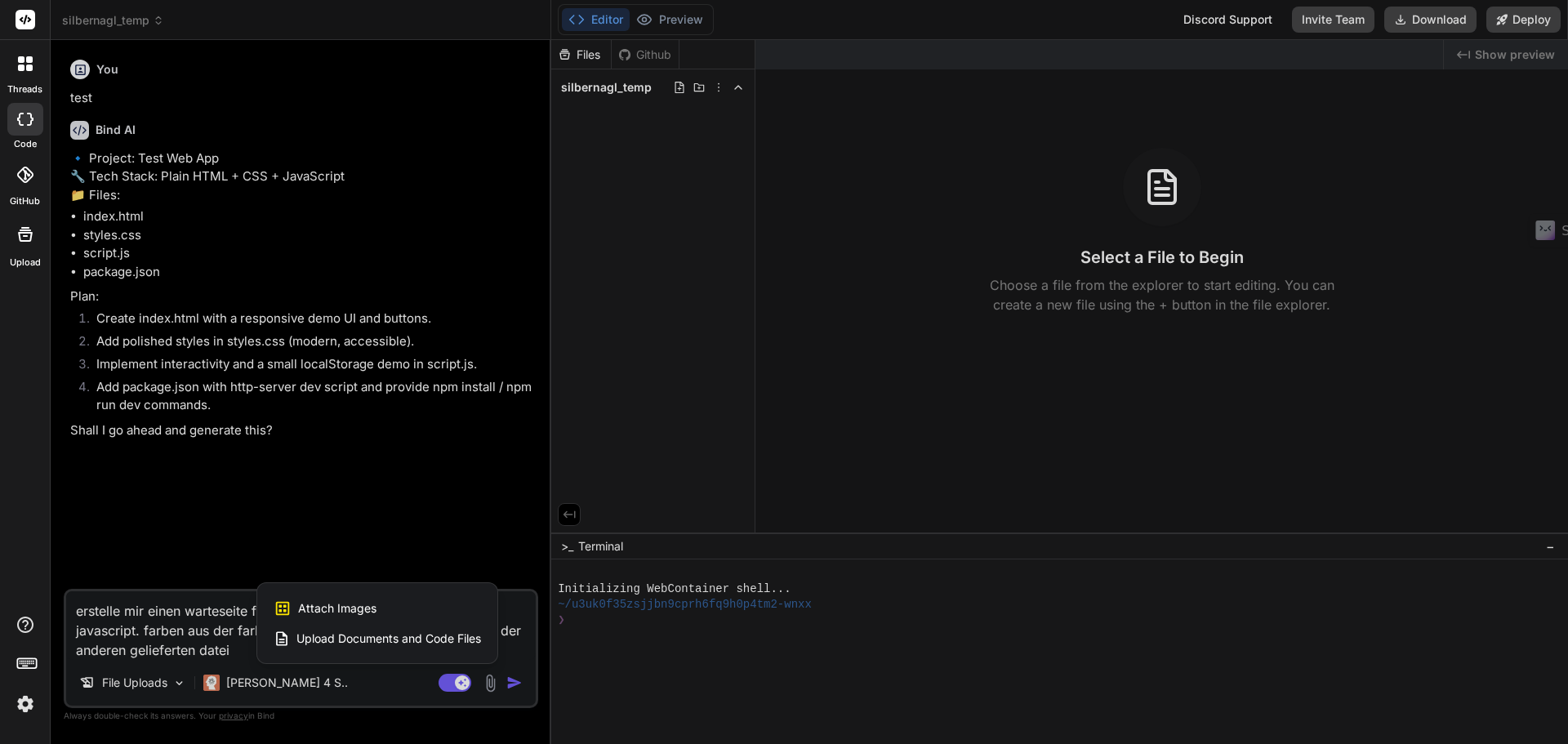
click at [366, 610] on span "Attach Images" at bounding box center [337, 608] width 78 height 16
type textarea "x"
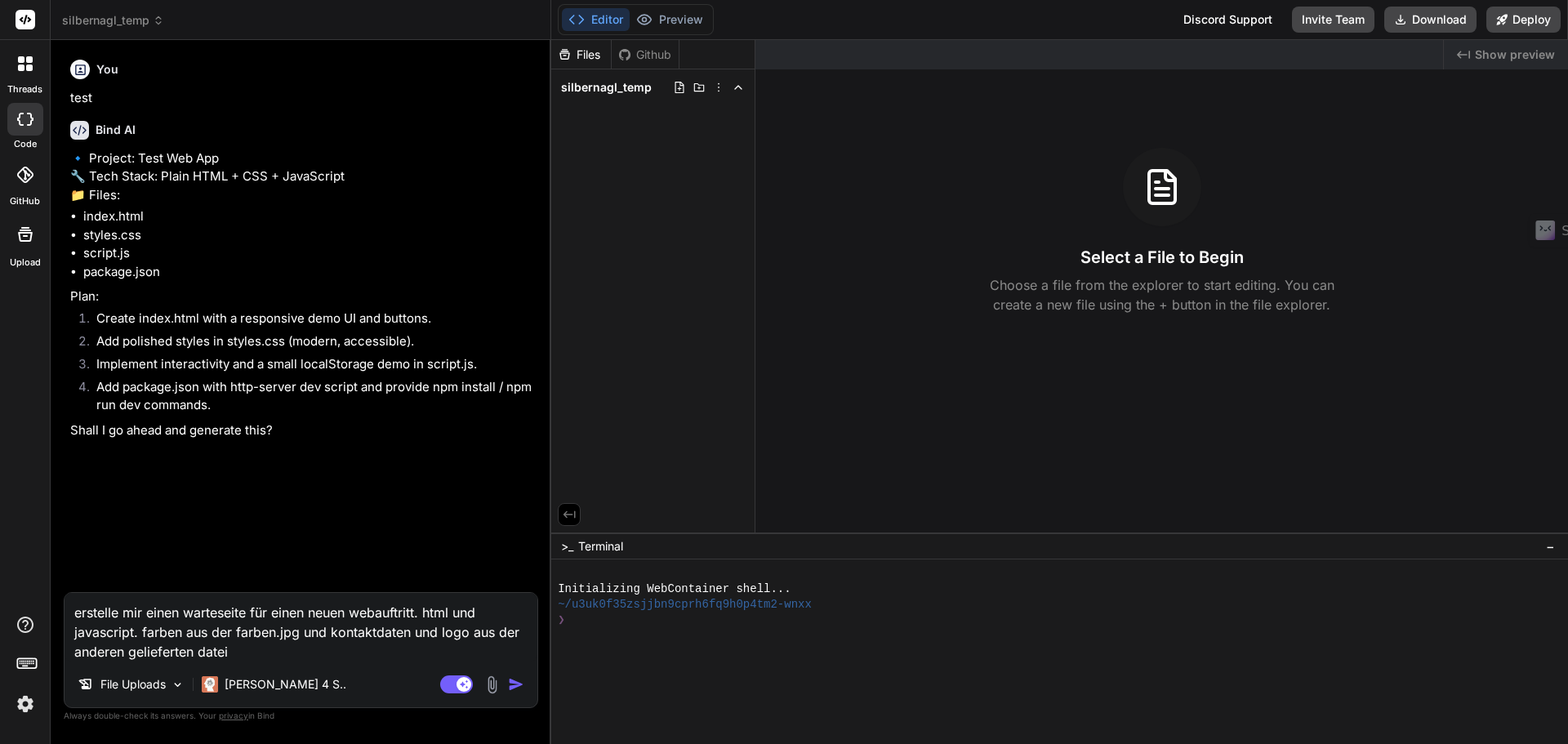
type input "C:\fakepath\farbe.jpg"
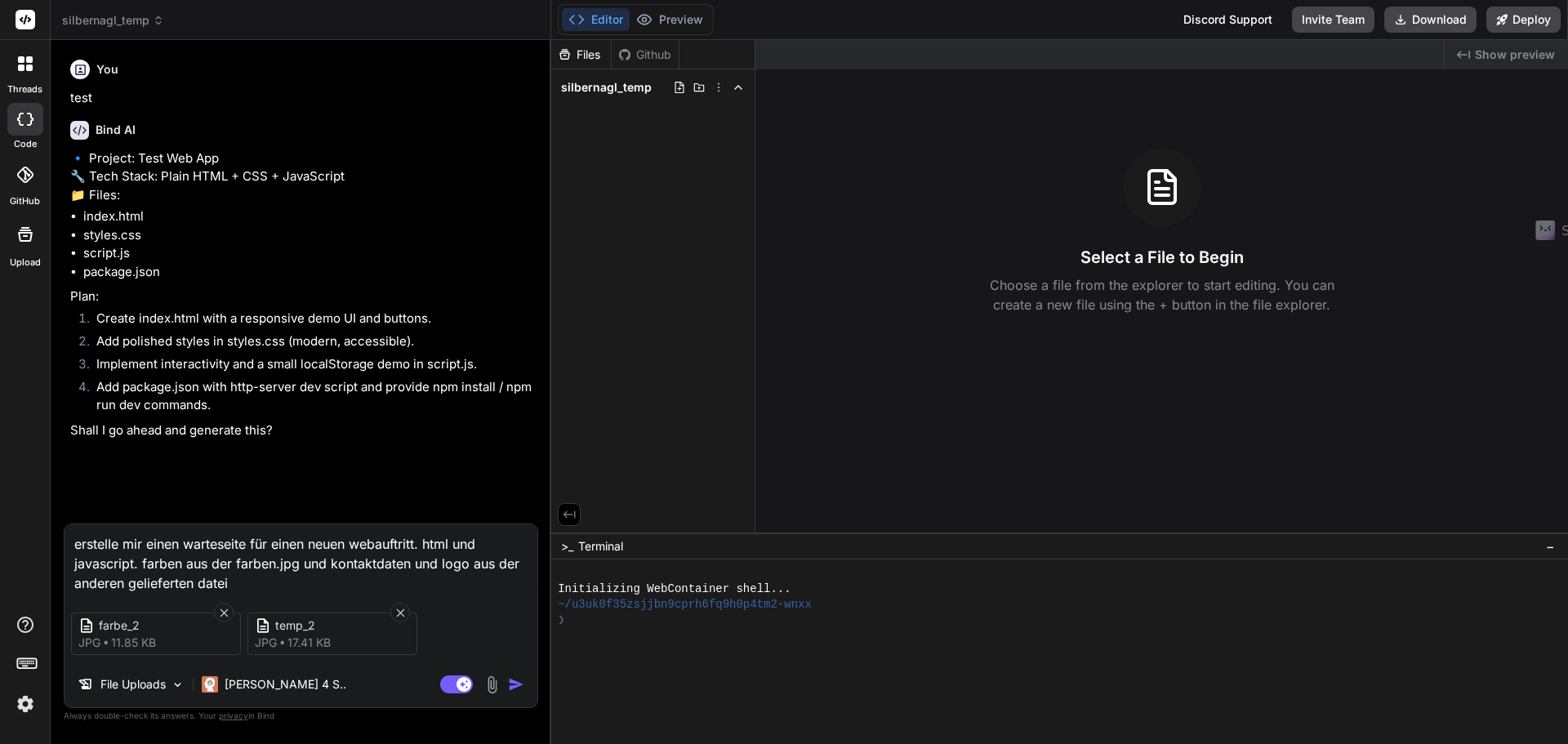
click at [515, 685] on img "button" at bounding box center [515, 684] width 16 height 16
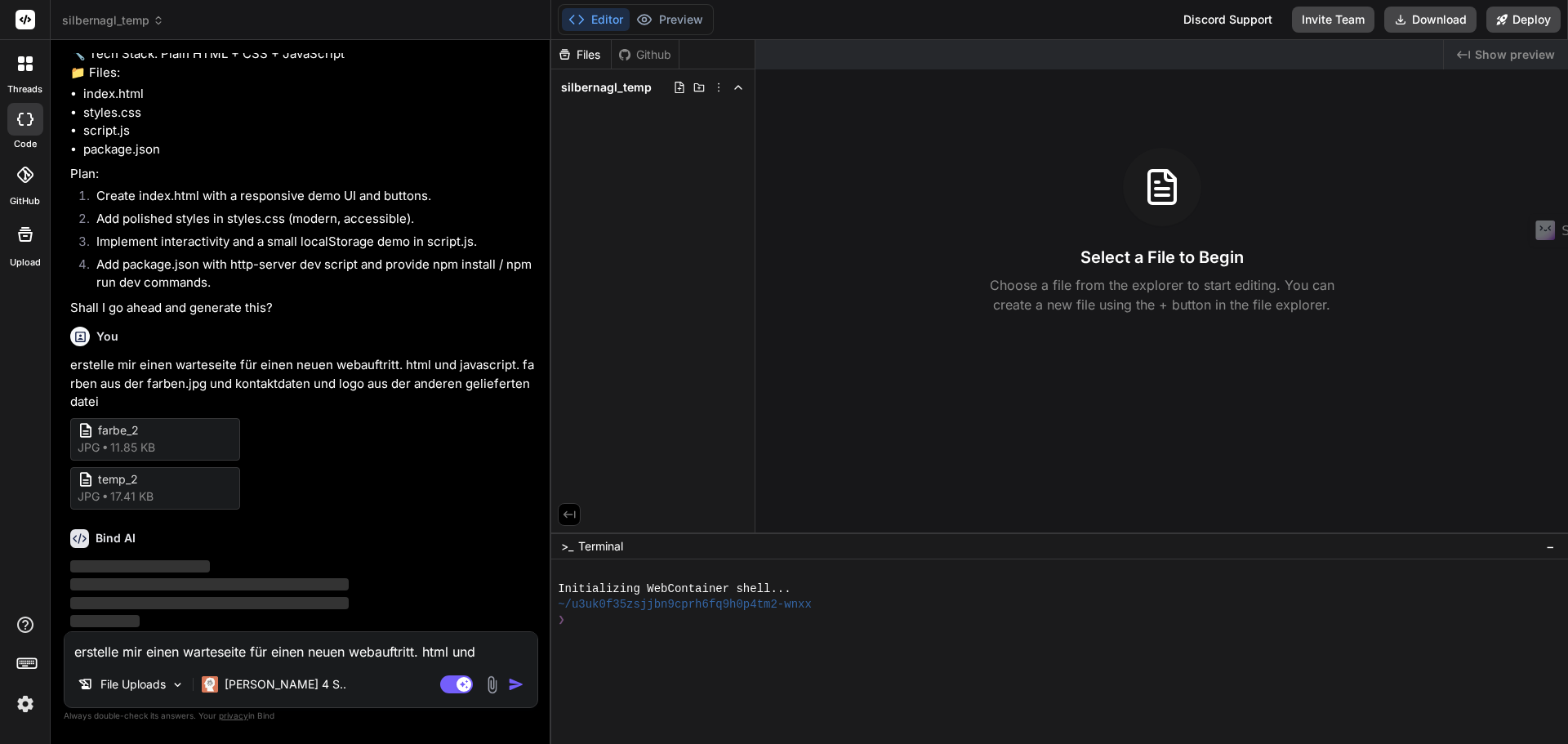
scroll to position [159, 0]
type textarea "x"
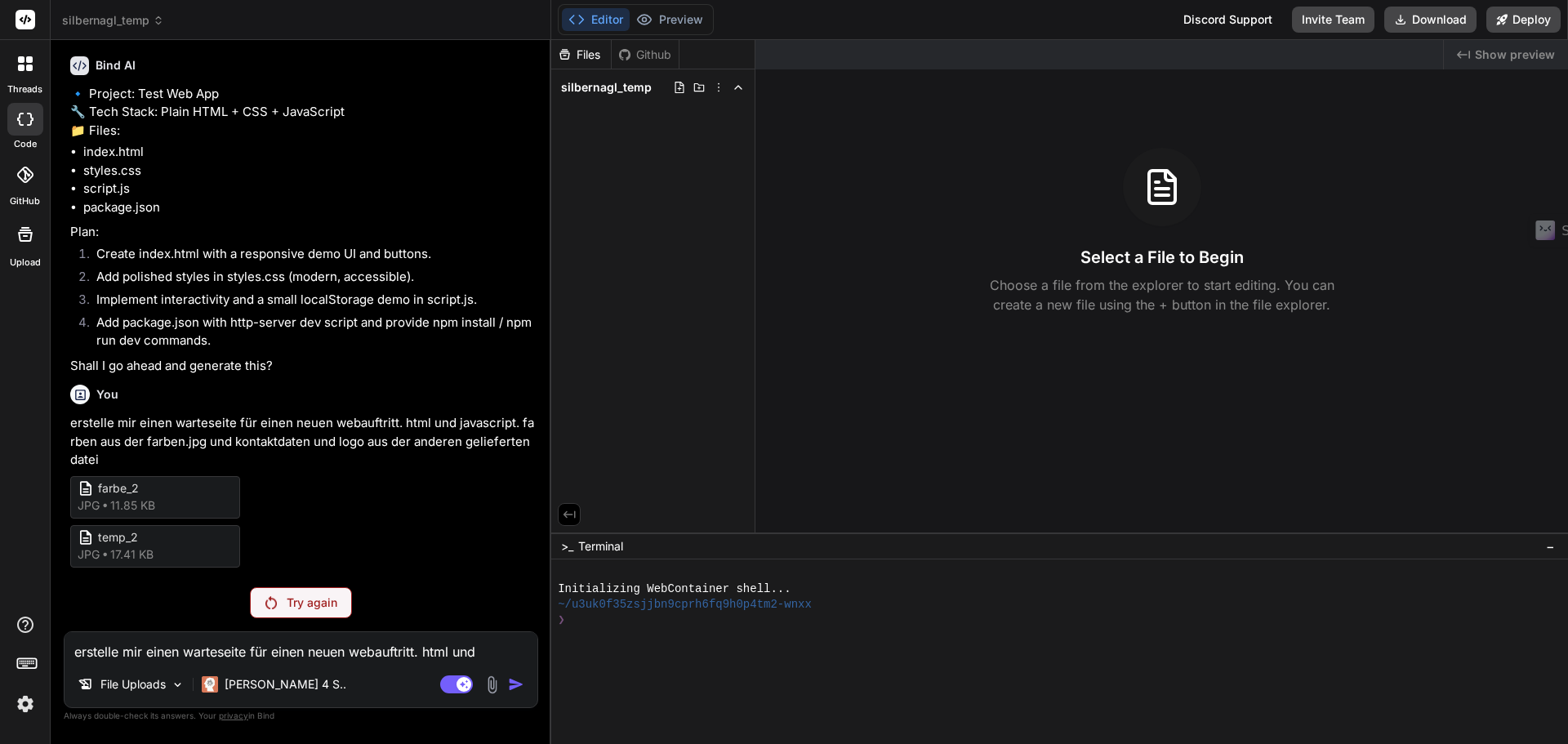
scroll to position [54, 0]
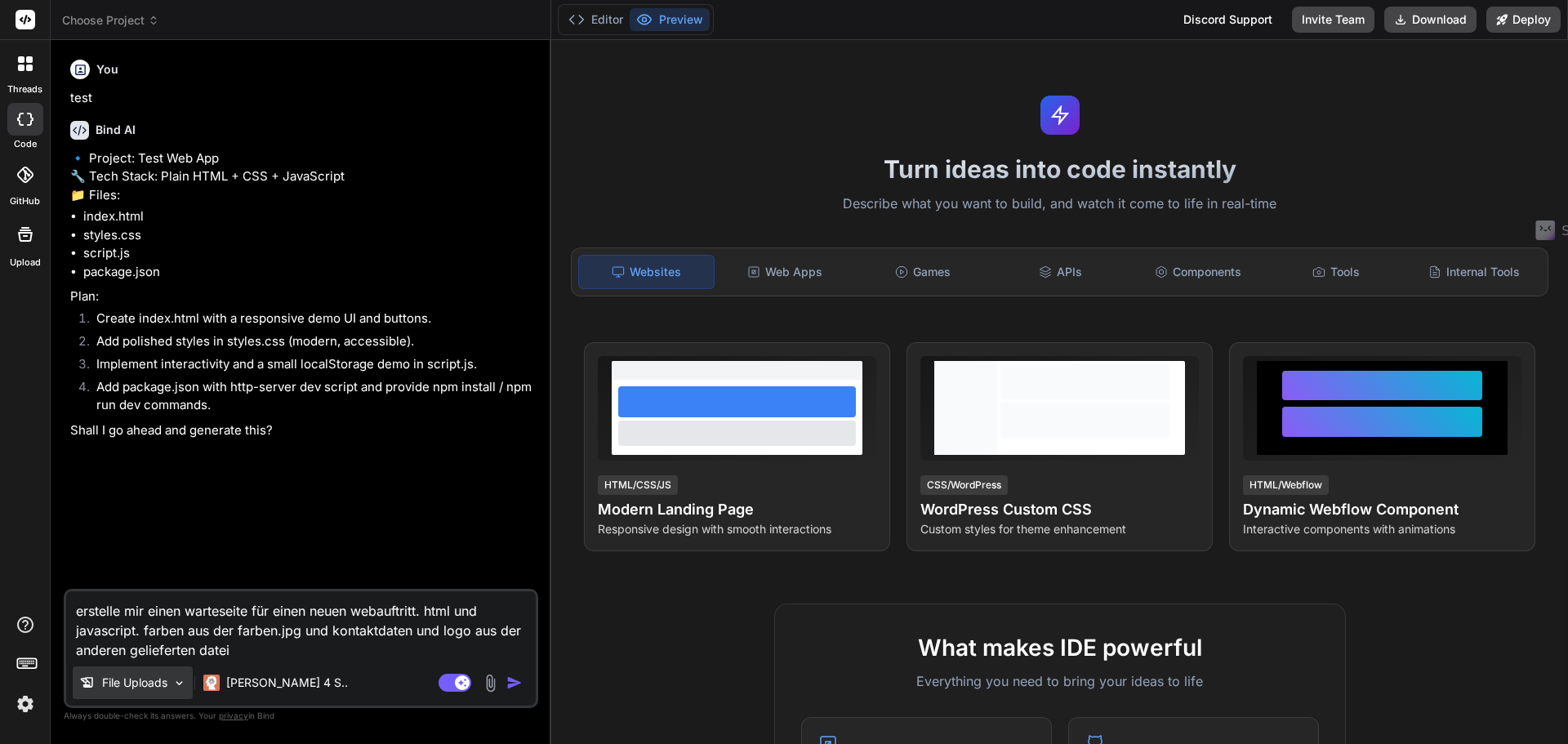
click at [145, 678] on p "File Uploads" at bounding box center [134, 683] width 66 height 16
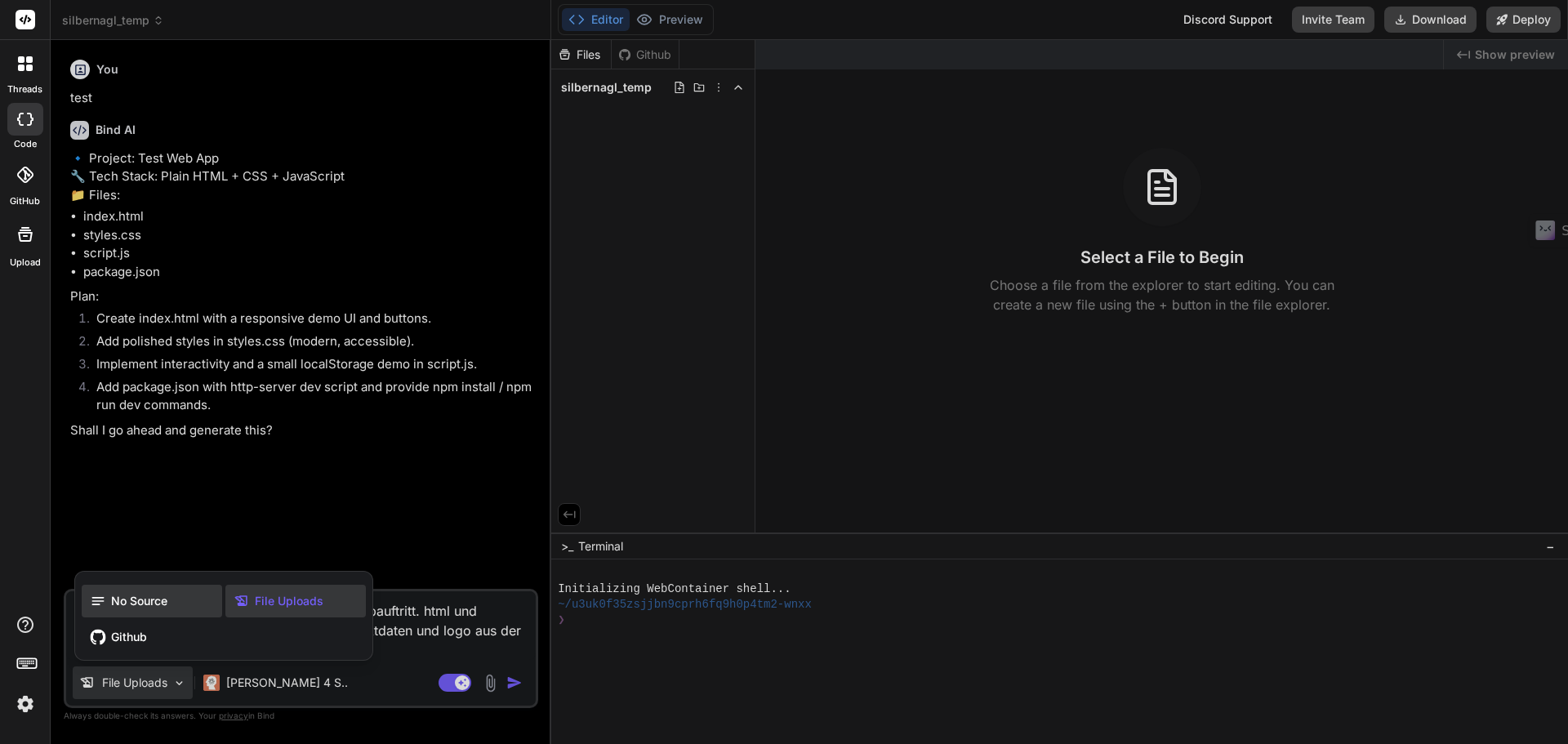
click at [134, 610] on div "No Source" at bounding box center [152, 601] width 141 height 33
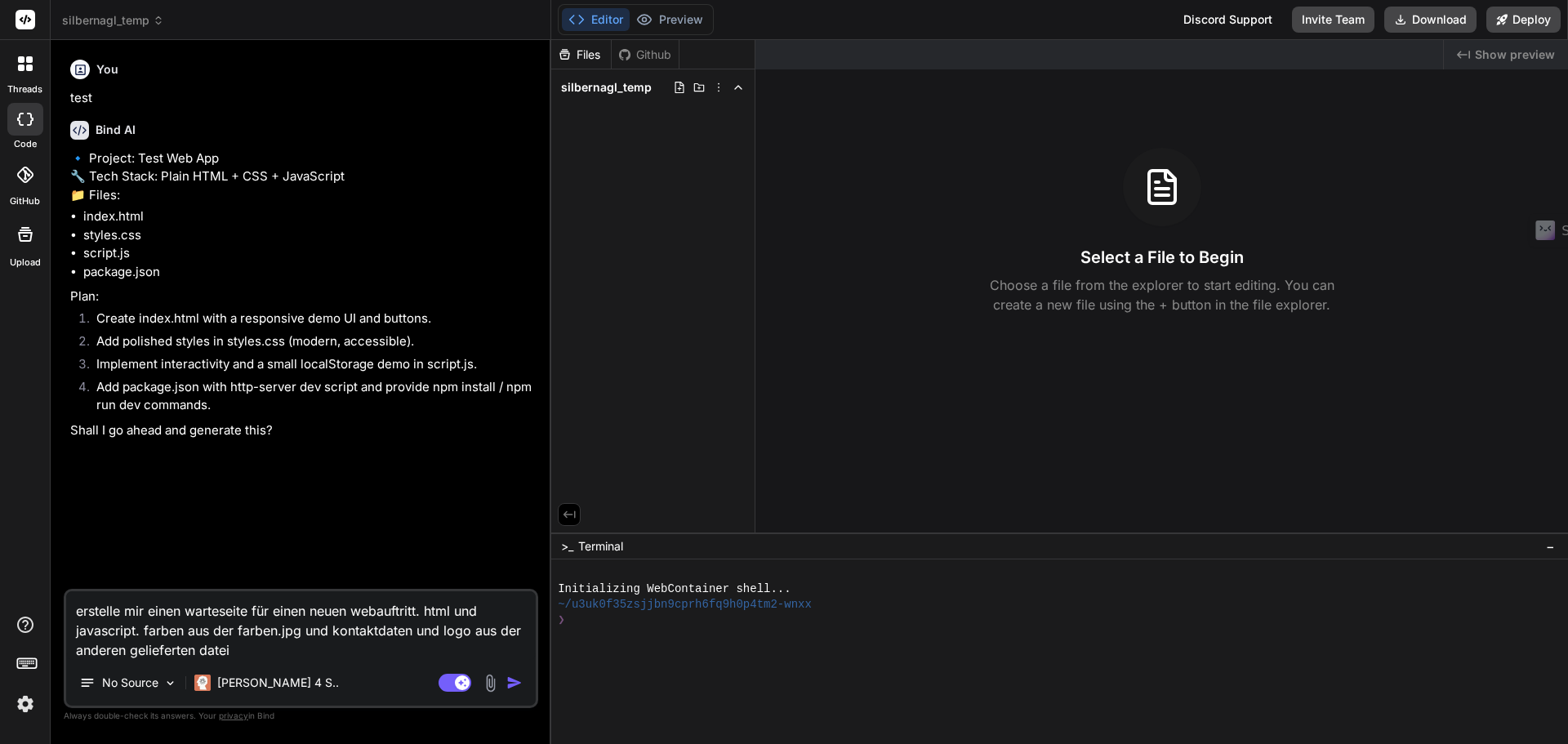
click at [512, 687] on img "button" at bounding box center [514, 683] width 16 height 16
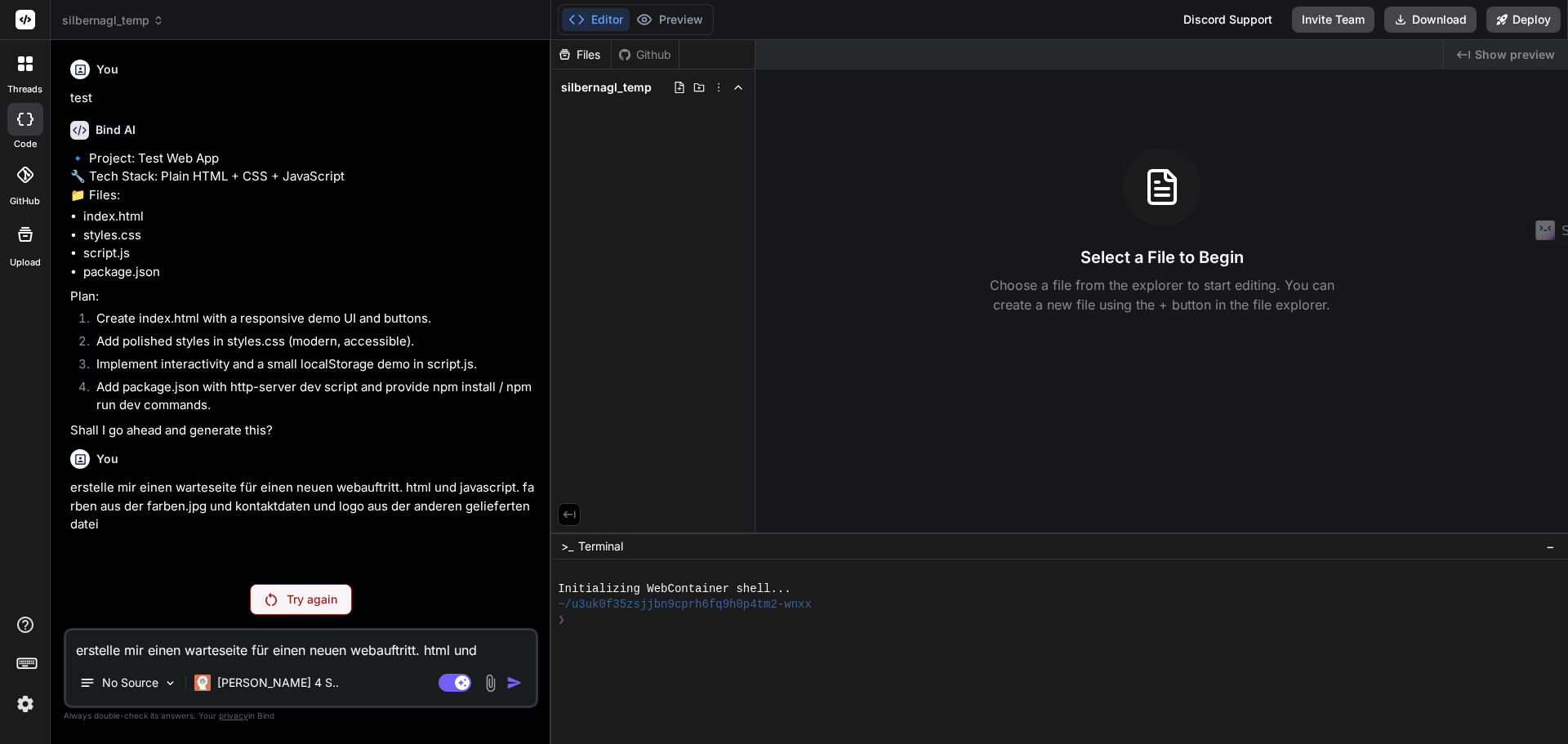
click at [306, 599] on p "Try again" at bounding box center [312, 599] width 51 height 16
click at [134, 17] on span "silbernagl_temp" at bounding box center [113, 20] width 102 height 16
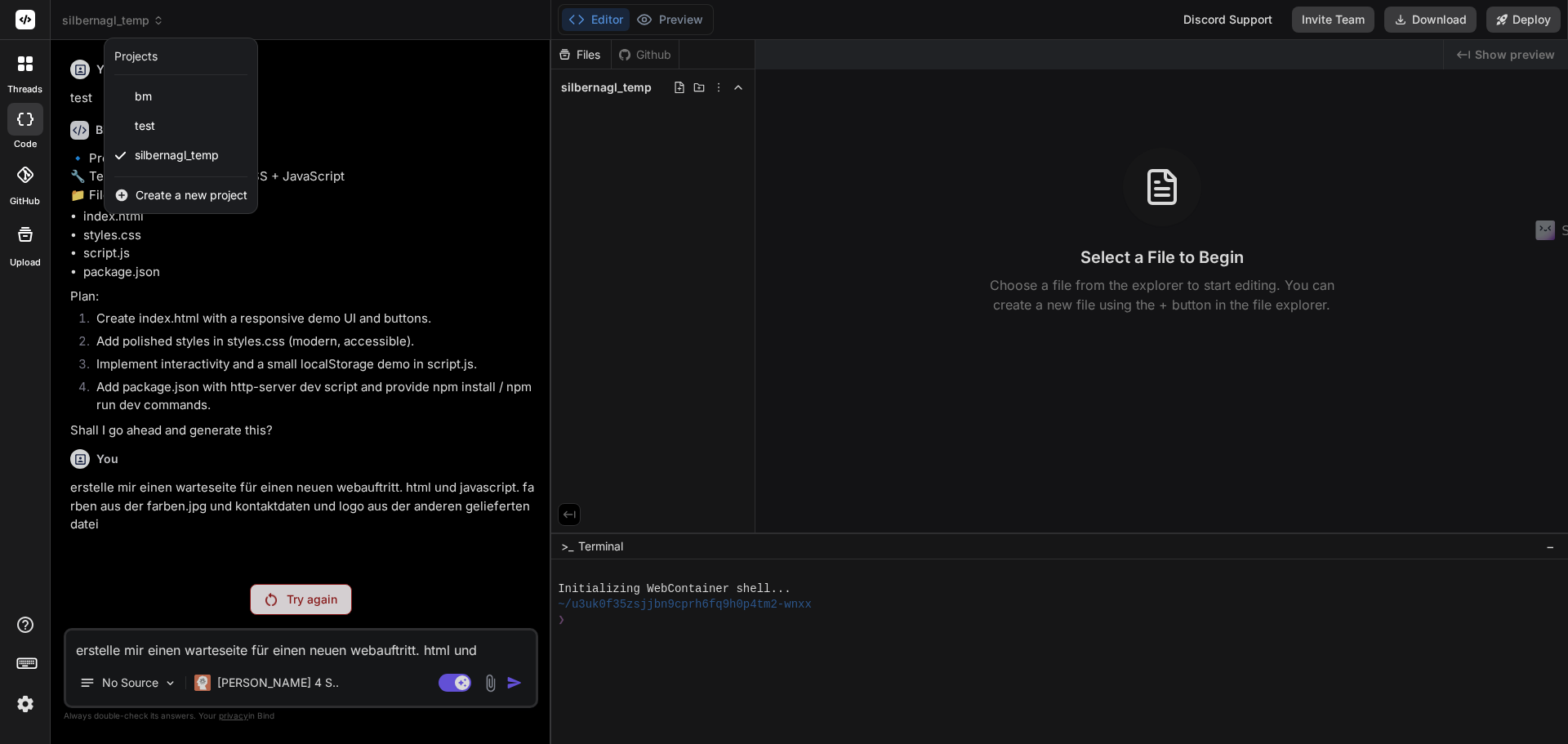
click at [153, 57] on div "Projects" at bounding box center [136, 56] width 43 height 16
click at [397, 77] on div at bounding box center [784, 372] width 1568 height 744
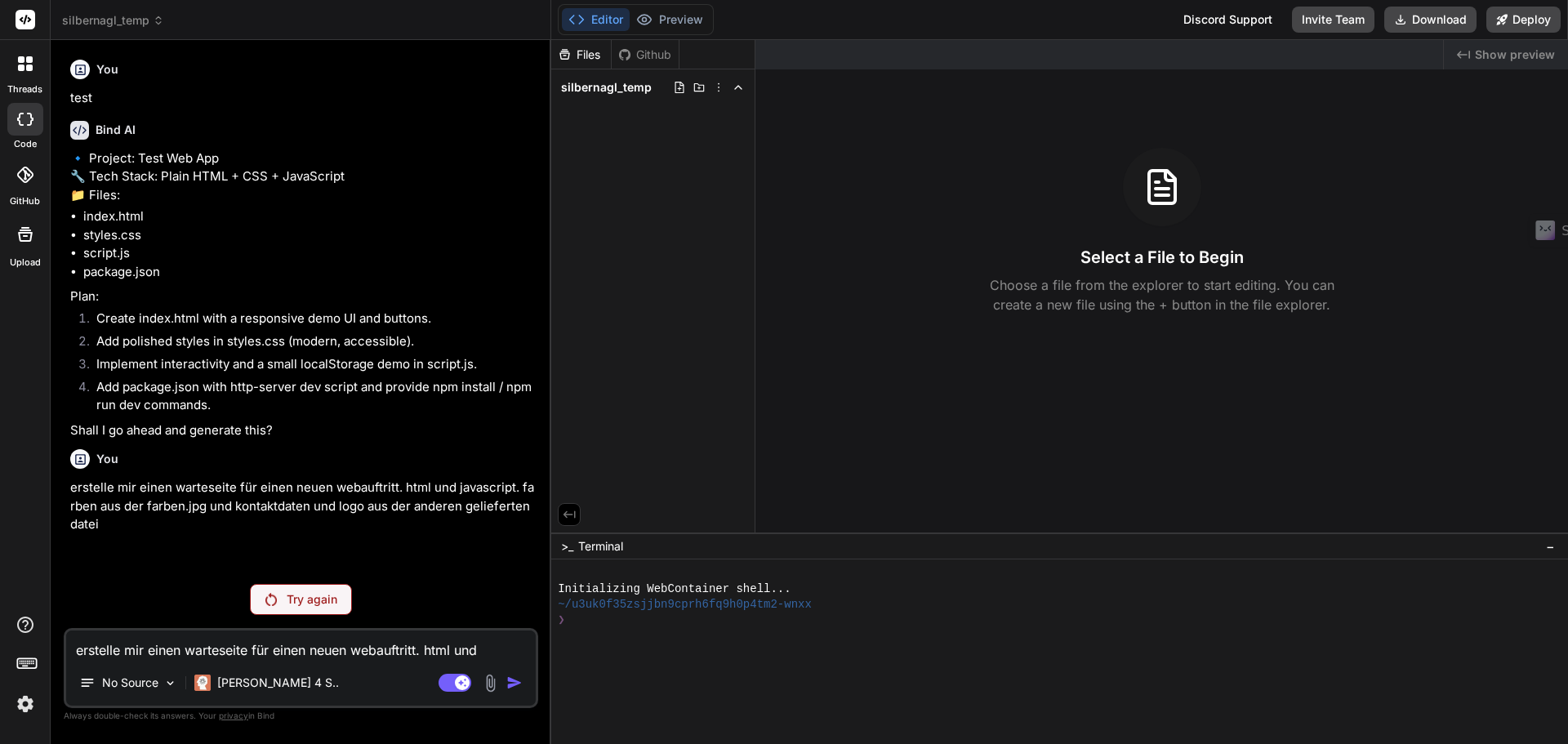
click at [147, 16] on span "silbernagl_temp" at bounding box center [113, 20] width 102 height 16
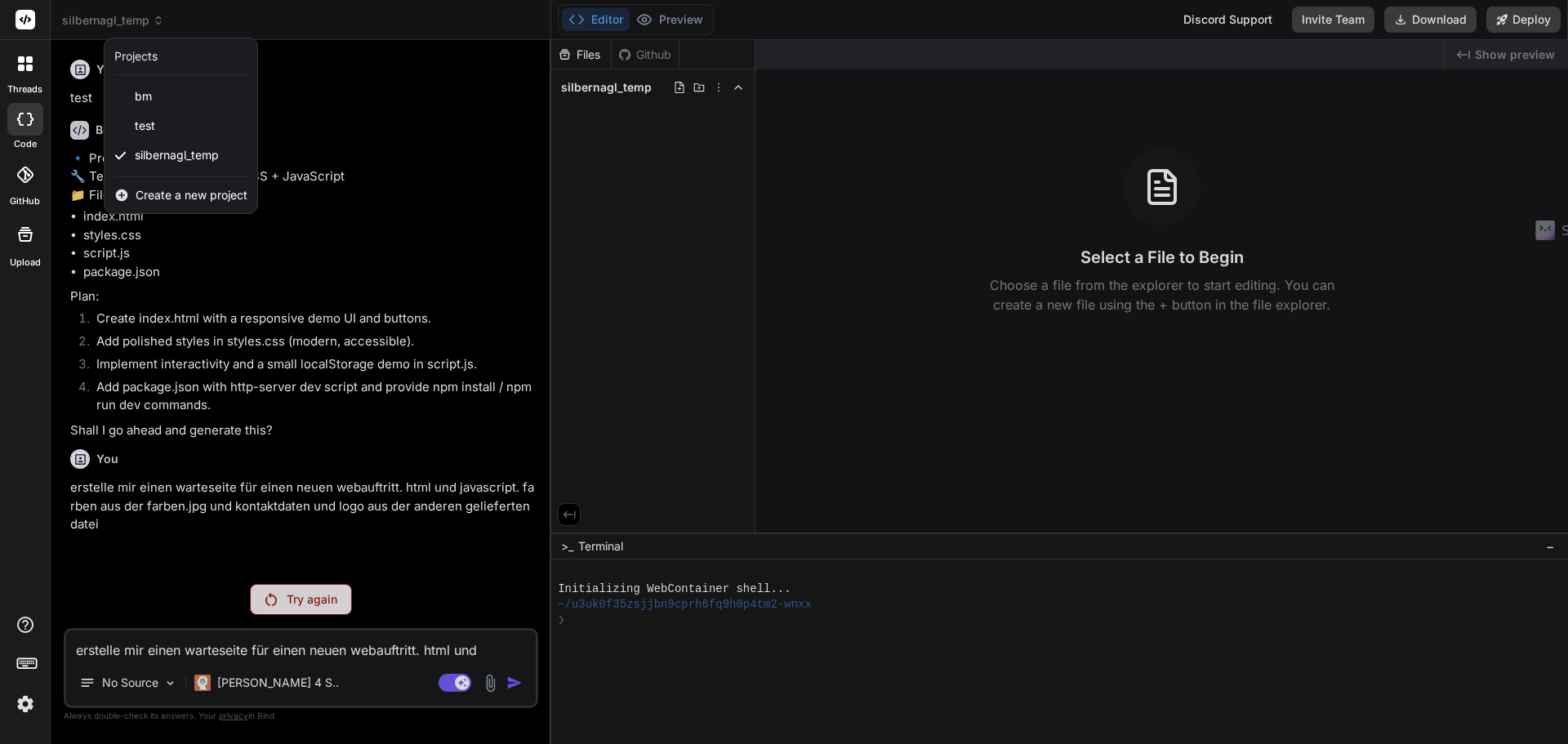
drag, startPoint x: 178, startPoint y: 153, endPoint x: 23, endPoint y: 60, distance: 180.8
click at [23, 60] on icon at bounding box center [22, 59] width 7 height 7
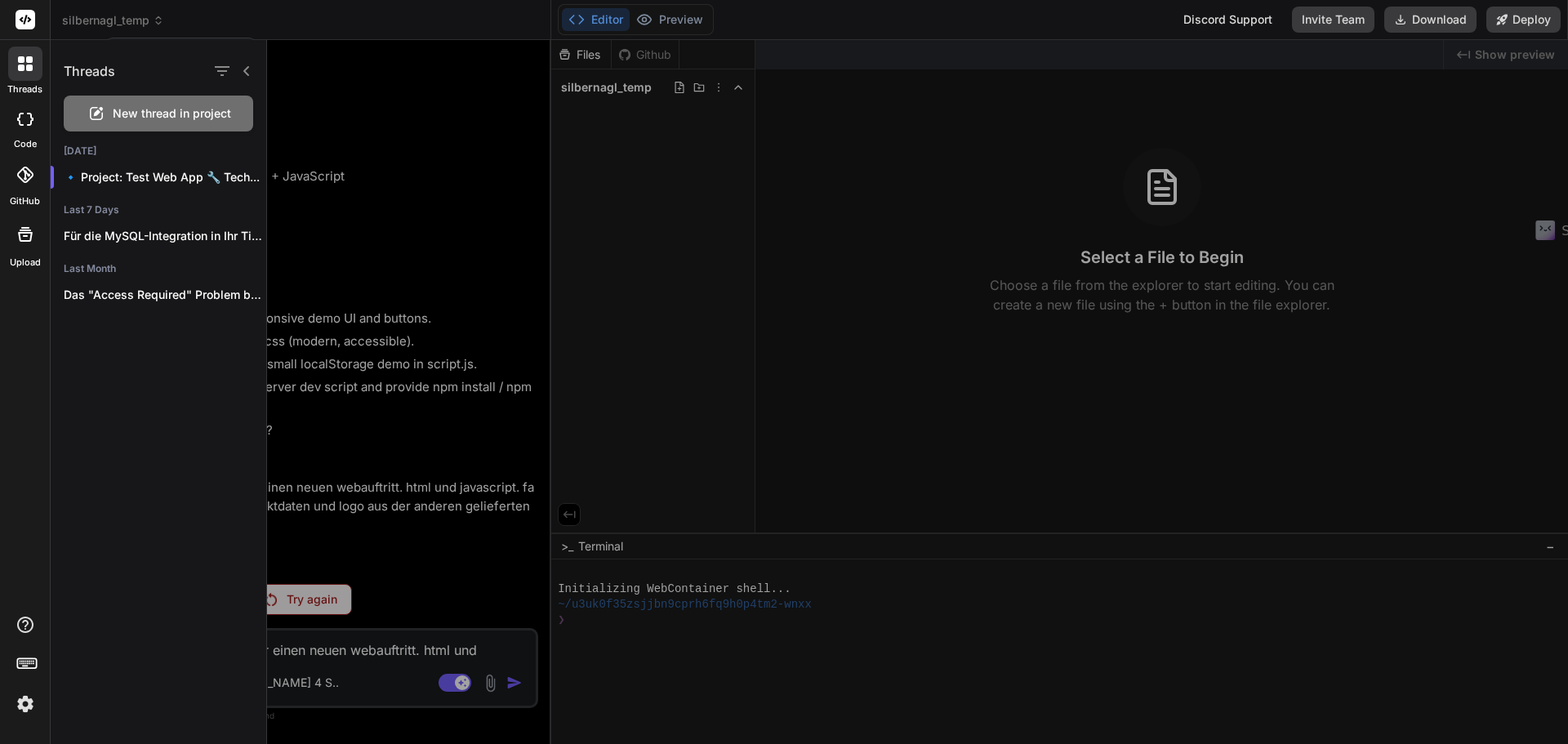
click at [29, 62] on icon at bounding box center [29, 59] width 7 height 7
click at [25, 116] on icon at bounding box center [25, 119] width 16 height 13
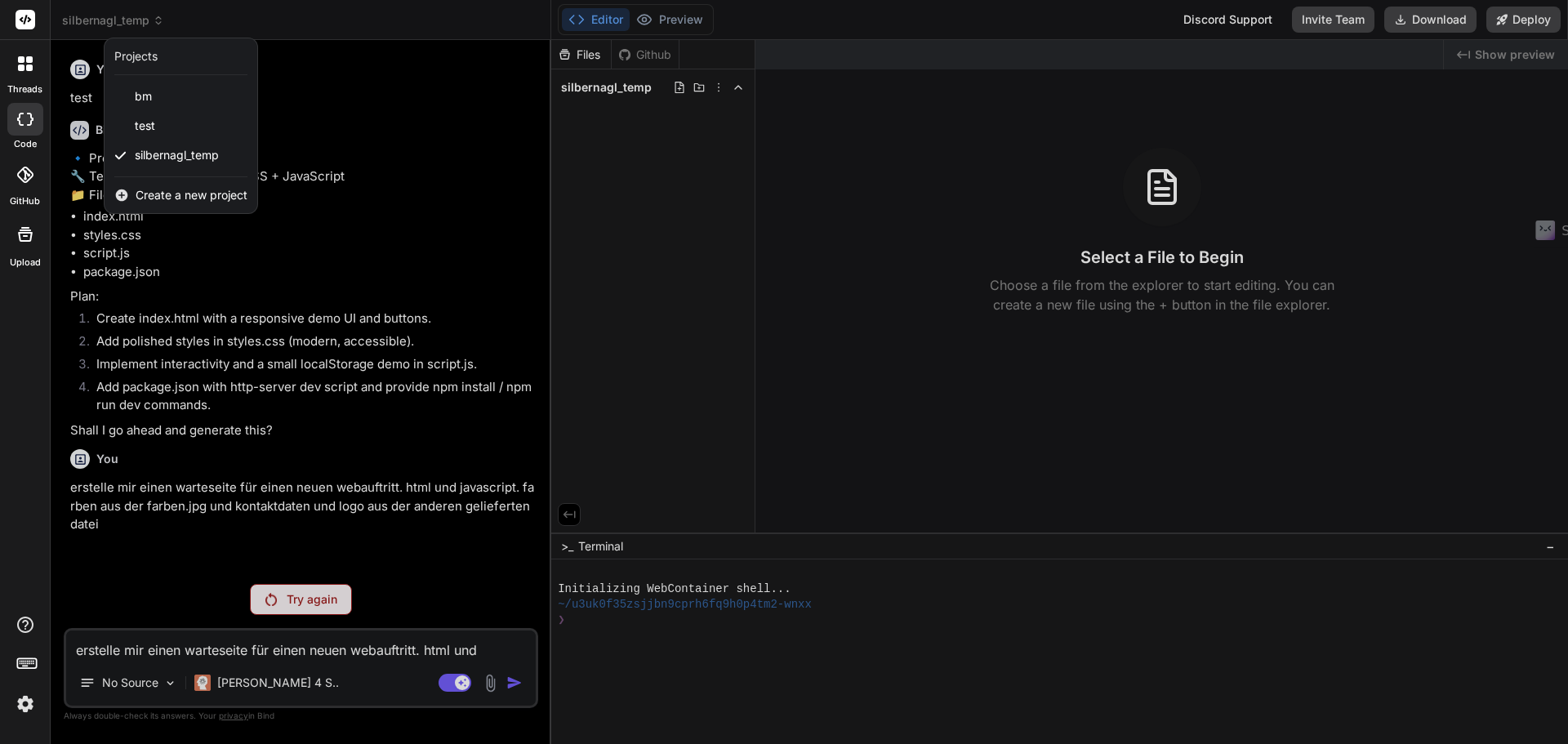
click at [30, 178] on icon at bounding box center [24, 174] width 16 height 16
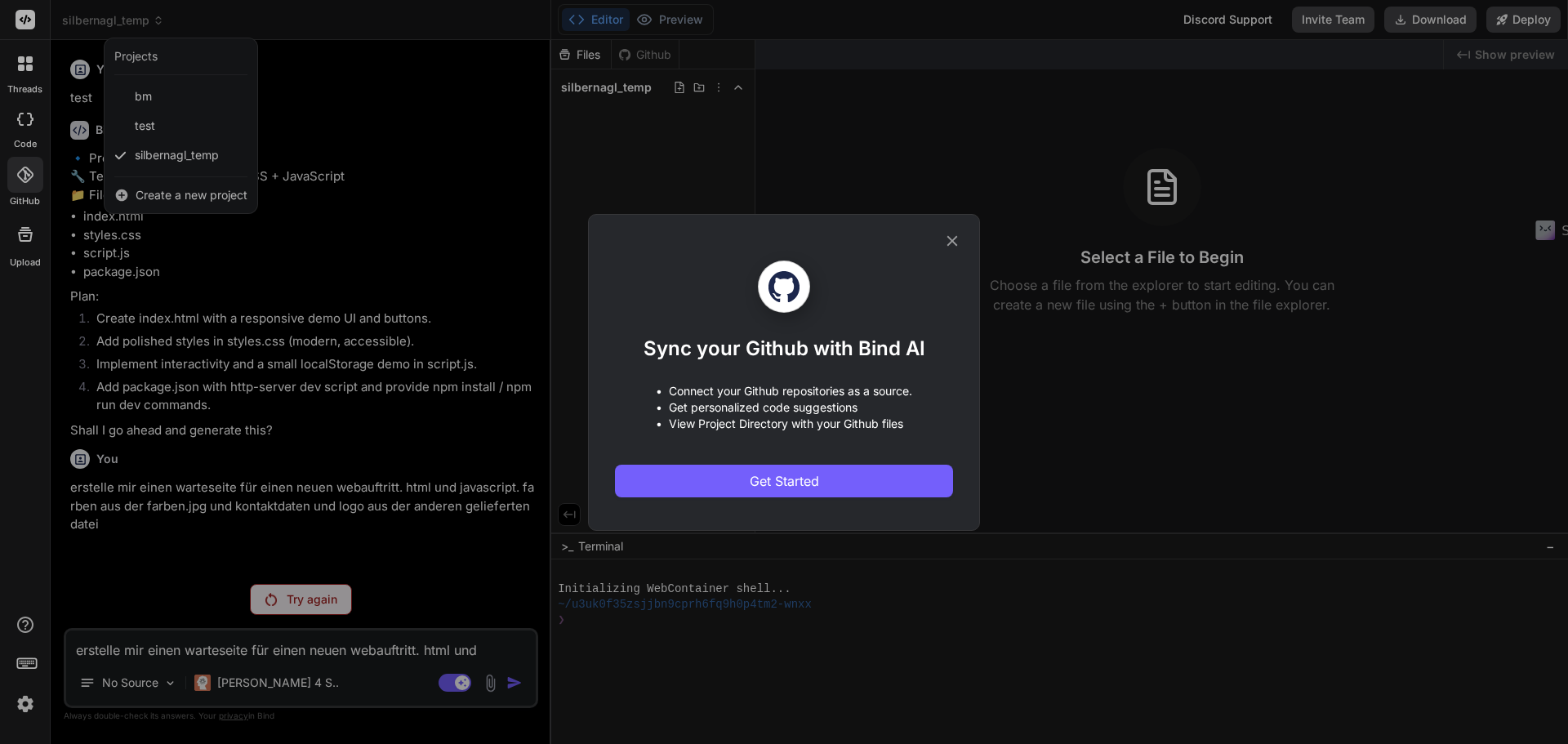
click at [37, 279] on div "Sync your Github with Bind AI • Connect your Github repositories as a source. •…" at bounding box center [784, 372] width 1568 height 744
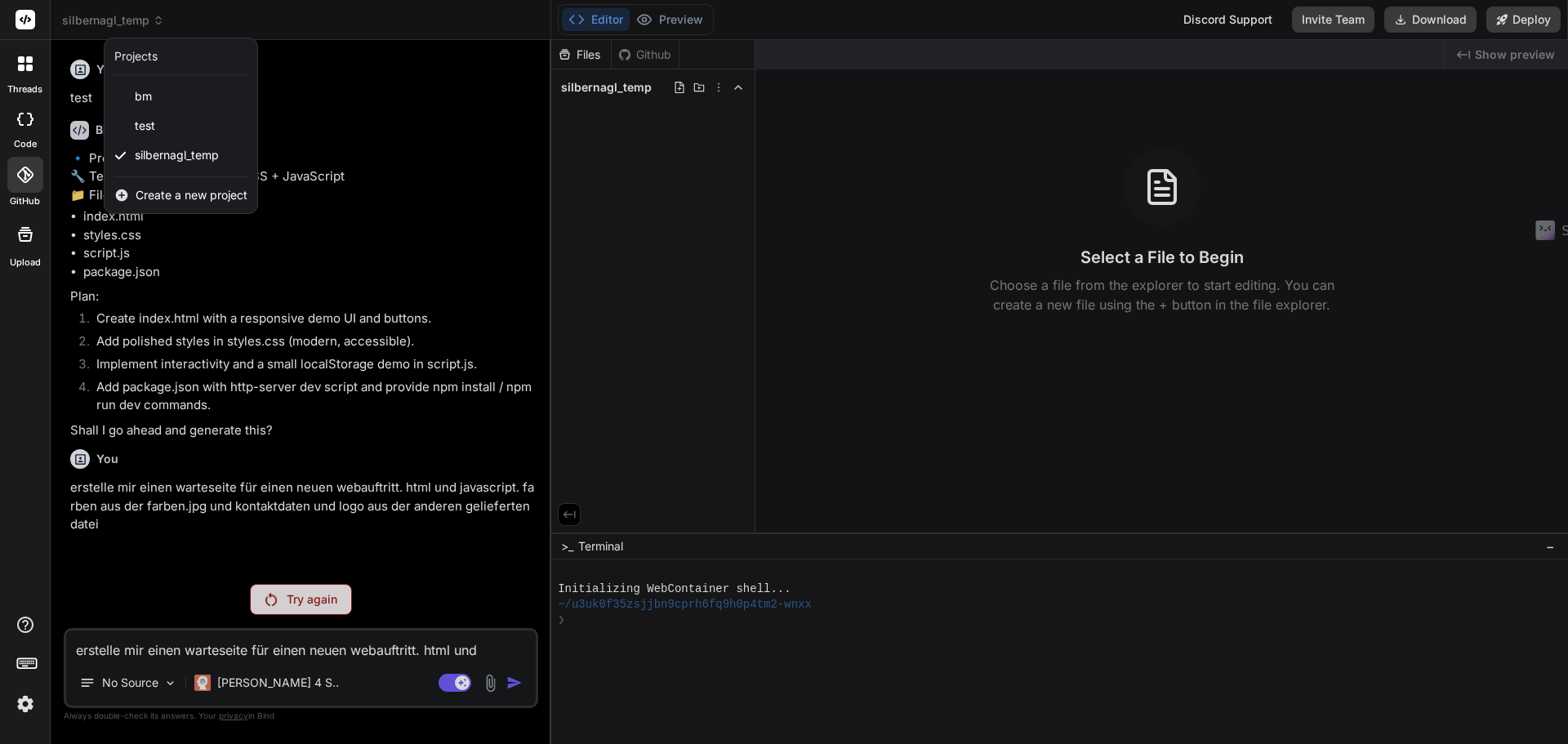
click at [27, 252] on div at bounding box center [25, 234] width 39 height 39
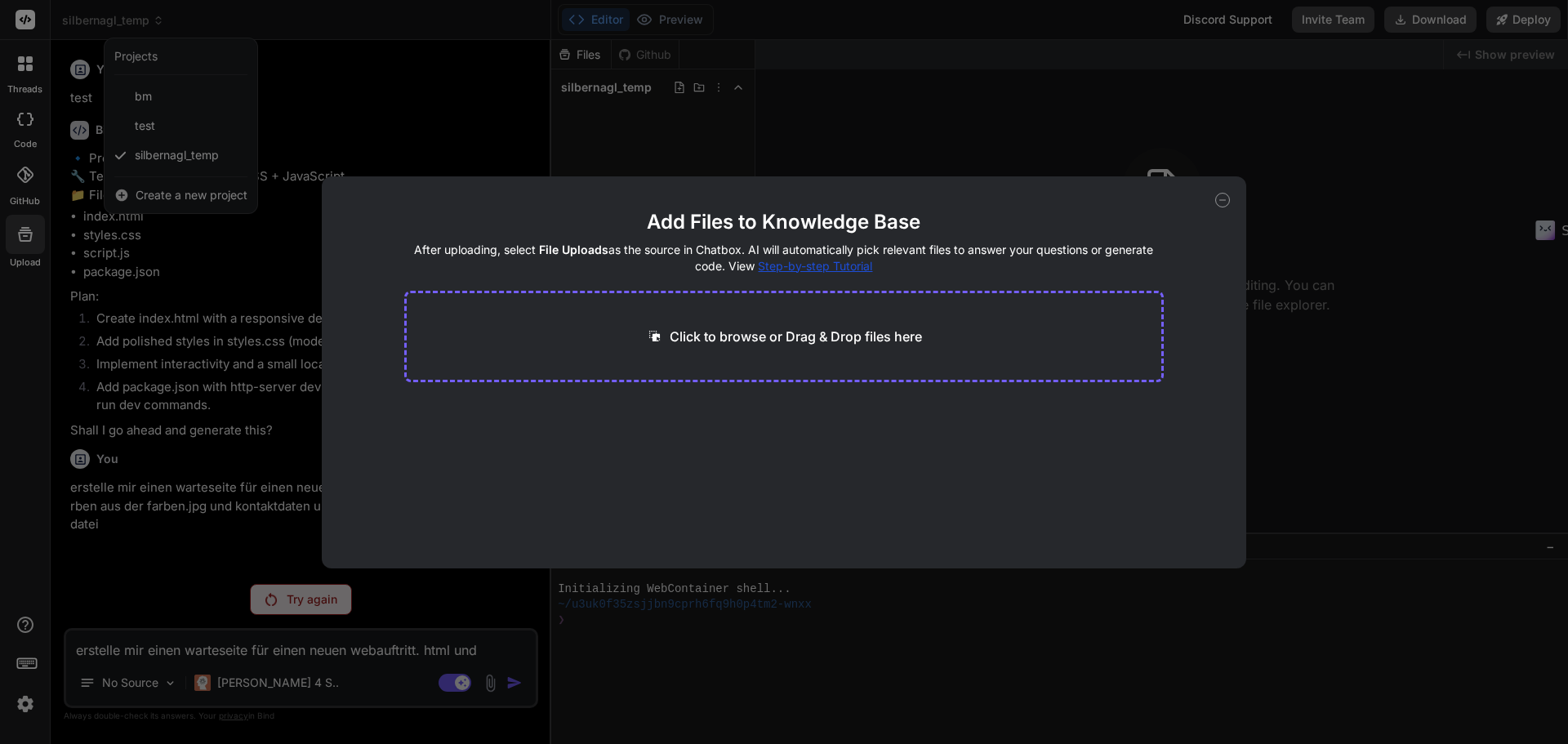
click at [1222, 201] on icon at bounding box center [1222, 200] width 15 height 15
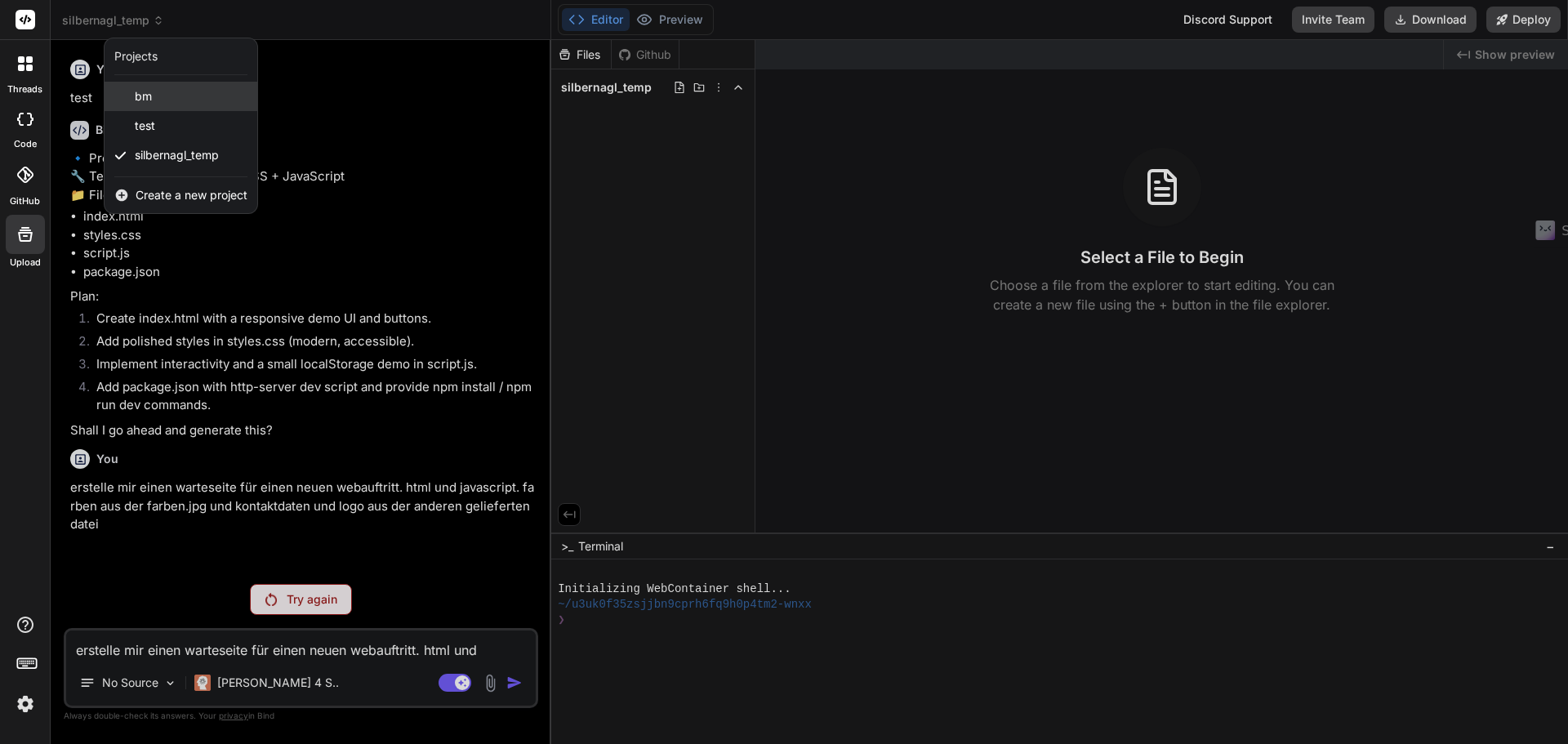
click at [178, 106] on div "bm" at bounding box center [180, 97] width 153 height 29
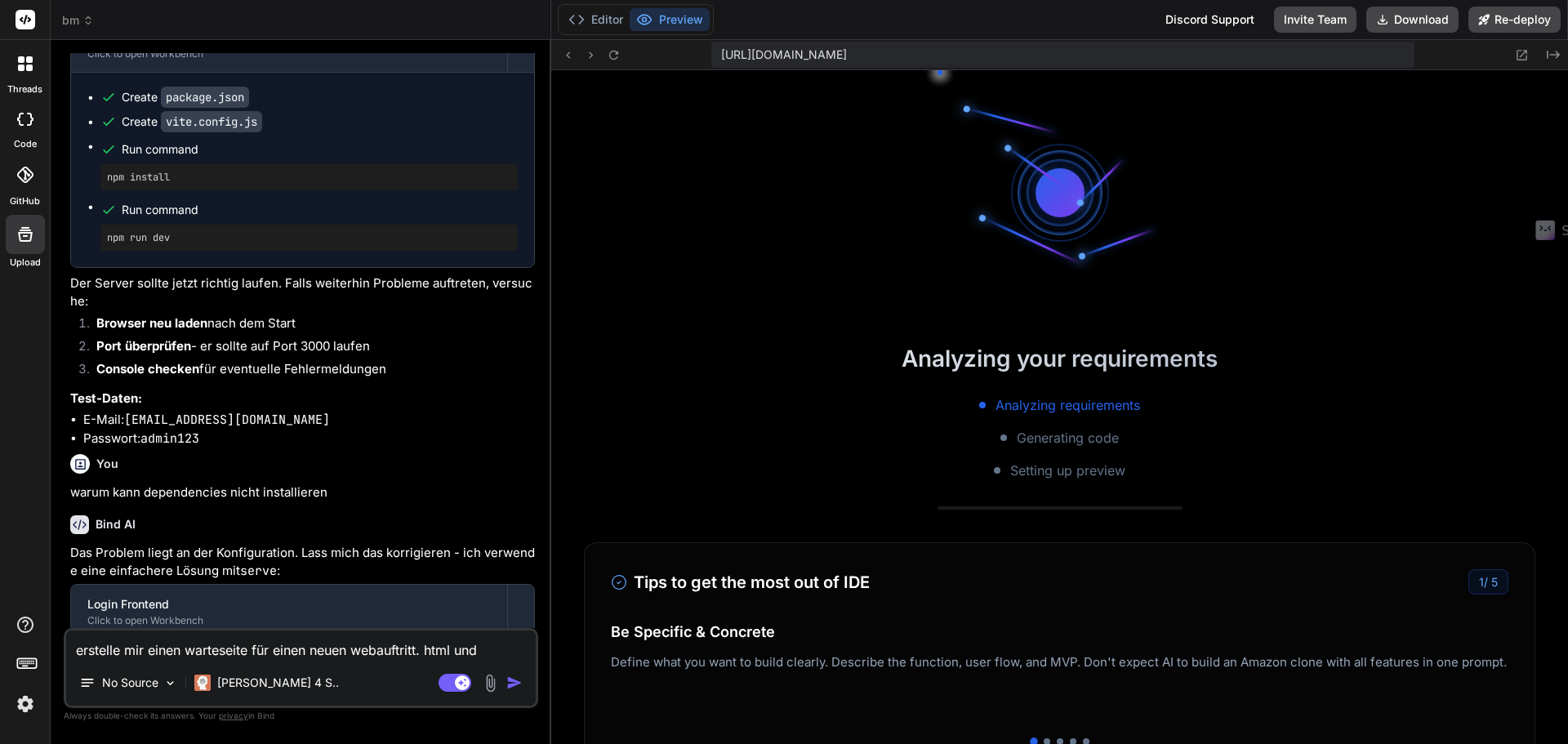
scroll to position [186, 0]
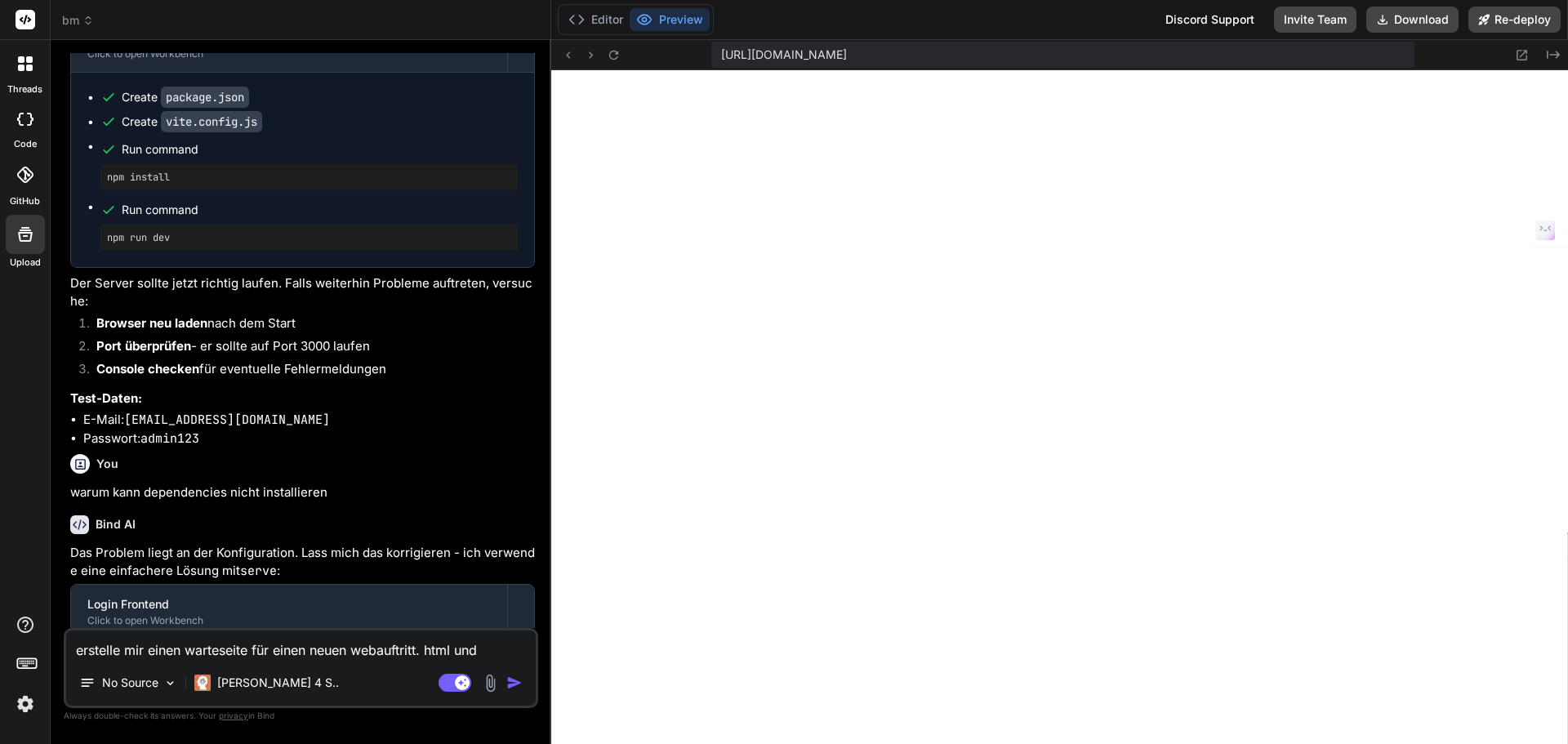
click at [25, 122] on icon at bounding box center [25, 119] width 16 height 13
click at [20, 71] on div at bounding box center [25, 64] width 34 height 34
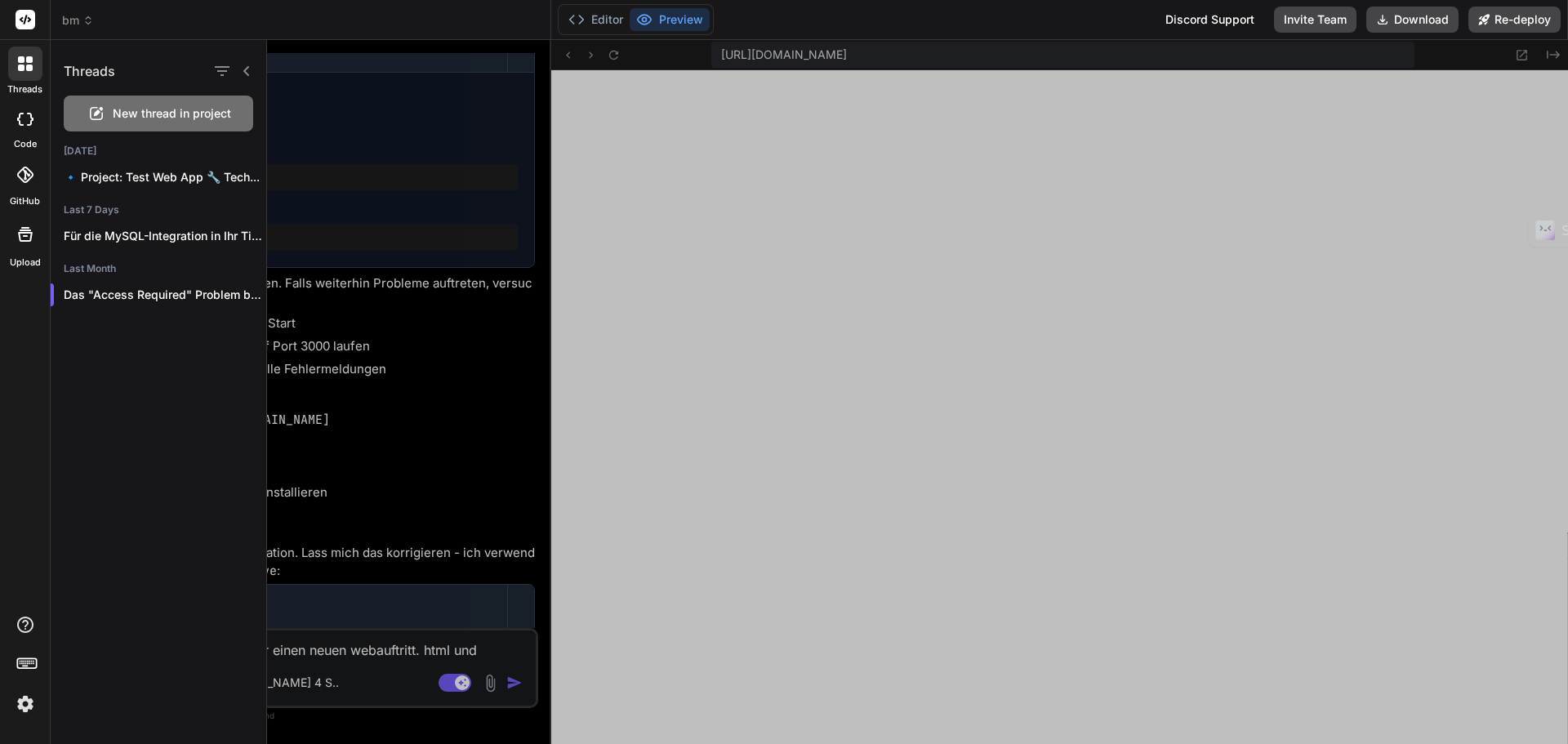
click at [250, 72] on icon at bounding box center [247, 71] width 13 height 13
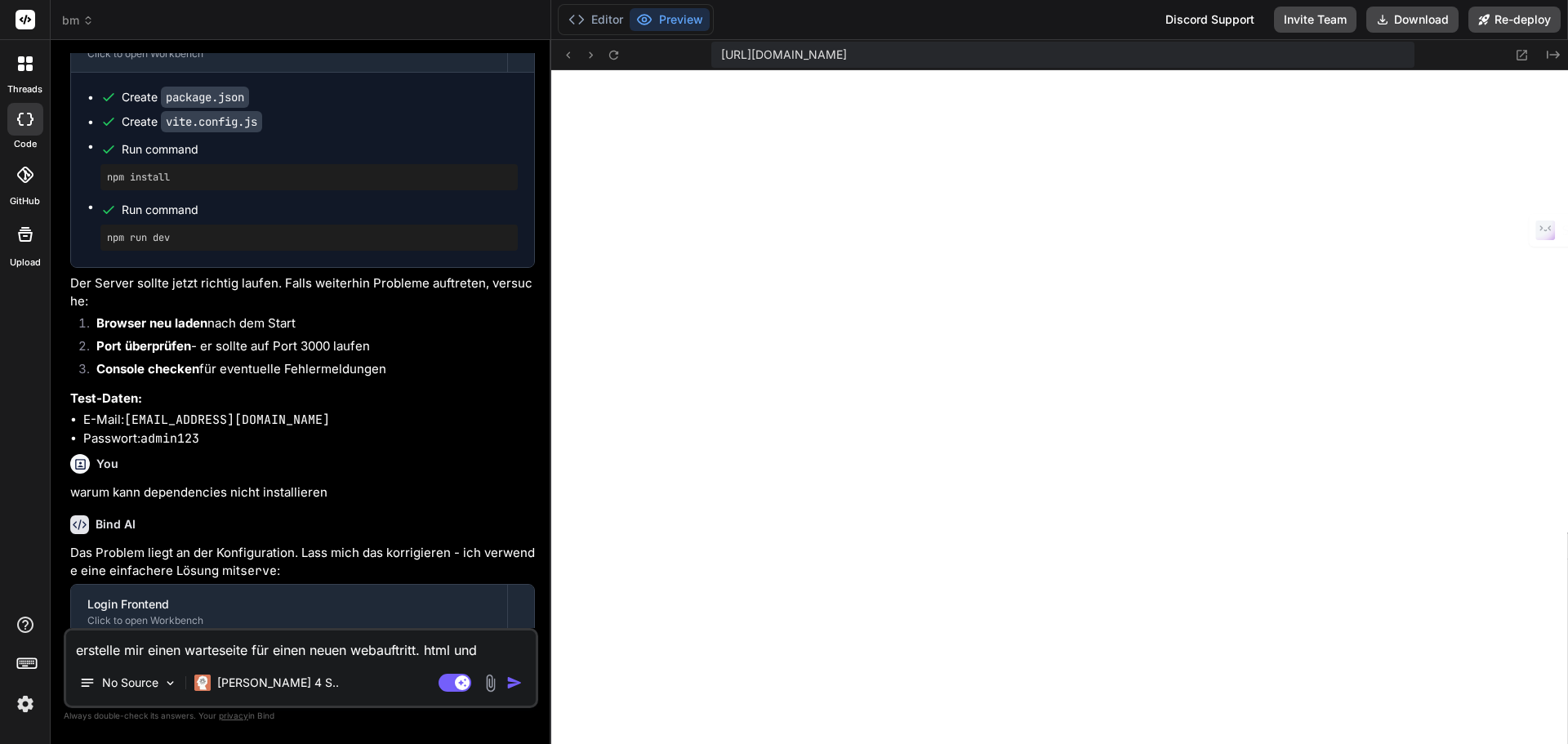
click at [33, 75] on div at bounding box center [25, 64] width 34 height 34
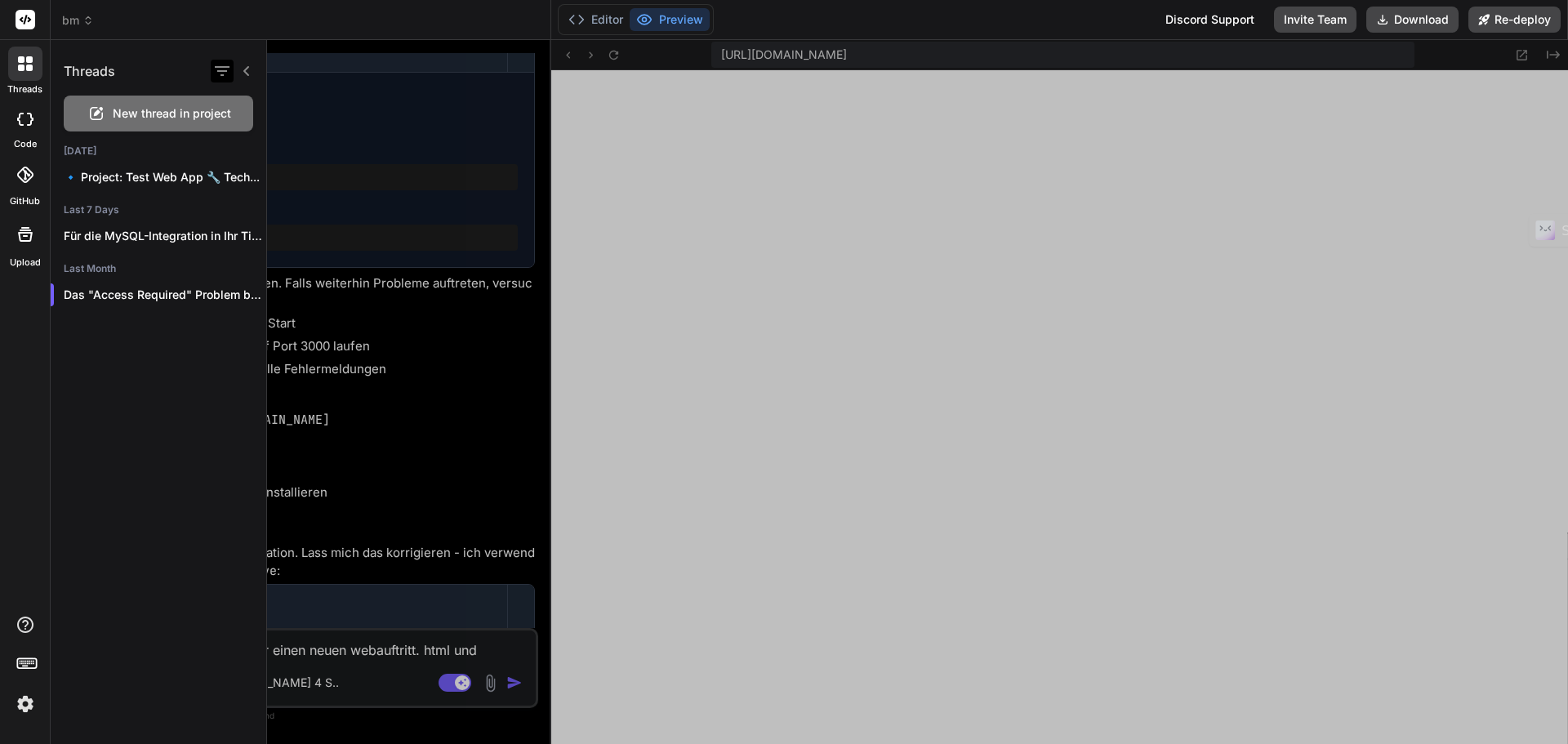
click at [224, 72] on icon "button" at bounding box center [222, 71] width 20 height 20
click at [141, 478] on div "Threads New thread in project Today 🔹 Project: Test Web App 🔧 Tech... Last 7 Da…" at bounding box center [159, 391] width 216 height 704
click at [28, 124] on icon at bounding box center [30, 119] width 7 height 13
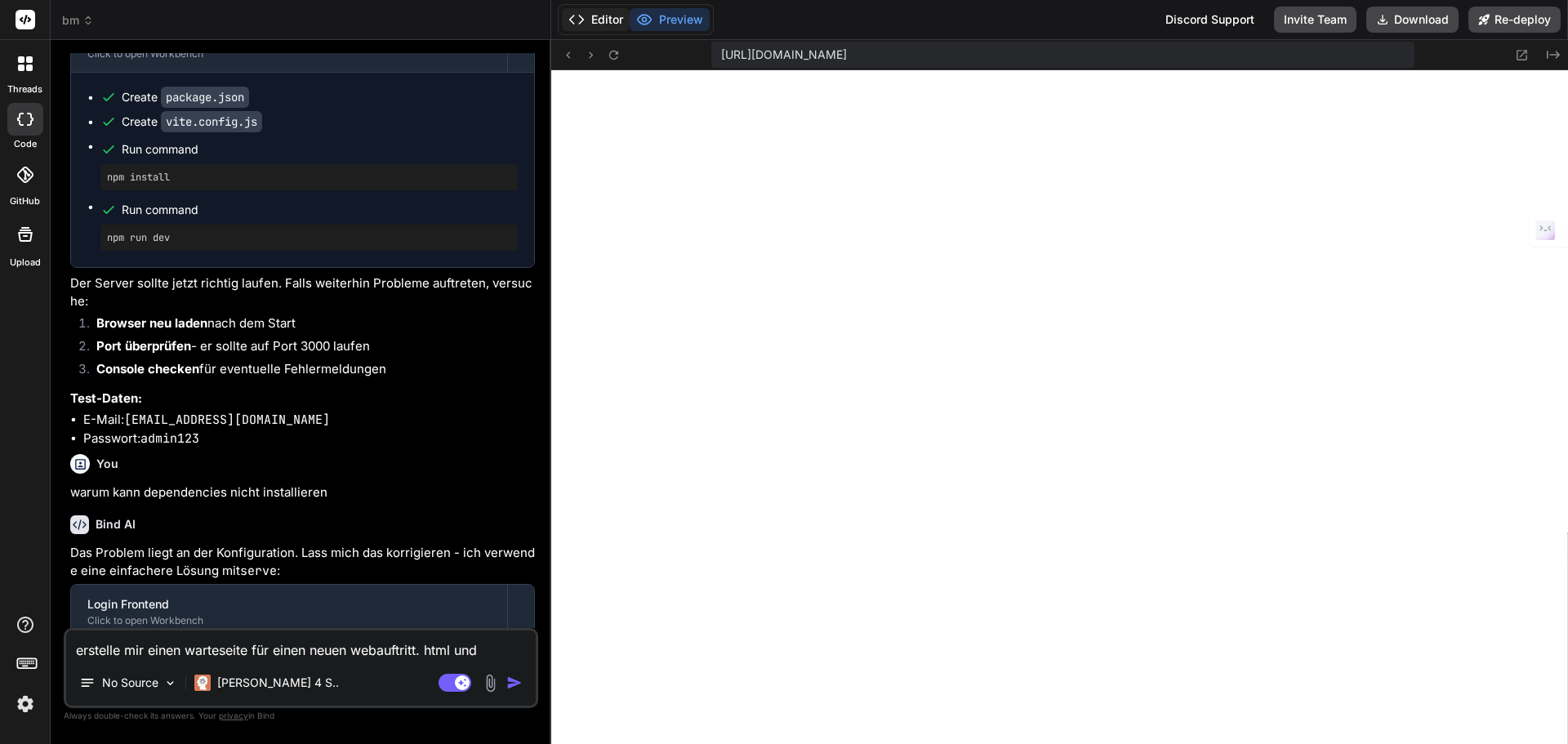
click at [581, 11] on icon at bounding box center [576, 19] width 16 height 16
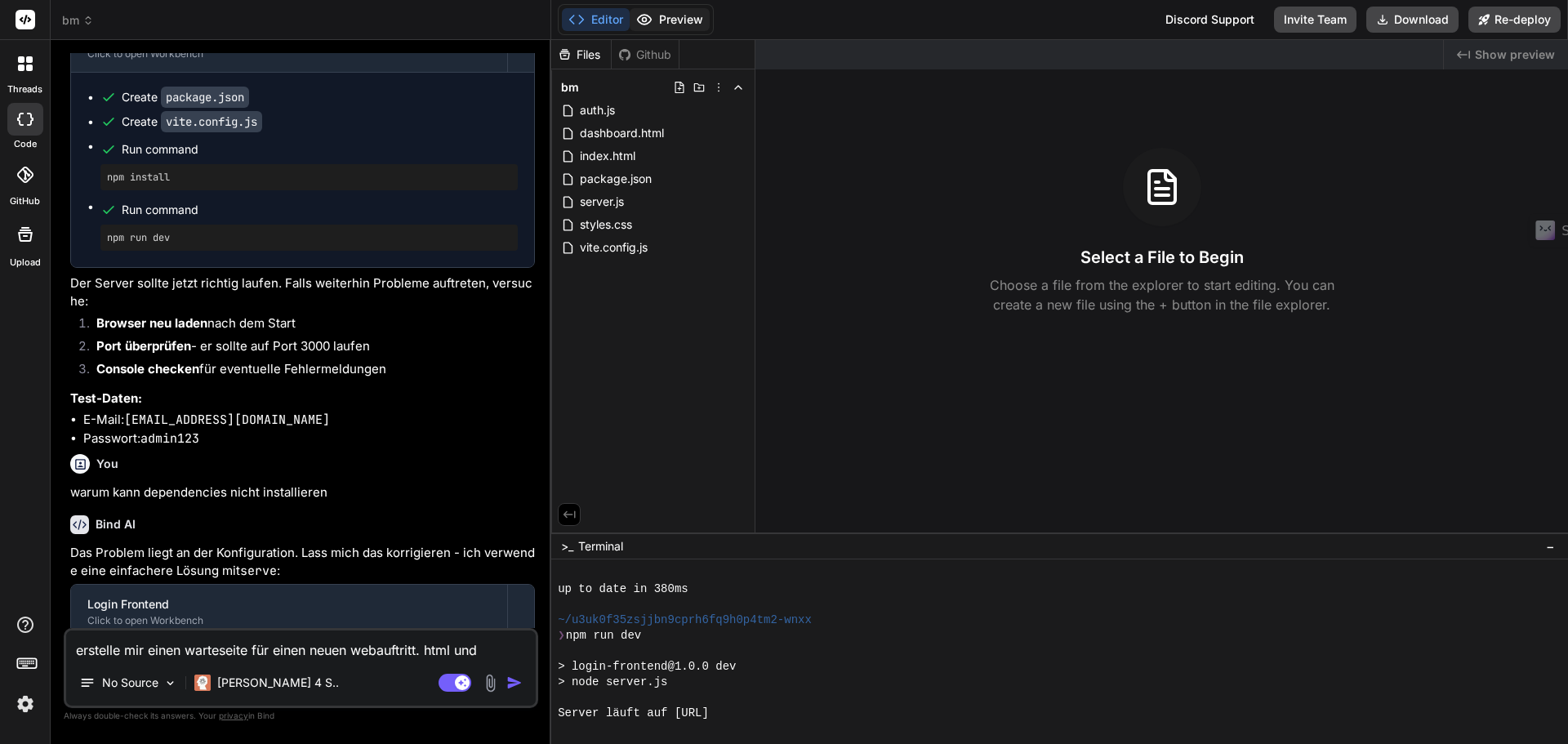
click at [660, 17] on button "Preview" at bounding box center [669, 19] width 80 height 23
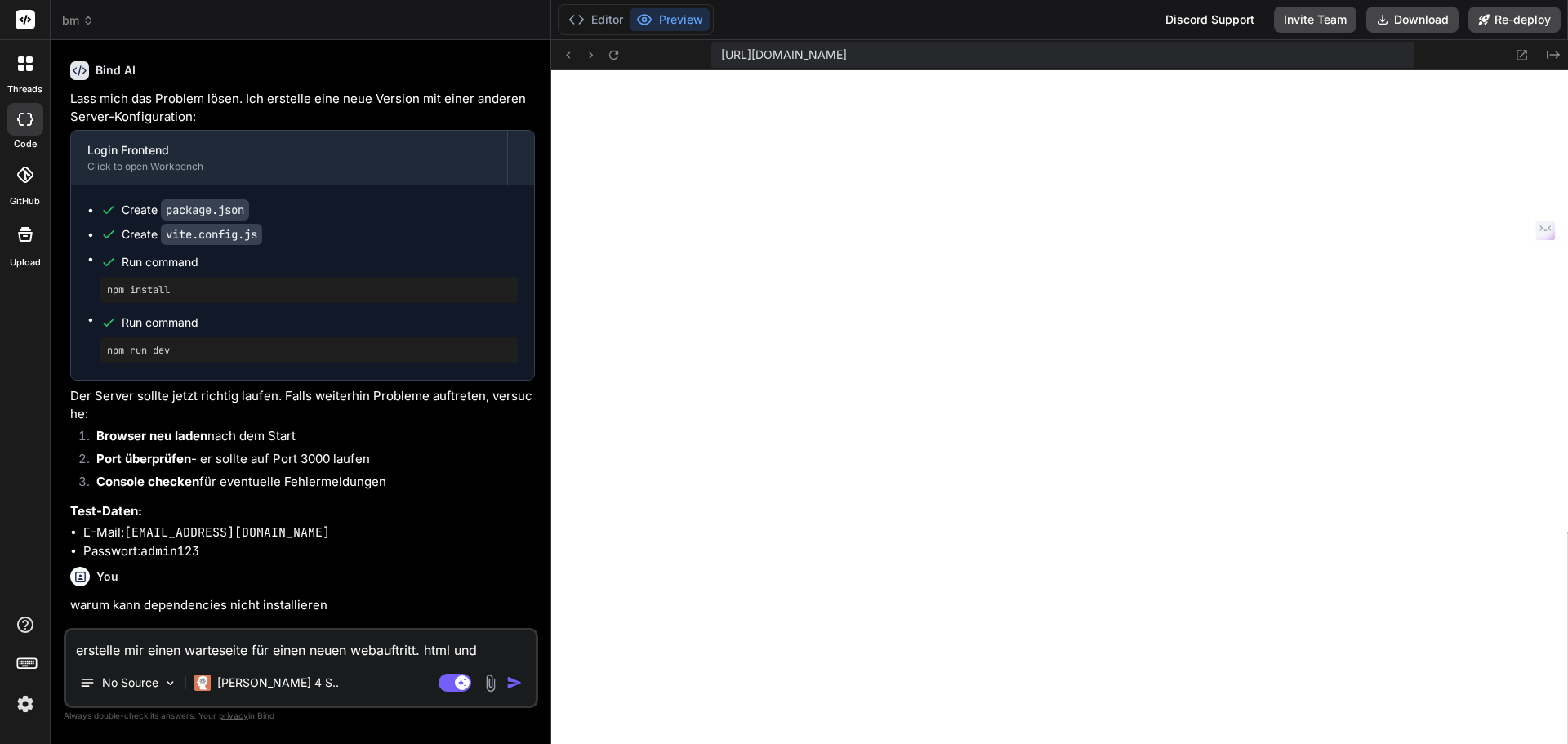
scroll to position [1259, 0]
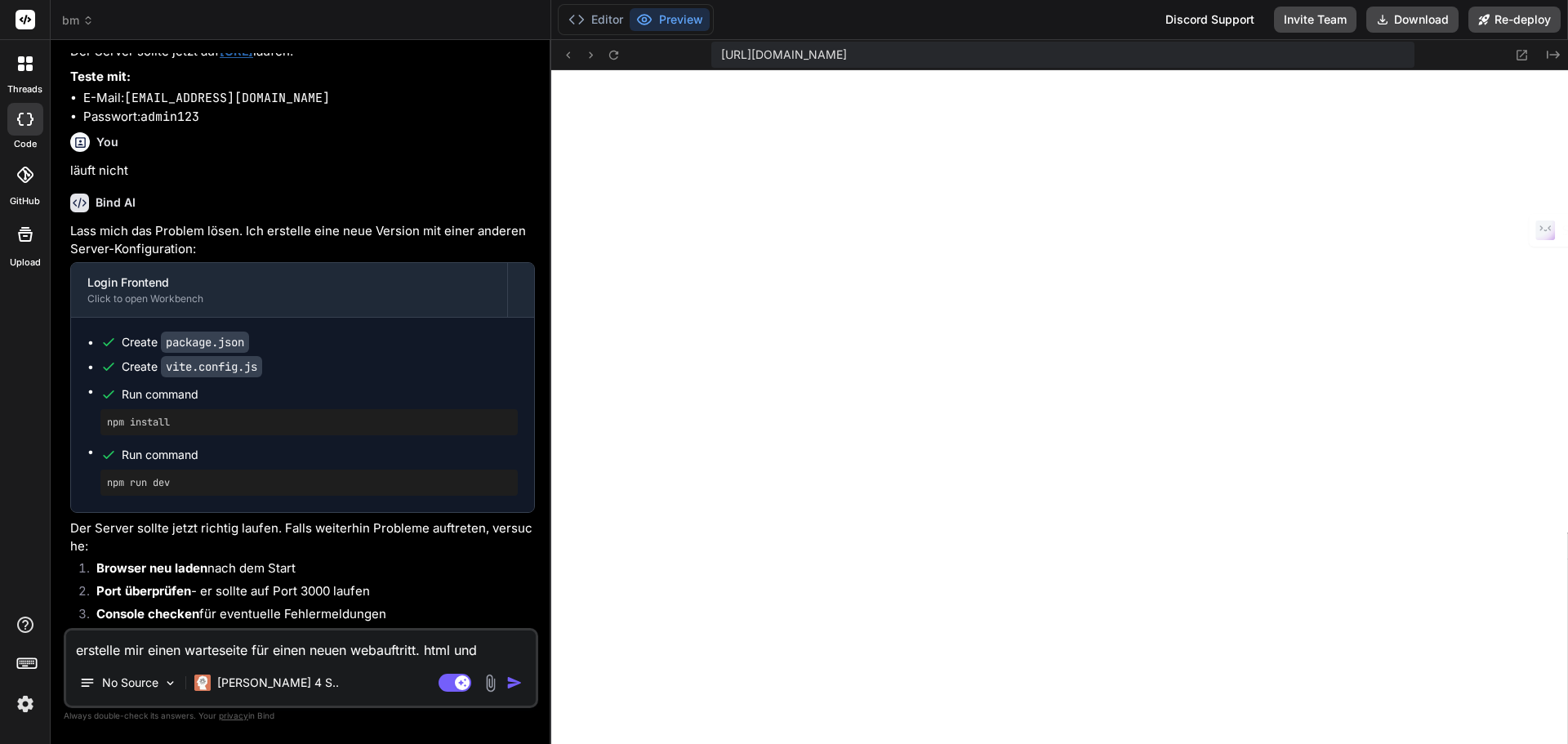
click at [77, 22] on span "bm" at bounding box center [78, 20] width 32 height 16
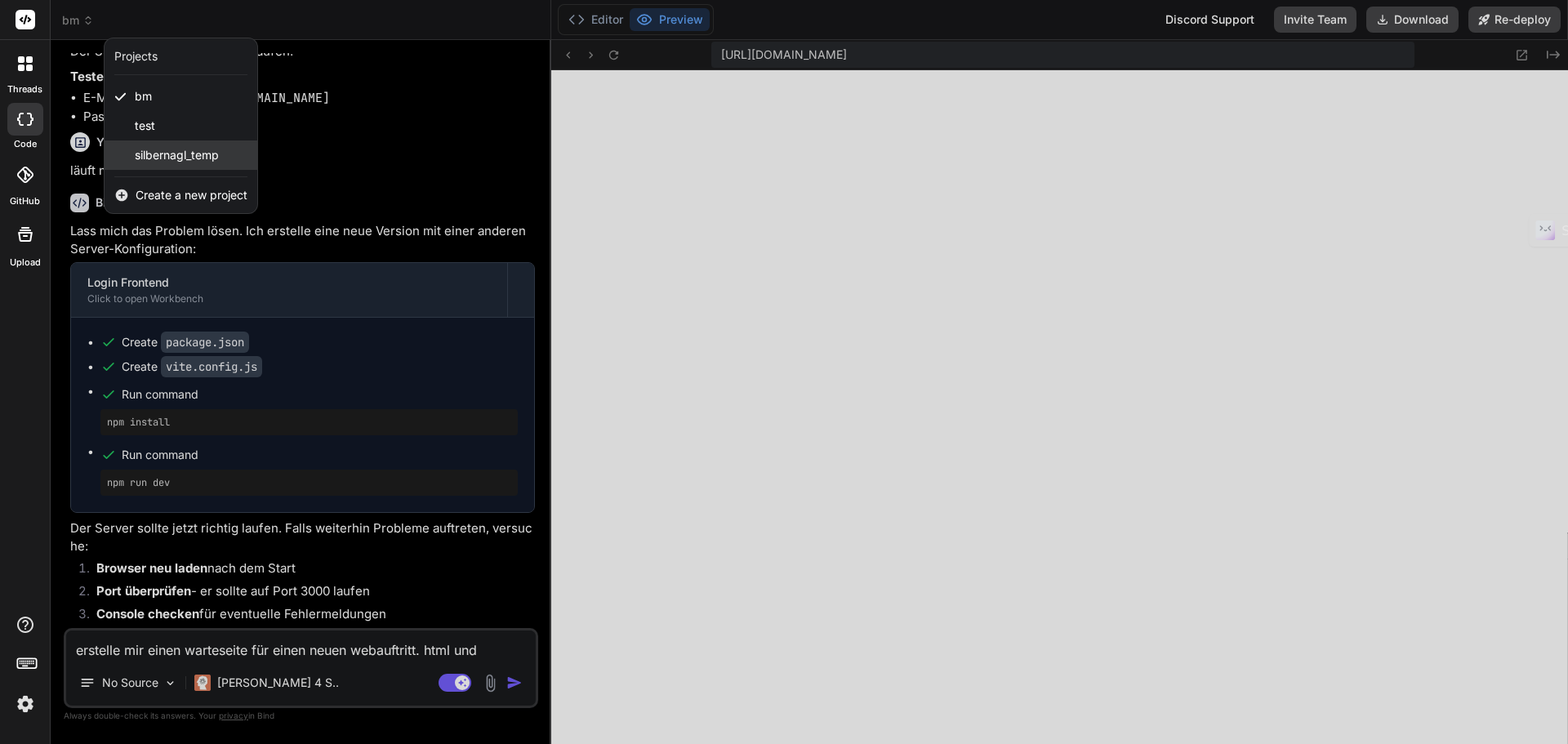
click at [159, 161] on span "silbernagl_temp" at bounding box center [177, 155] width 84 height 16
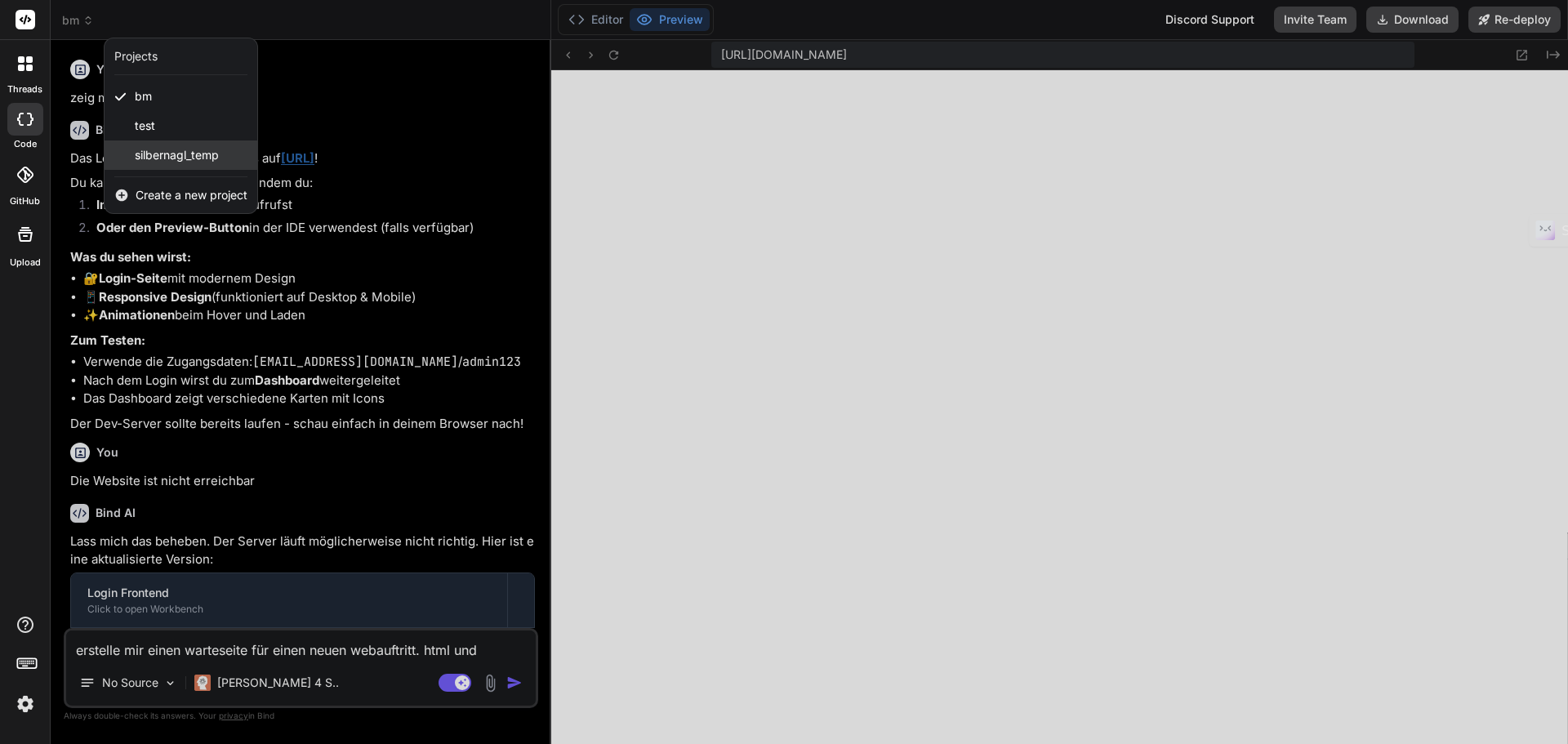
scroll to position [248, 0]
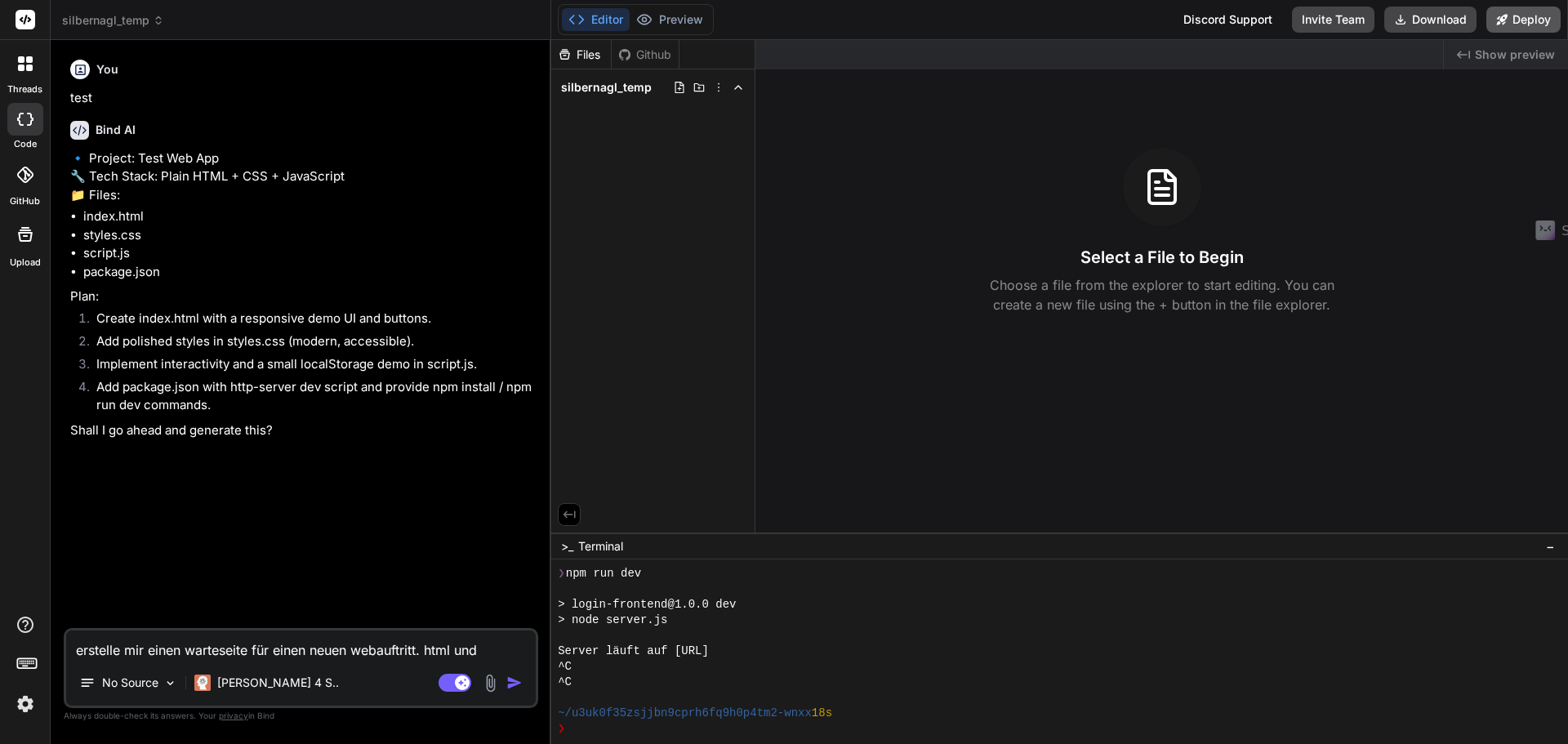
click at [1530, 23] on button "Deploy" at bounding box center [1523, 20] width 74 height 26
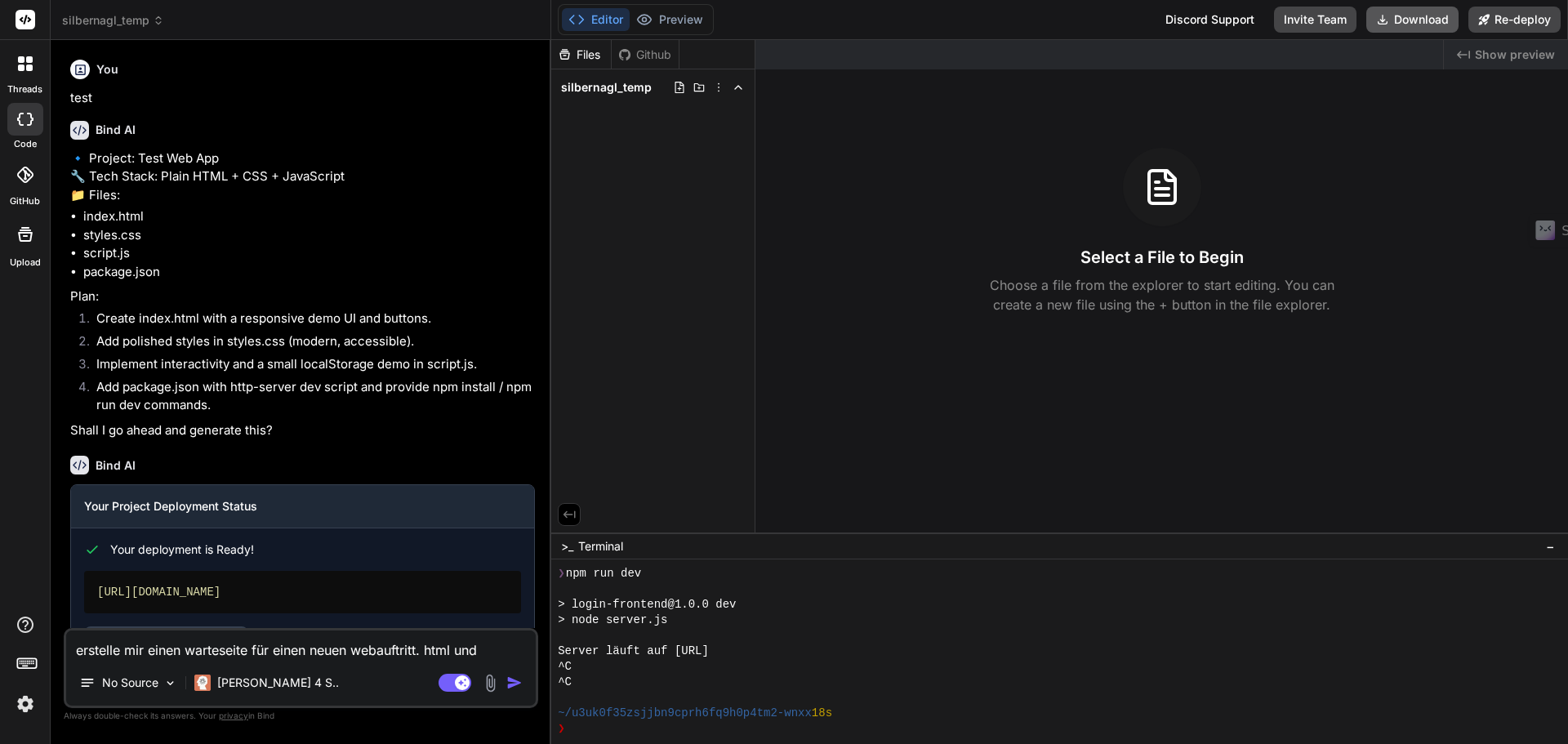
type textarea "x"
click at [620, 89] on span "silbernagl_temp" at bounding box center [606, 87] width 91 height 16
drag, startPoint x: 620, startPoint y: 89, endPoint x: 601, endPoint y: 139, distance: 53.5
click at [601, 139] on div "Files Github silbernagl_temp" at bounding box center [653, 285] width 204 height 492
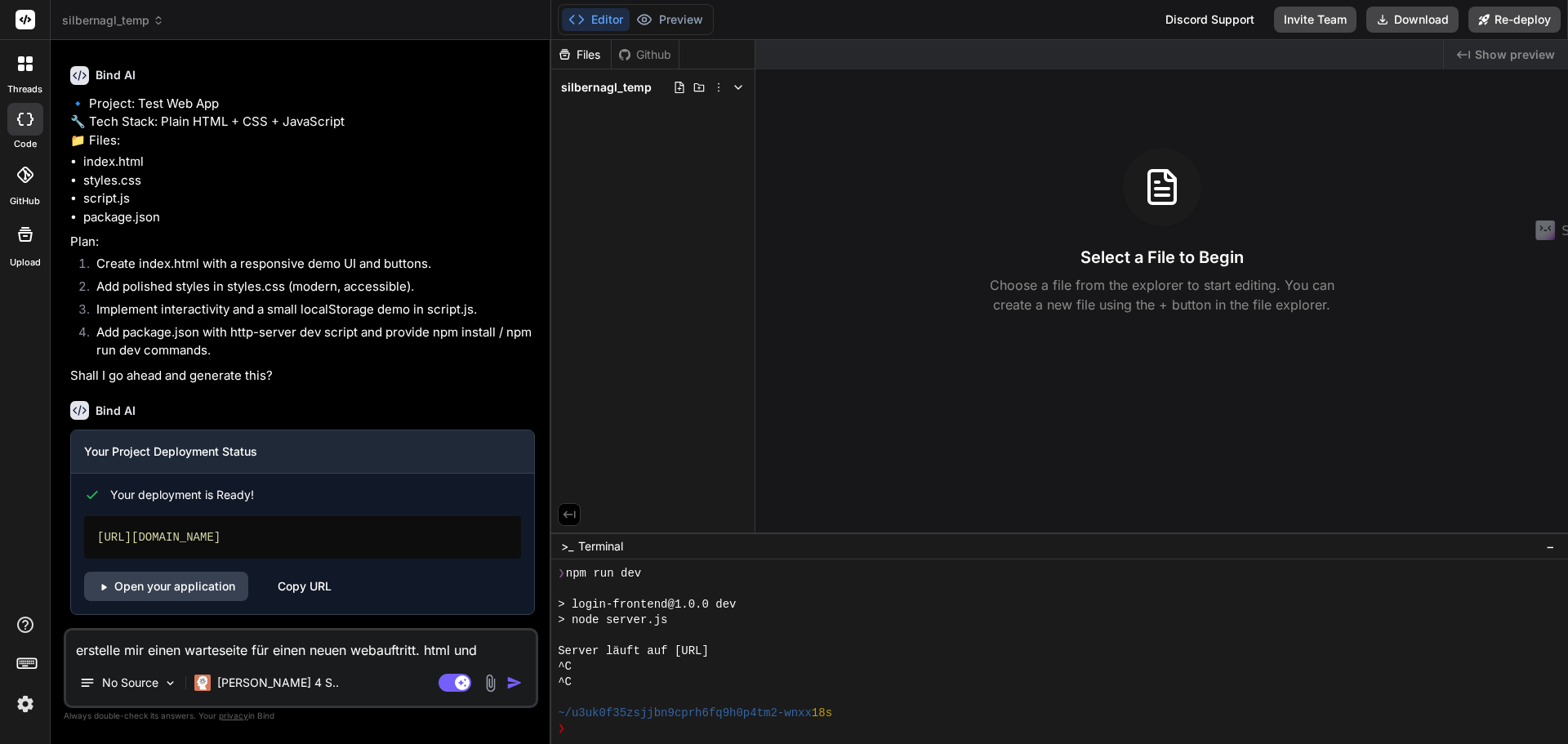
scroll to position [91, 0]
click at [159, 643] on textarea "erstelle mir einen warteseite für einen neuen webauftritt. html und javascript.…" at bounding box center [301, 645] width 470 height 29
paste textarea "erstelle mir einen warteseite für einen neuen webauftritt. html und javascript.…"
type textarea "x"
type textarea "erstelle mir einen warteseite für einen neuen webauftritt. html und javascript.…"
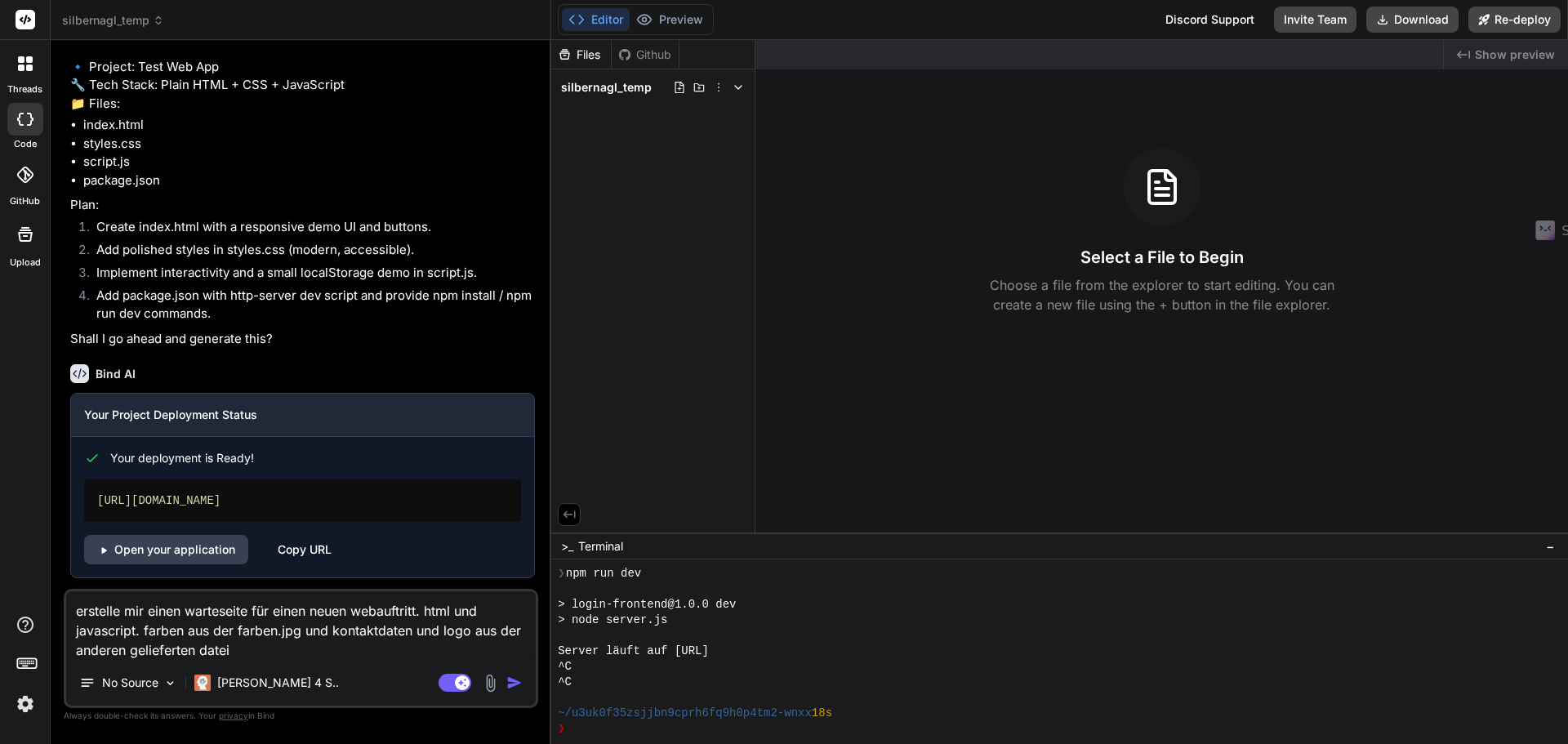
type textarea "x"
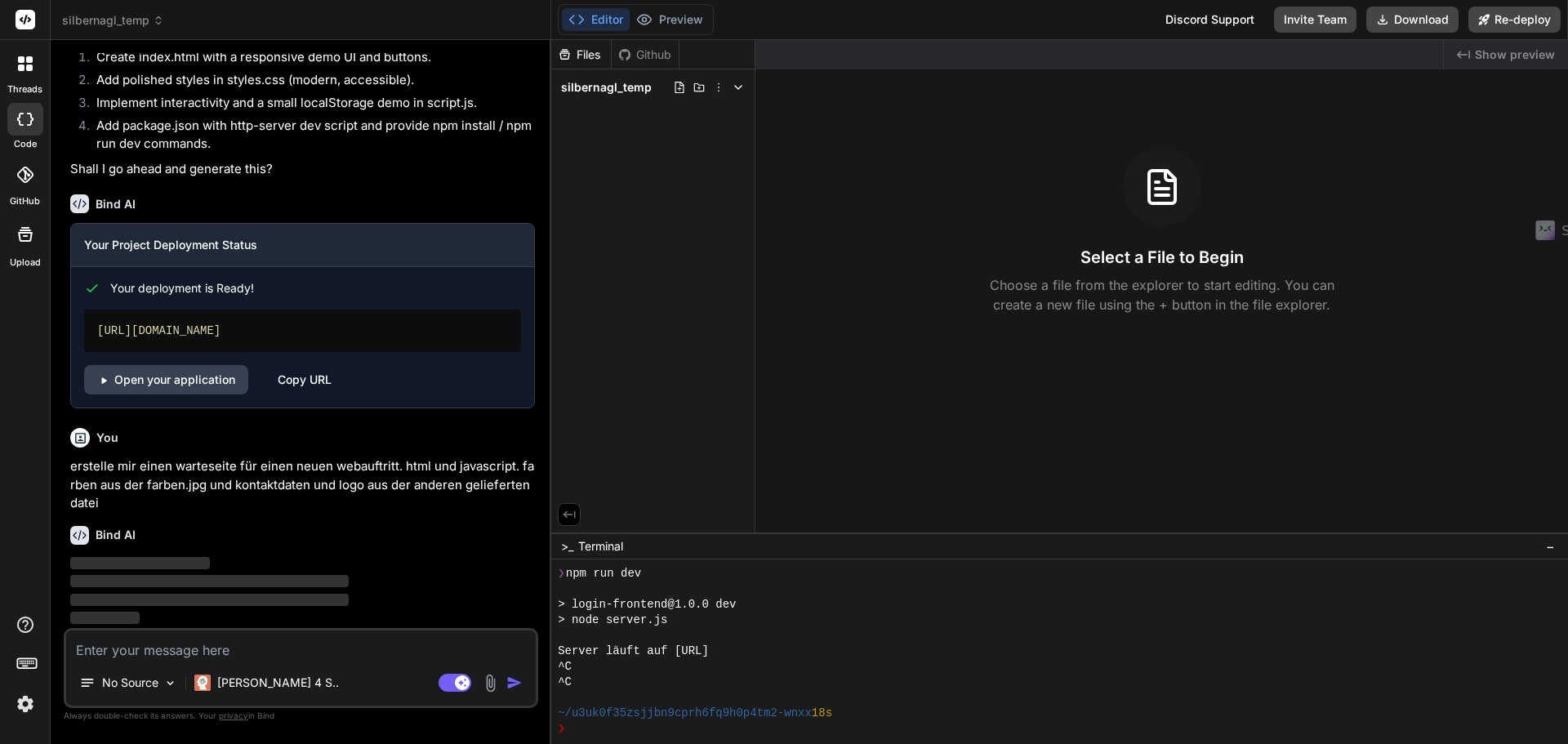
scroll to position [241, 0]
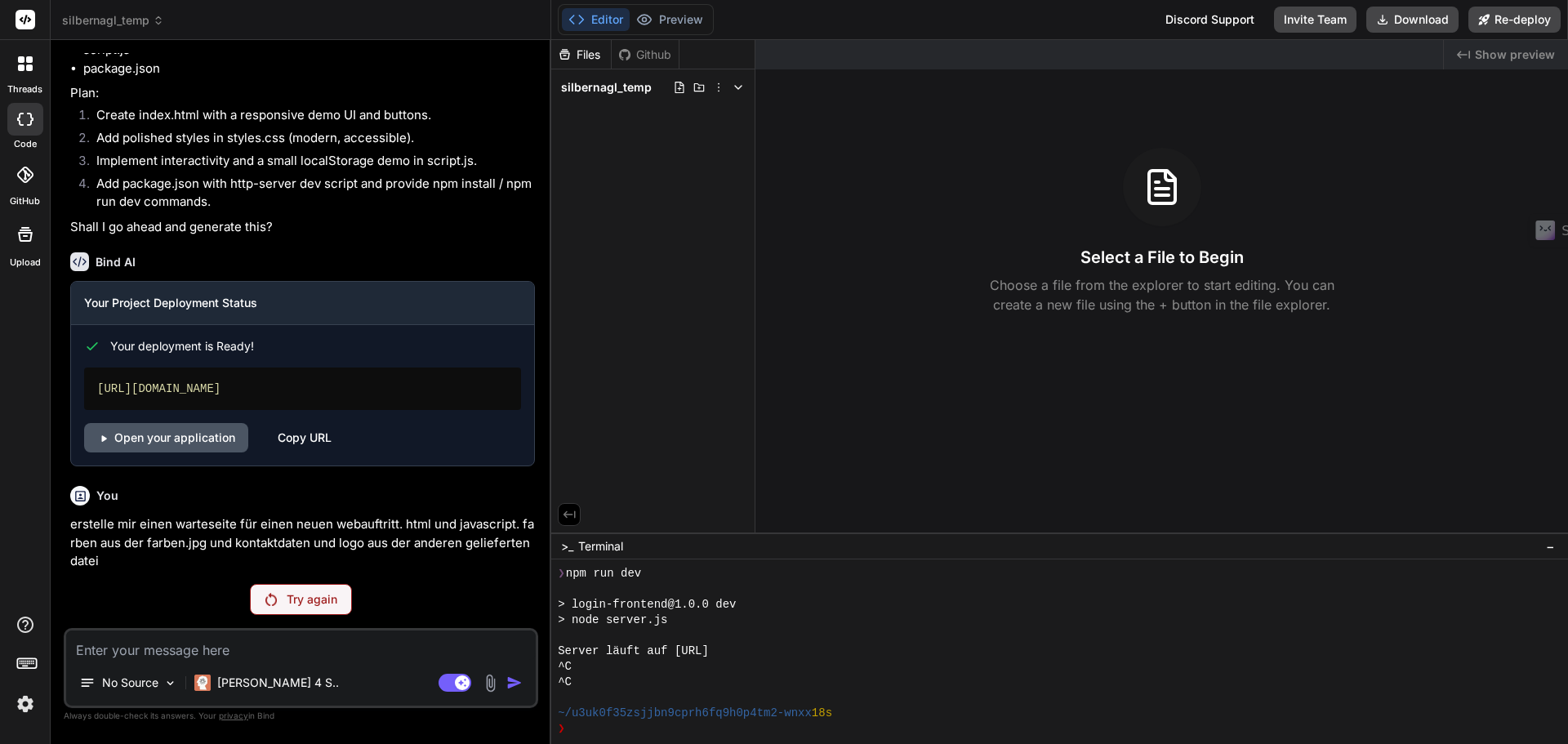
click at [176, 435] on link "Open your application" at bounding box center [166, 438] width 164 height 29
click at [227, 654] on textarea at bounding box center [301, 645] width 470 height 29
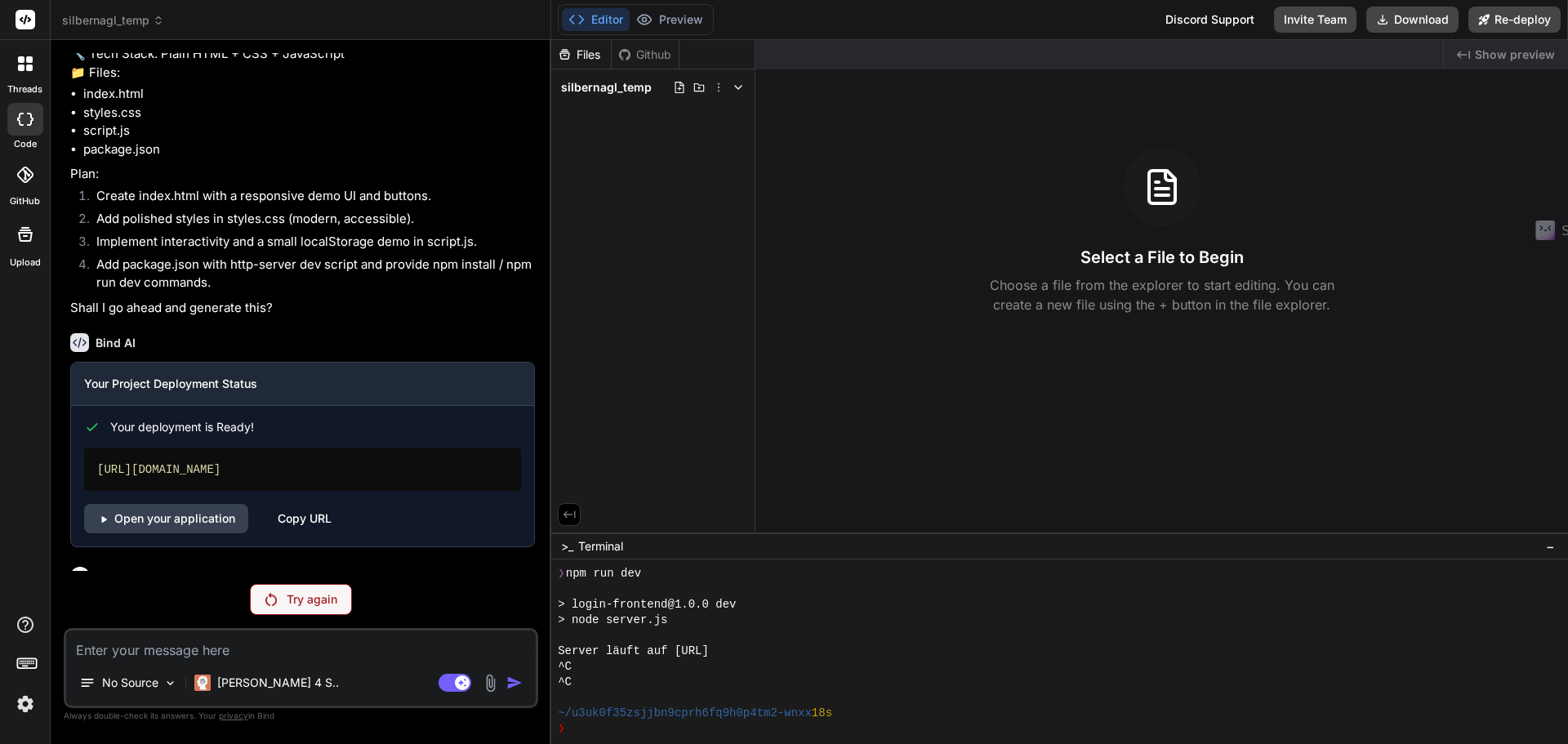
scroll to position [0, 0]
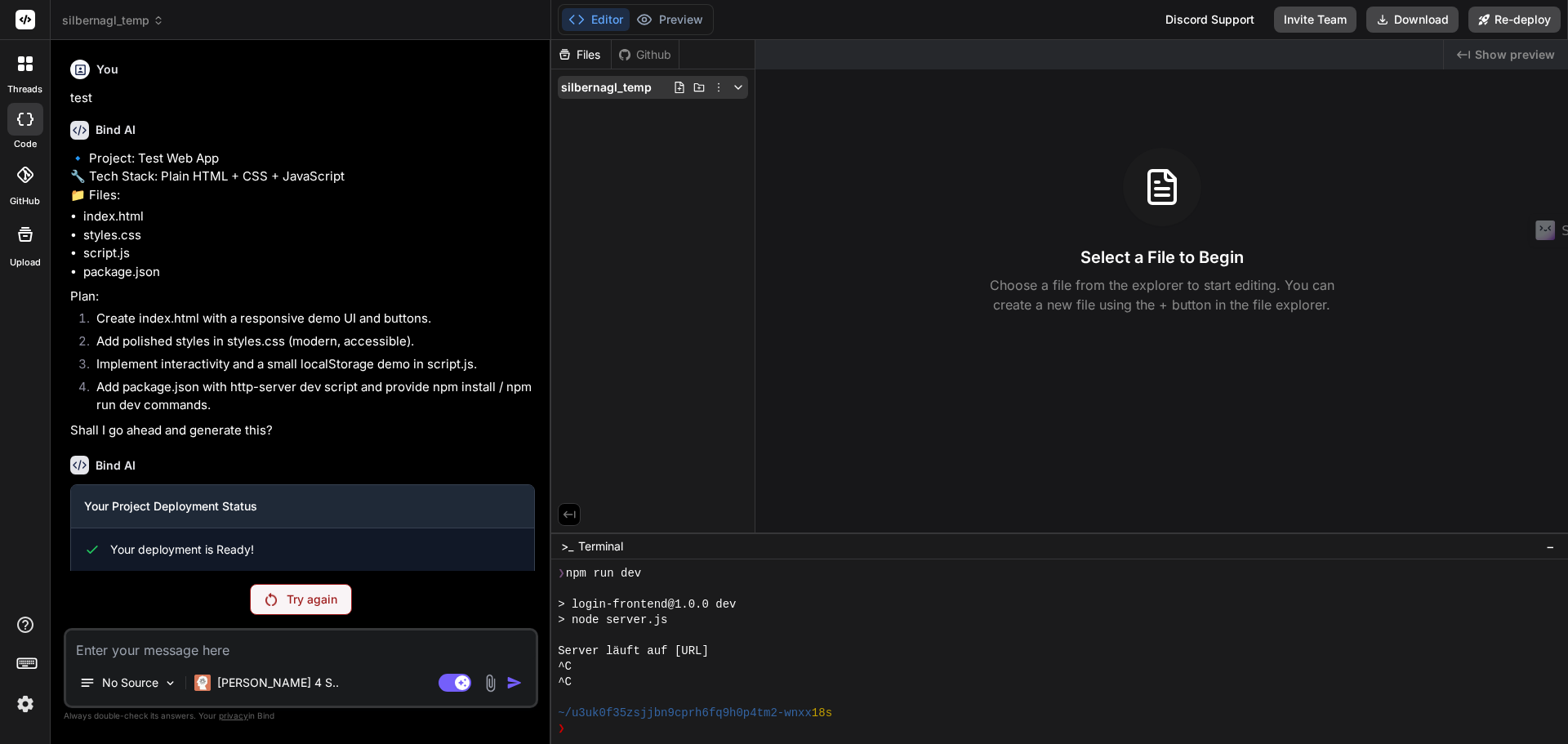
click at [634, 85] on span "silbernagl_temp" at bounding box center [606, 87] width 91 height 16
click at [719, 91] on icon at bounding box center [719, 88] width 2 height 9
click at [624, 153] on span "Delete" at bounding box center [626, 154] width 34 height 16
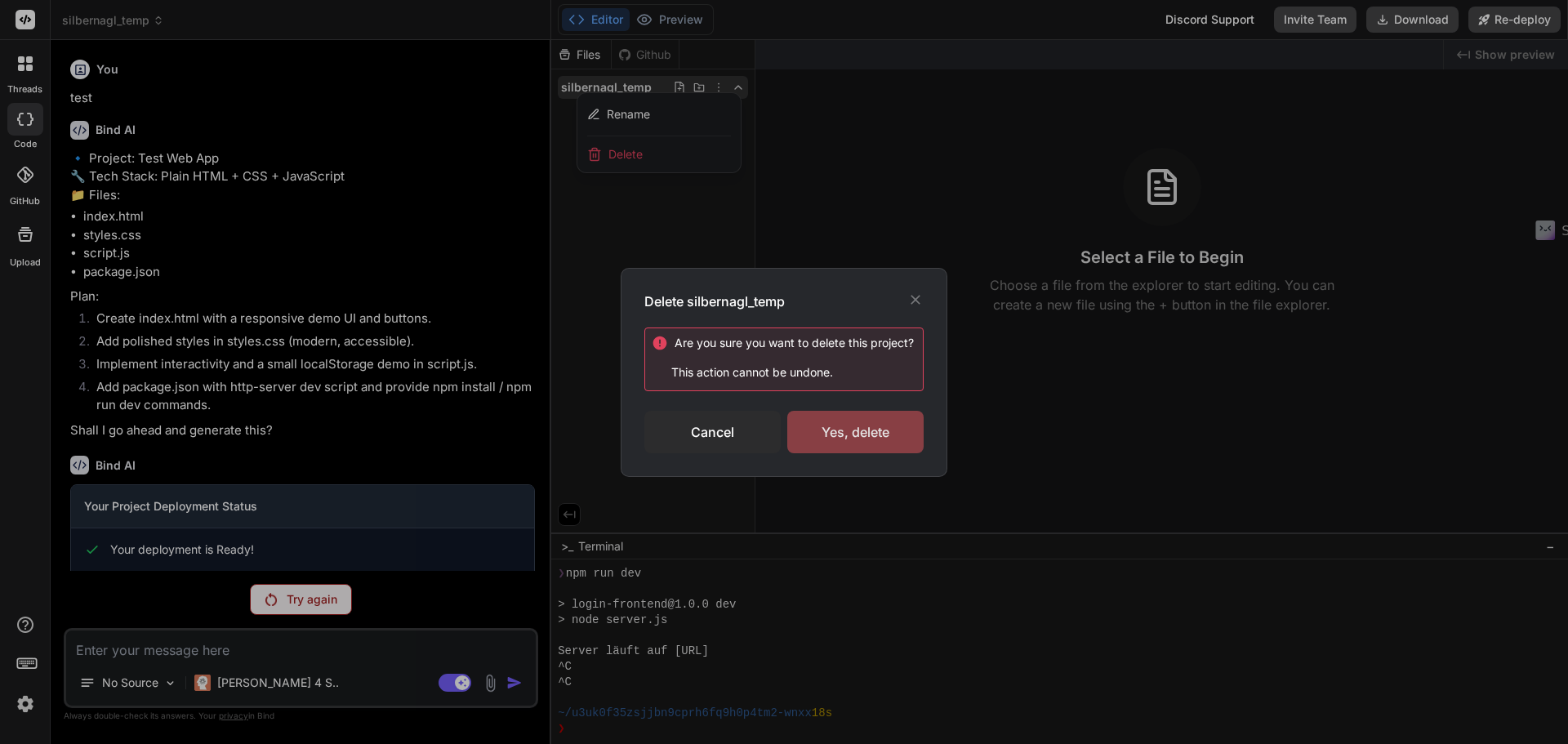
click at [869, 442] on div "Yes, delete" at bounding box center [855, 432] width 136 height 42
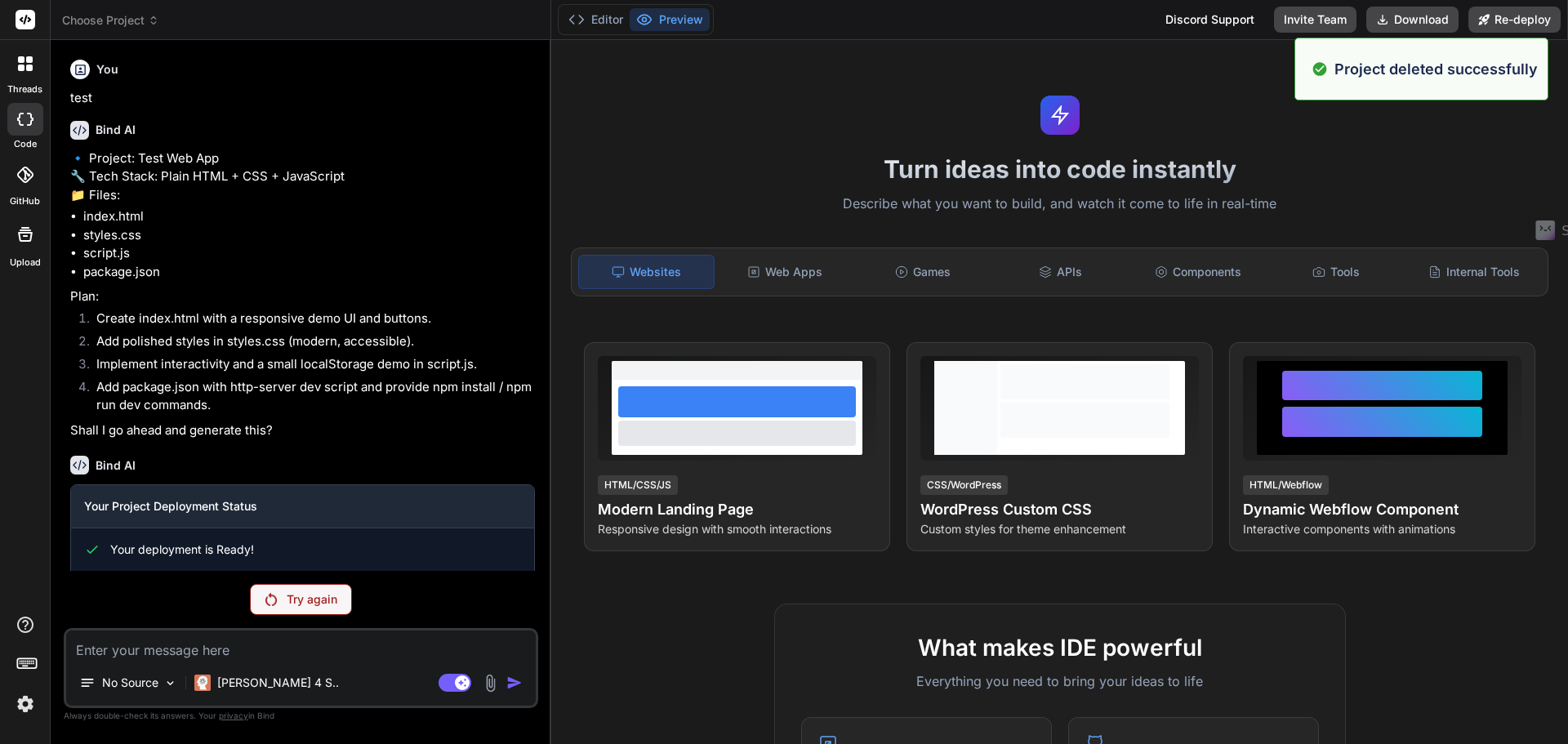
click at [124, 16] on span "Choose Project" at bounding box center [110, 20] width 97 height 16
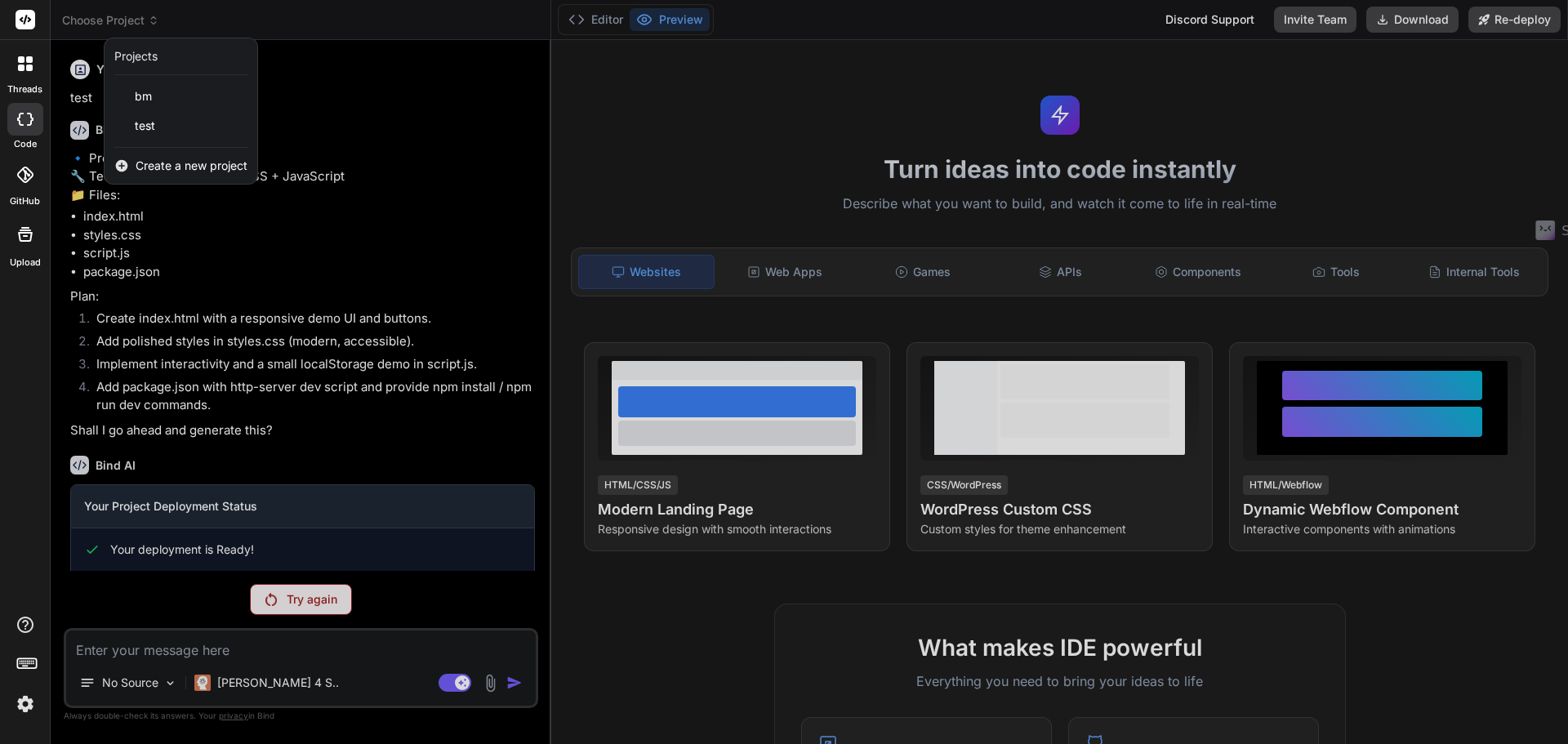
click at [178, 645] on div at bounding box center [784, 372] width 1568 height 744
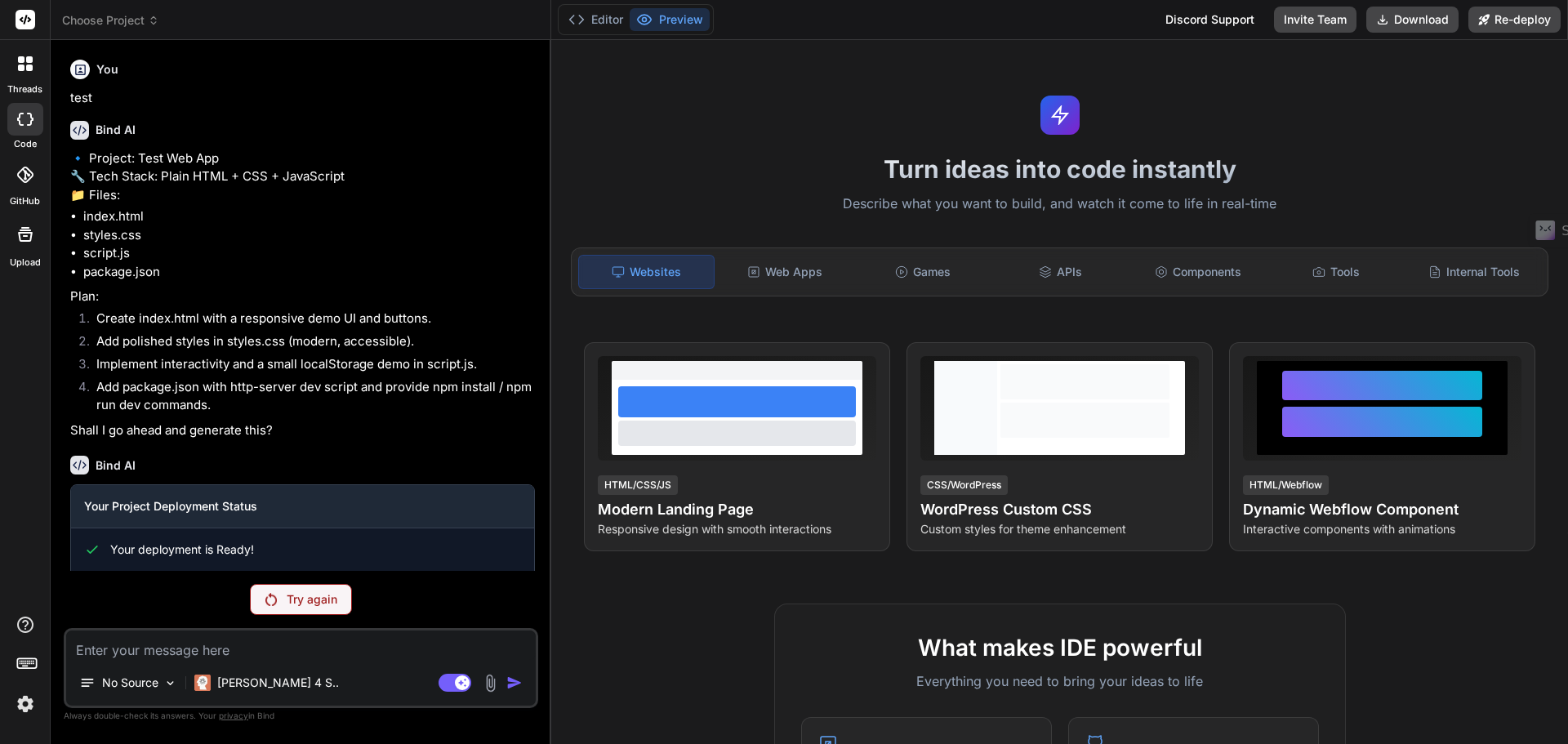
click at [199, 650] on textarea at bounding box center [301, 645] width 470 height 29
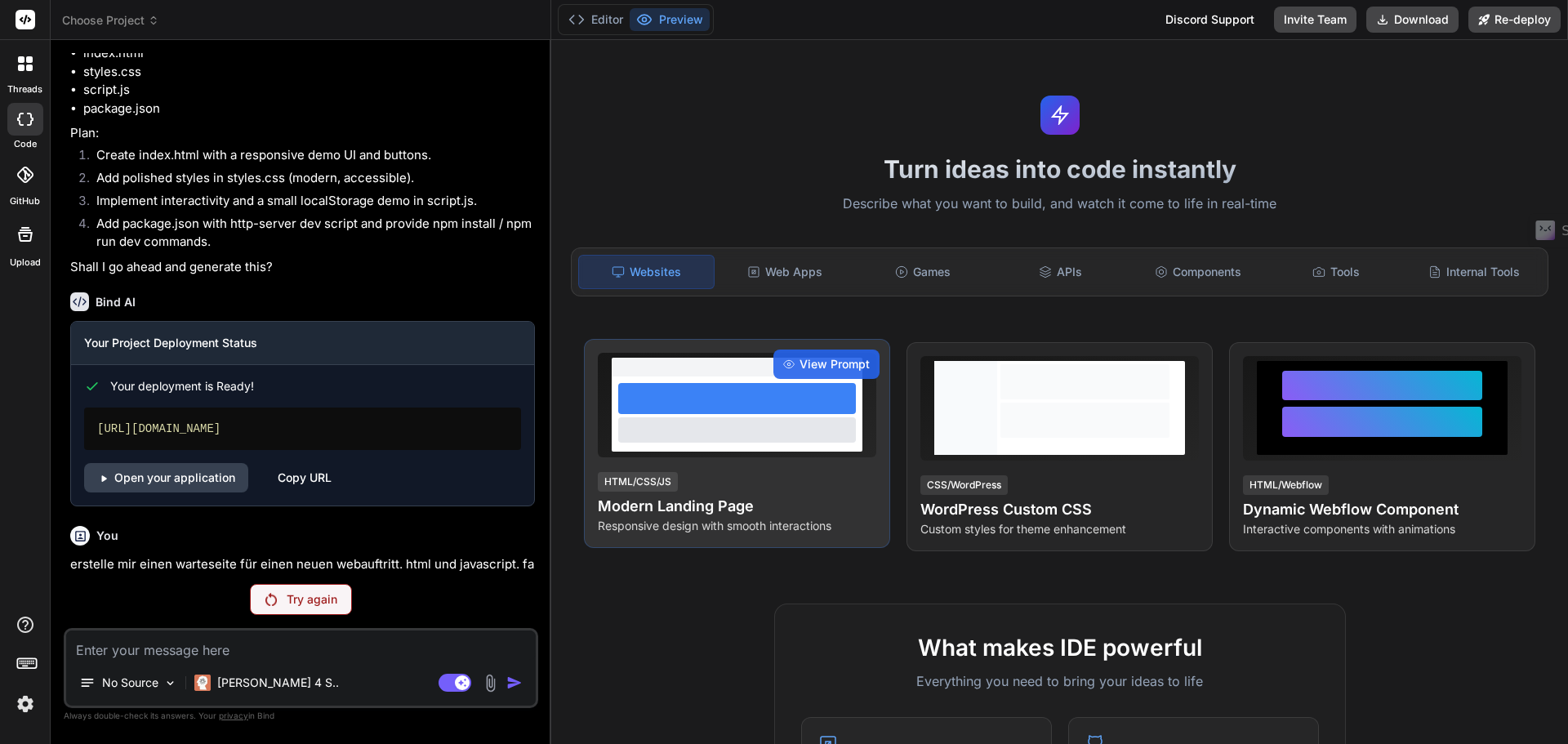
scroll to position [241, 0]
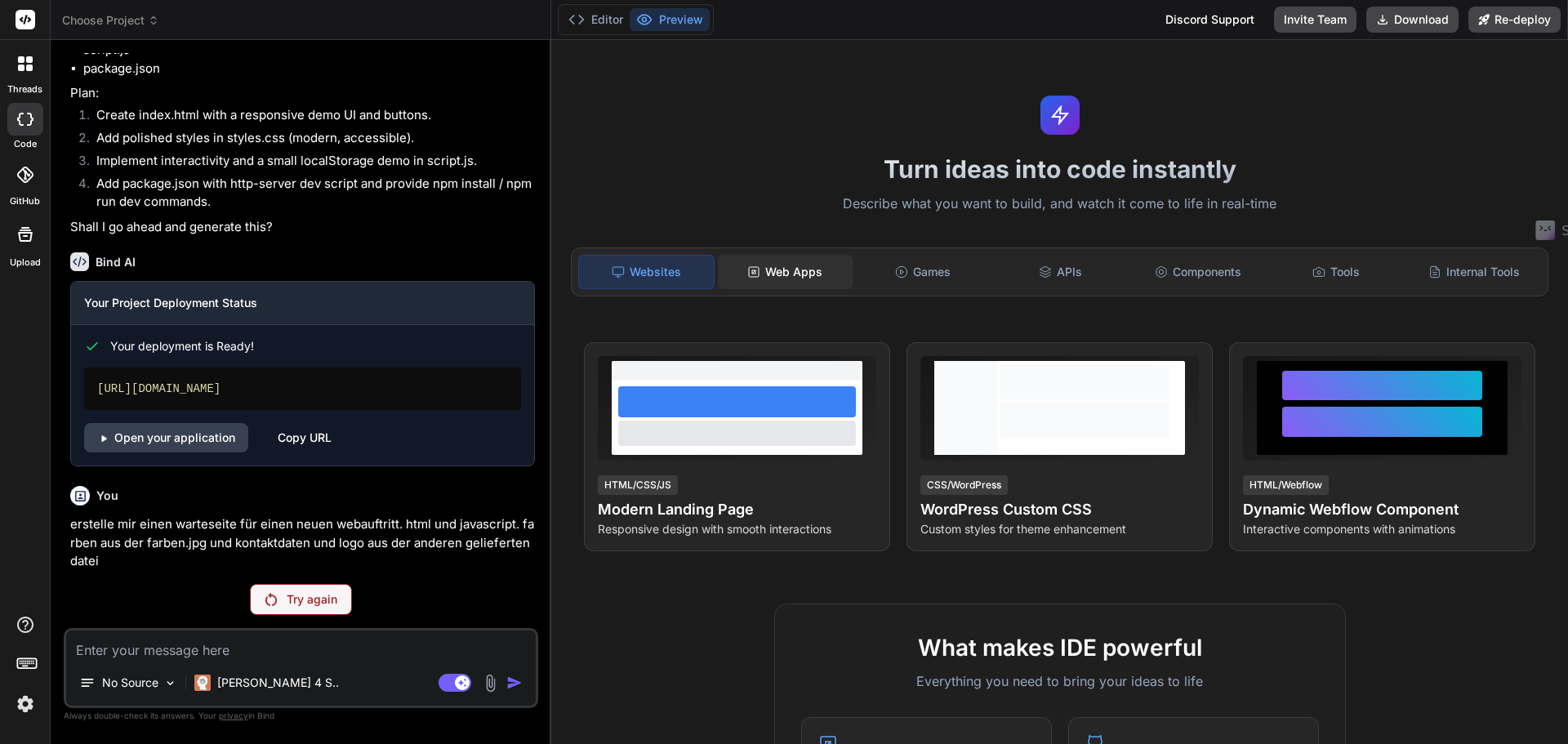
click at [799, 270] on div "Web Apps" at bounding box center [785, 272] width 134 height 34
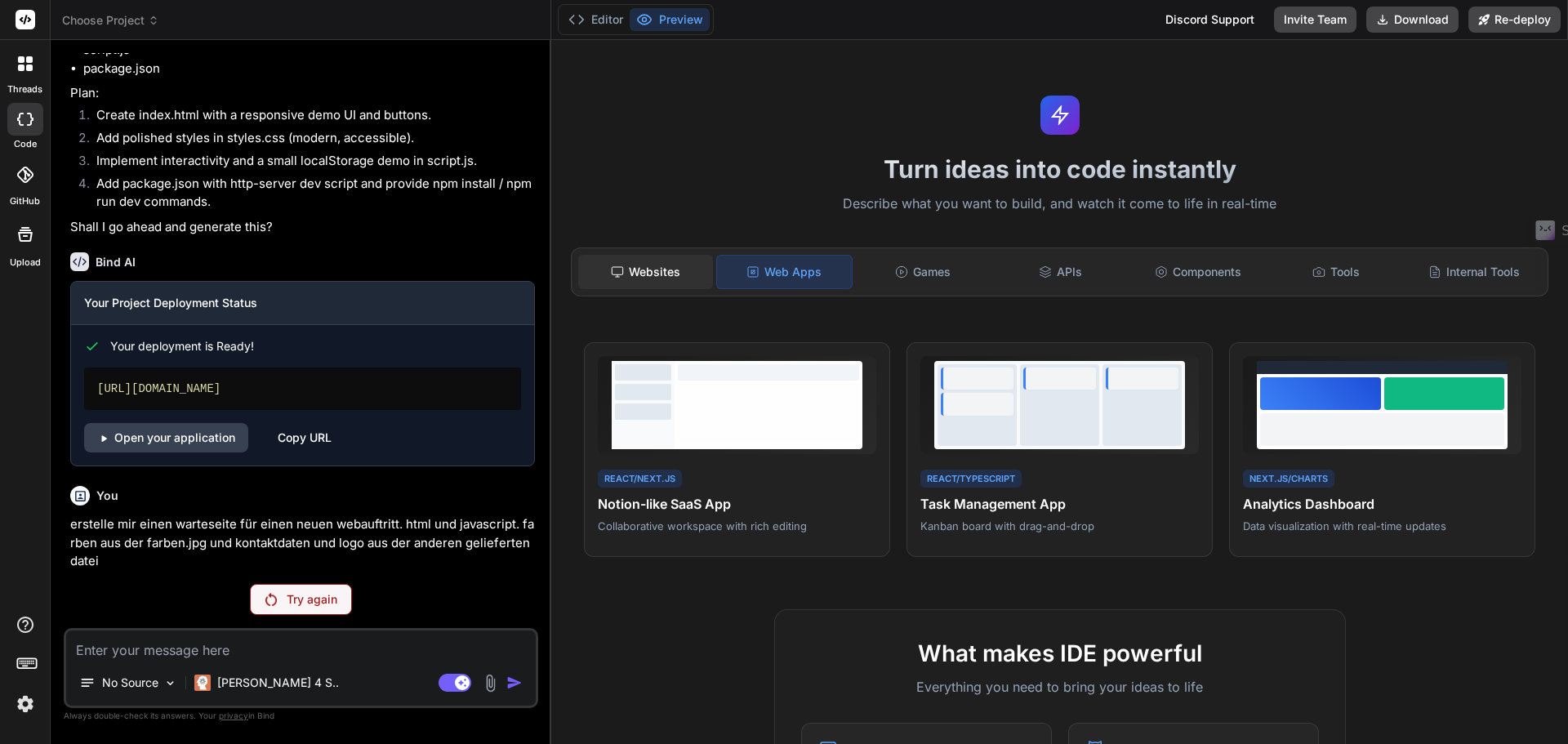
click at [634, 280] on div "Websites" at bounding box center [646, 272] width 134 height 34
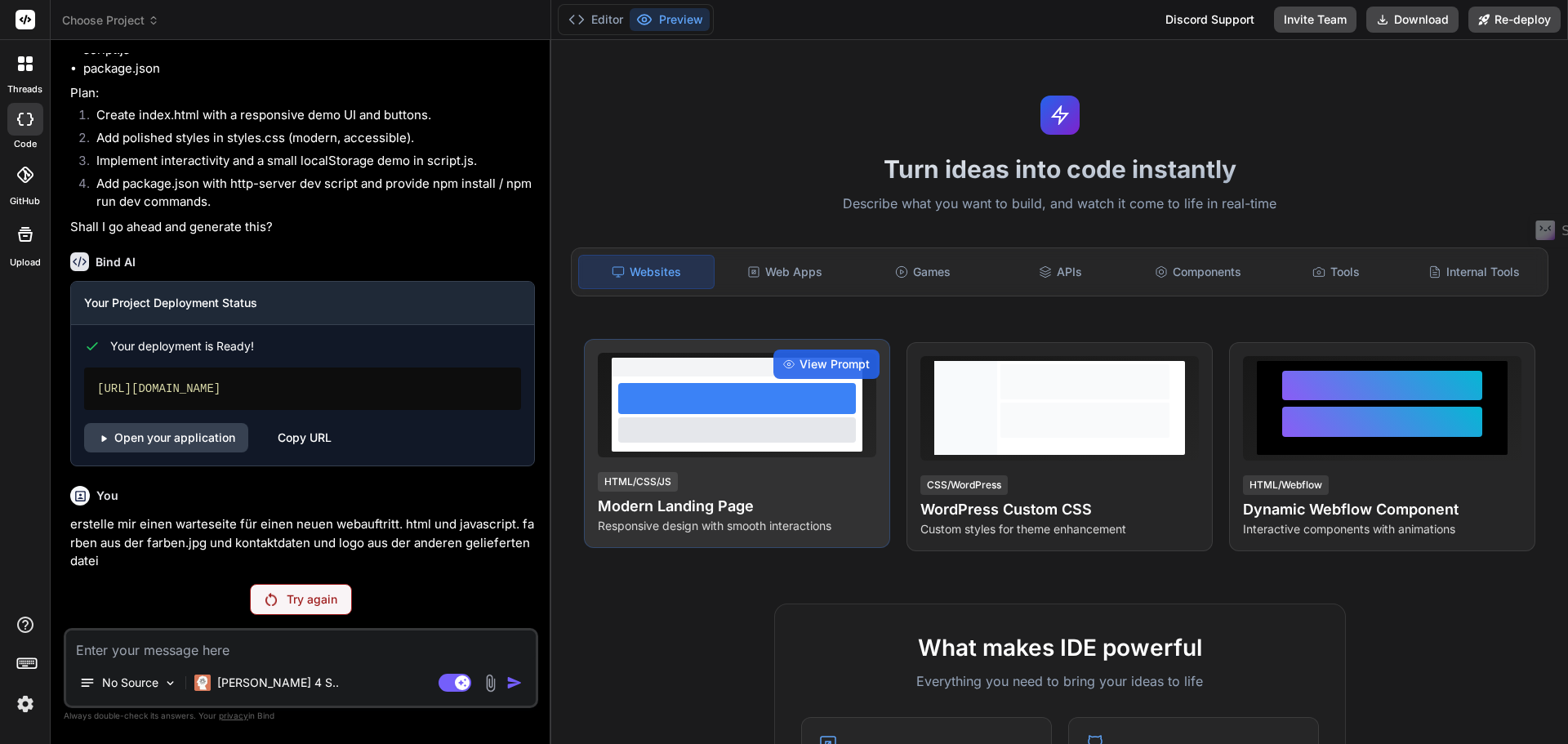
click at [789, 428] on div at bounding box center [737, 429] width 238 height 24
click at [833, 365] on span "View Prompt" at bounding box center [834, 364] width 70 height 16
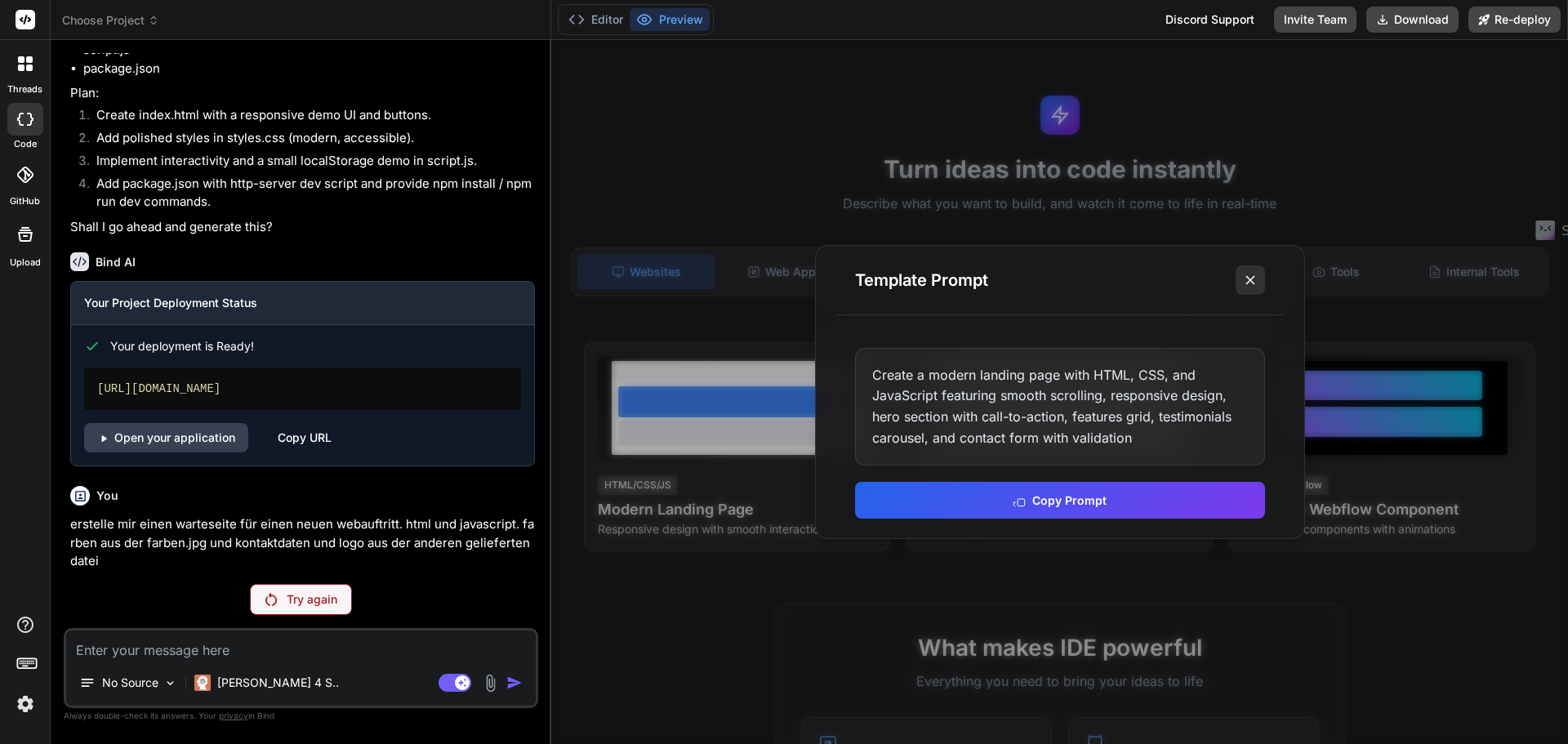
click at [1259, 279] on button at bounding box center [1250, 280] width 29 height 29
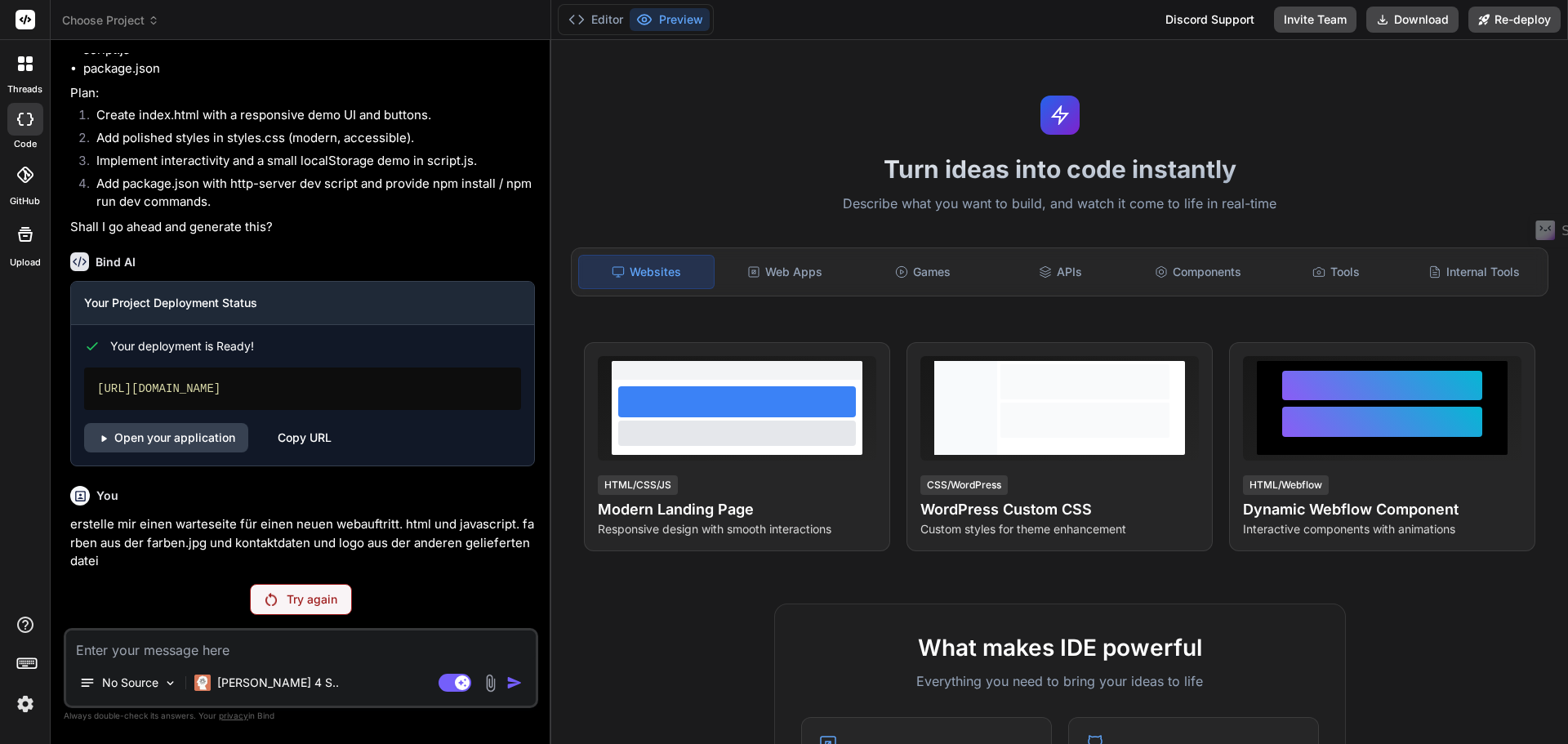
click at [221, 647] on textarea at bounding box center [301, 645] width 470 height 29
paste textarea "erstelle mir einen warteseite für einen neuen webauftritt. html und javascript.…"
type textarea "x"
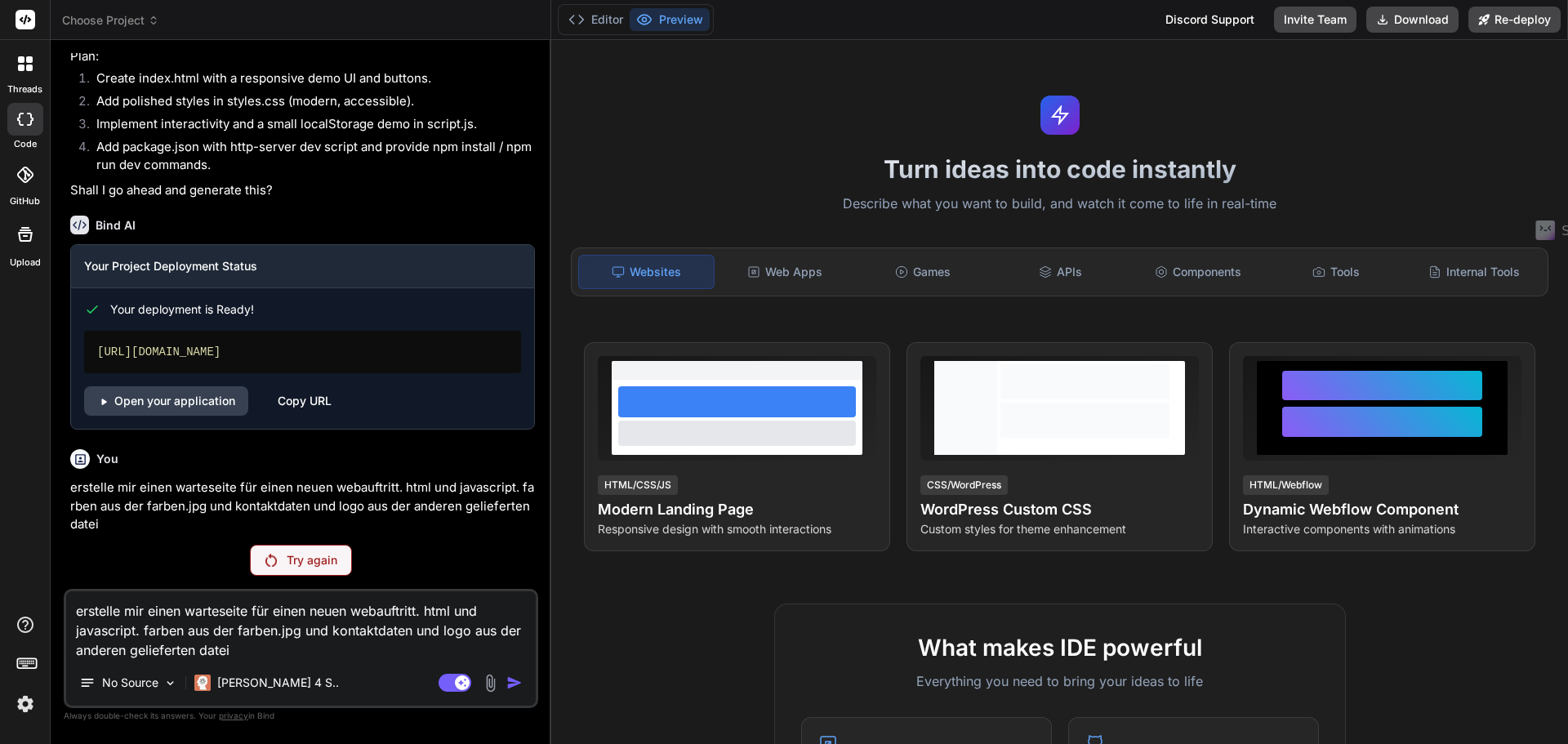
type textarea "erstelle mir einen warteseite für einen neuen webauftritt. html und javascript.…"
click at [303, 643] on textarea "erstelle mir einen warteseite für einen neuen webauftritt. html und javascript.…" at bounding box center [301, 626] width 470 height 69
type textarea "x"
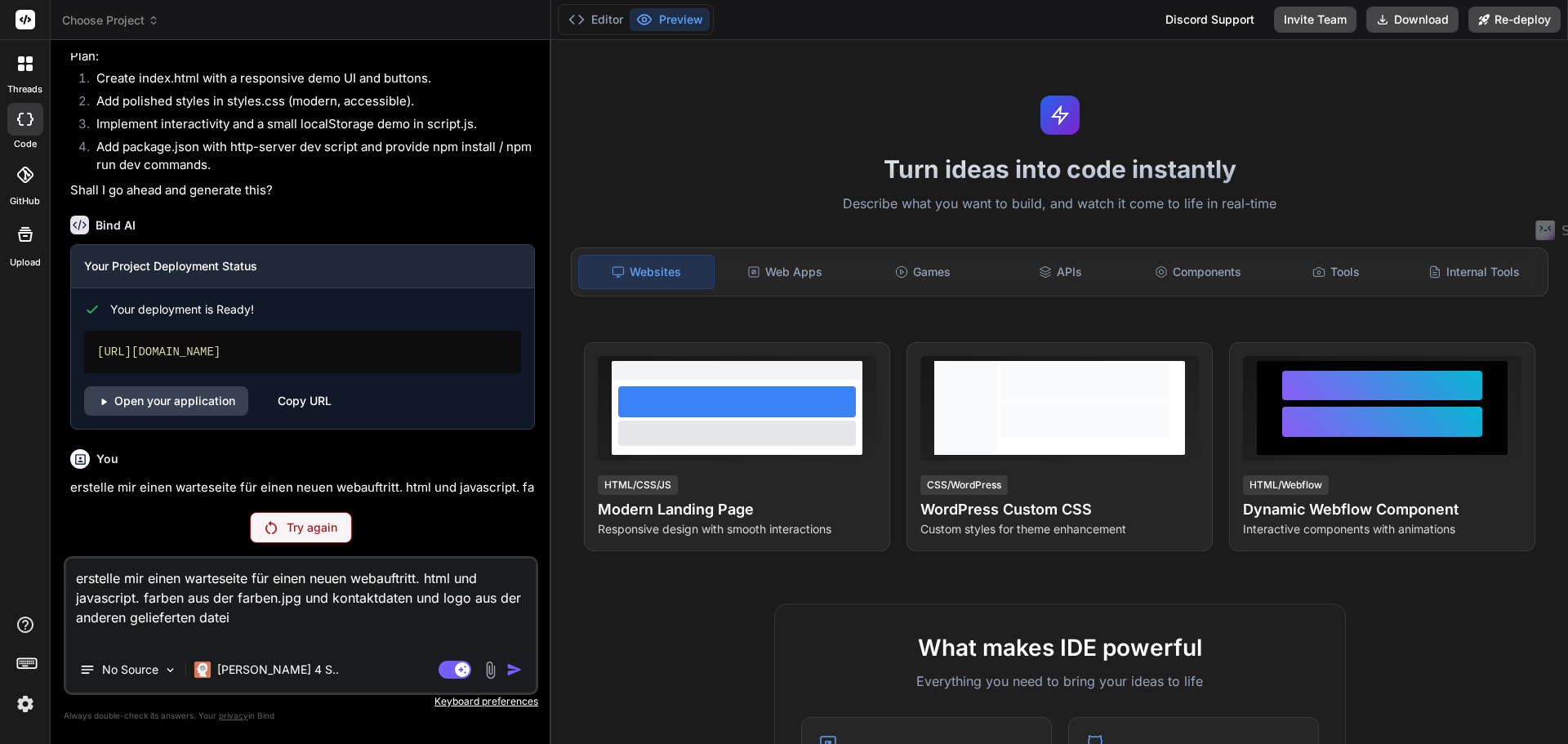
type textarea "erstelle mir einen warteseite für einen neuen webauftritt. html und javascript.…"
click at [22, 64] on icon at bounding box center [25, 63] width 15 height 15
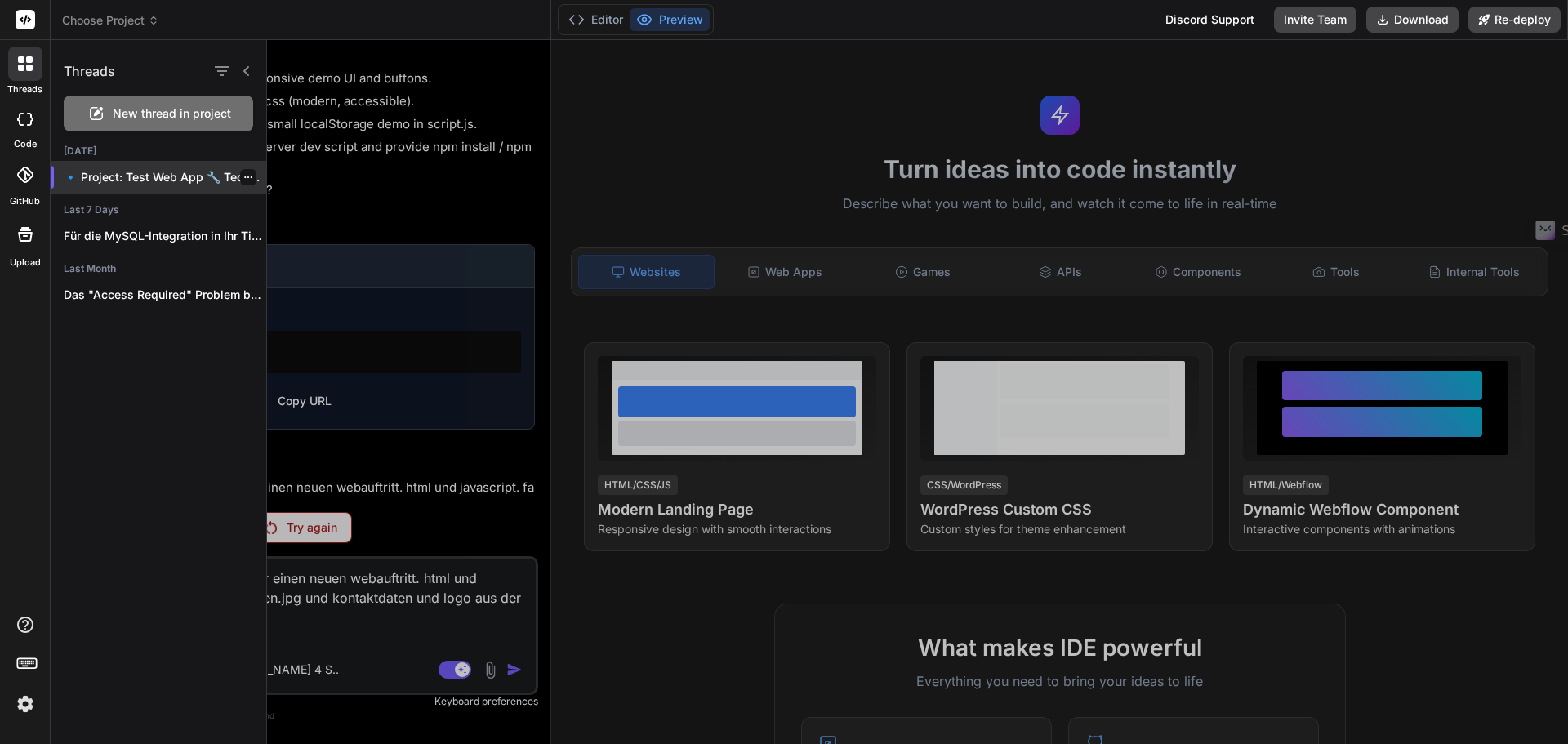
click at [131, 165] on div "🔹 Project: Test Web App 🔧 Tech..." at bounding box center [159, 178] width 216 height 33
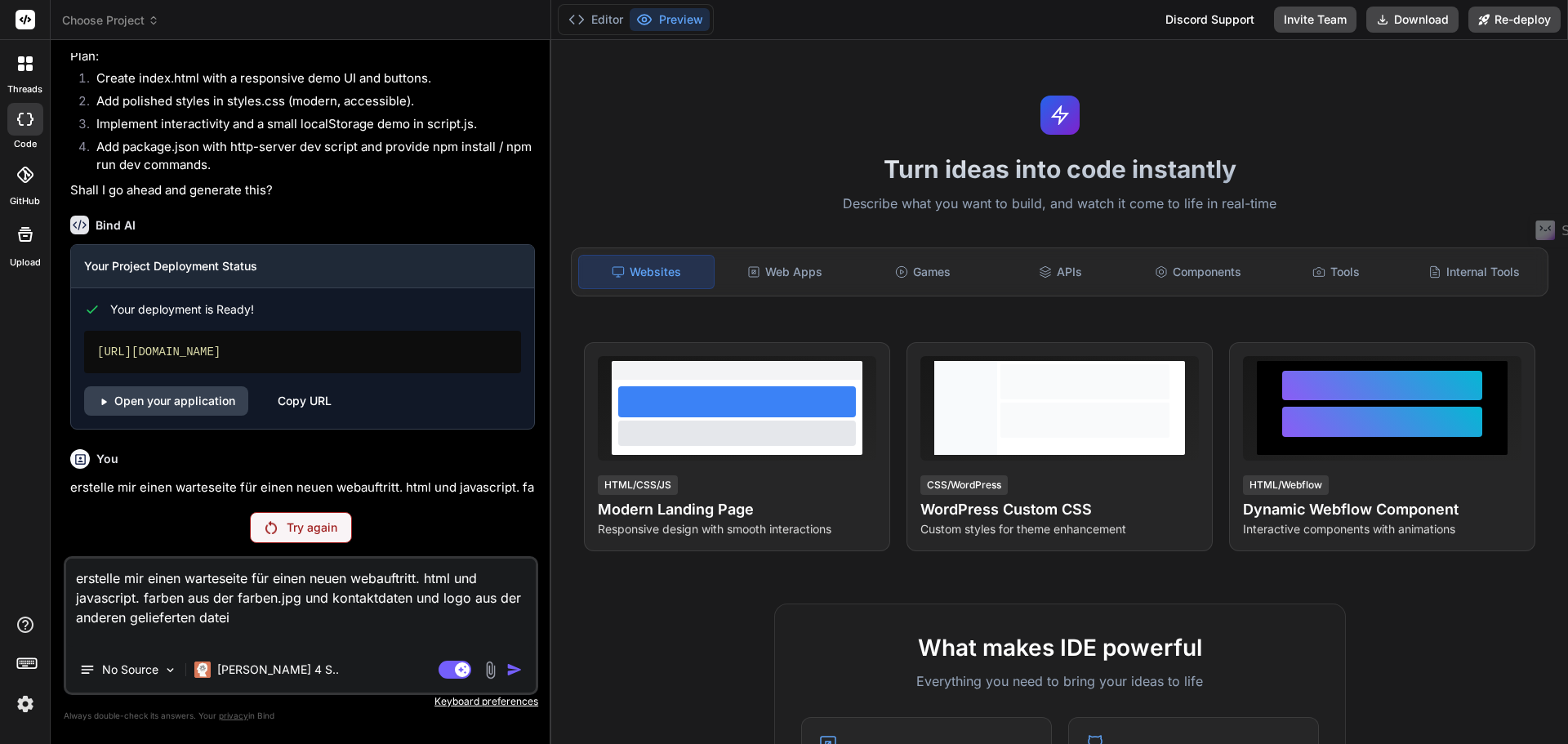
click at [15, 60] on div at bounding box center [25, 64] width 34 height 34
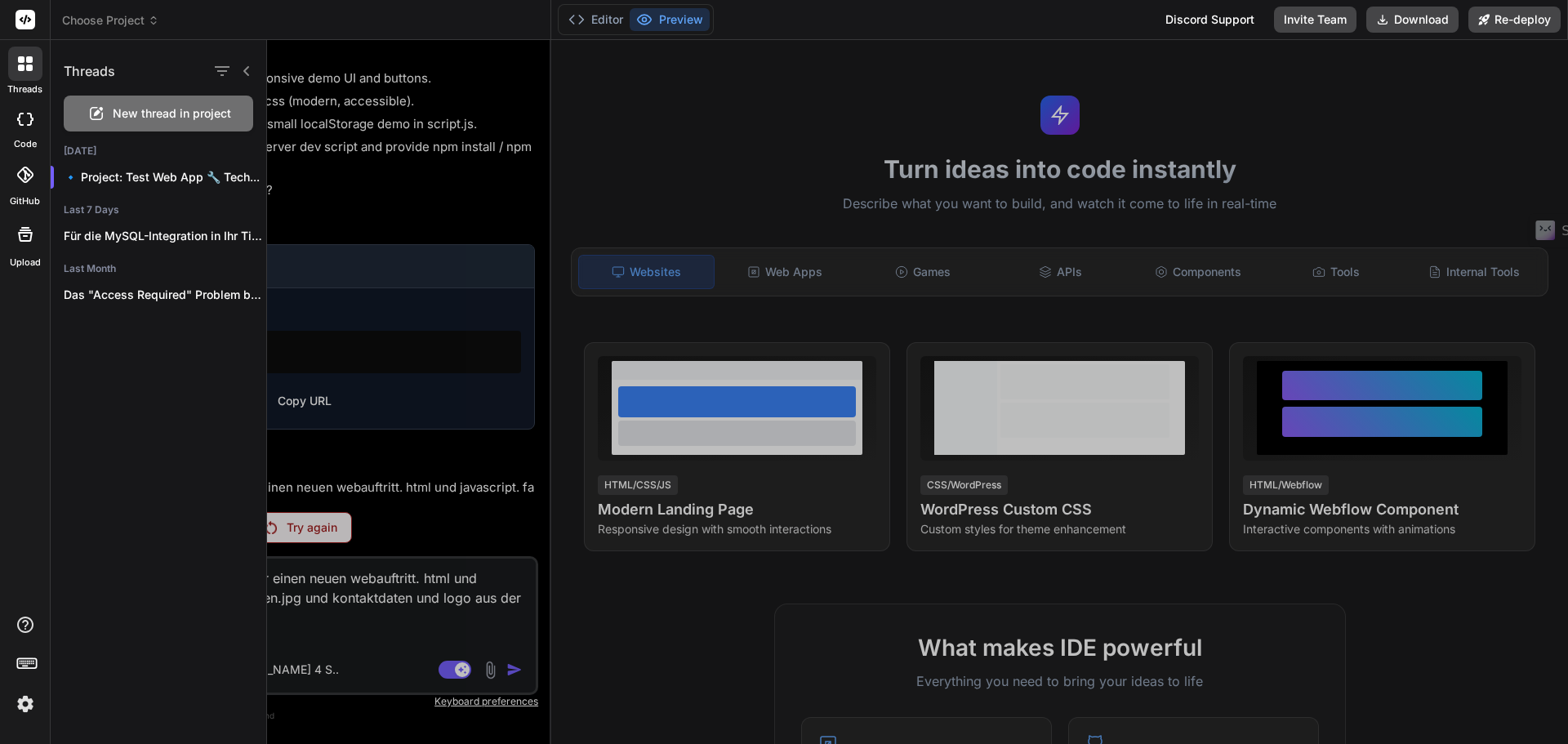
click at [33, 20] on rect at bounding box center [25, 19] width 20 height 20
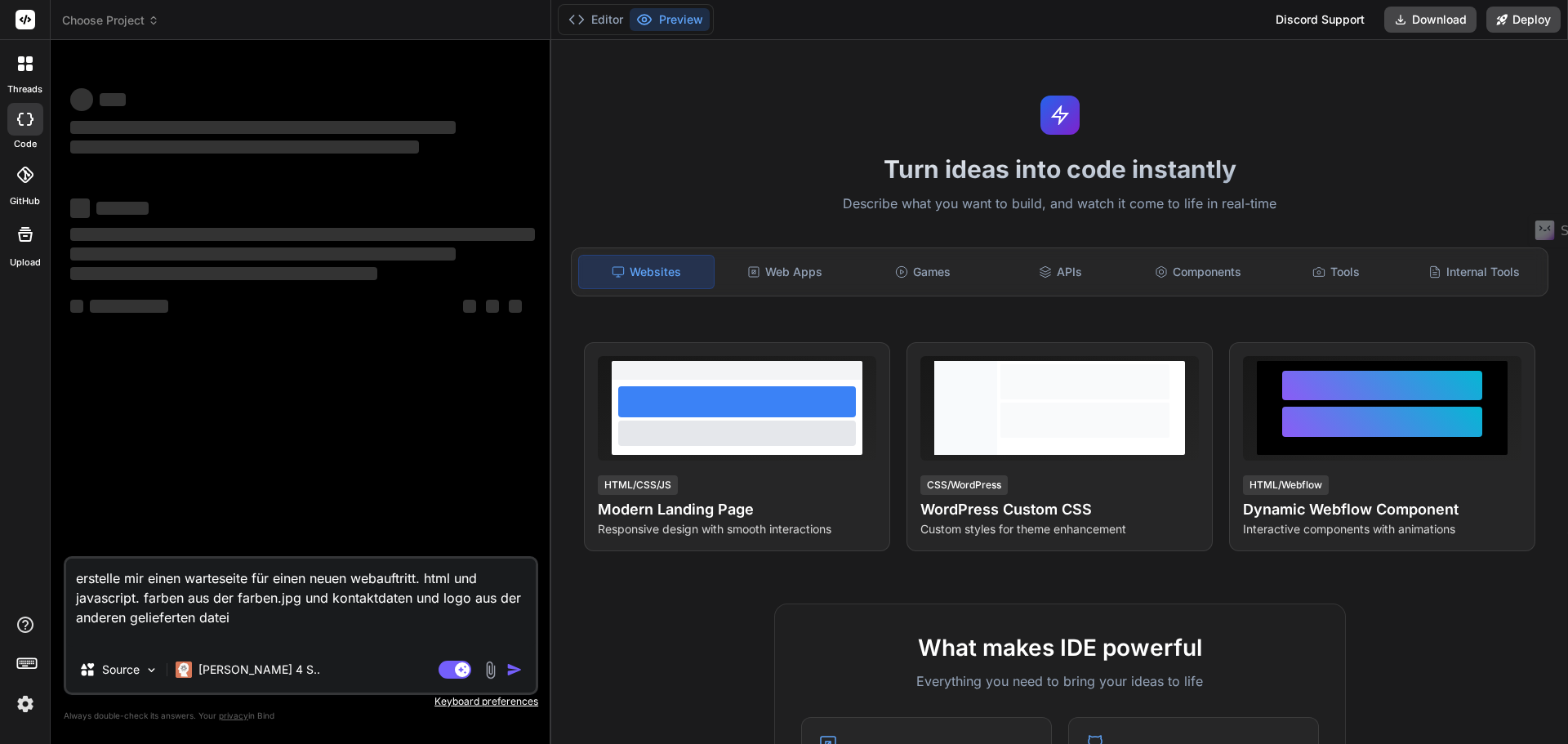
click at [254, 626] on textarea "erstelle mir einen warteseite für einen neuen webauftritt. html und javascript.…" at bounding box center [301, 603] width 470 height 88
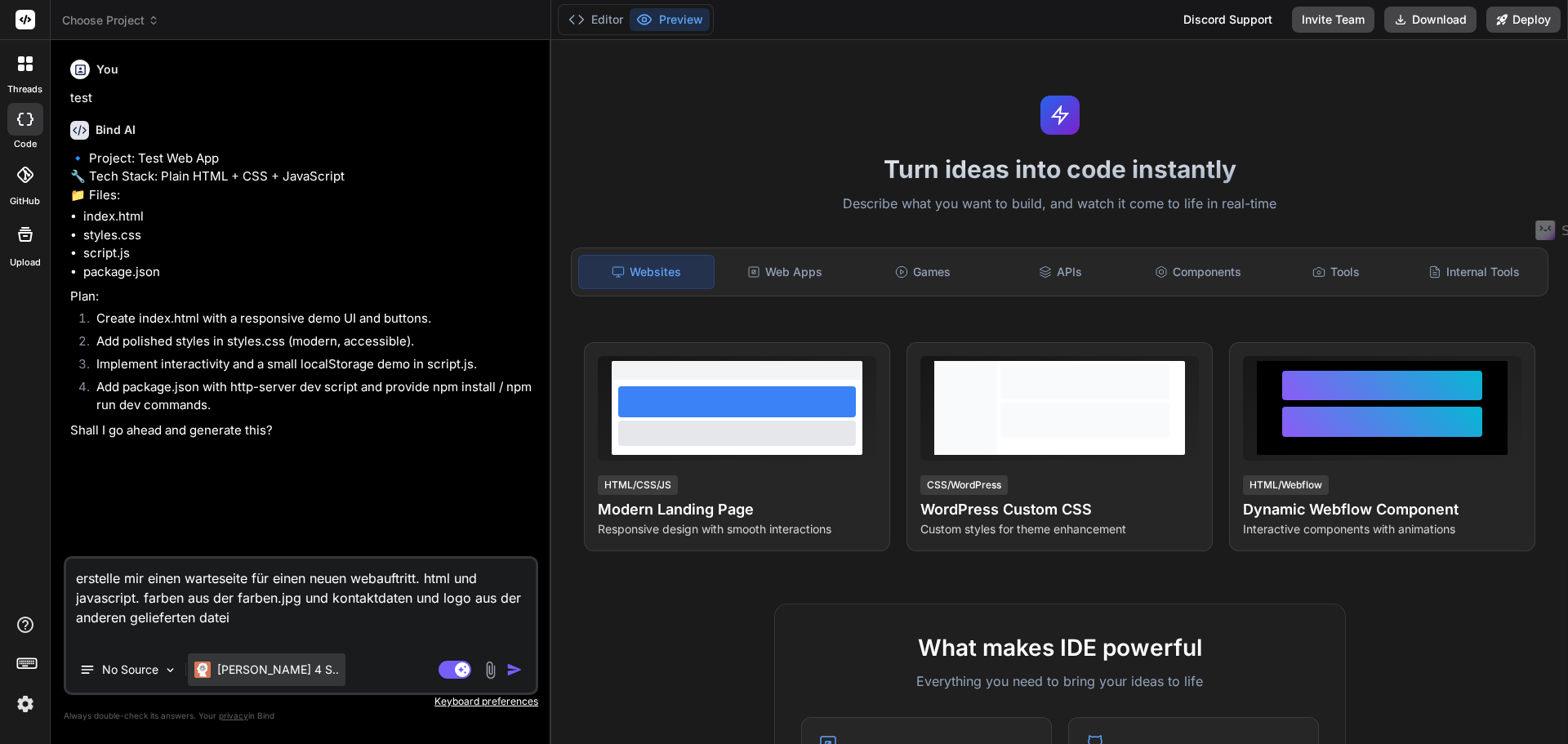
click at [230, 670] on p "[PERSON_NAME] 4 S.." at bounding box center [278, 669] width 122 height 16
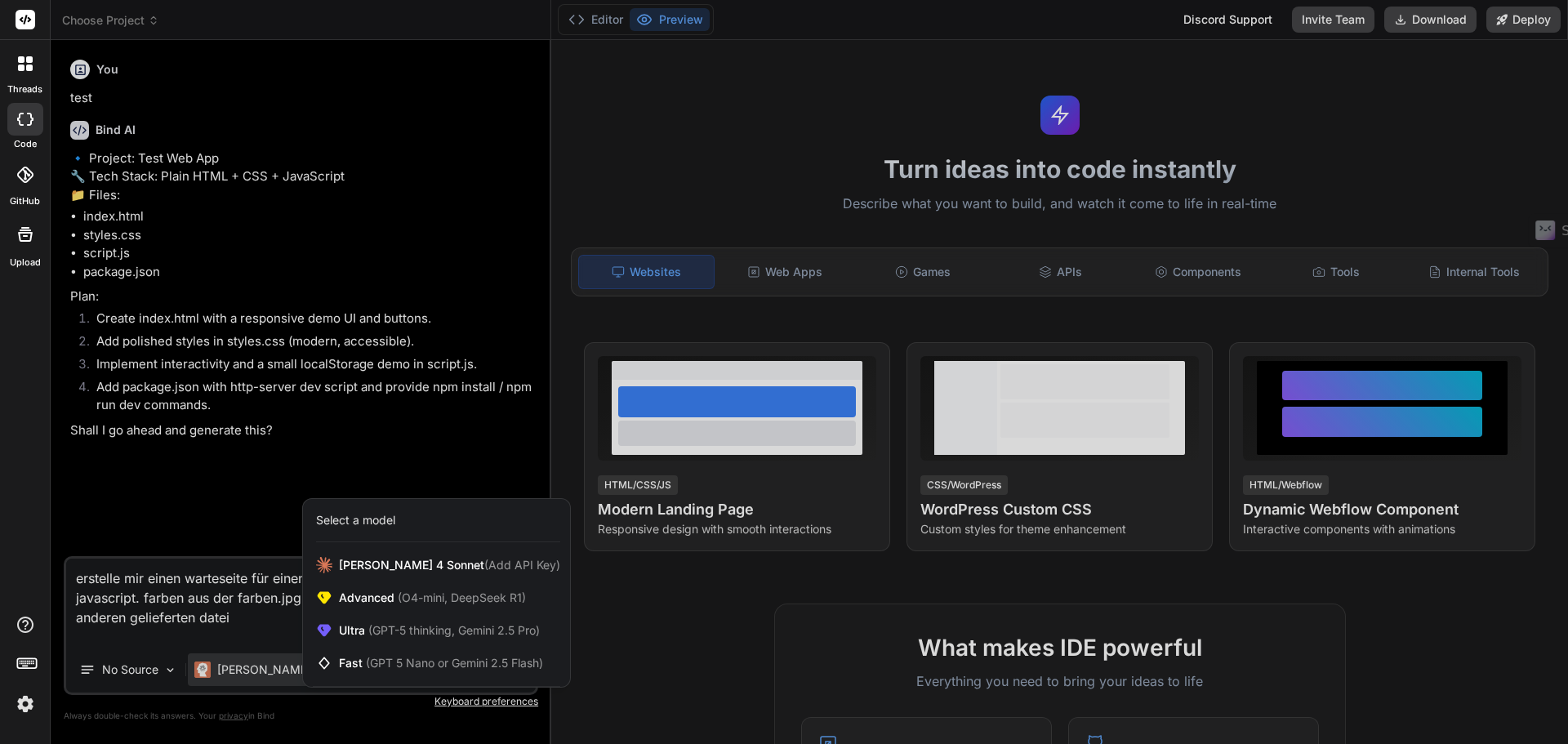
click at [389, 528] on div "Select a model" at bounding box center [356, 520] width 79 height 16
click at [386, 510] on div "Select a model" at bounding box center [436, 521] width 267 height 43
click at [369, 629] on span "(GPT-5 thinking, Gemini 2.5 Pro)" at bounding box center [452, 630] width 175 height 14
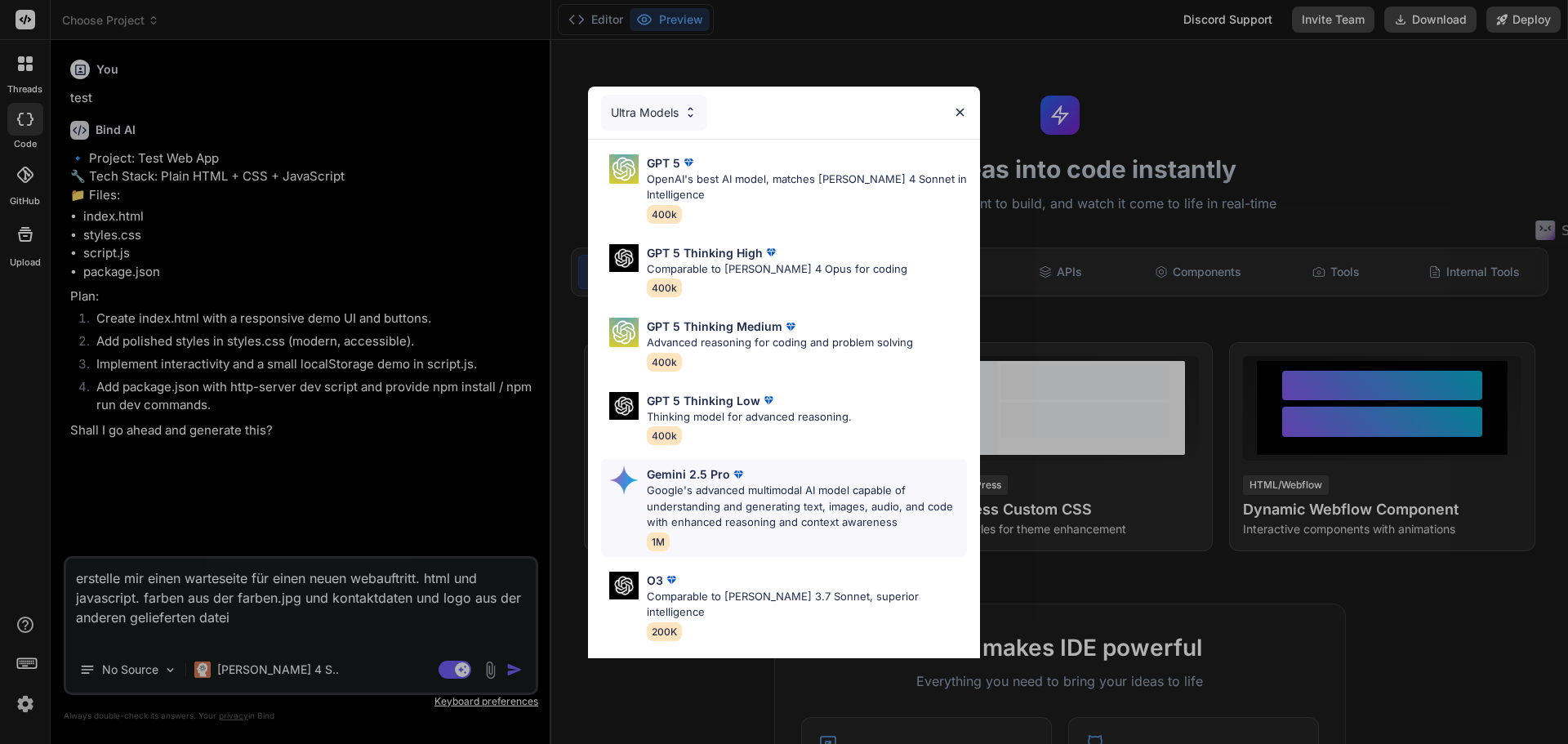
scroll to position [132, 0]
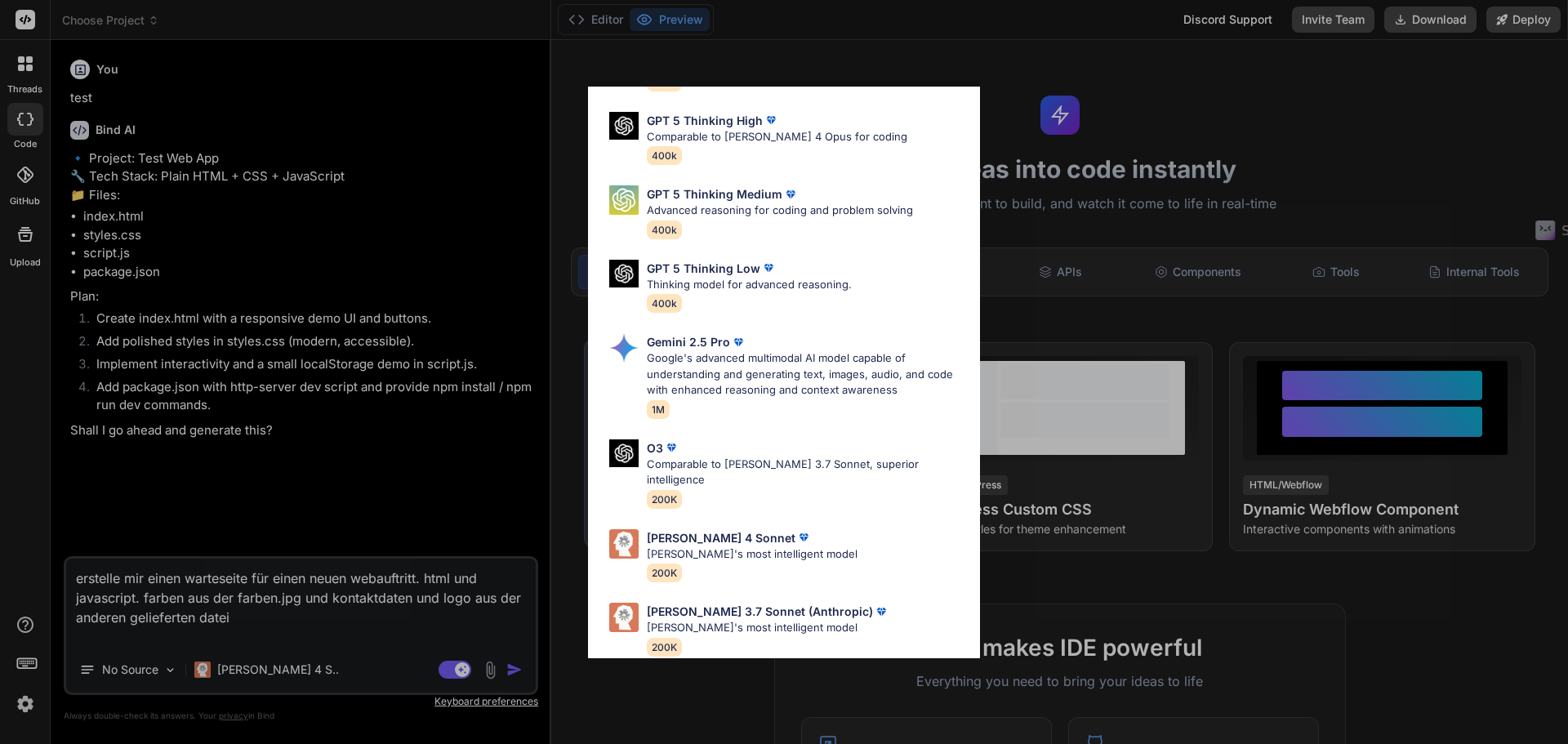
click at [884, 532] on div "[PERSON_NAME] 4 Sonnet [PERSON_NAME]'s most intelligent model 200K" at bounding box center [784, 555] width 365 height 66
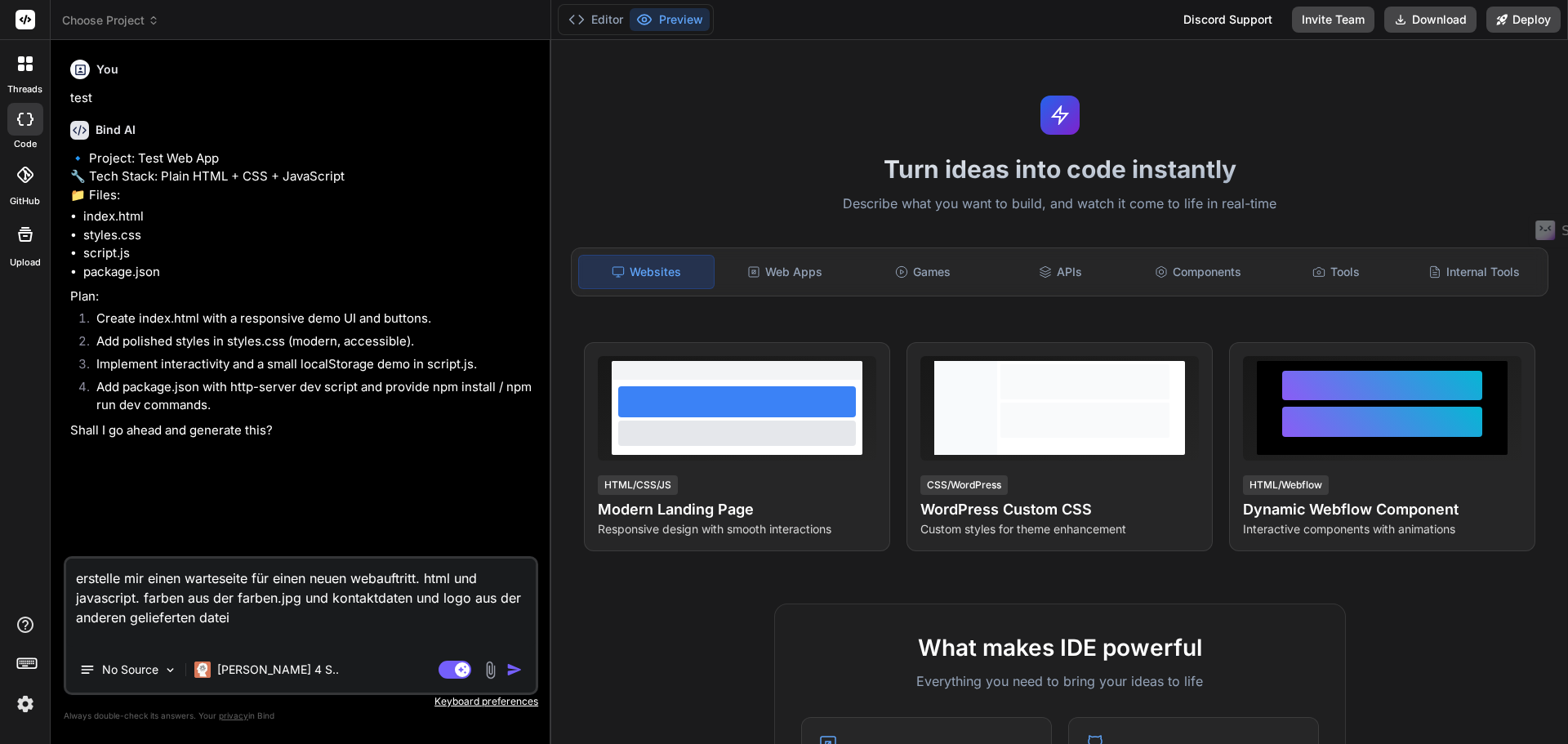
click at [509, 670] on img "button" at bounding box center [514, 669] width 16 height 16
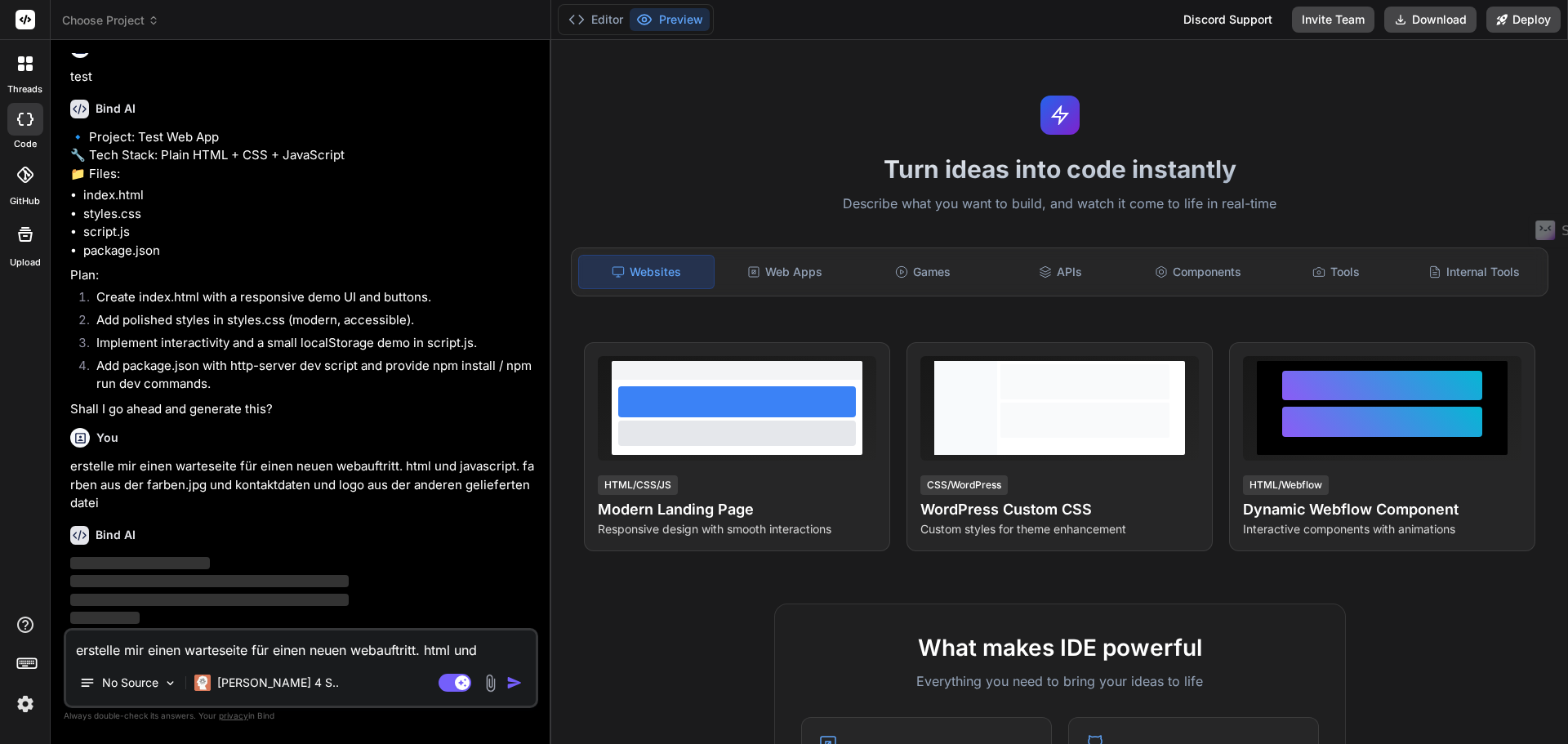
scroll to position [0, 0]
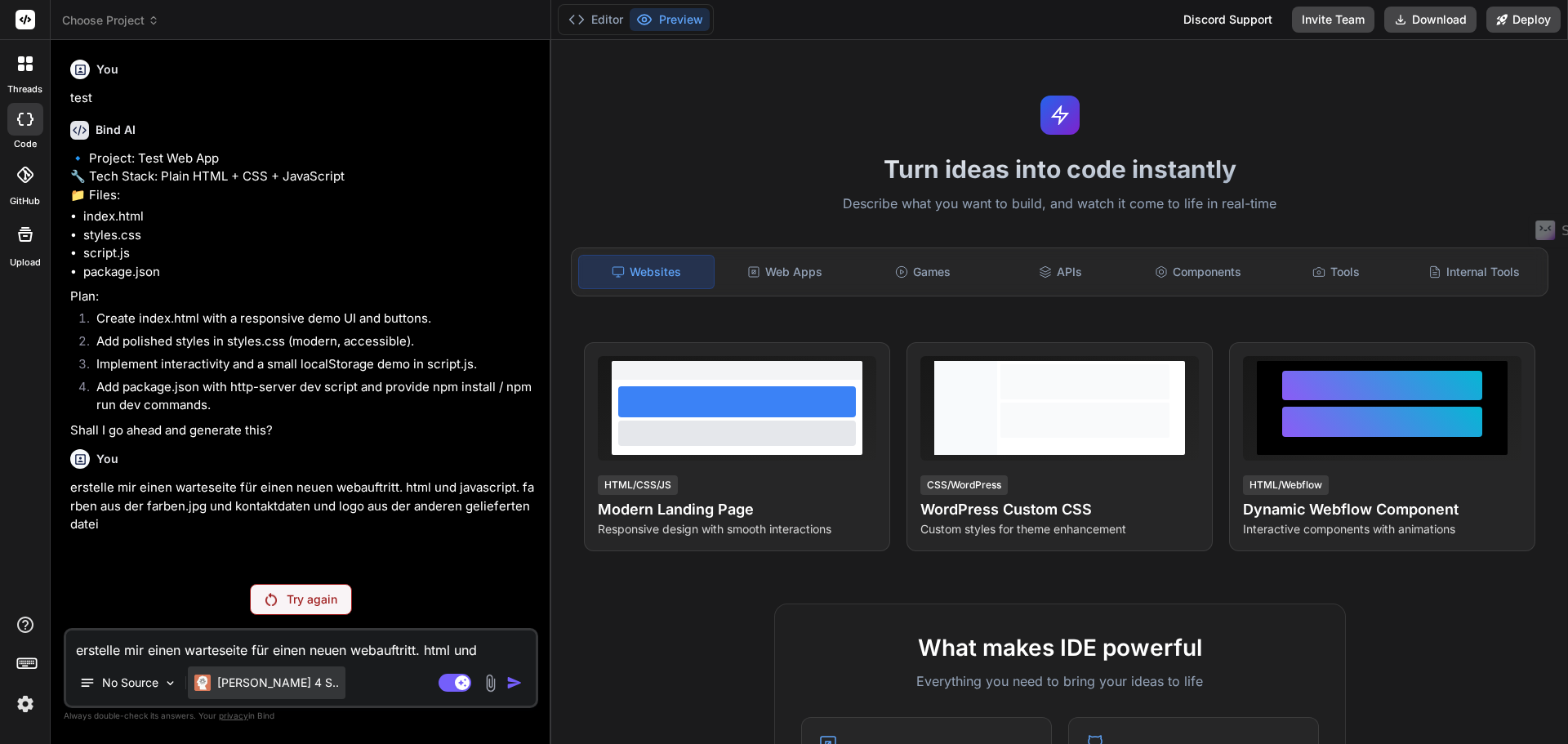
click at [278, 676] on p "[PERSON_NAME] 4 S.." at bounding box center [278, 683] width 122 height 16
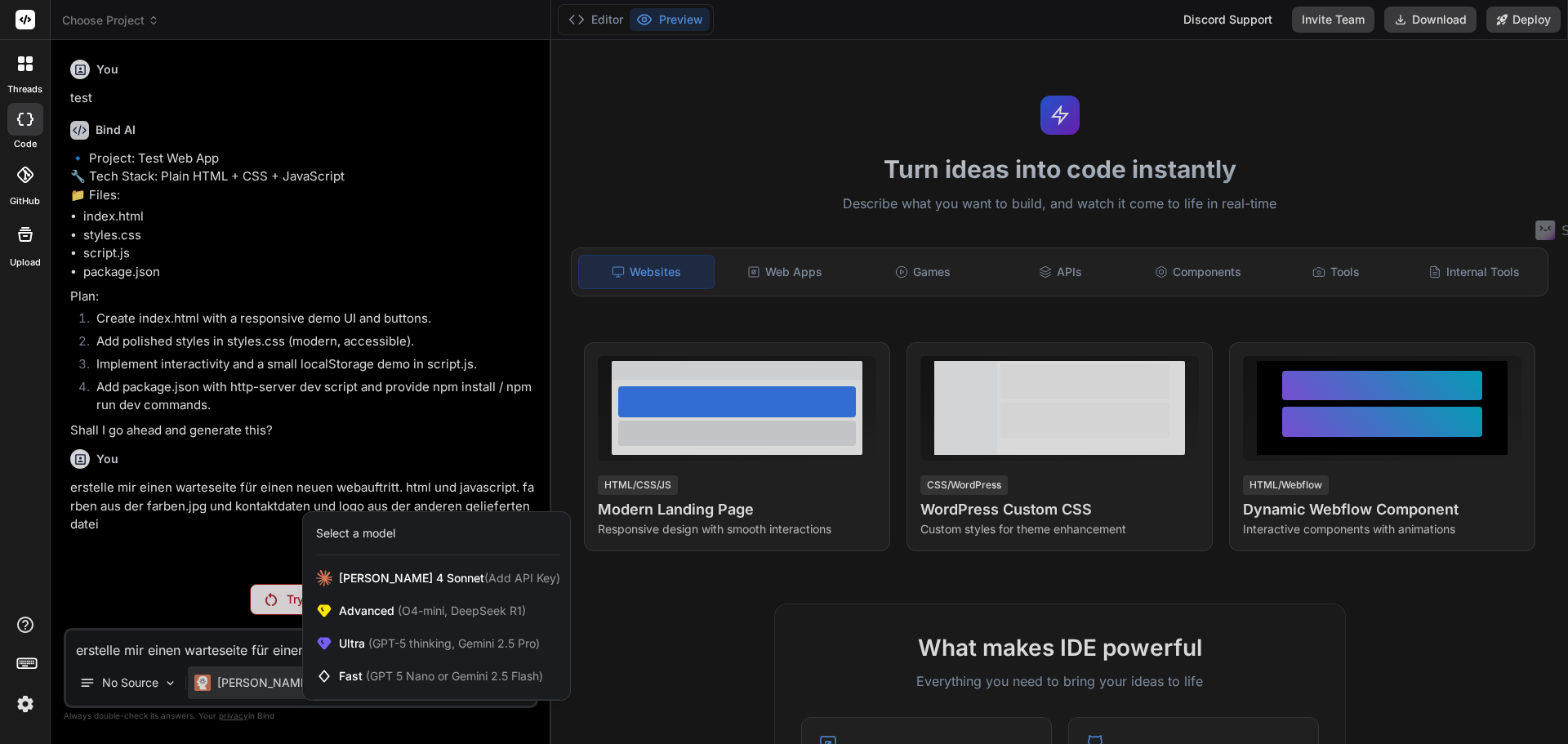
click at [381, 531] on div "Select a model" at bounding box center [356, 533] width 79 height 16
click at [376, 634] on div "Ultra (GPT-5 thinking, Gemini 2.5 Pro)" at bounding box center [436, 644] width 267 height 33
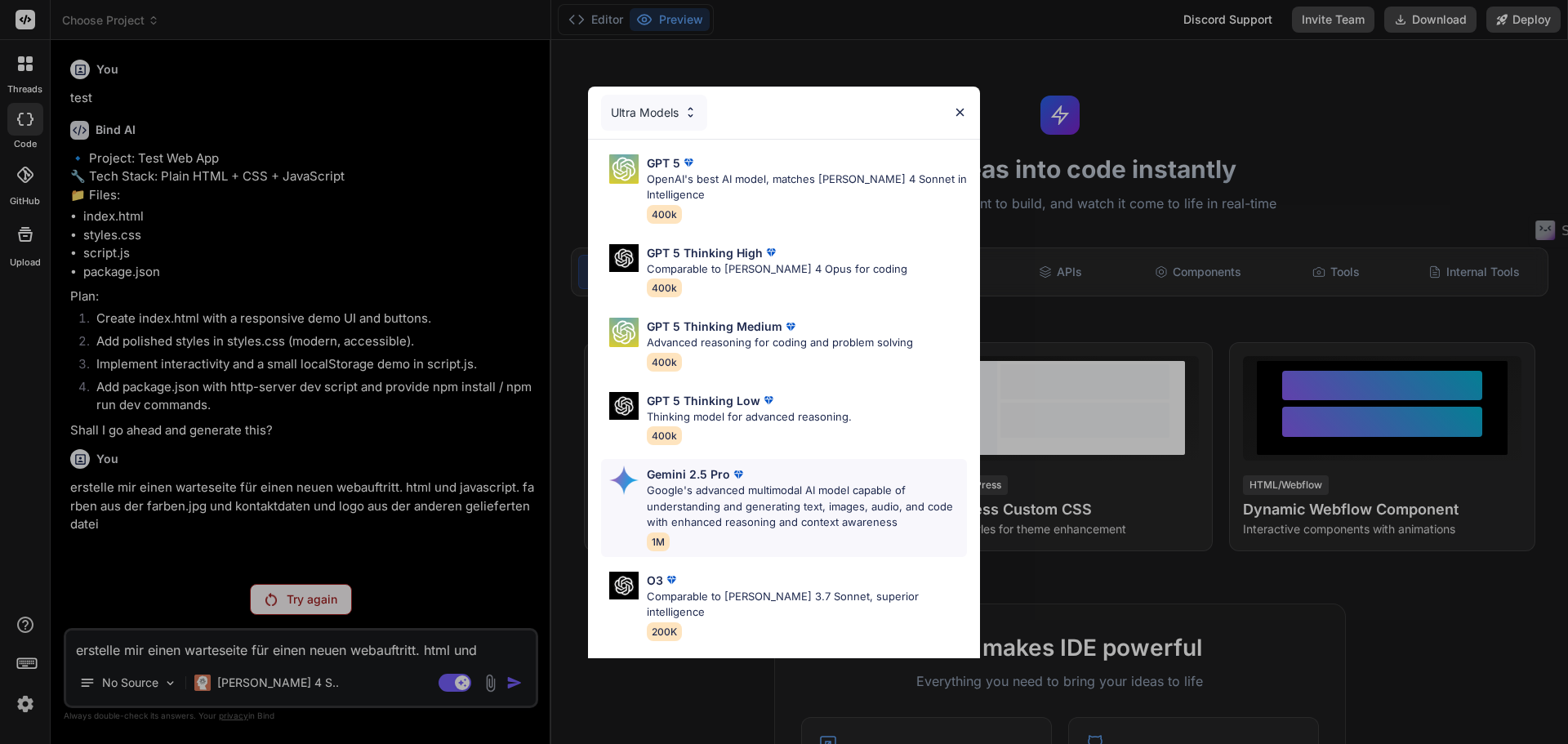
click at [790, 508] on p "Google's advanced multimodal AI model capable of understanding and generating t…" at bounding box center [806, 507] width 320 height 48
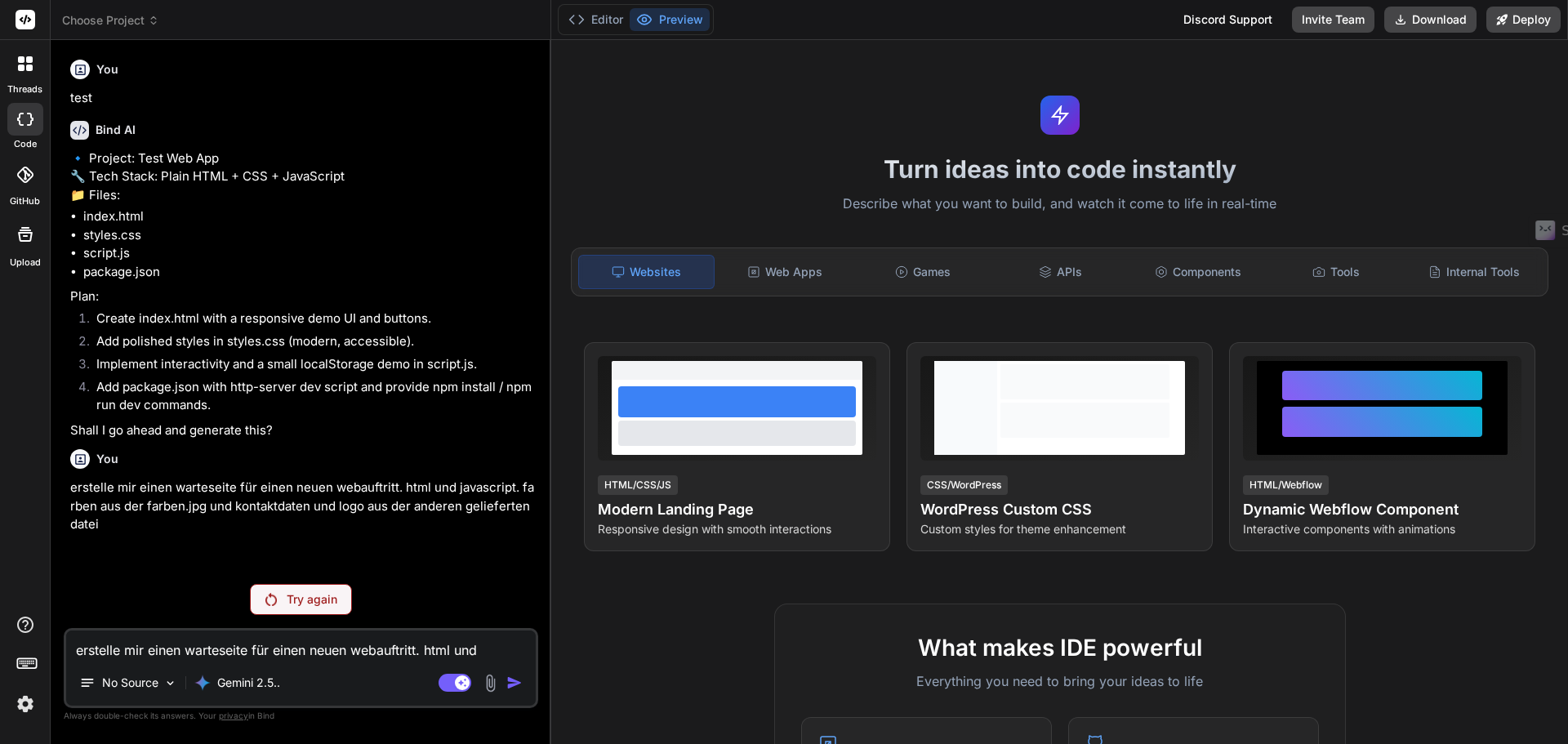
click at [319, 601] on p "Try again" at bounding box center [312, 599] width 51 height 16
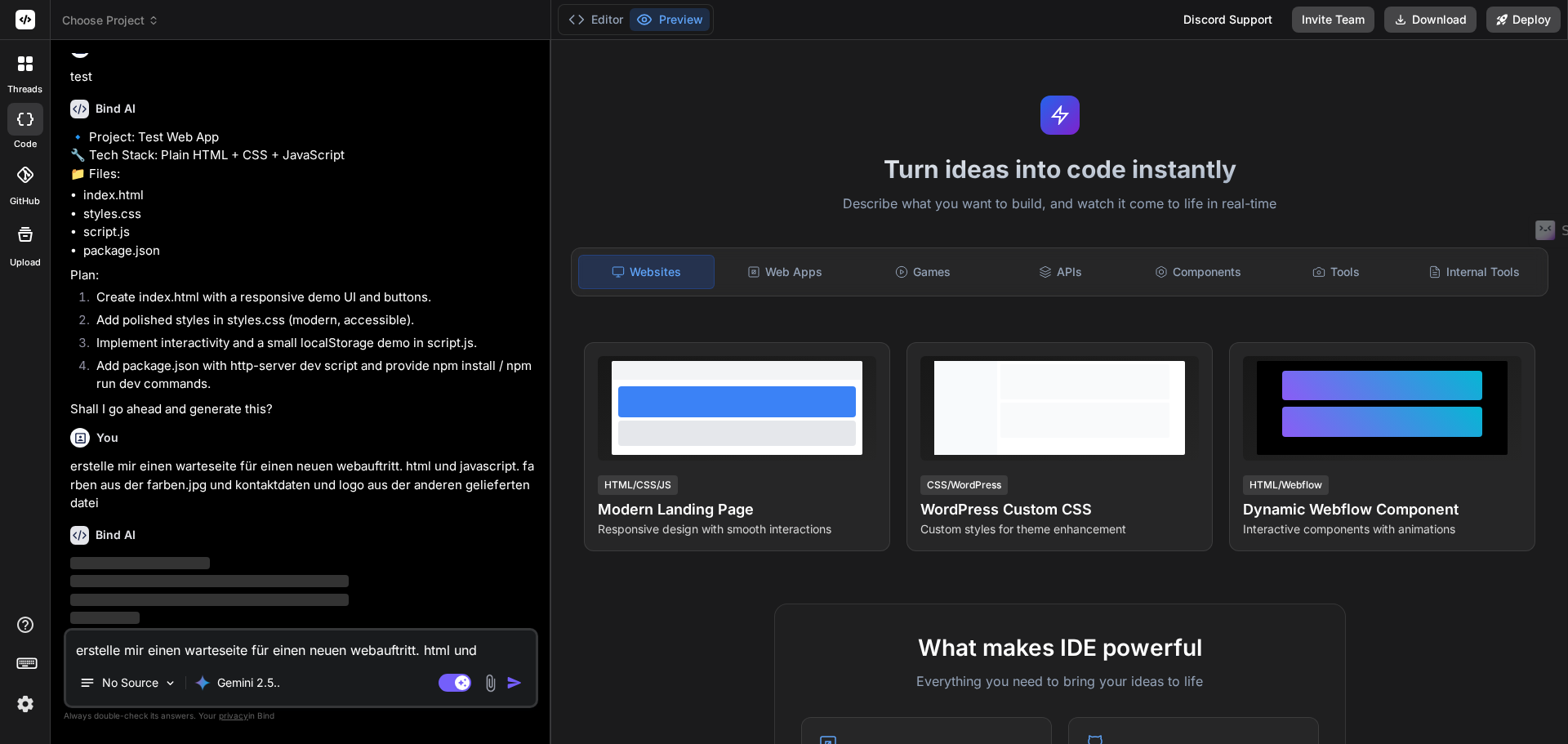
scroll to position [58, 0]
type textarea "x"
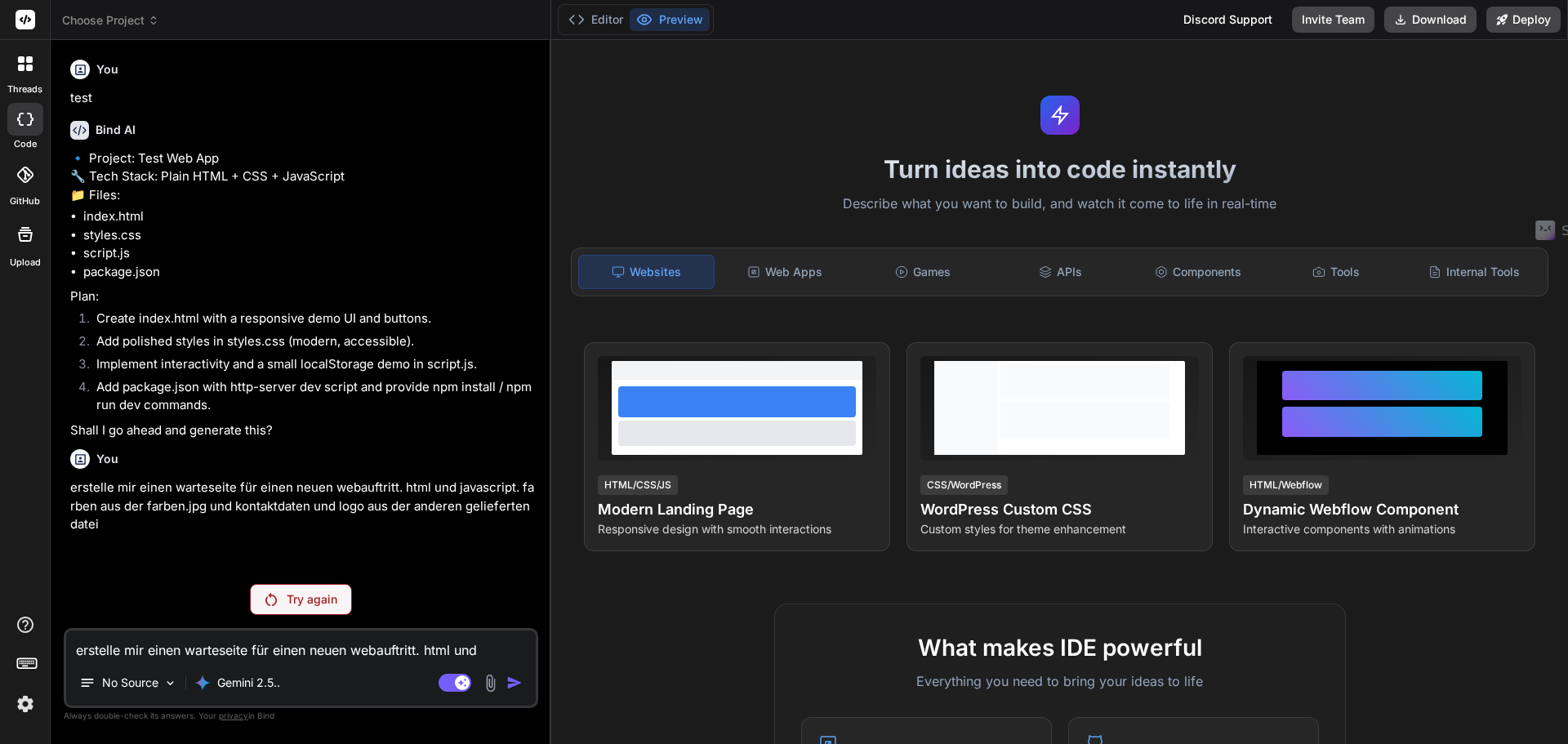
scroll to position [0, 0]
click at [13, 71] on div at bounding box center [25, 64] width 34 height 34
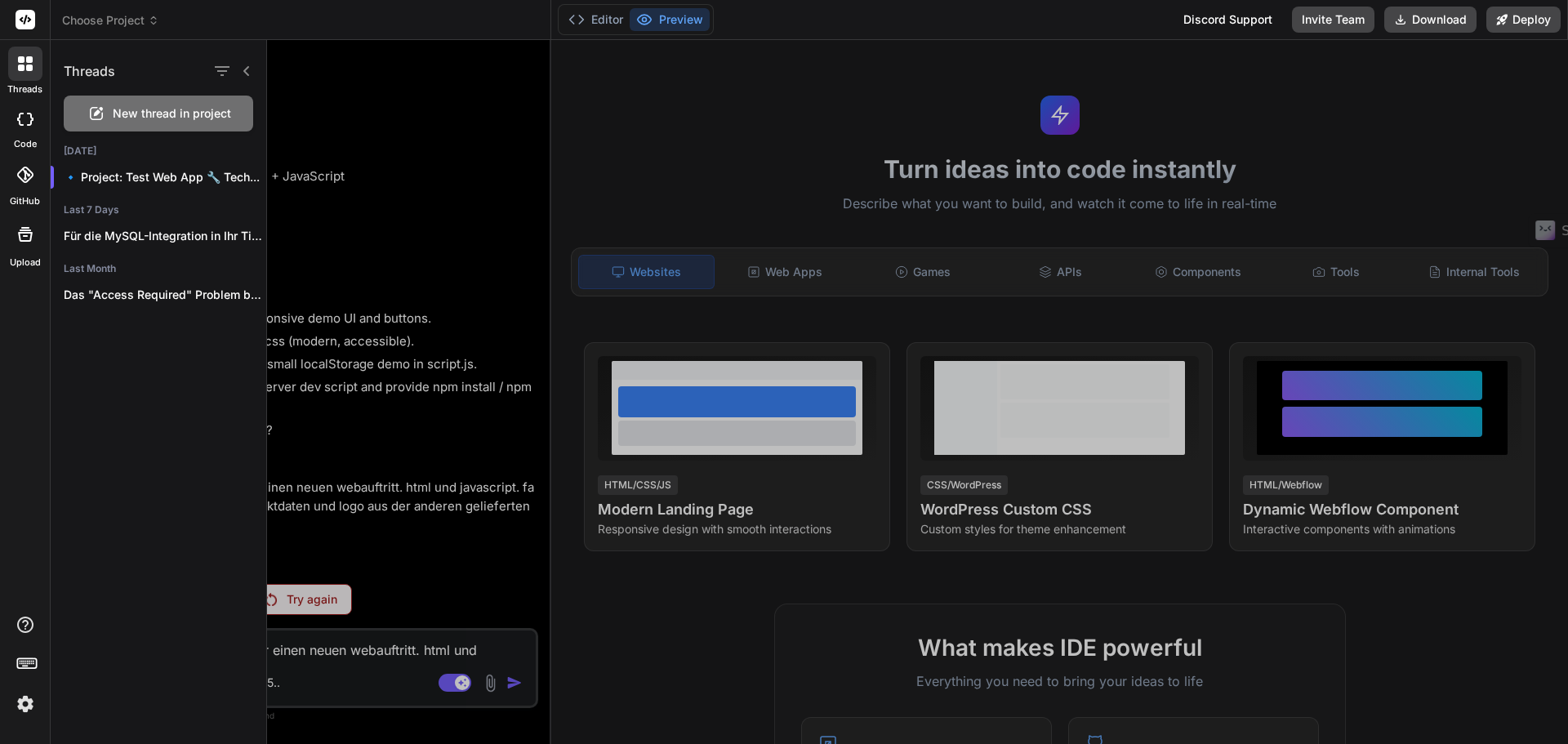
click at [1076, 147] on div at bounding box center [917, 391] width 1301 height 704
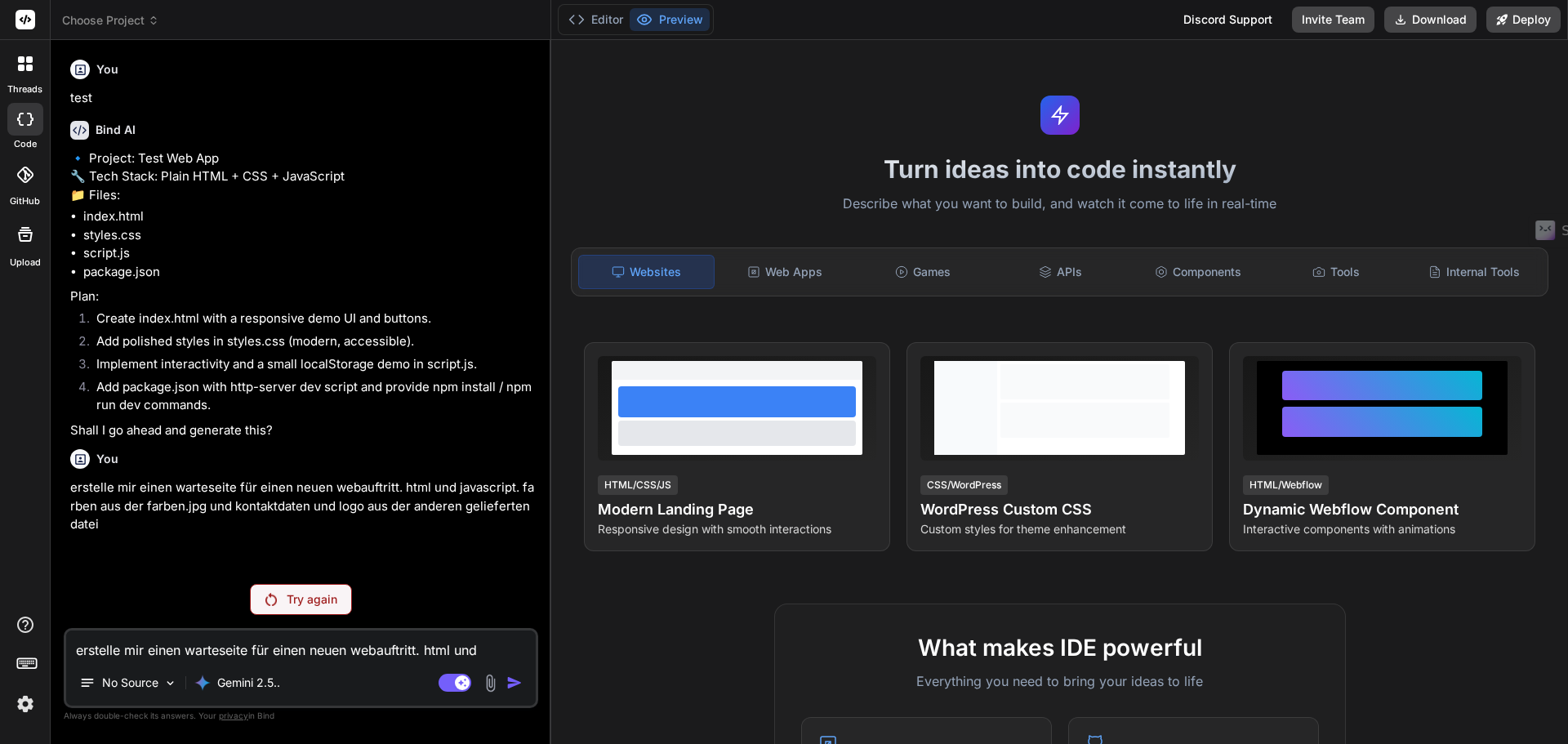
click at [1250, 20] on div "Discord Support" at bounding box center [1228, 20] width 109 height 26
